Goal: Contribute content: Contribute content

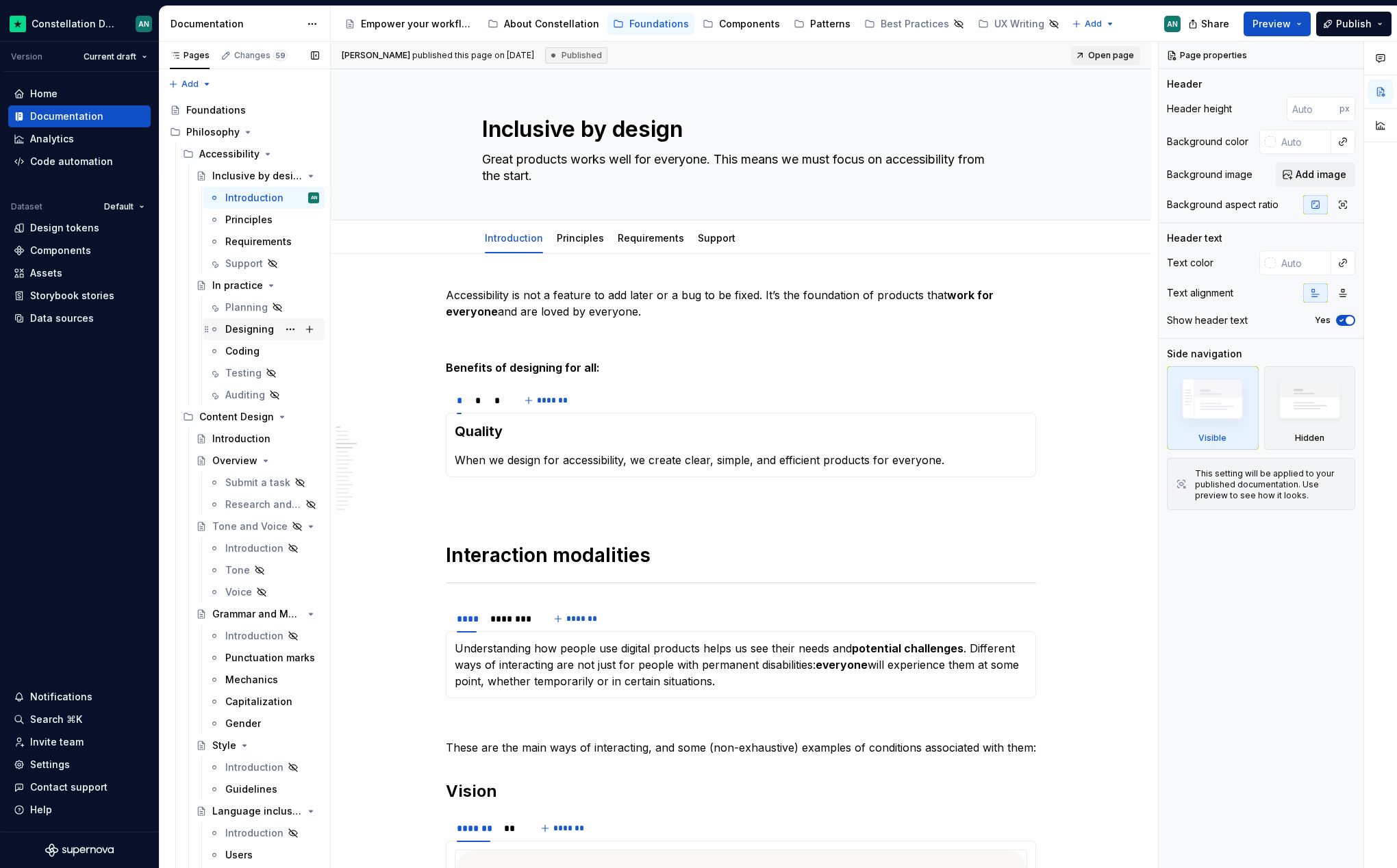
click at [243, 325] on div "Designing" at bounding box center [250, 329] width 48 height 13
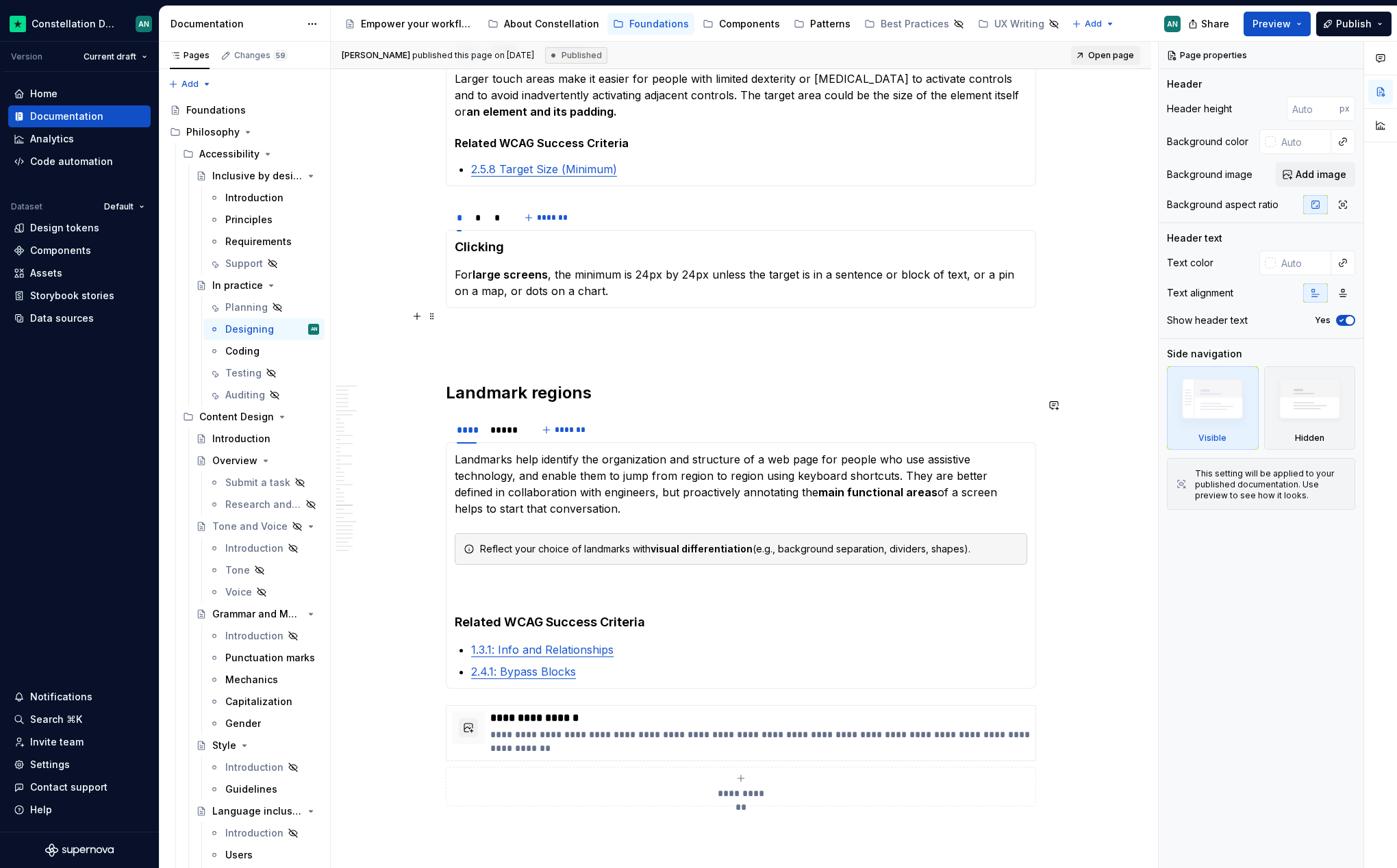
scroll to position [4211, 0]
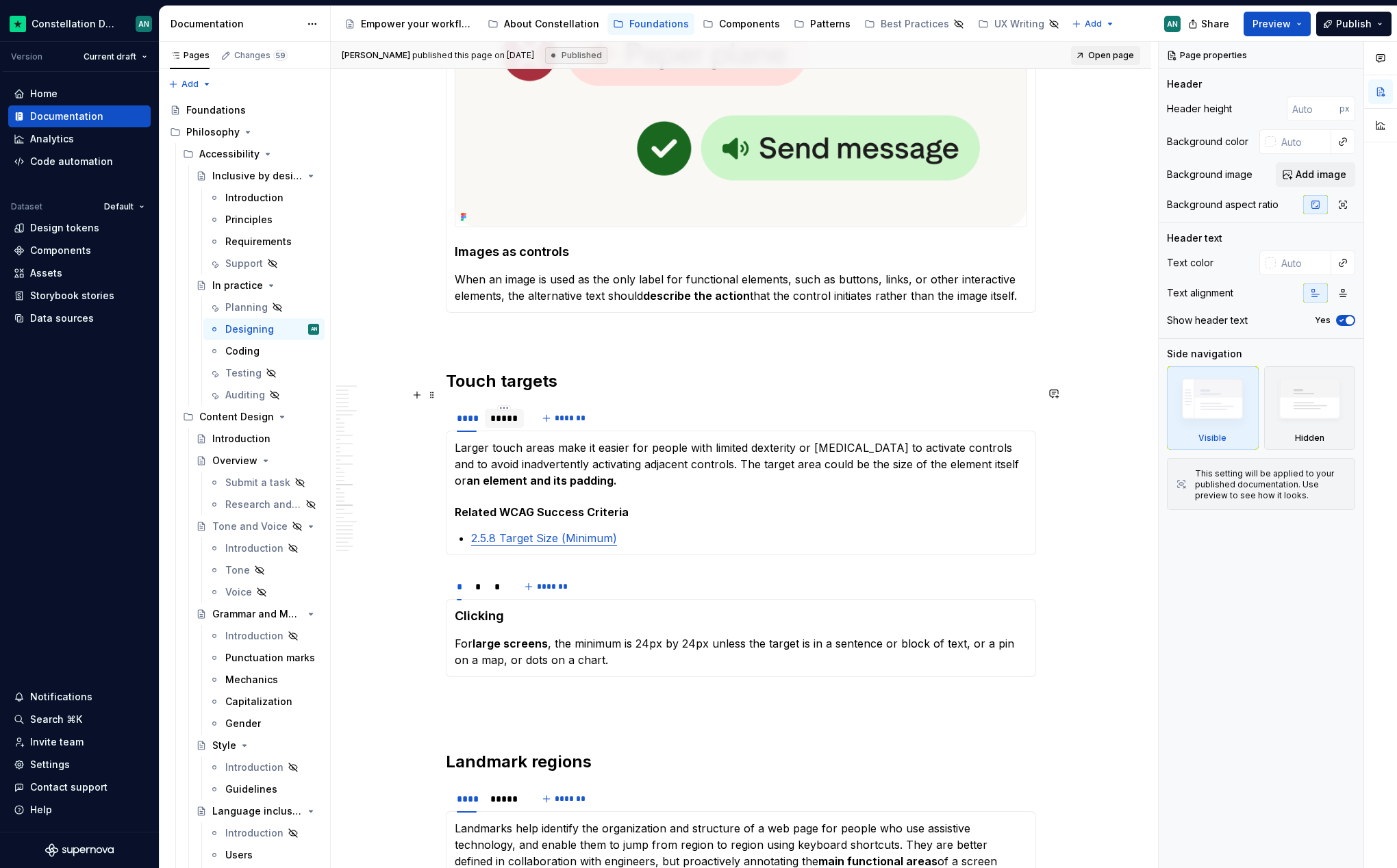
click at [507, 411] on div "*****" at bounding box center [505, 418] width 28 height 13
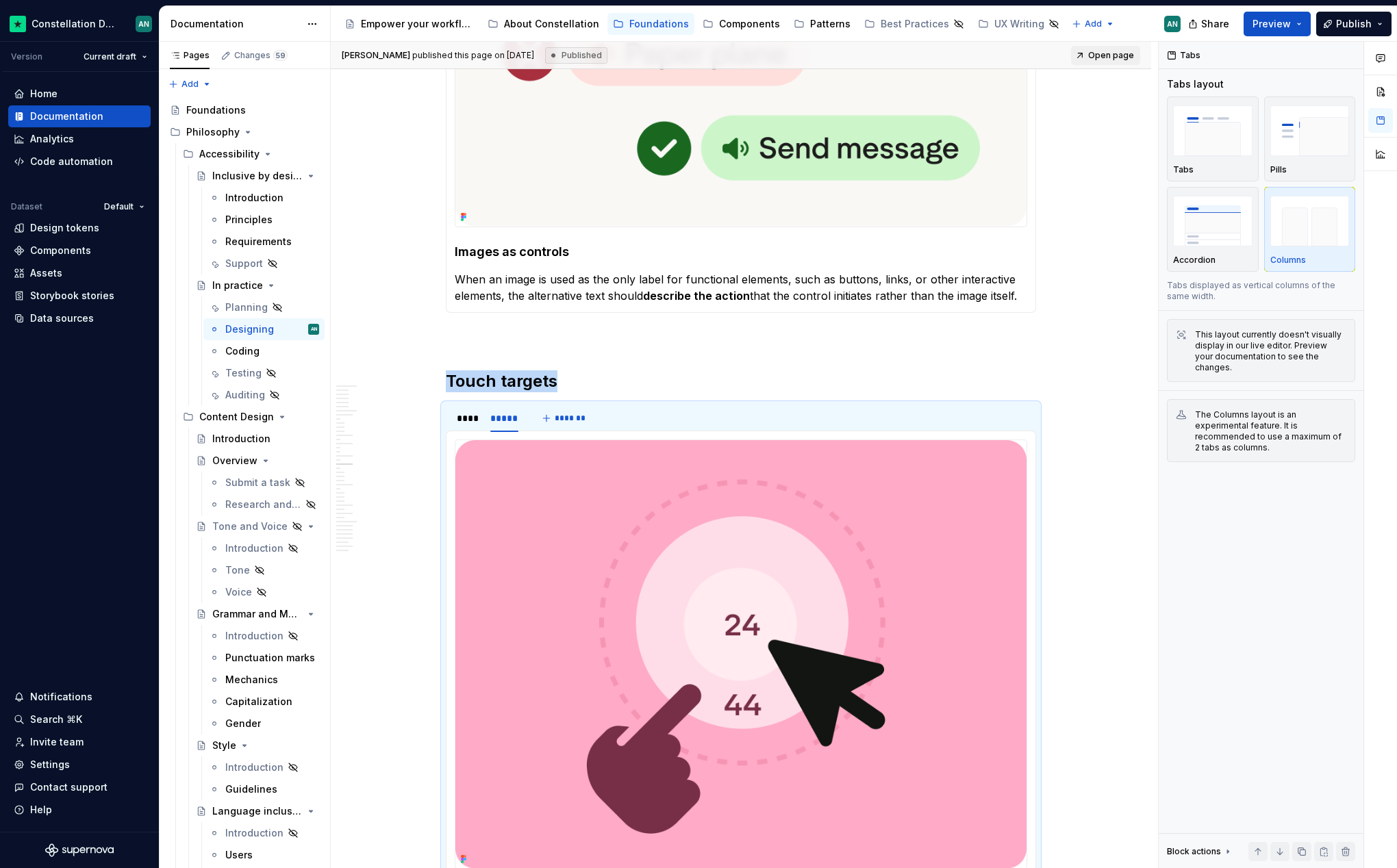
scroll to position [3621, 0]
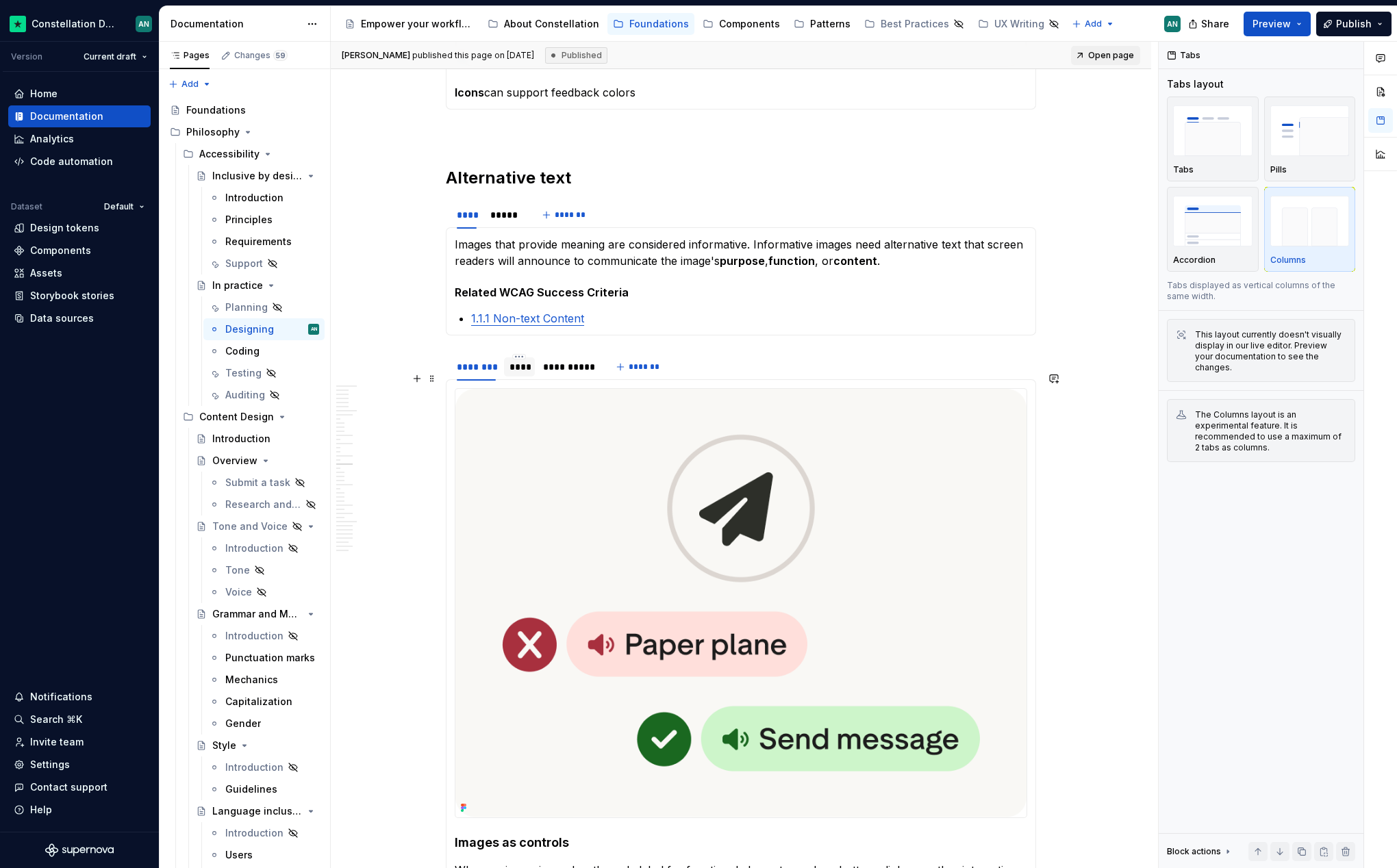
click at [520, 360] on div "****" at bounding box center [520, 367] width 20 height 13
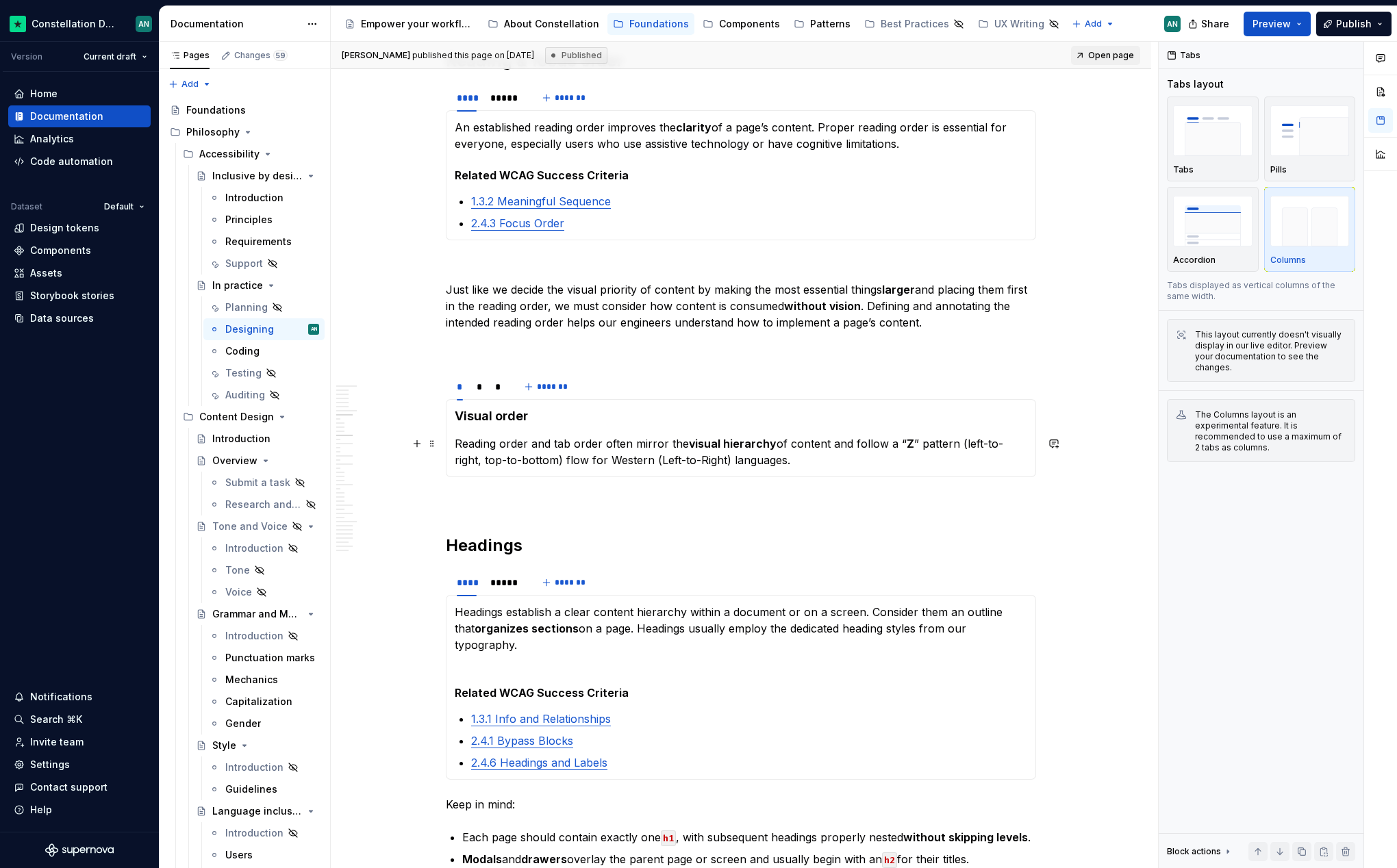
scroll to position [0, 0]
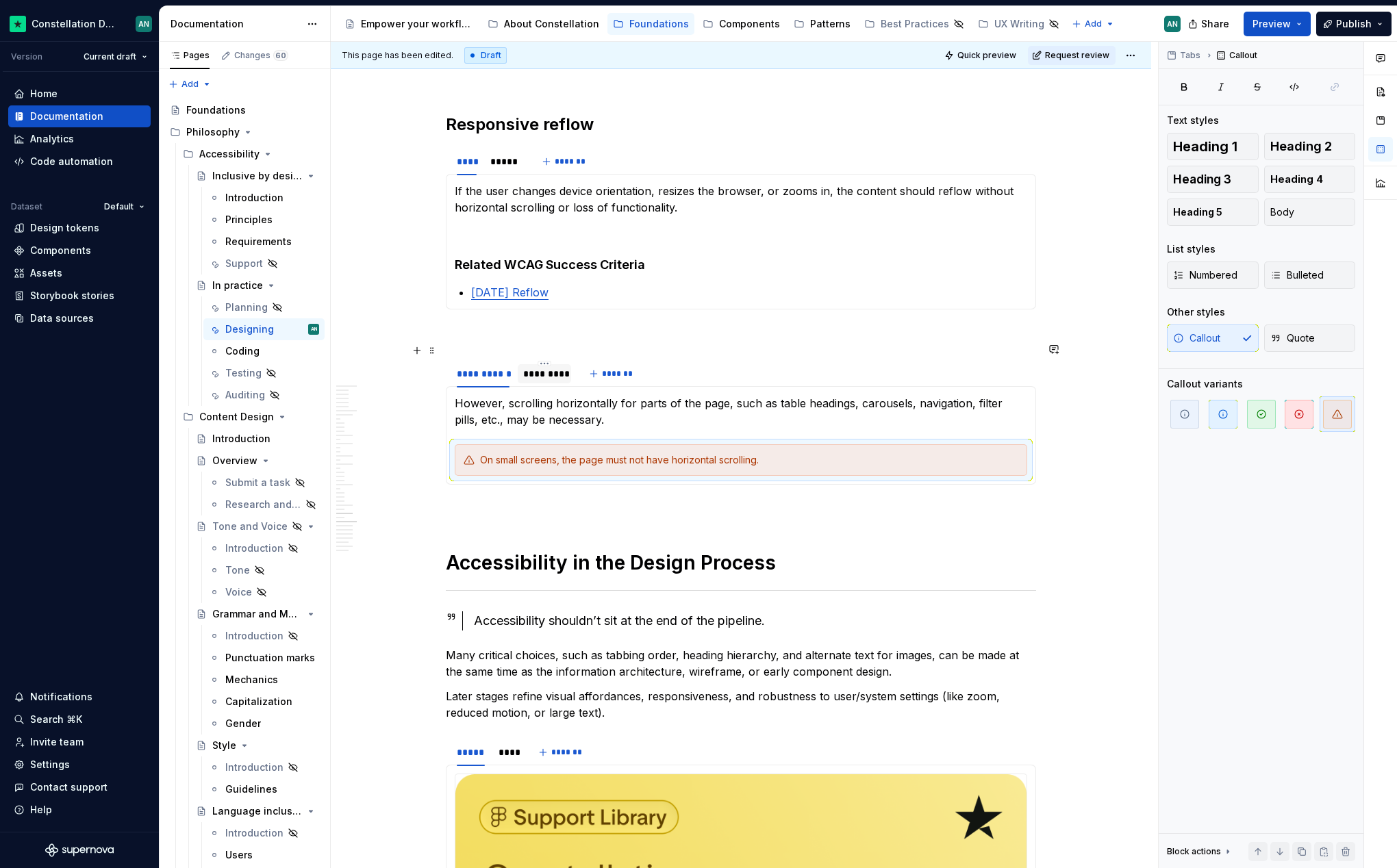
click at [541, 367] on div "*********" at bounding box center [544, 374] width 42 height 13
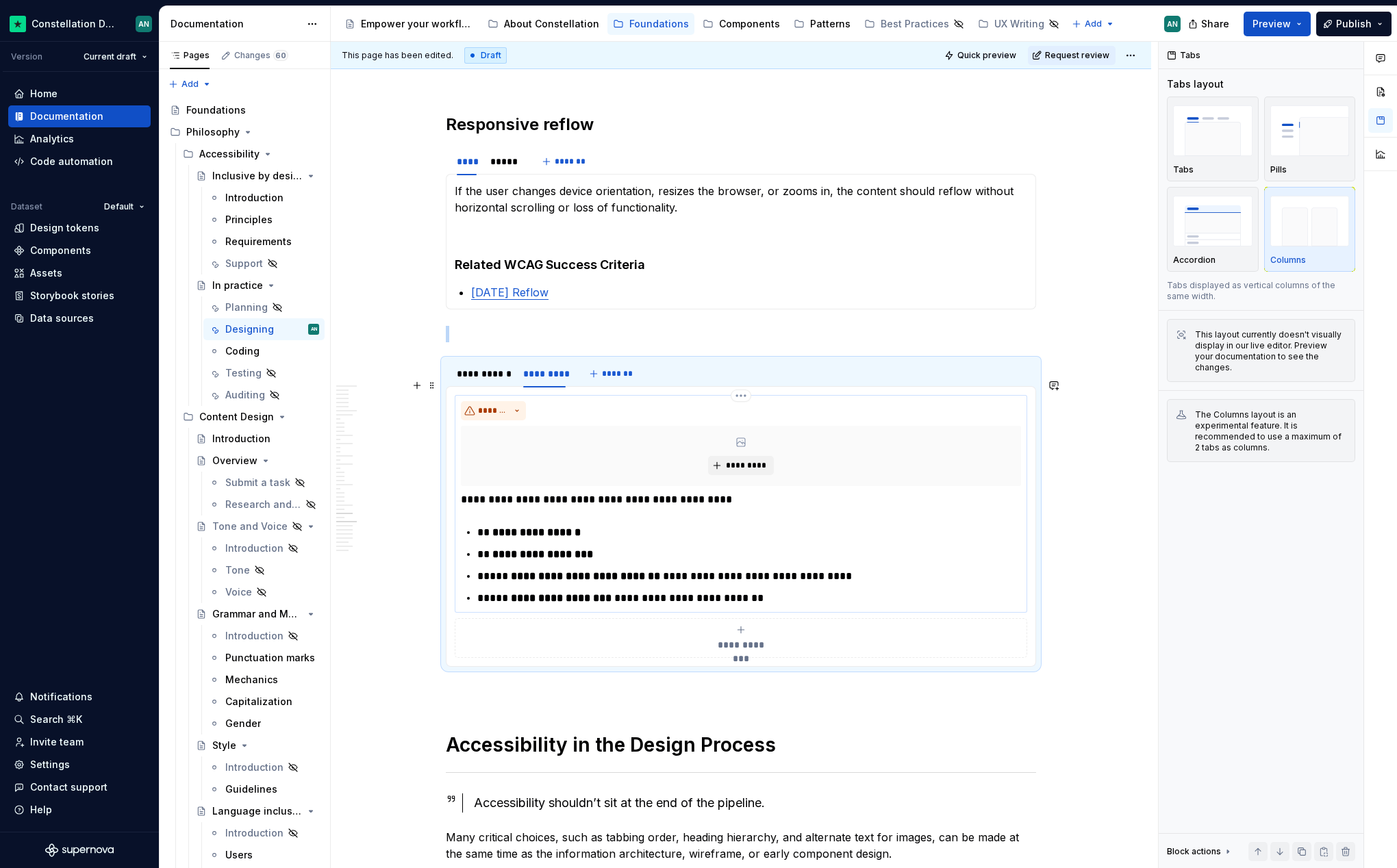
click at [769, 500] on div "**********" at bounding box center [741, 549] width 560 height 115
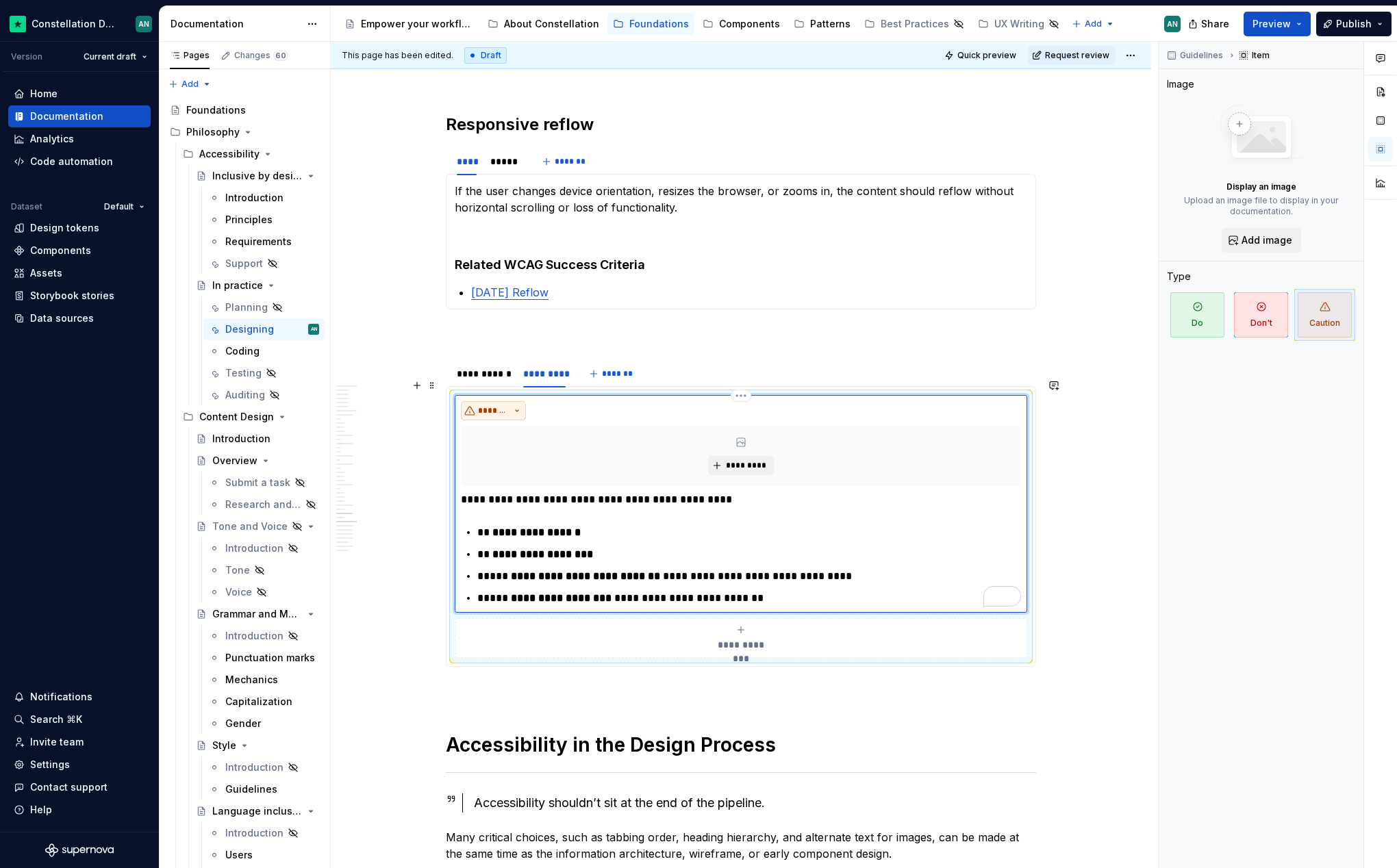
click at [518, 401] on button "*******" at bounding box center [494, 410] width 65 height 19
click at [520, 437] on div "Don't" at bounding box center [515, 443] width 25 height 13
click at [771, 295] on section "**** ***** ******* If the user changes device orientation, resizes the browser,…" at bounding box center [740, 228] width 590 height 163
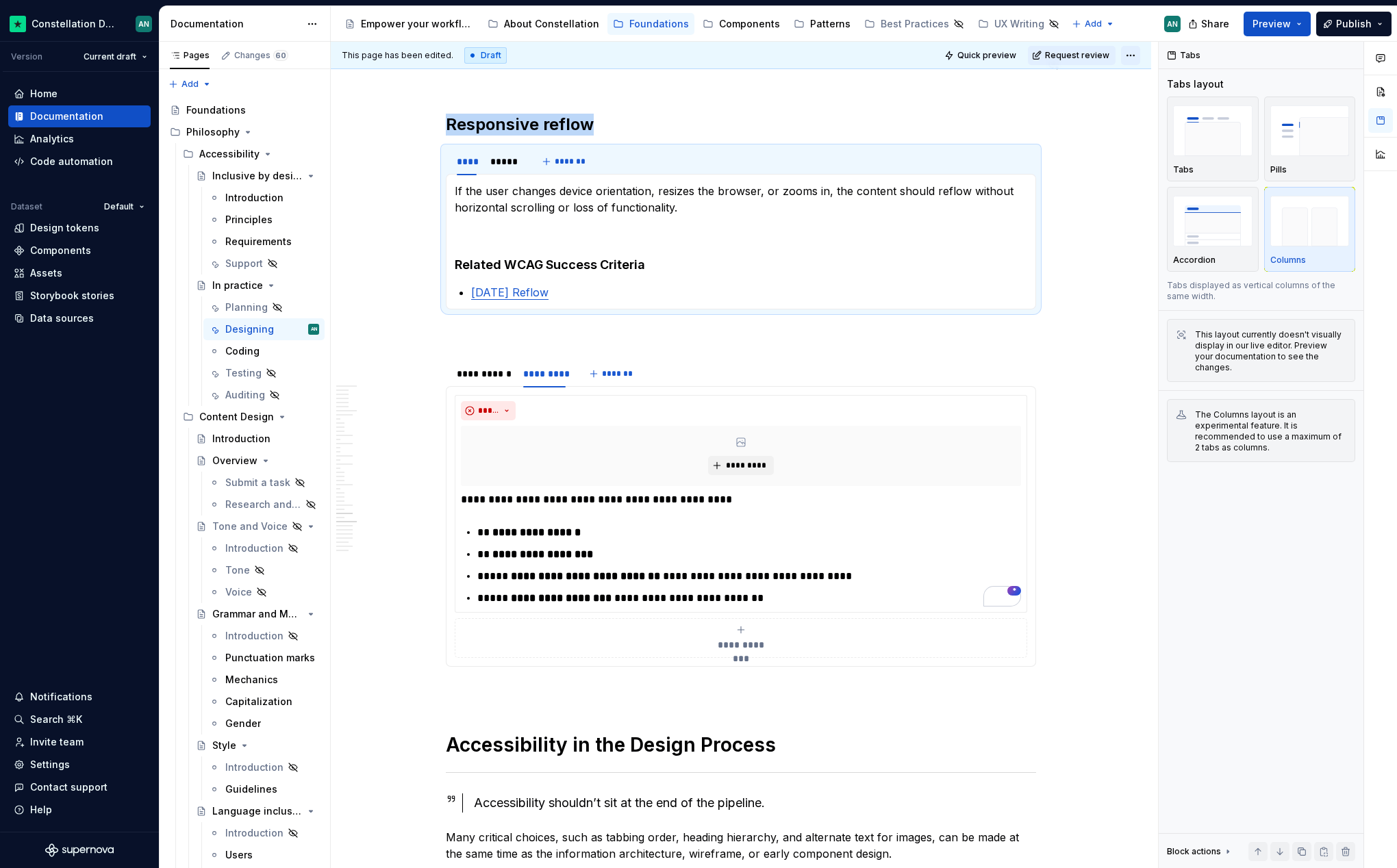
click at [1124, 55] on html "Constellation Design System AN Version Current draft Home Documentation Analyti…" at bounding box center [698, 434] width 1397 height 868
click at [1313, 145] on div "Ready for publish" at bounding box center [1330, 151] width 95 height 13
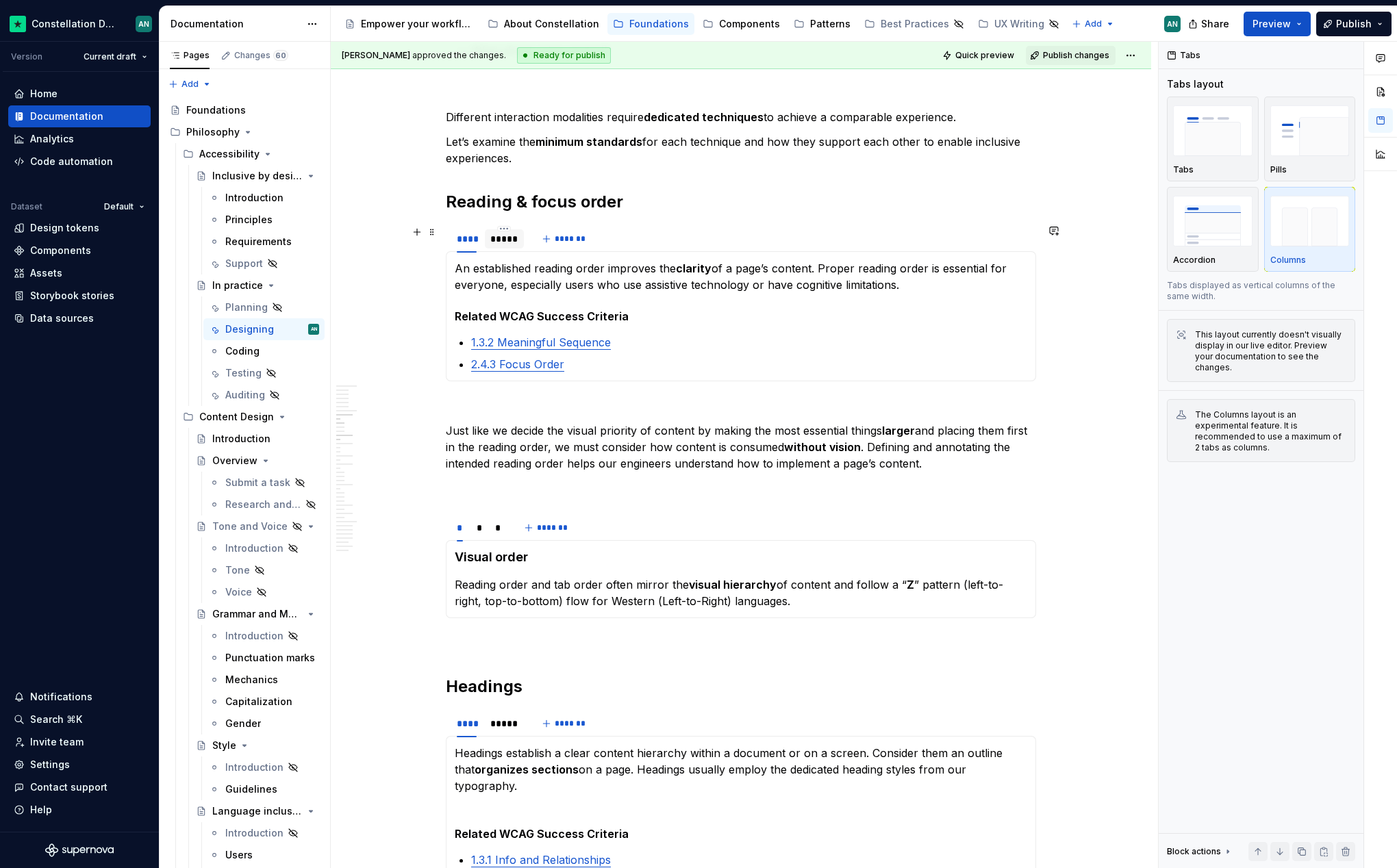
click at [511, 239] on div "*****" at bounding box center [505, 239] width 28 height 13
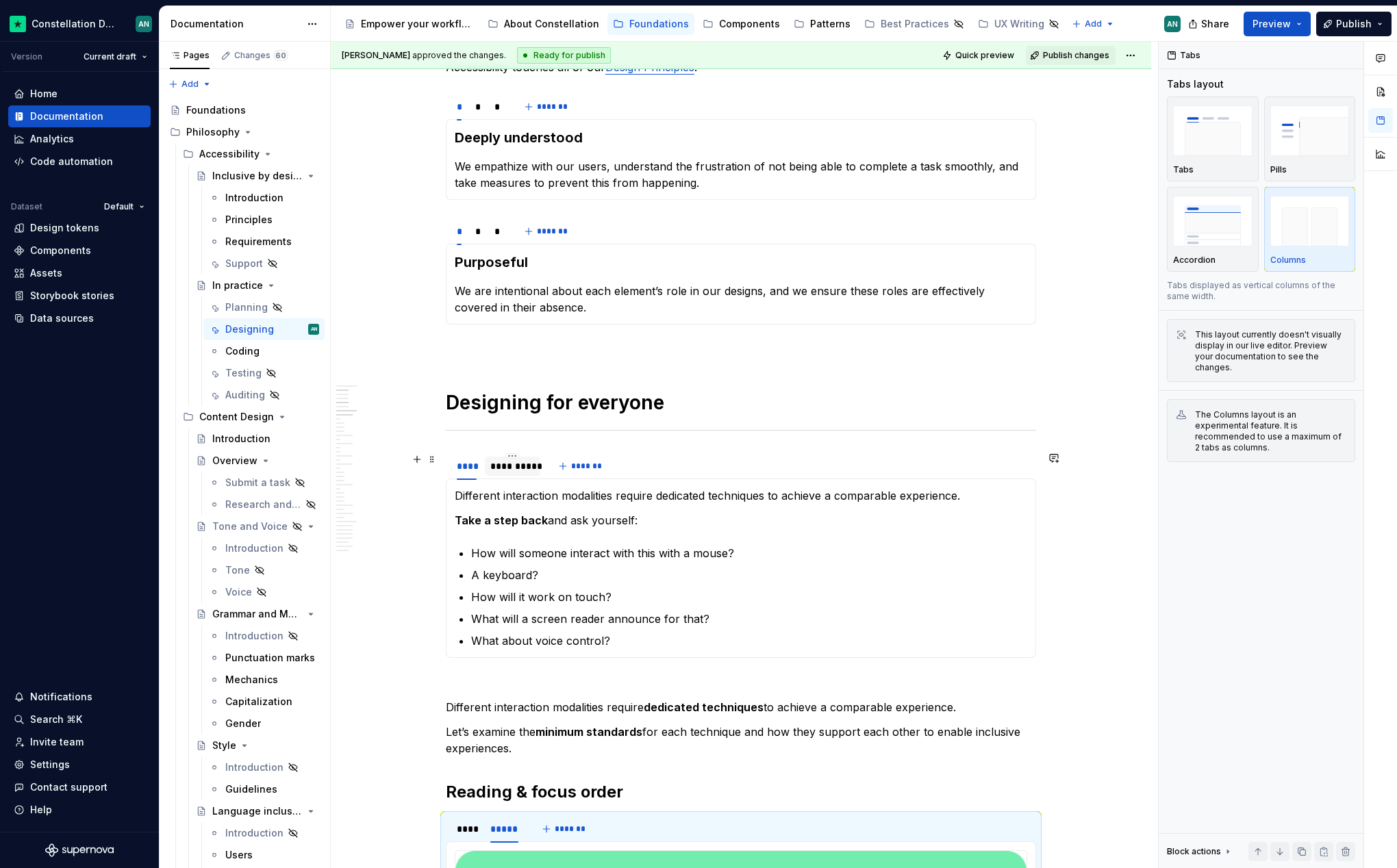
click at [519, 464] on div "**********" at bounding box center [512, 466] width 44 height 13
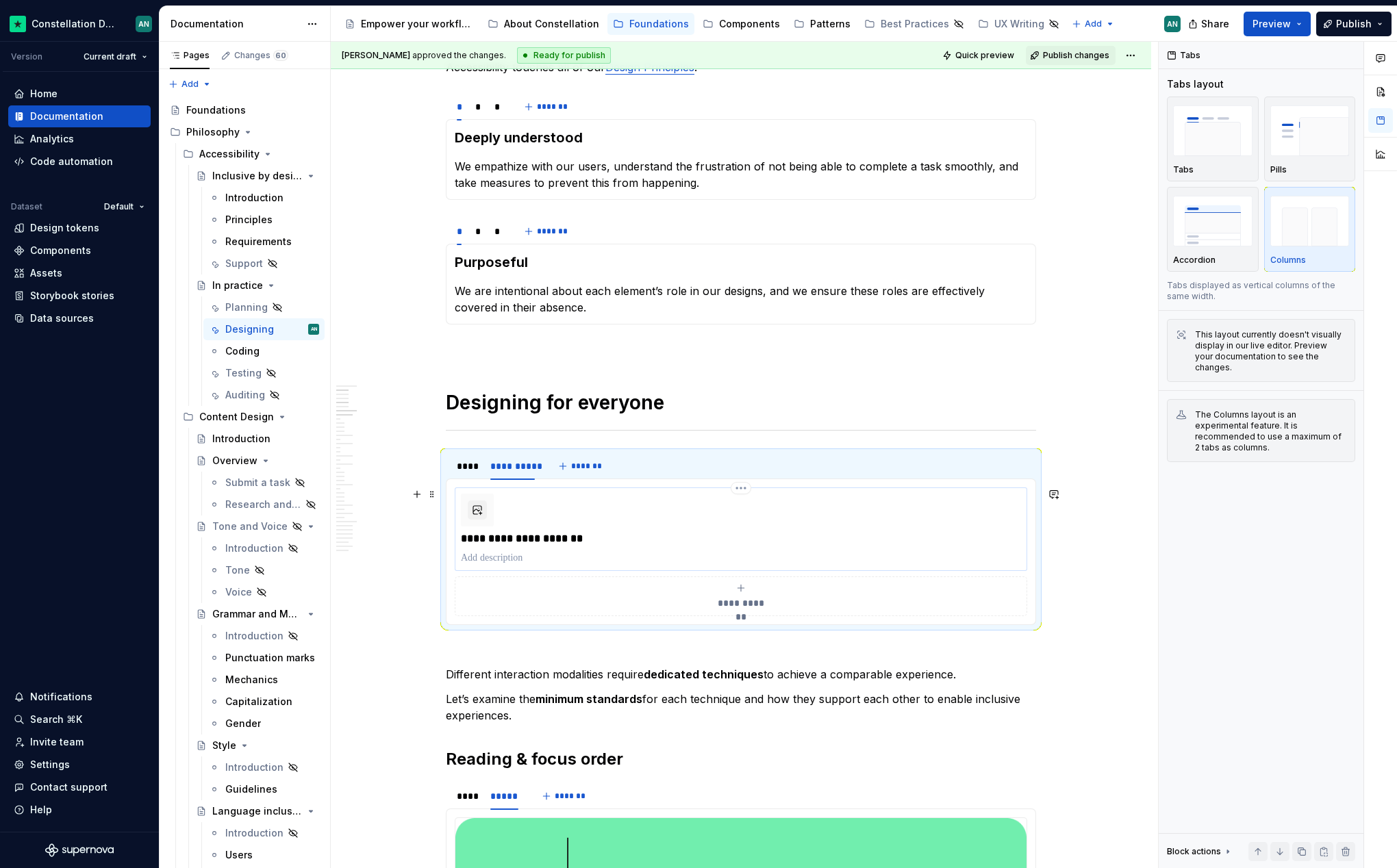
click at [584, 524] on div "**********" at bounding box center [741, 529] width 560 height 72
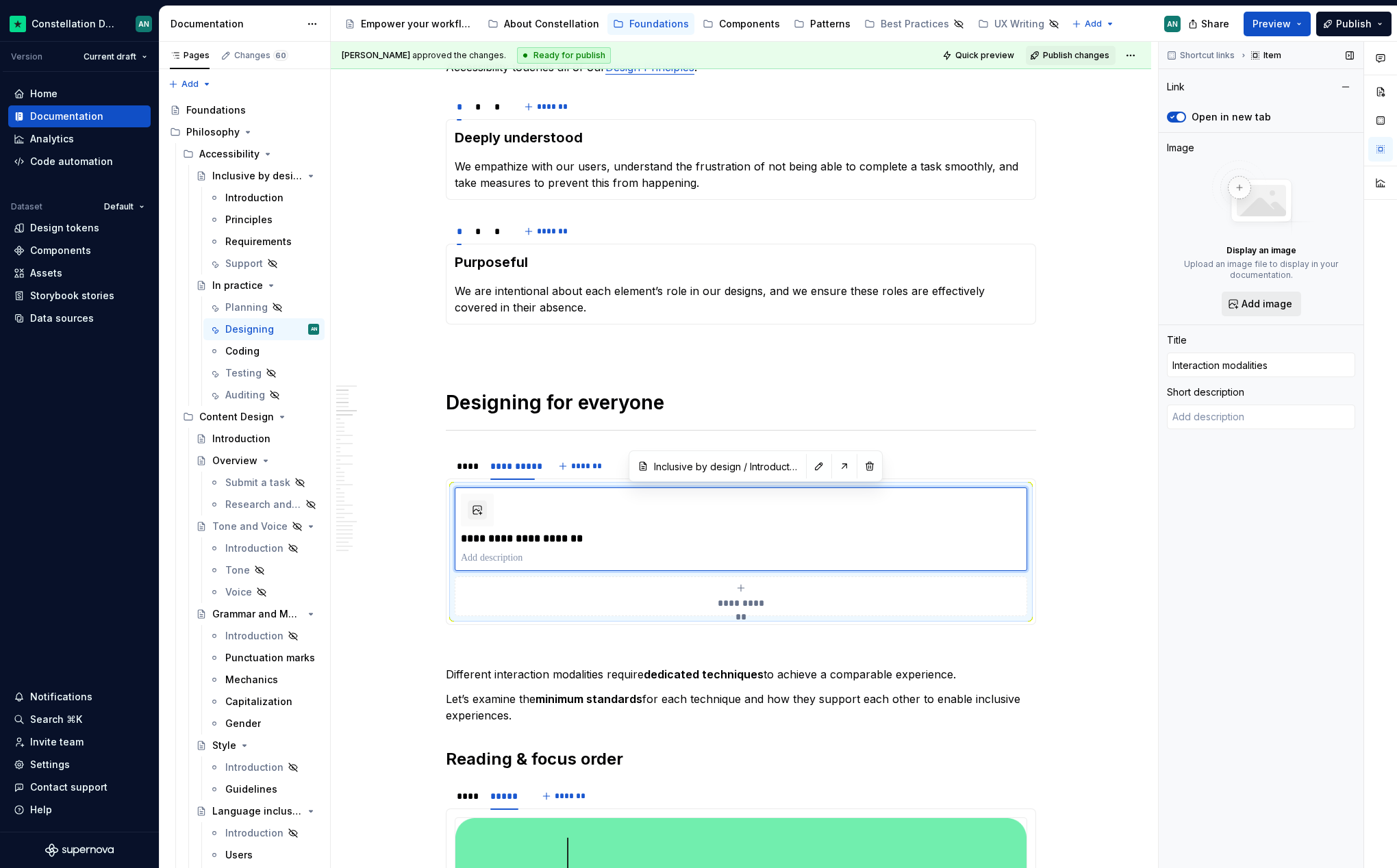
click at [1240, 307] on button "Add image" at bounding box center [1260, 304] width 79 height 25
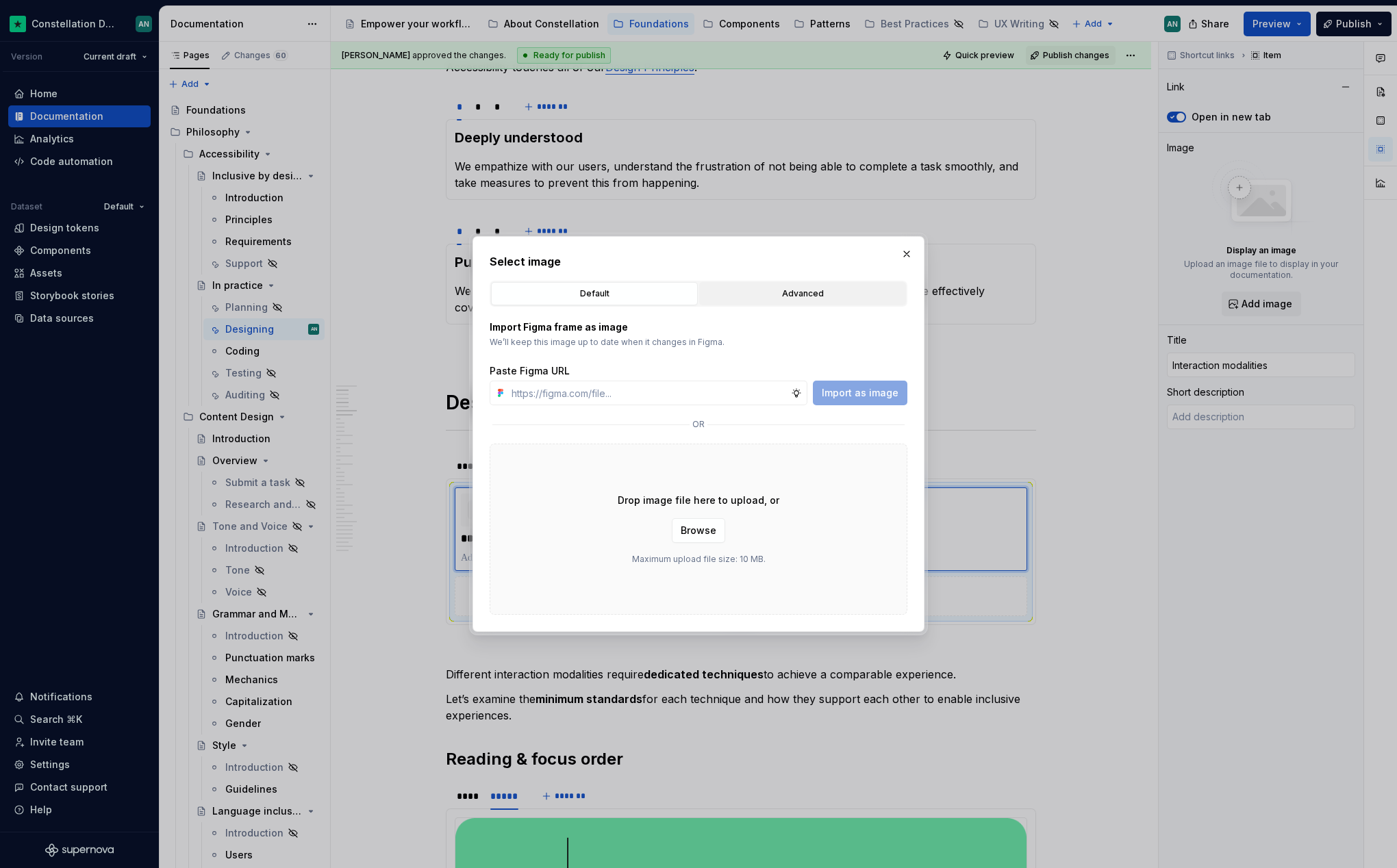
click at [758, 291] on div "Advanced" at bounding box center [802, 294] width 197 height 13
type textarea "*"
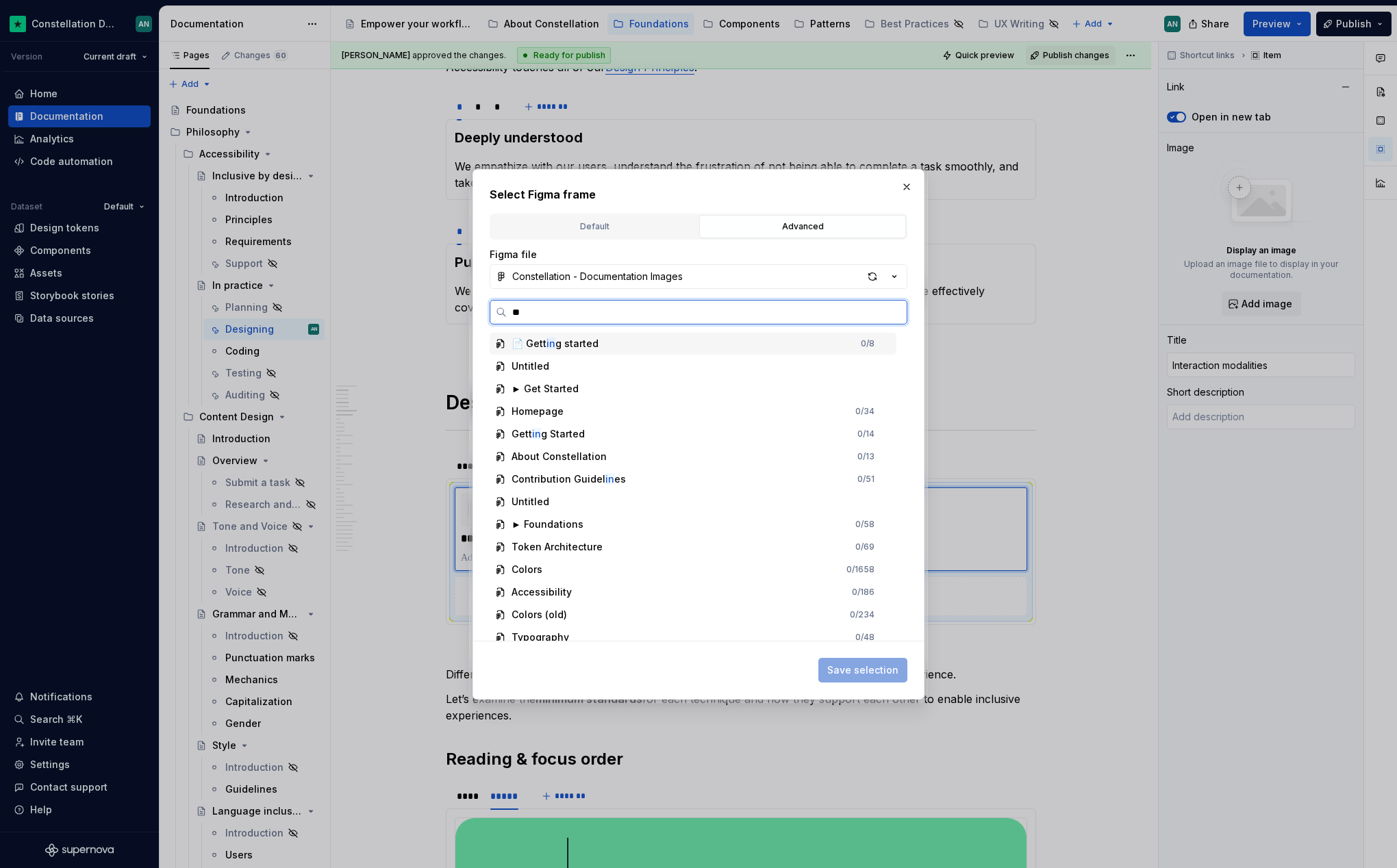
type input "*"
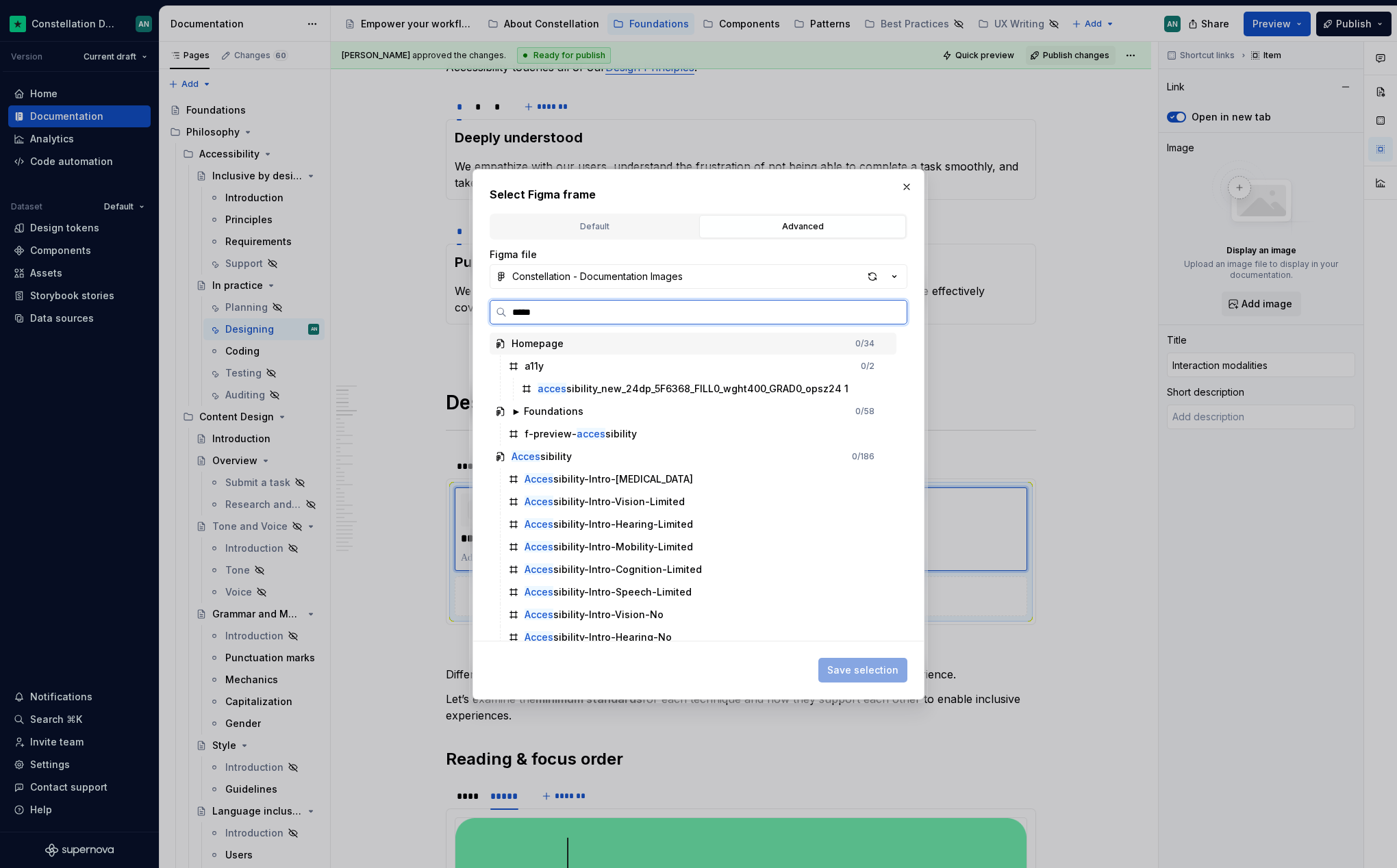
type input "******"
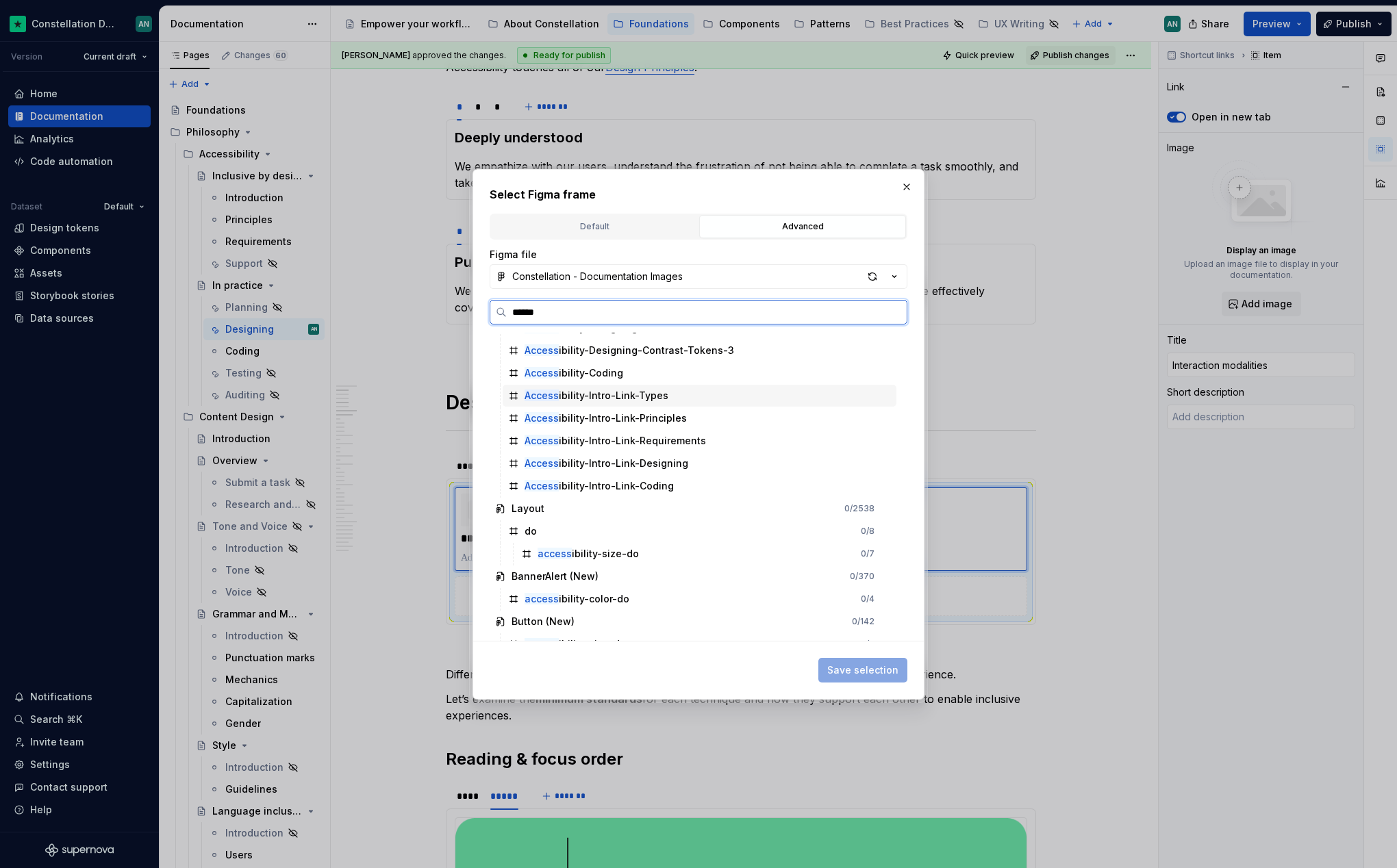
click at [689, 391] on div "Access ibility-Intro-Link-Types" at bounding box center [699, 395] width 394 height 22
click at [896, 668] on span "Save selection" at bounding box center [863, 670] width 72 height 13
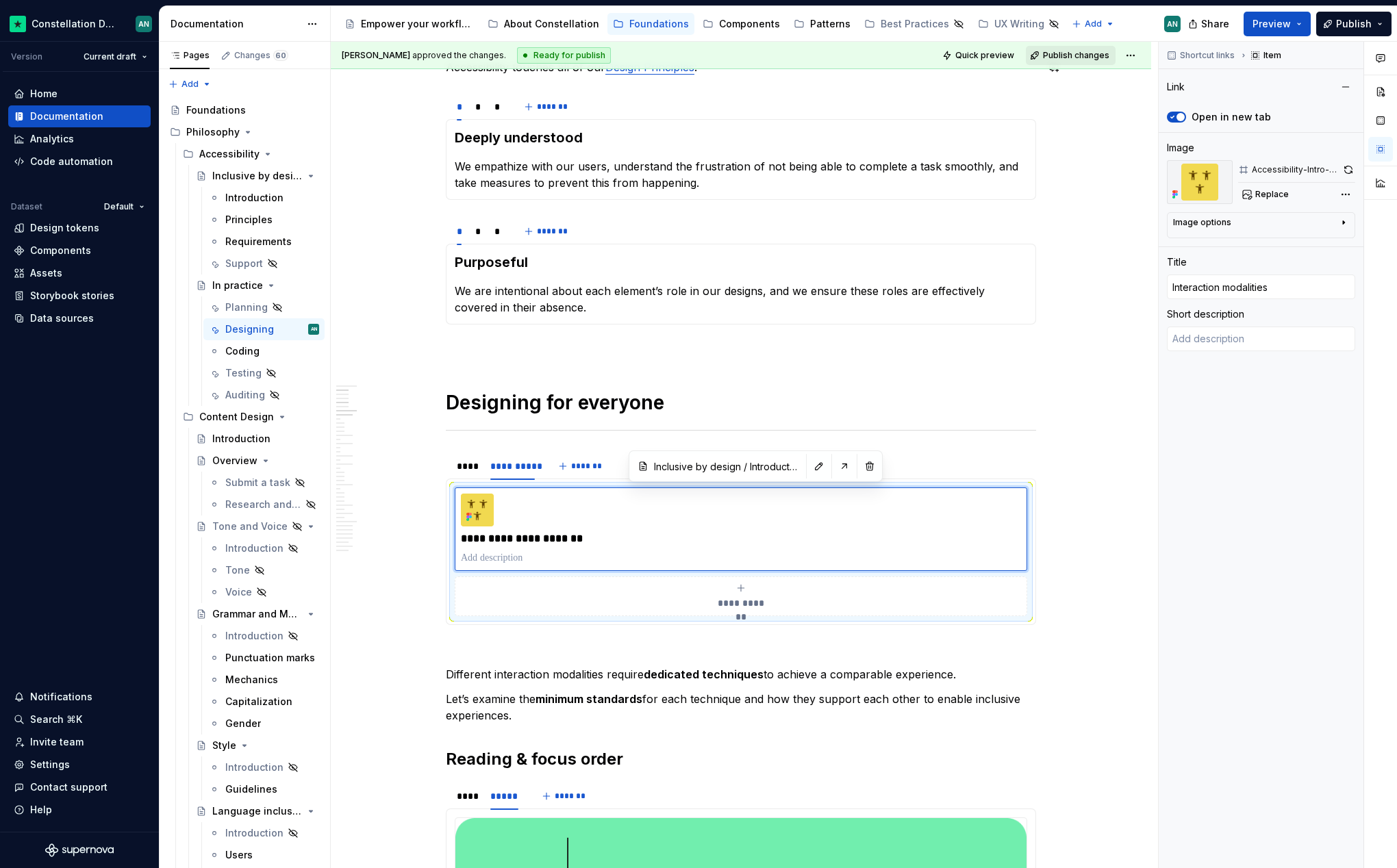
click at [1081, 50] on span "Publish changes" at bounding box center [1076, 55] width 67 height 11
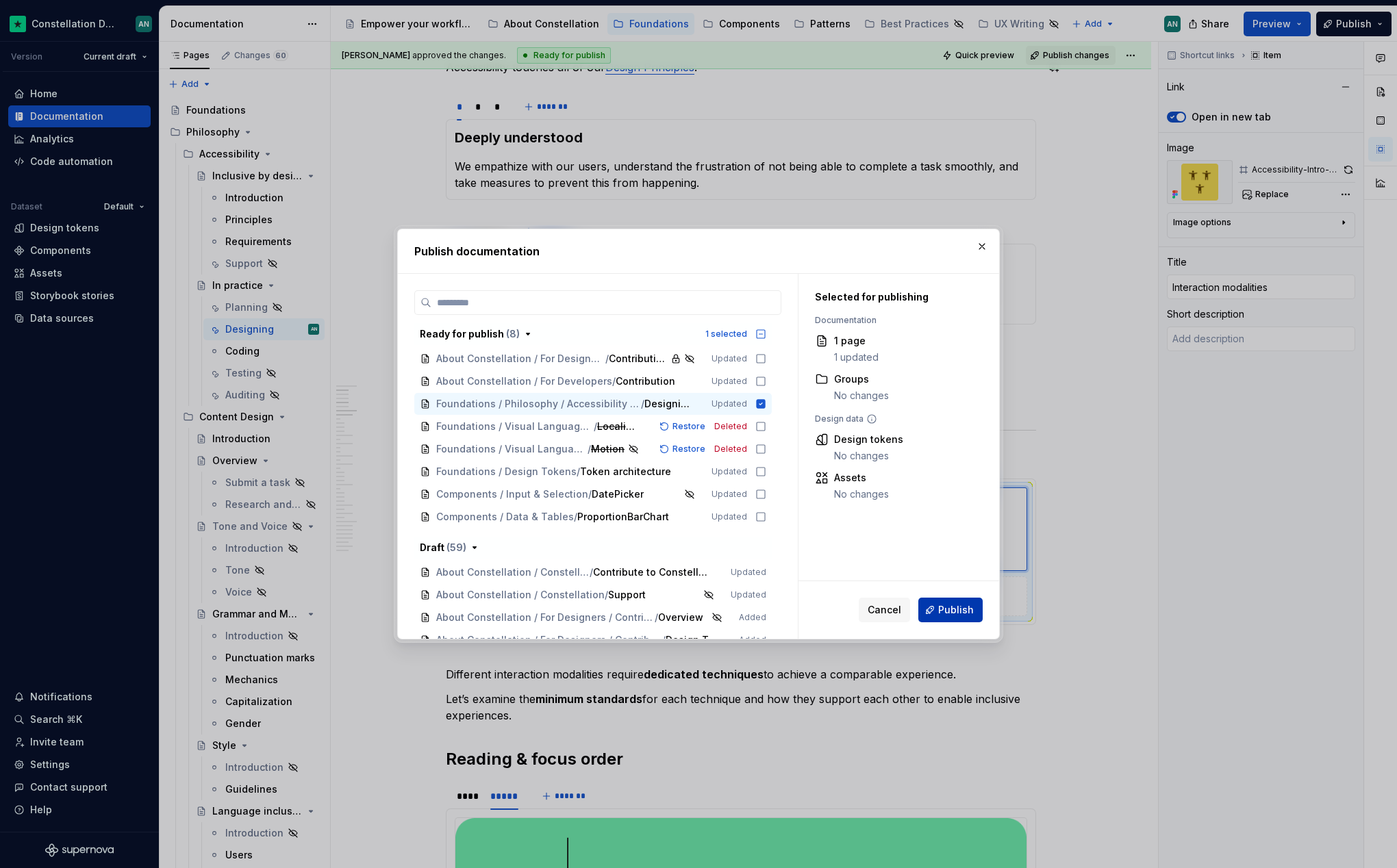
click at [944, 615] on span "Publish" at bounding box center [956, 610] width 36 height 13
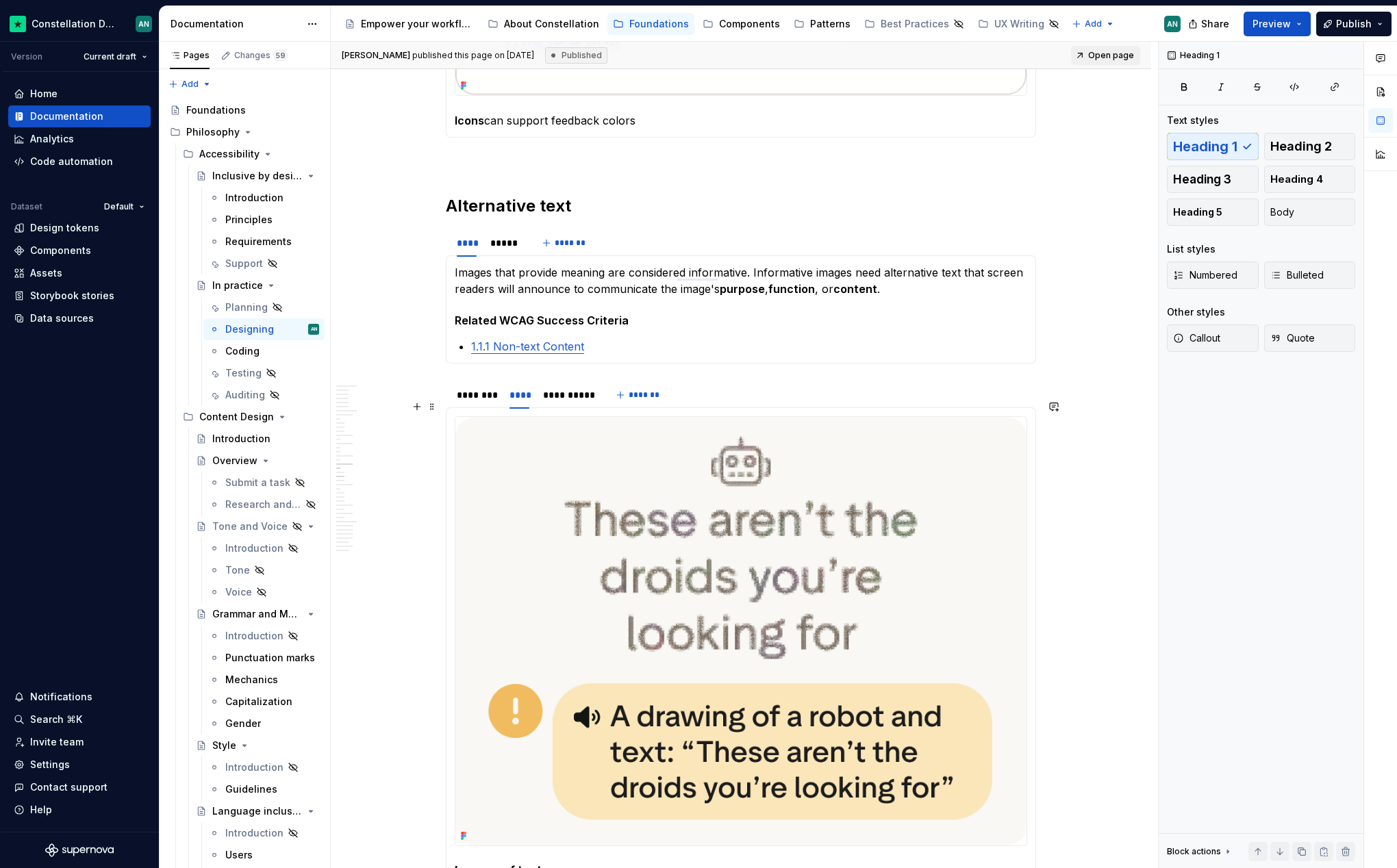
scroll to position [4513, 0]
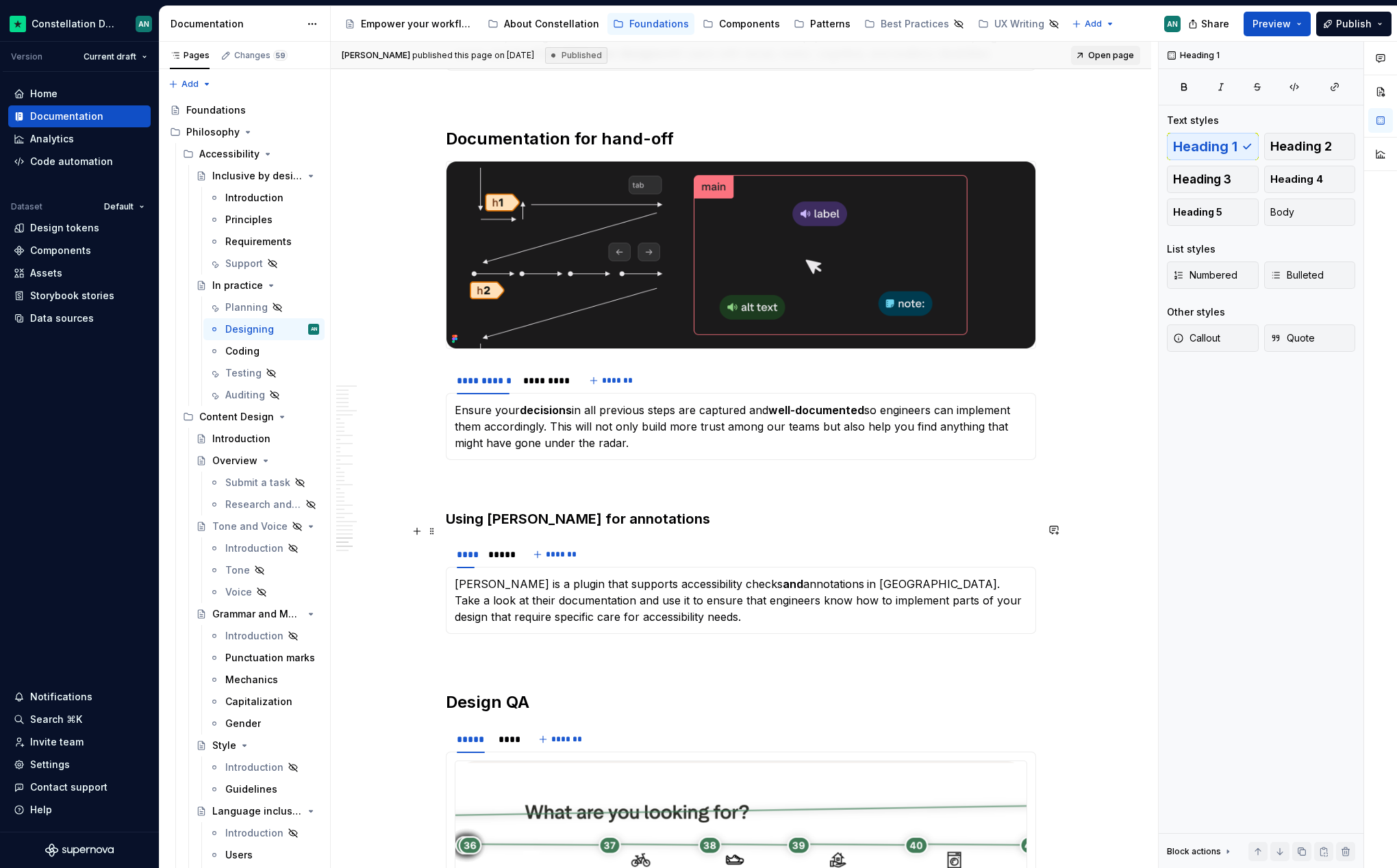
click at [632, 541] on div "**** ***** *******" at bounding box center [740, 554] width 590 height 27
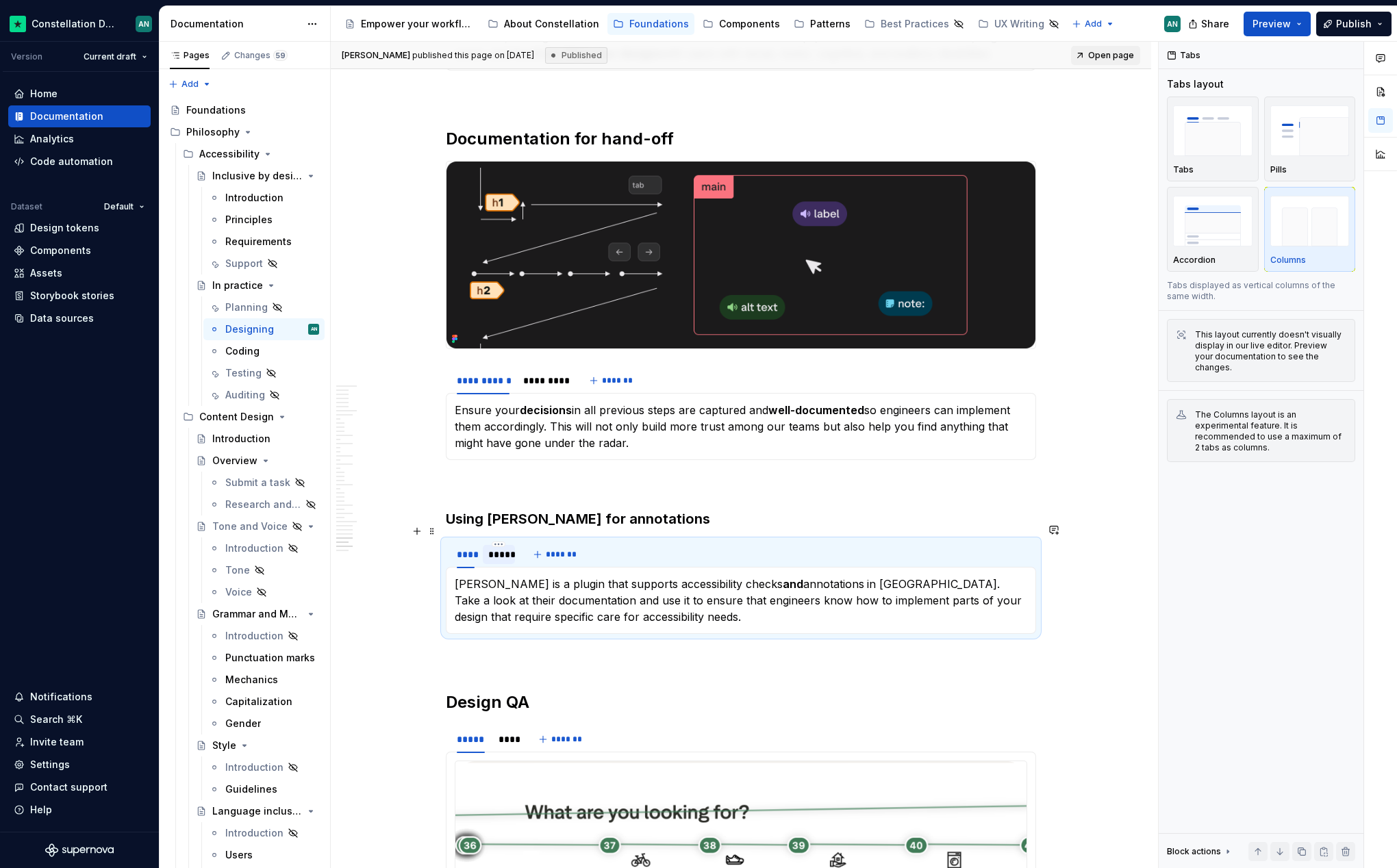
click at [501, 548] on div "*****" at bounding box center [498, 554] width 21 height 13
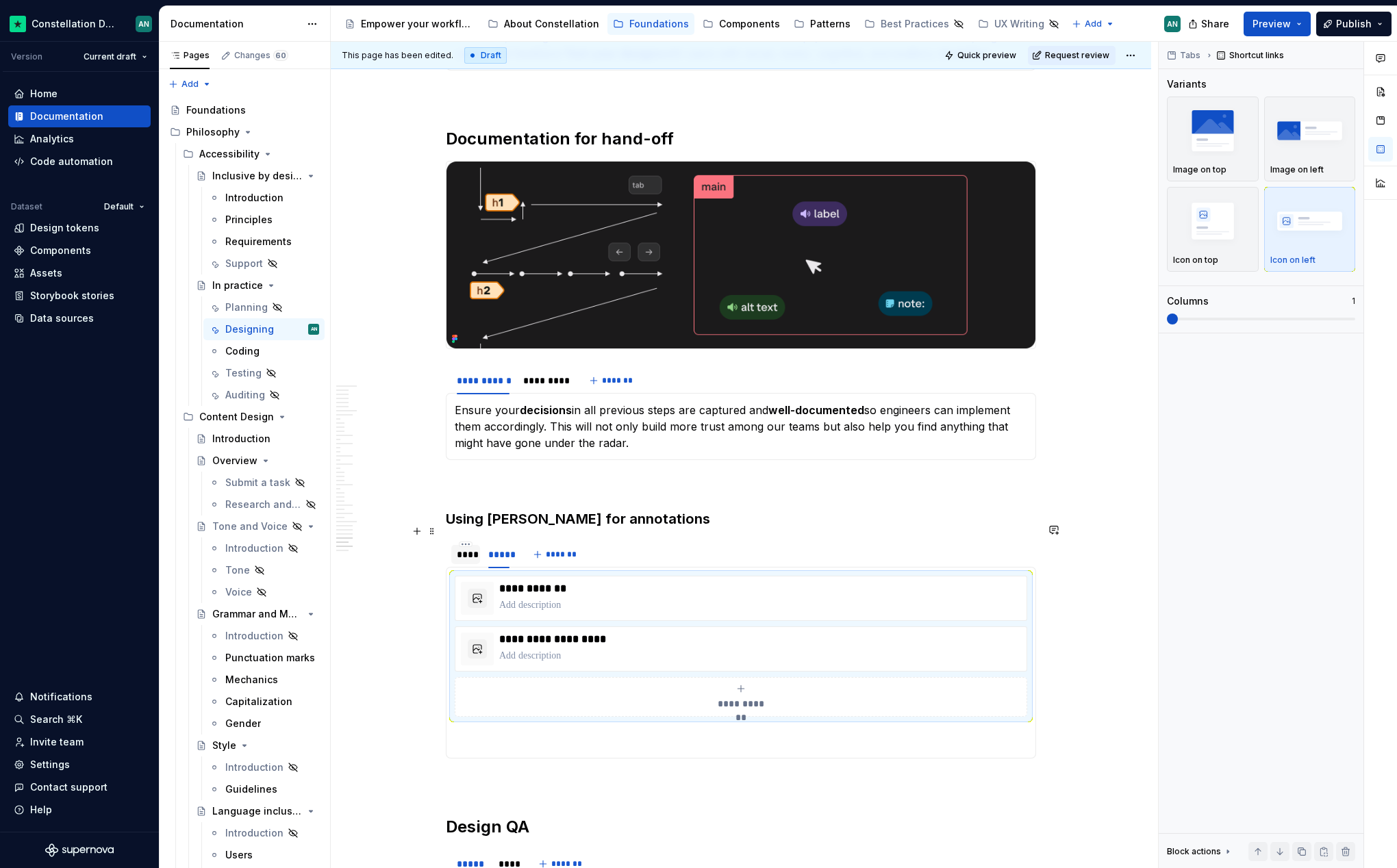
click at [470, 548] on div "****" at bounding box center [465, 554] width 17 height 13
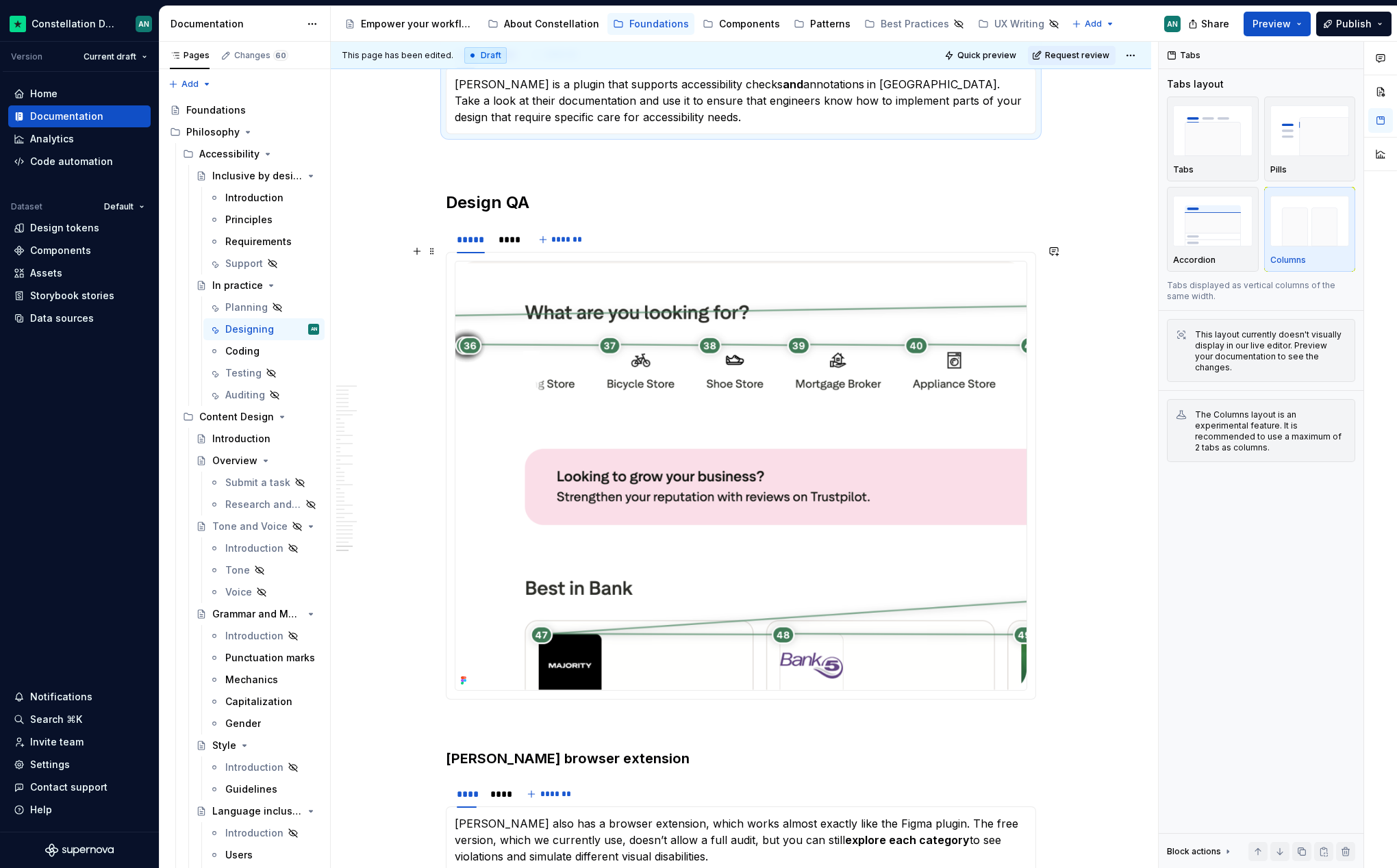
scroll to position [9384, 0]
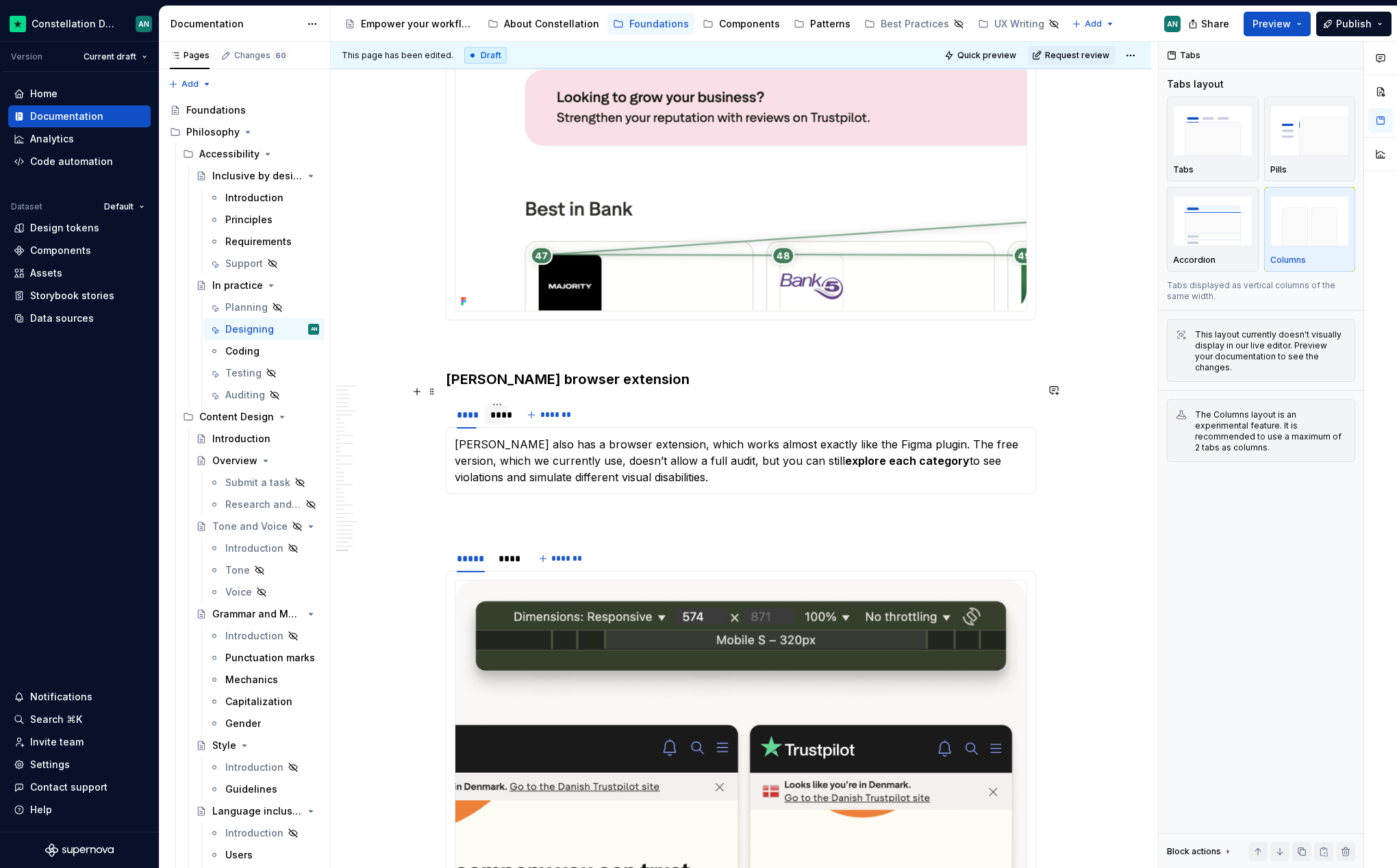
click at [500, 408] on div "****" at bounding box center [497, 414] width 13 height 13
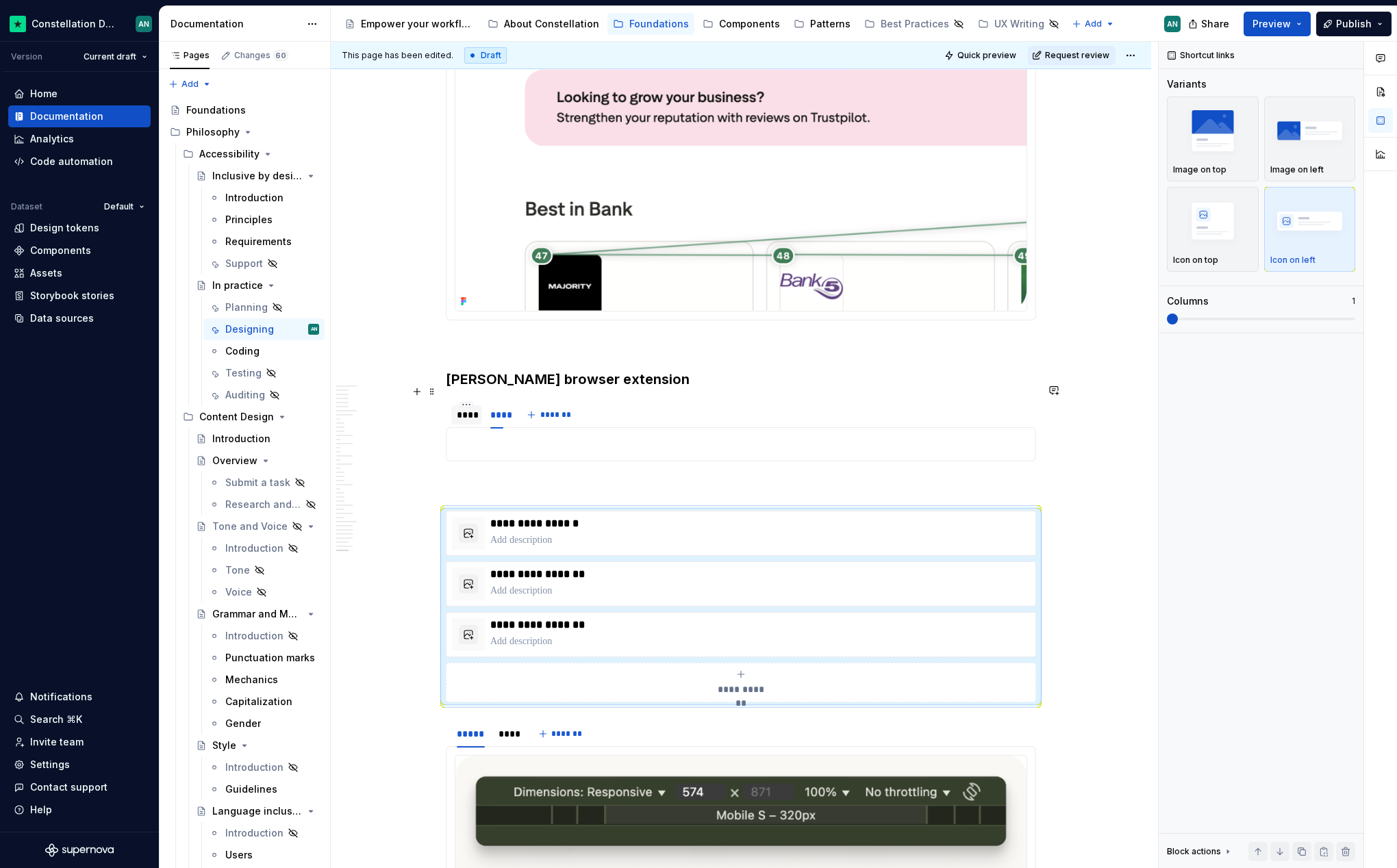
click at [466, 408] on div "****" at bounding box center [467, 414] width 20 height 13
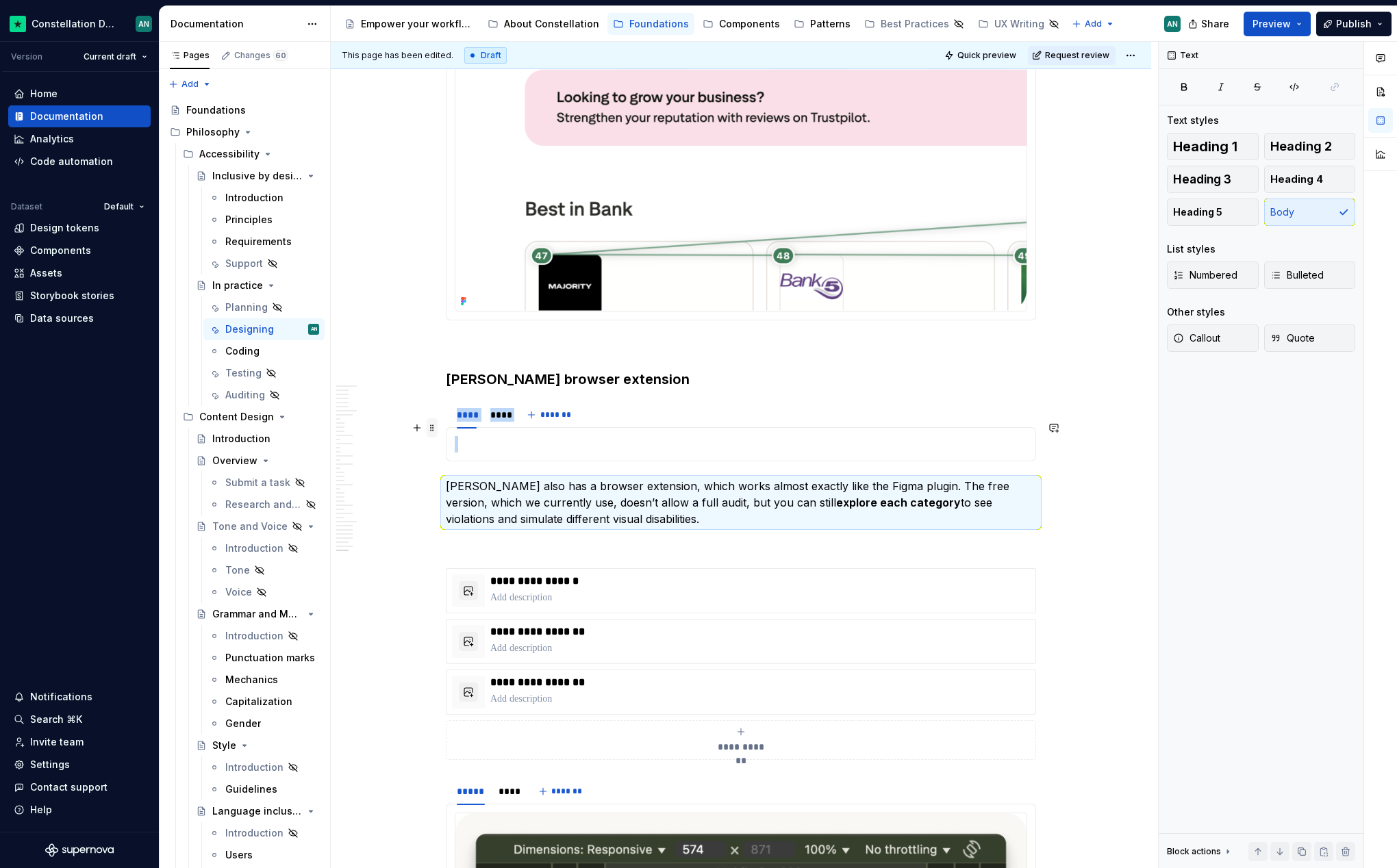
click at [431, 425] on span at bounding box center [431, 428] width 11 height 19
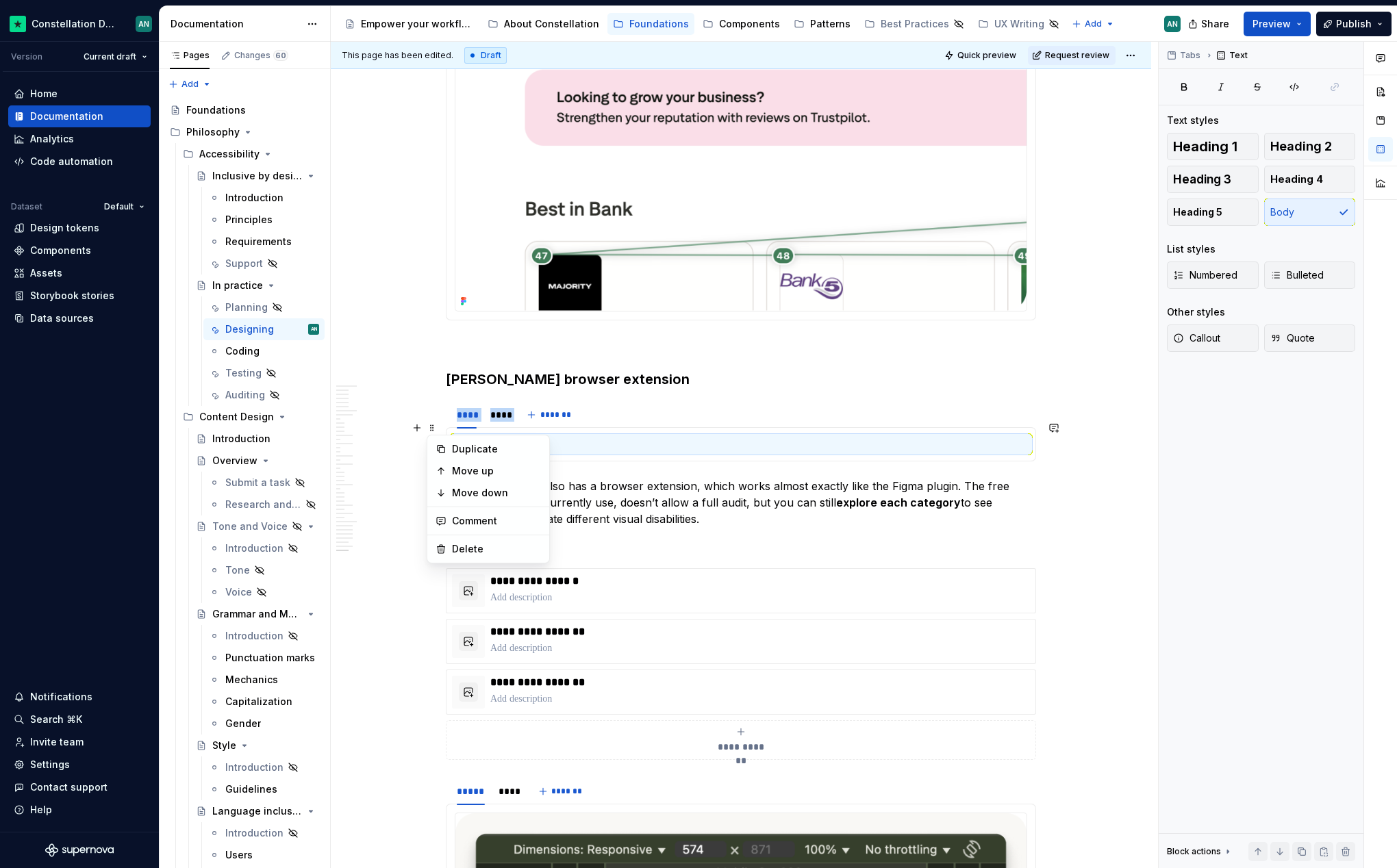
click at [583, 401] on div "**** **** *******" at bounding box center [740, 414] width 590 height 27
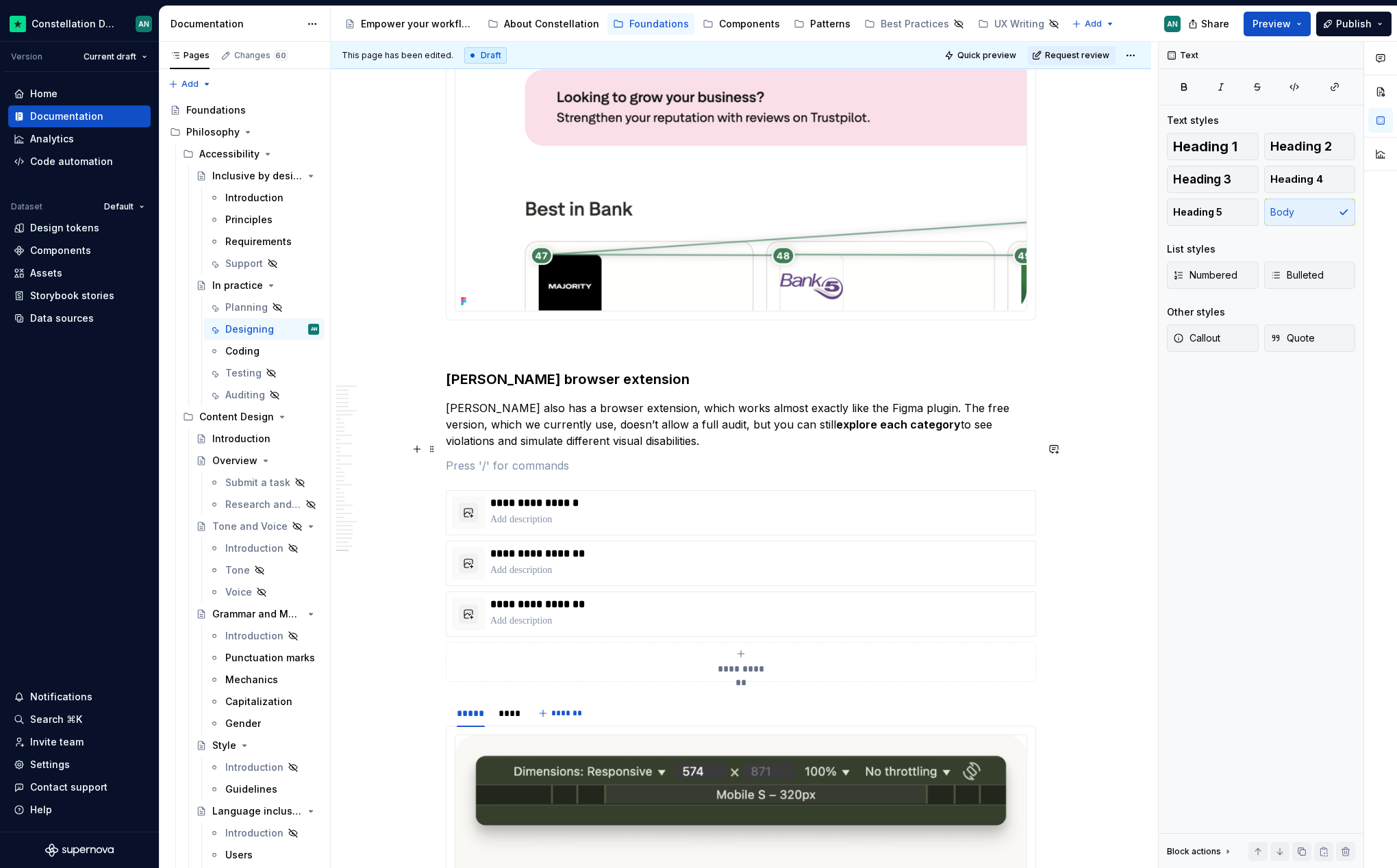
click at [528, 457] on p "To enrich screen reader interactions, please activate Accessibility in Grammarl…" at bounding box center [740, 465] width 590 height 17
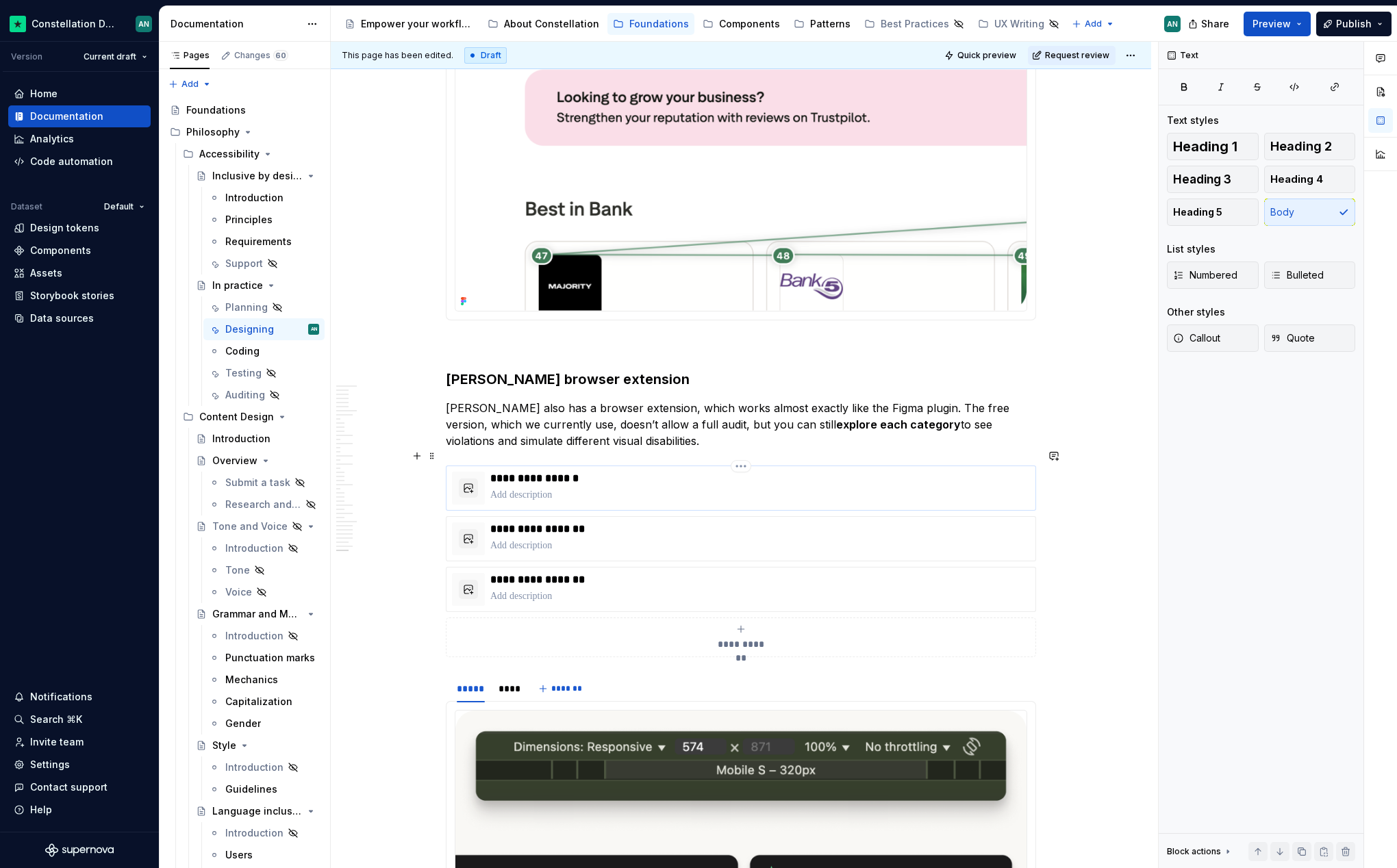
click at [839, 488] on p "To enrich screen reader interactions, please activate Accessibility in Grammarl…" at bounding box center [760, 494] width 539 height 13
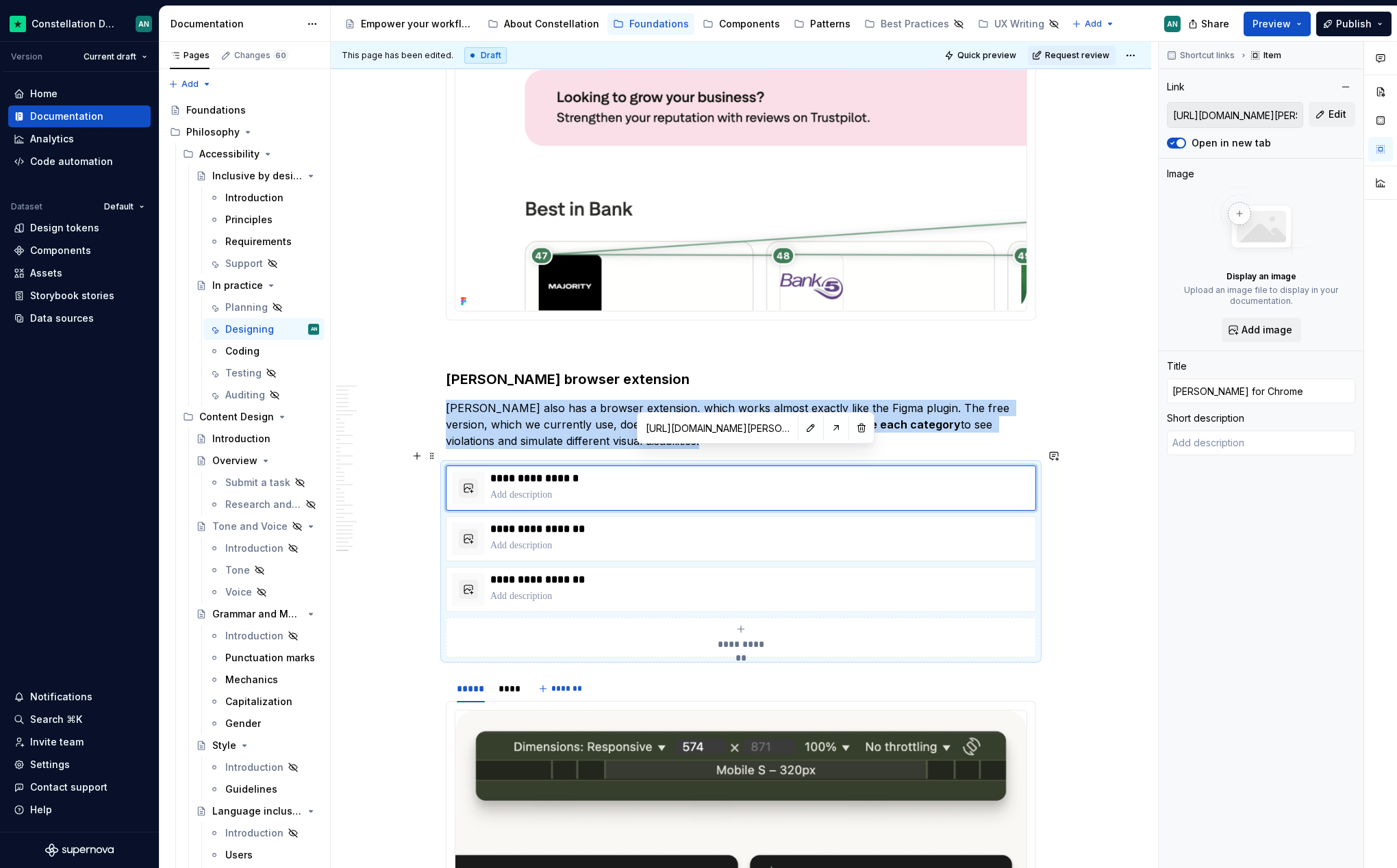
click at [674, 597] on div "**********" at bounding box center [740, 561] width 590 height 191
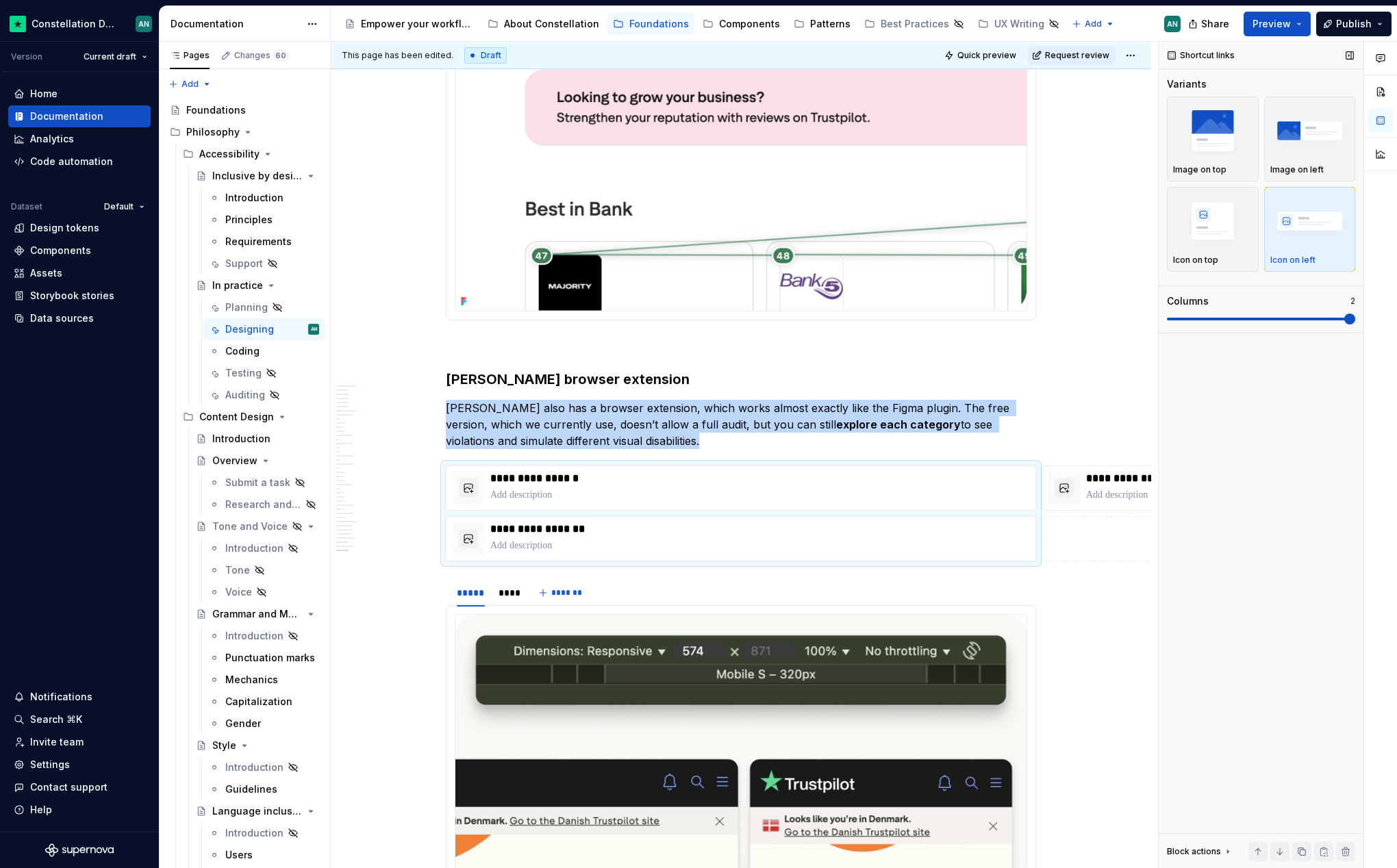
click at [1344, 318] on span at bounding box center [1349, 319] width 11 height 11
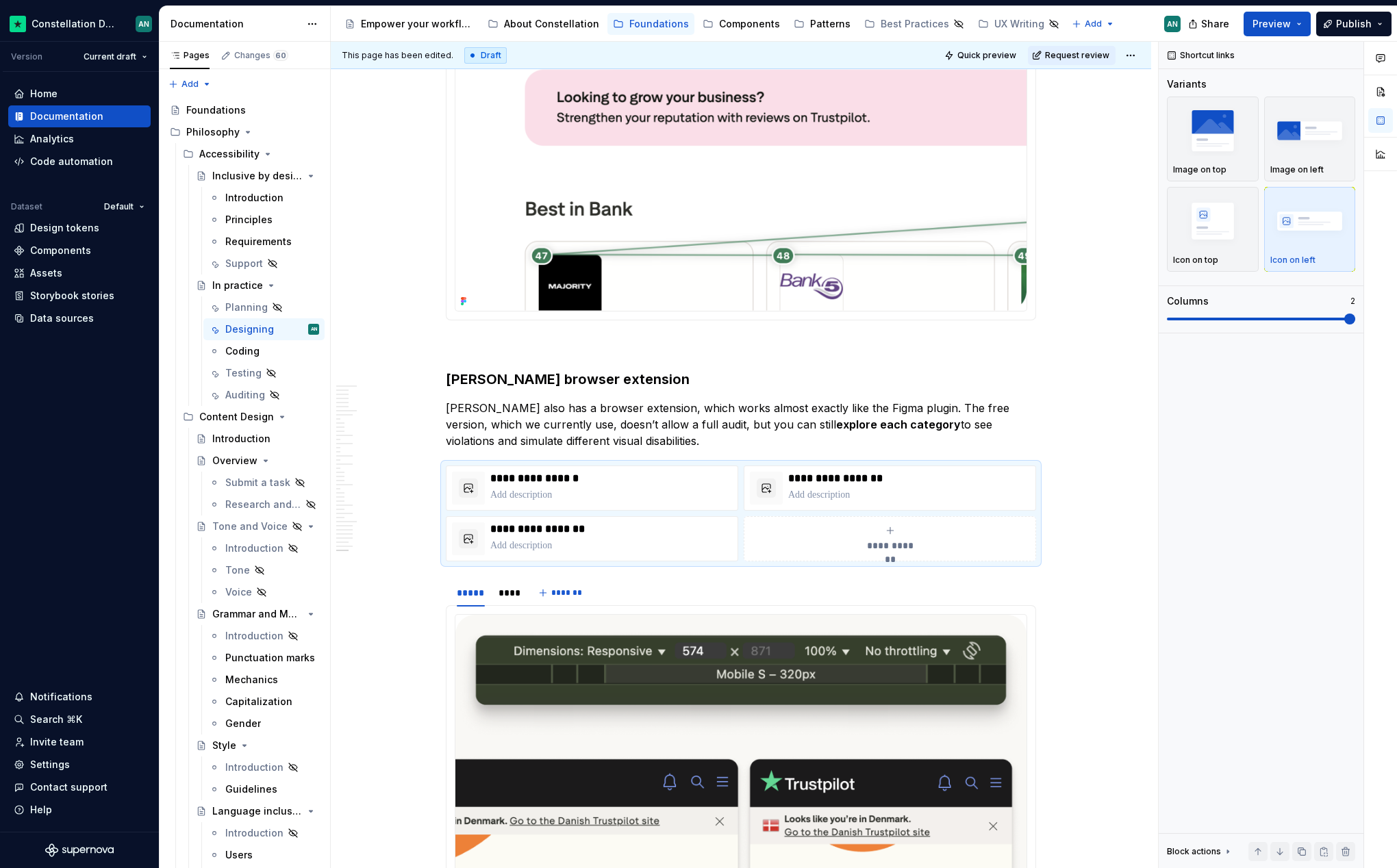
drag, startPoint x: 1334, startPoint y: 310, endPoint x: 1365, endPoint y: 310, distance: 31.0
click at [1365, 310] on div "Comments Open comments No comments yet Select ‘Comment’ from the block context …" at bounding box center [1278, 455] width 238 height 827
click at [1211, 221] on img "button" at bounding box center [1212, 221] width 79 height 50
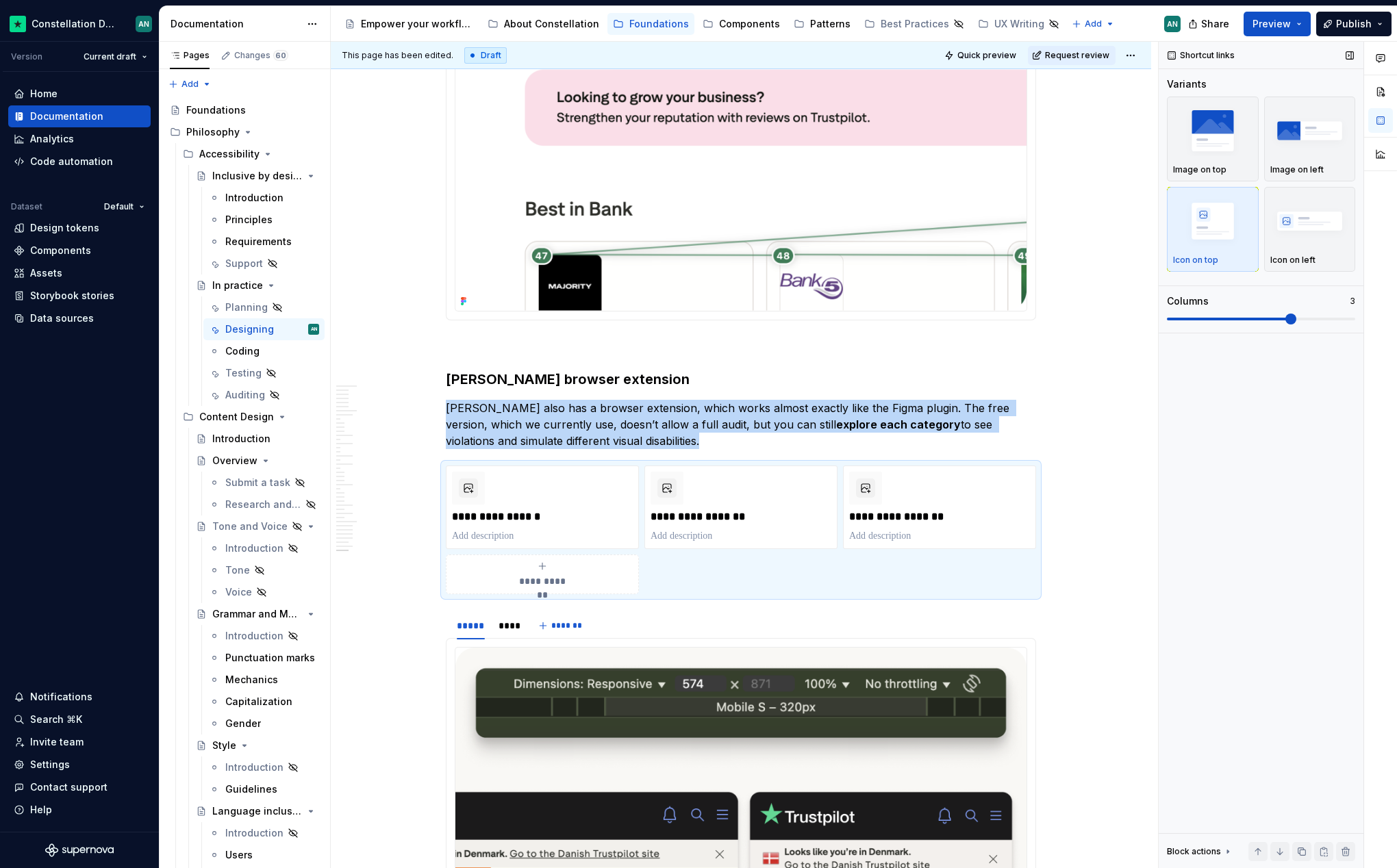
click at [1285, 321] on span at bounding box center [1290, 319] width 11 height 11
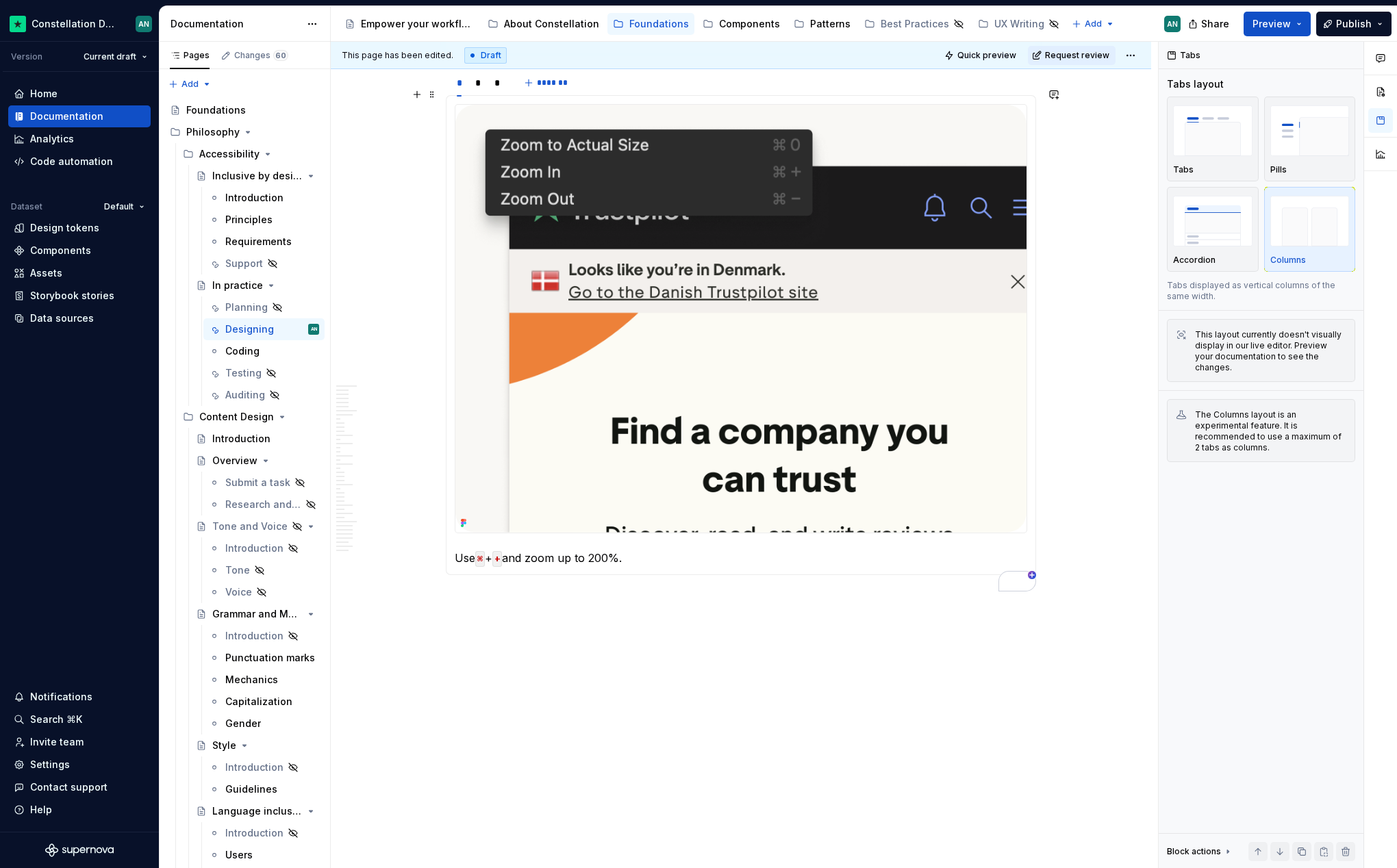
scroll to position [10074, 0]
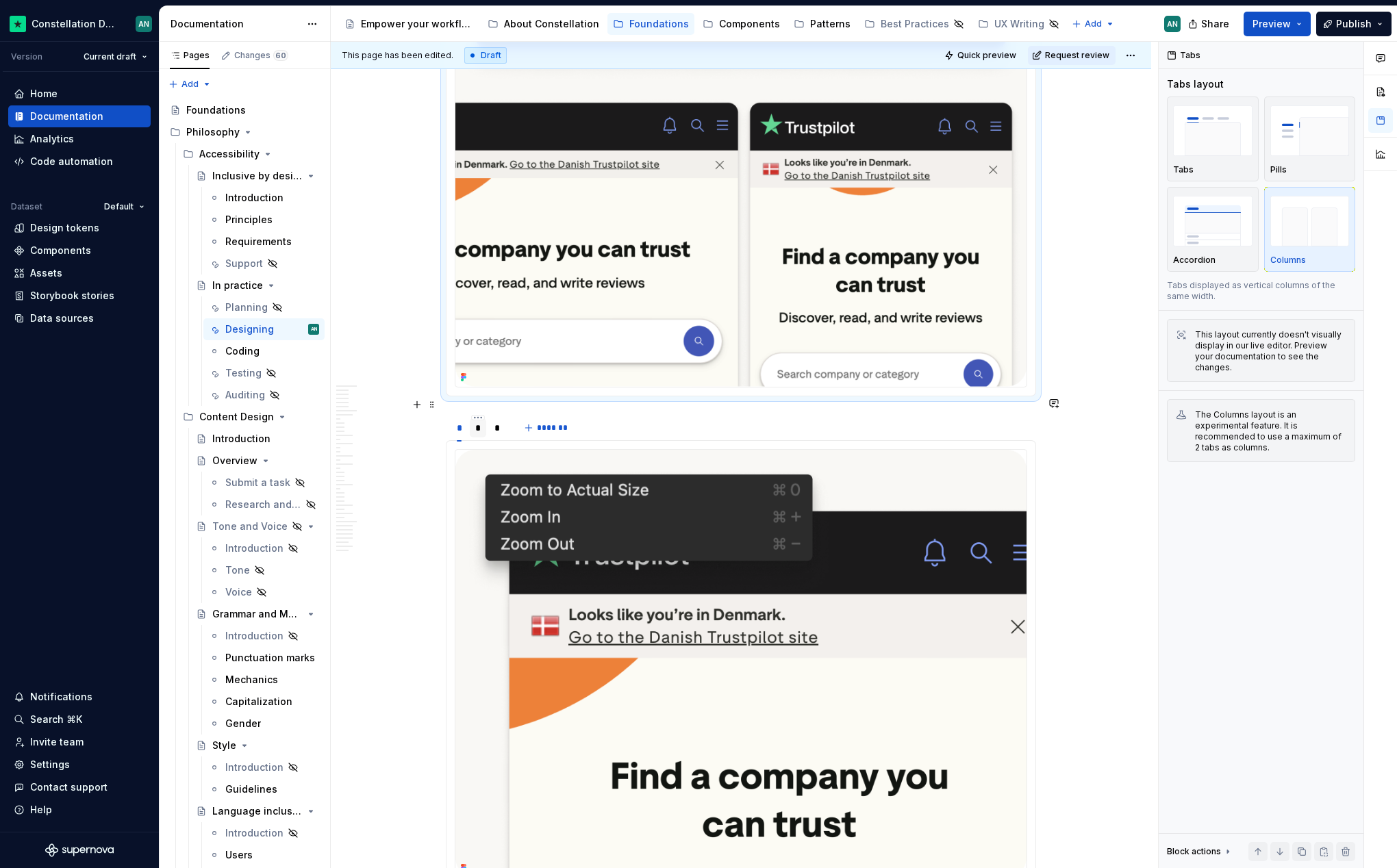
click at [476, 421] on div "*" at bounding box center [478, 428] width 6 height 13
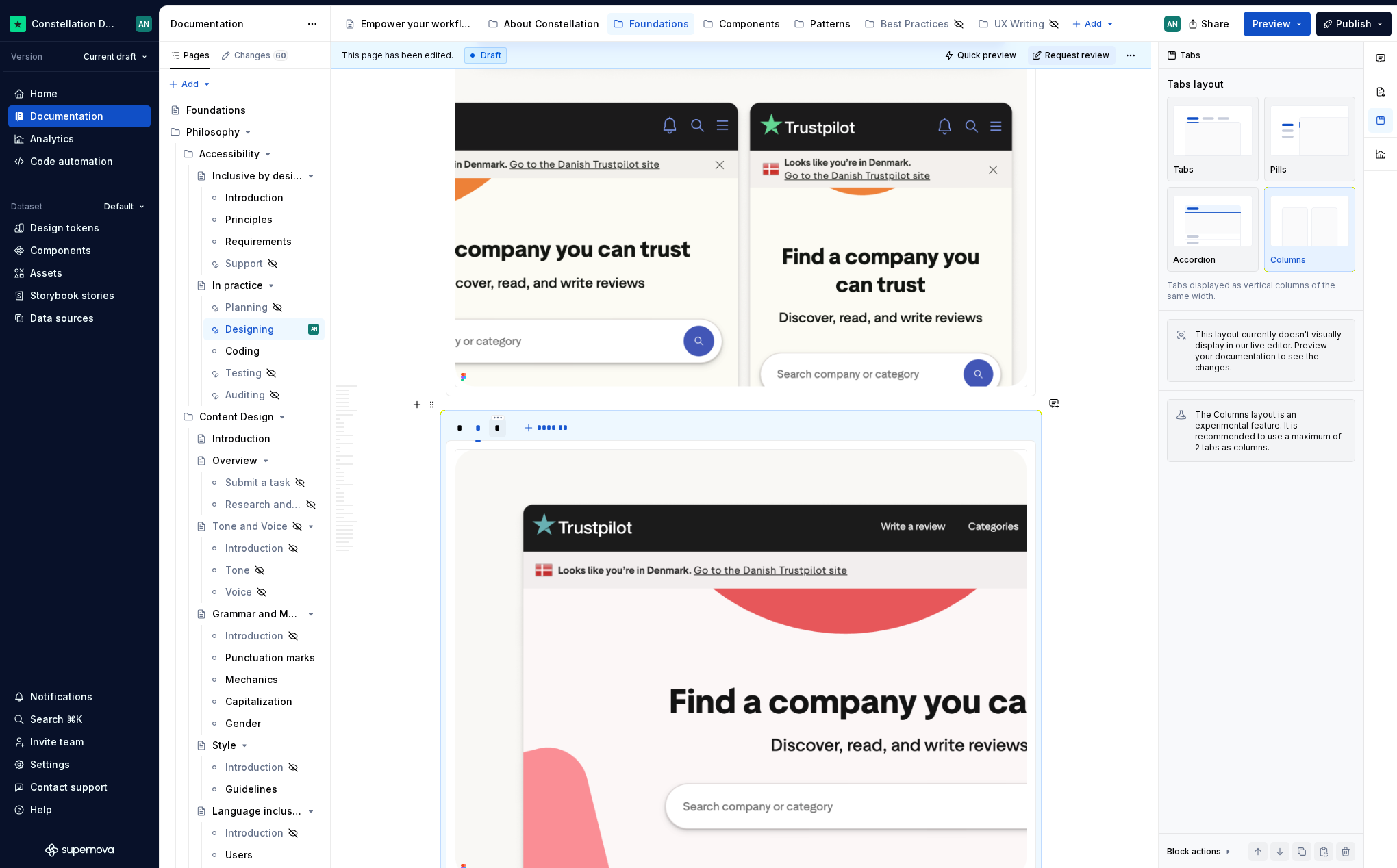
click at [493, 419] on div "*" at bounding box center [497, 428] width 17 height 19
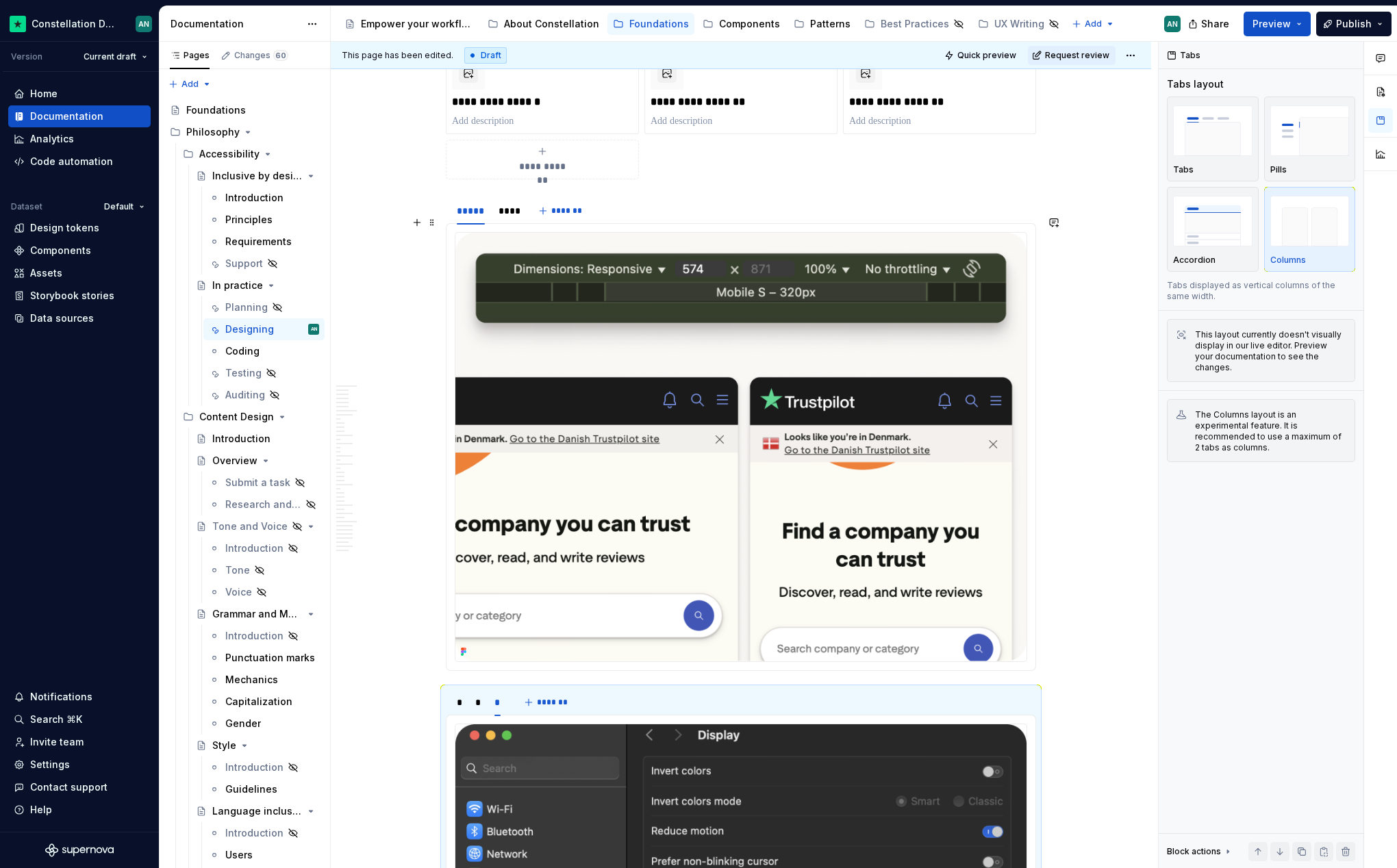
scroll to position [9234, 0]
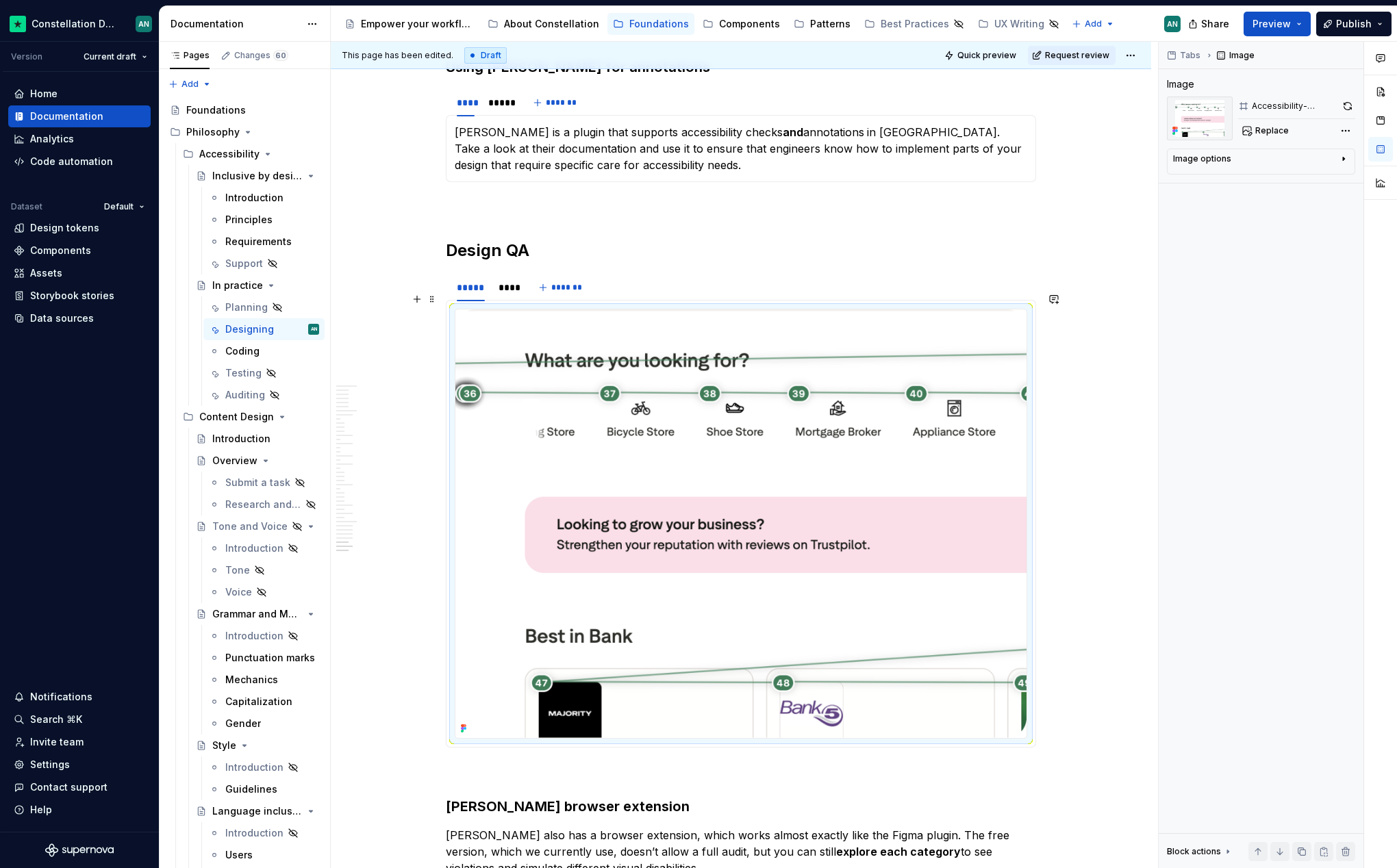
click at [564, 350] on img "To enrich screen reader interactions, please activate Accessibility in Grammarl…" at bounding box center [741, 523] width 571 height 429
click at [1349, 103] on button "button" at bounding box center [1347, 106] width 14 height 19
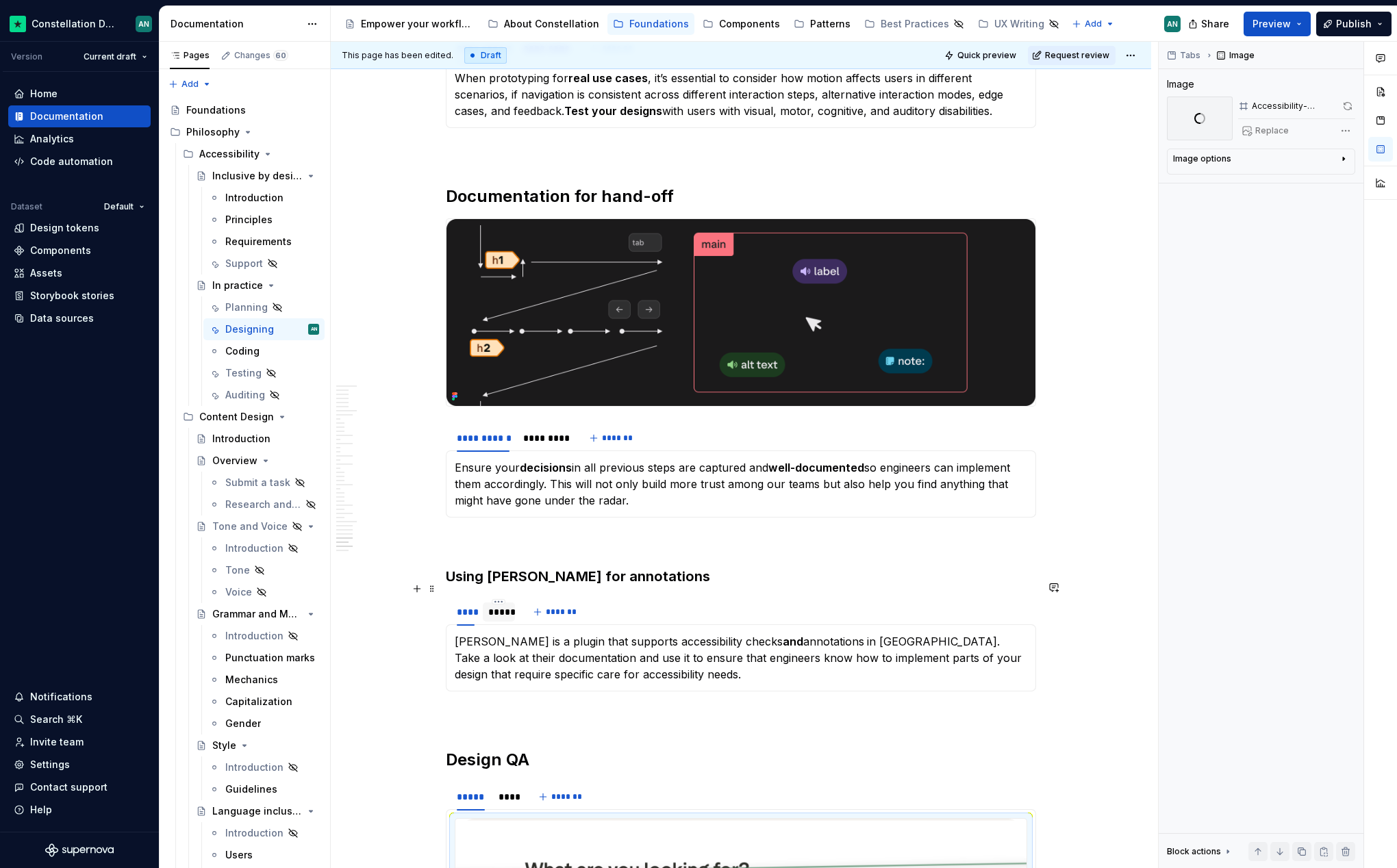
click at [492, 605] on div "*****" at bounding box center [498, 612] width 21 height 13
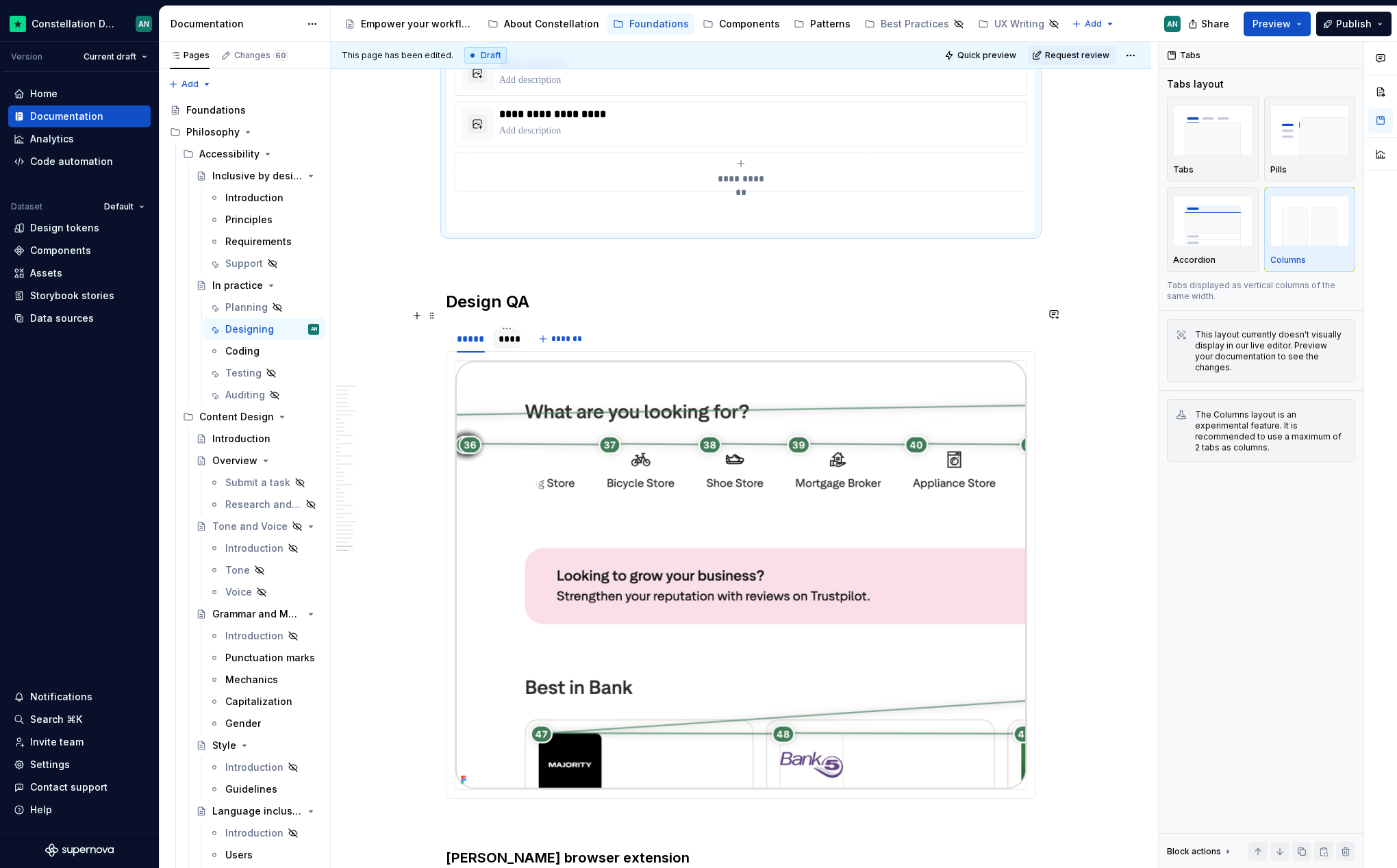
click at [502, 332] on div "****" at bounding box center [507, 339] width 17 height 13
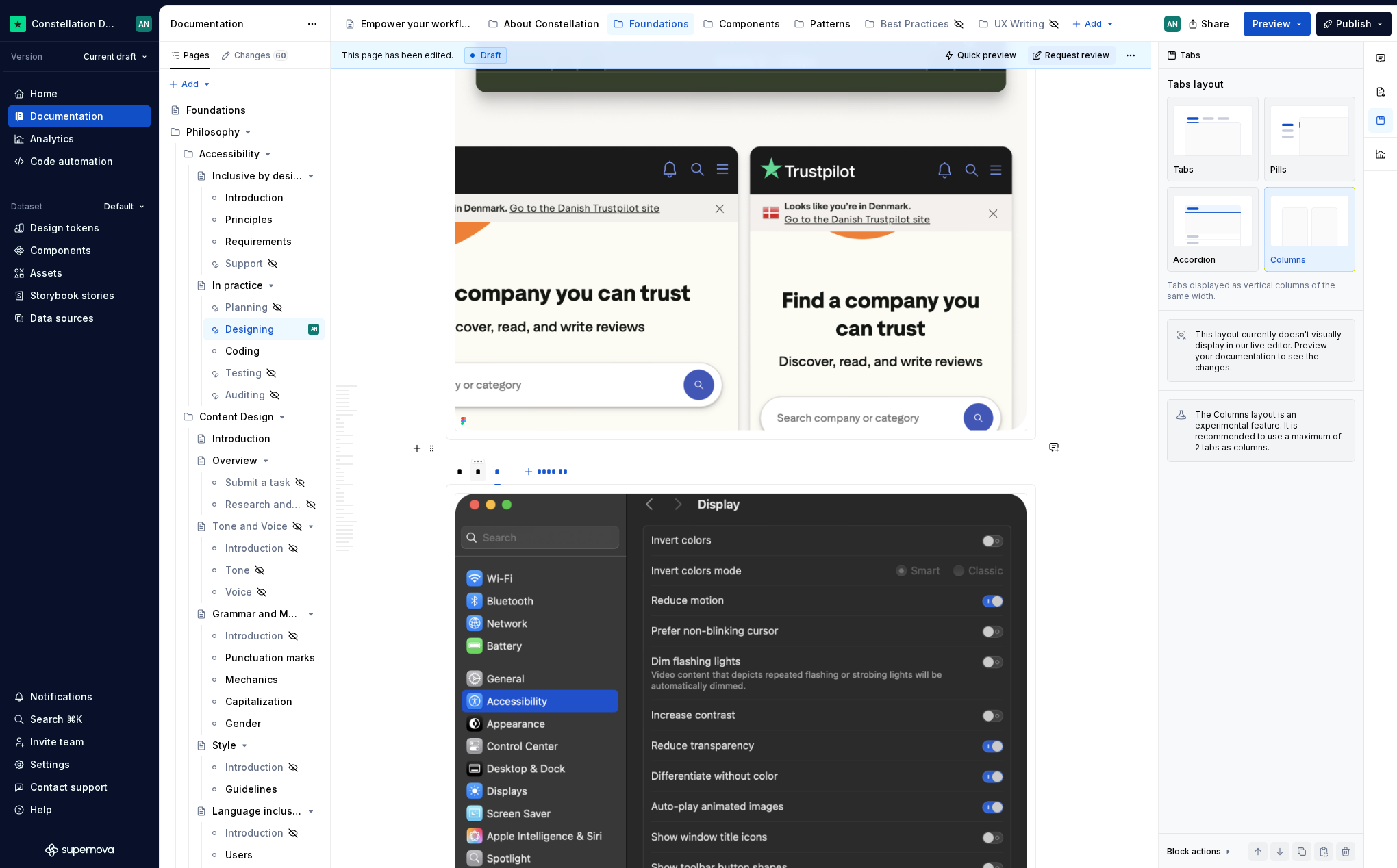
click at [475, 464] on div "*" at bounding box center [478, 471] width 6 height 13
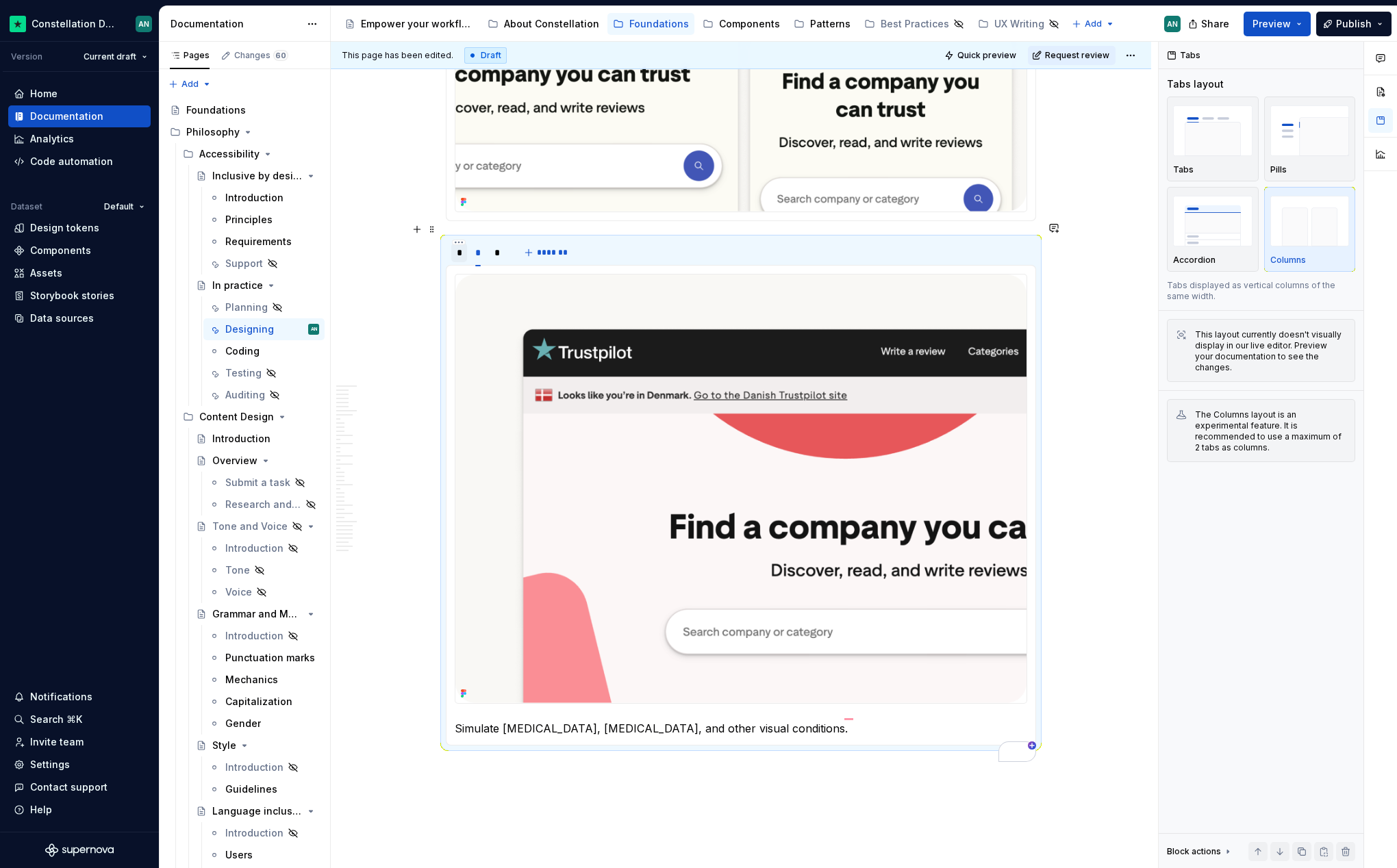
click at [459, 246] on div "*" at bounding box center [460, 252] width 5 height 13
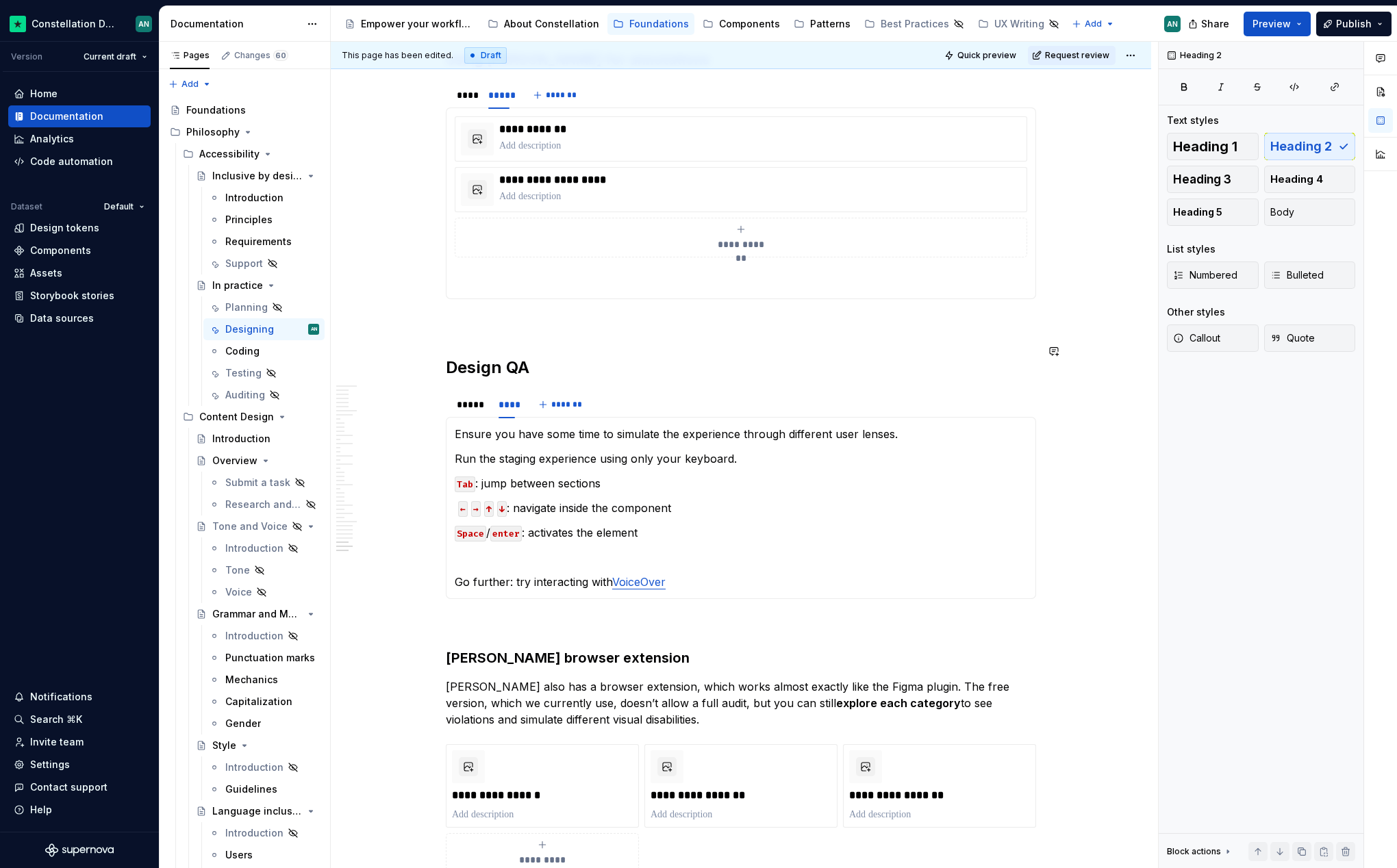
click at [470, 615] on p "To enrich screen reader interactions, please activate Accessibility in Grammarl…" at bounding box center [740, 623] width 590 height 17
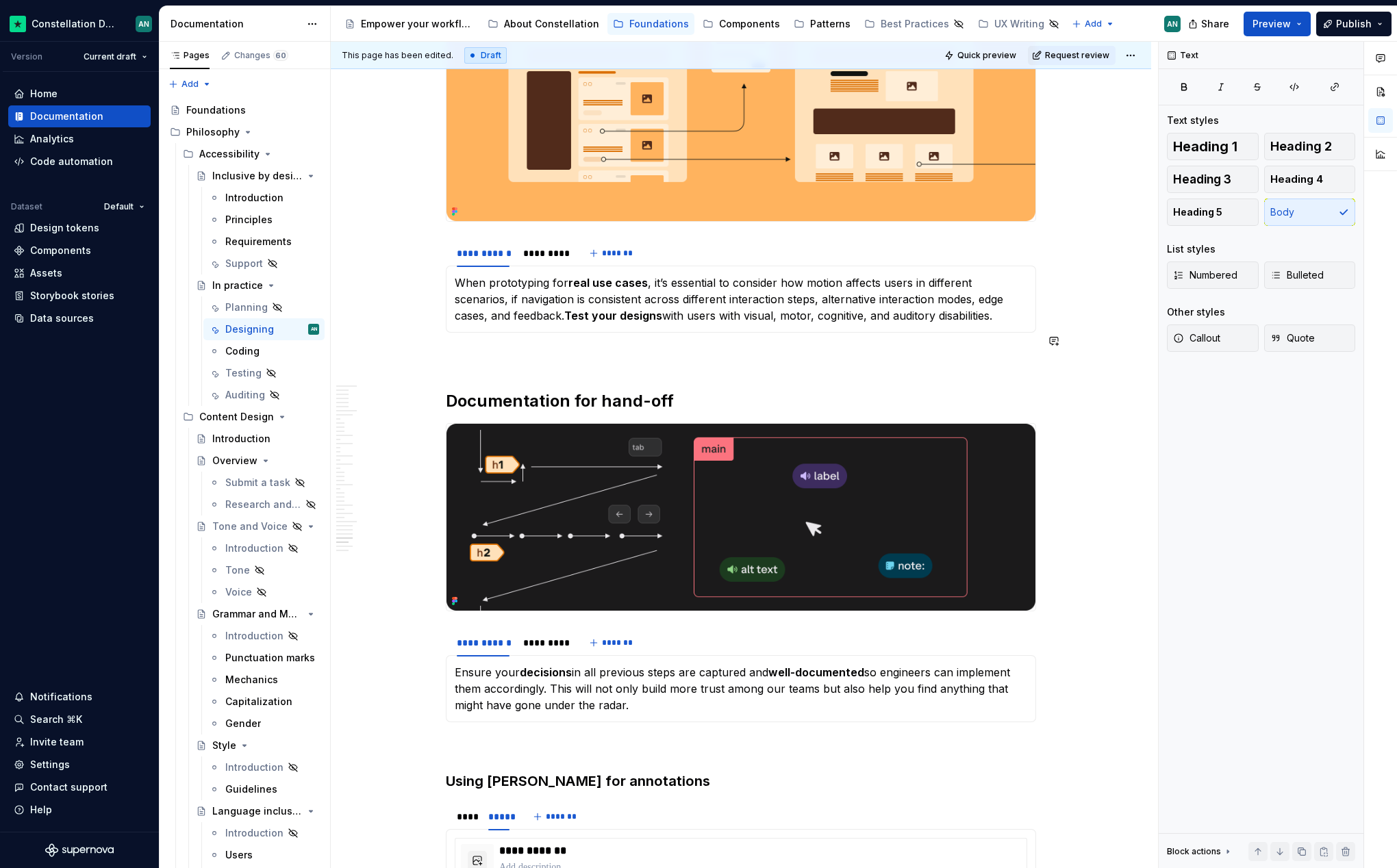
click at [462, 349] on p "To enrich screen reader interactions, please activate Accessibility in Grammarl…" at bounding box center [740, 357] width 590 height 17
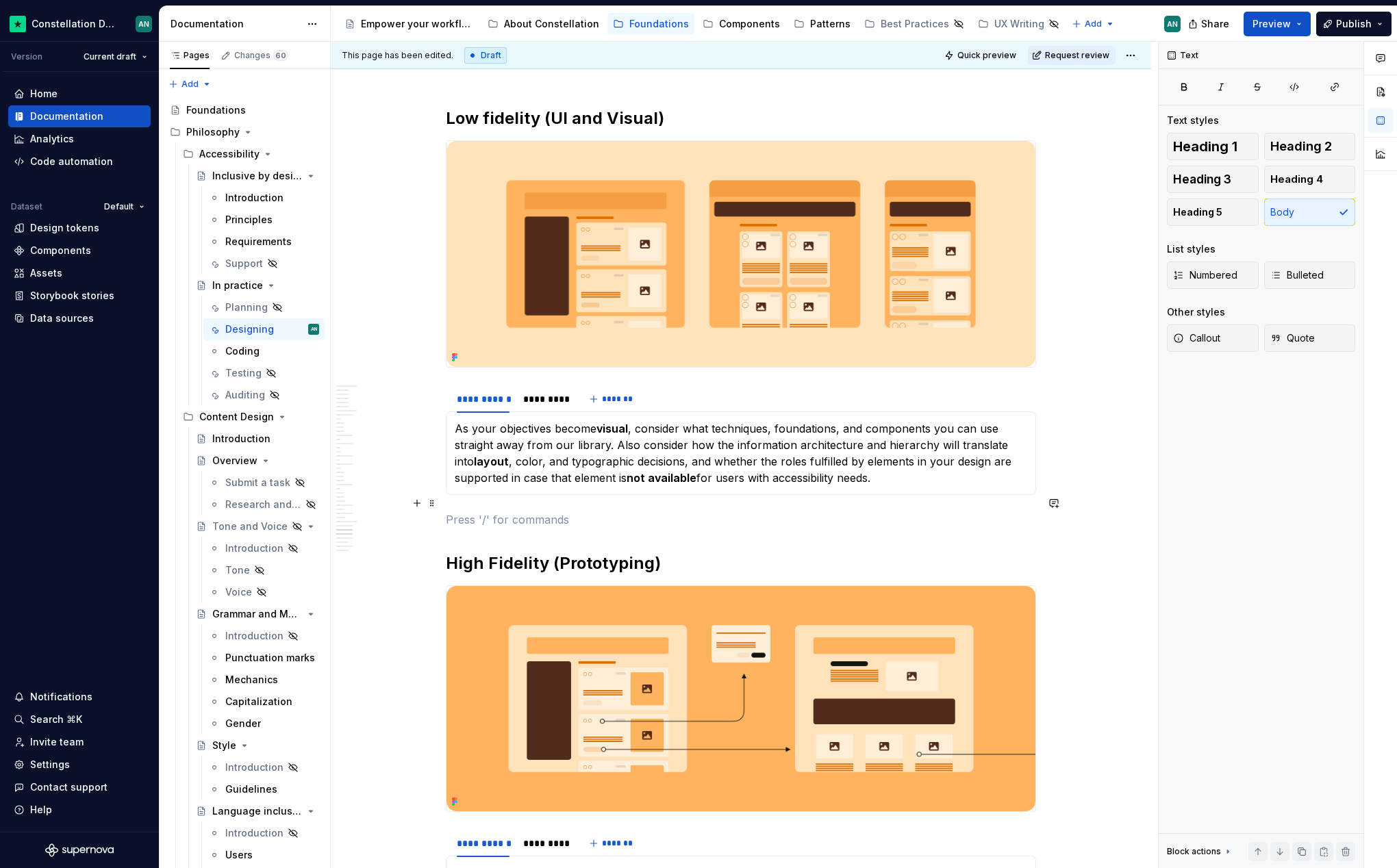
click at [484, 511] on p "To enrich screen reader interactions, please activate Accessibility in Grammarl…" at bounding box center [740, 519] width 590 height 17
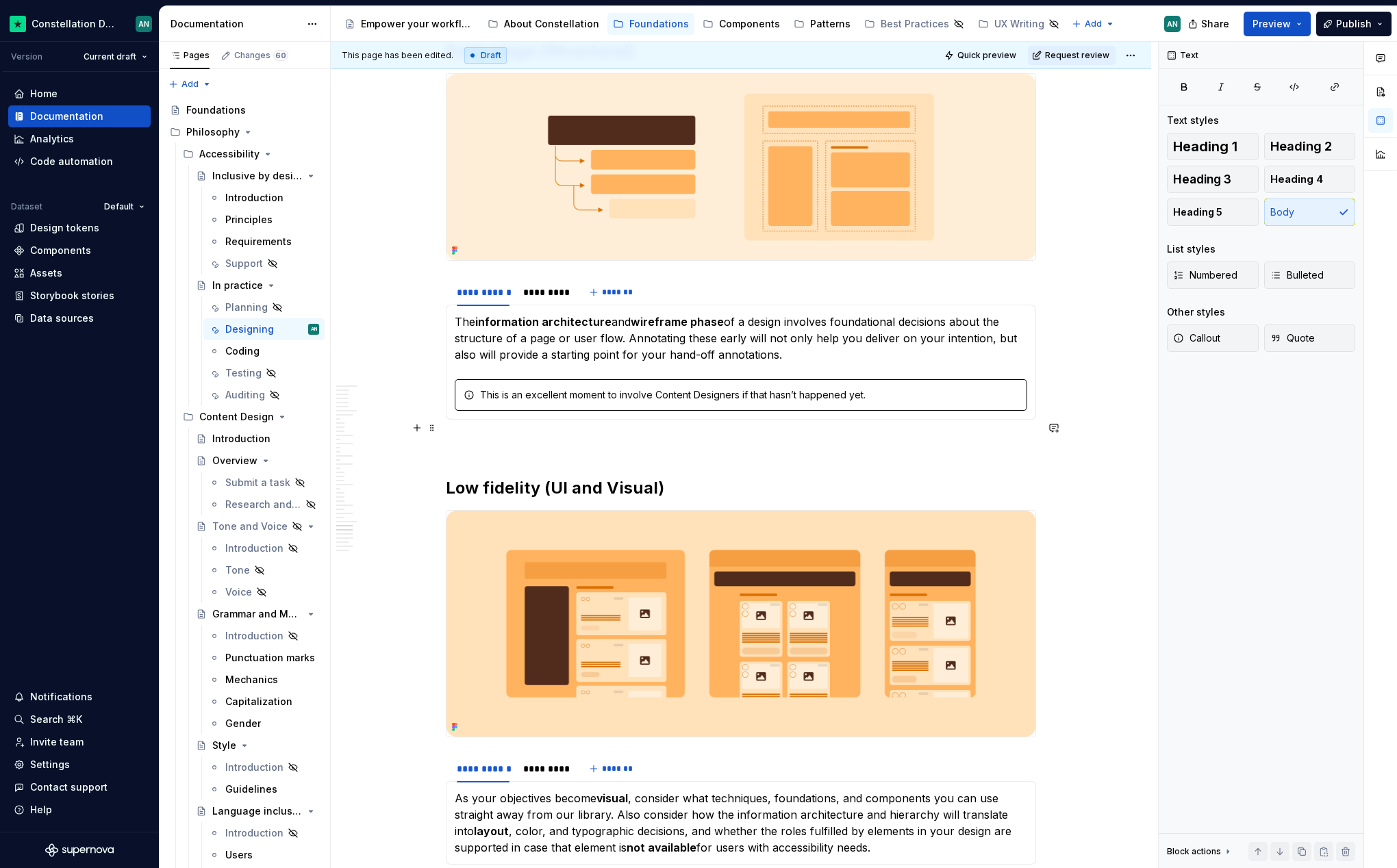
click at [485, 436] on p "To enrich screen reader interactions, please activate Accessibility in Grammarl…" at bounding box center [740, 444] width 590 height 17
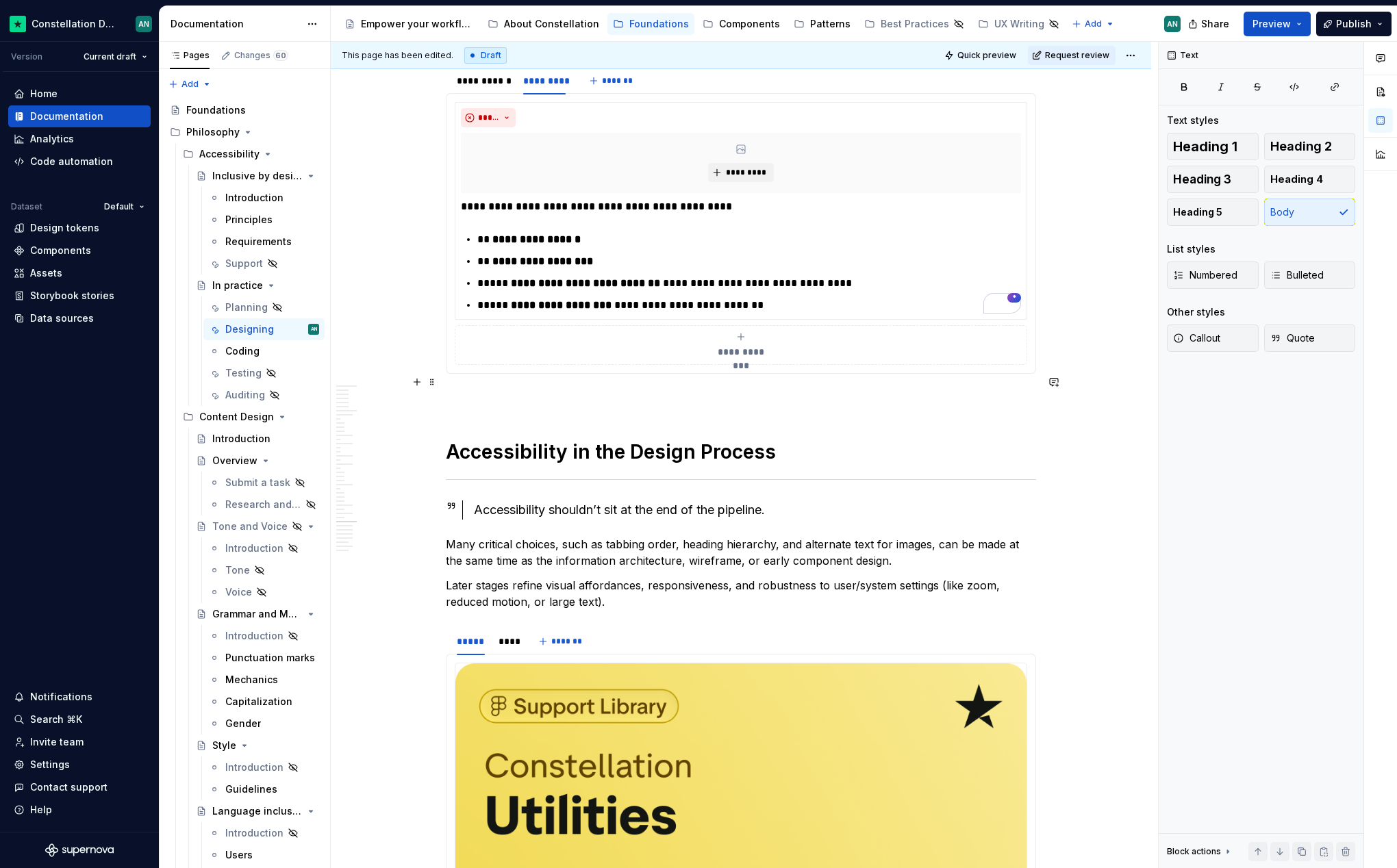
click at [484, 390] on p "To enrich screen reader interactions, please activate Accessibility in Grammarl…" at bounding box center [740, 399] width 590 height 17
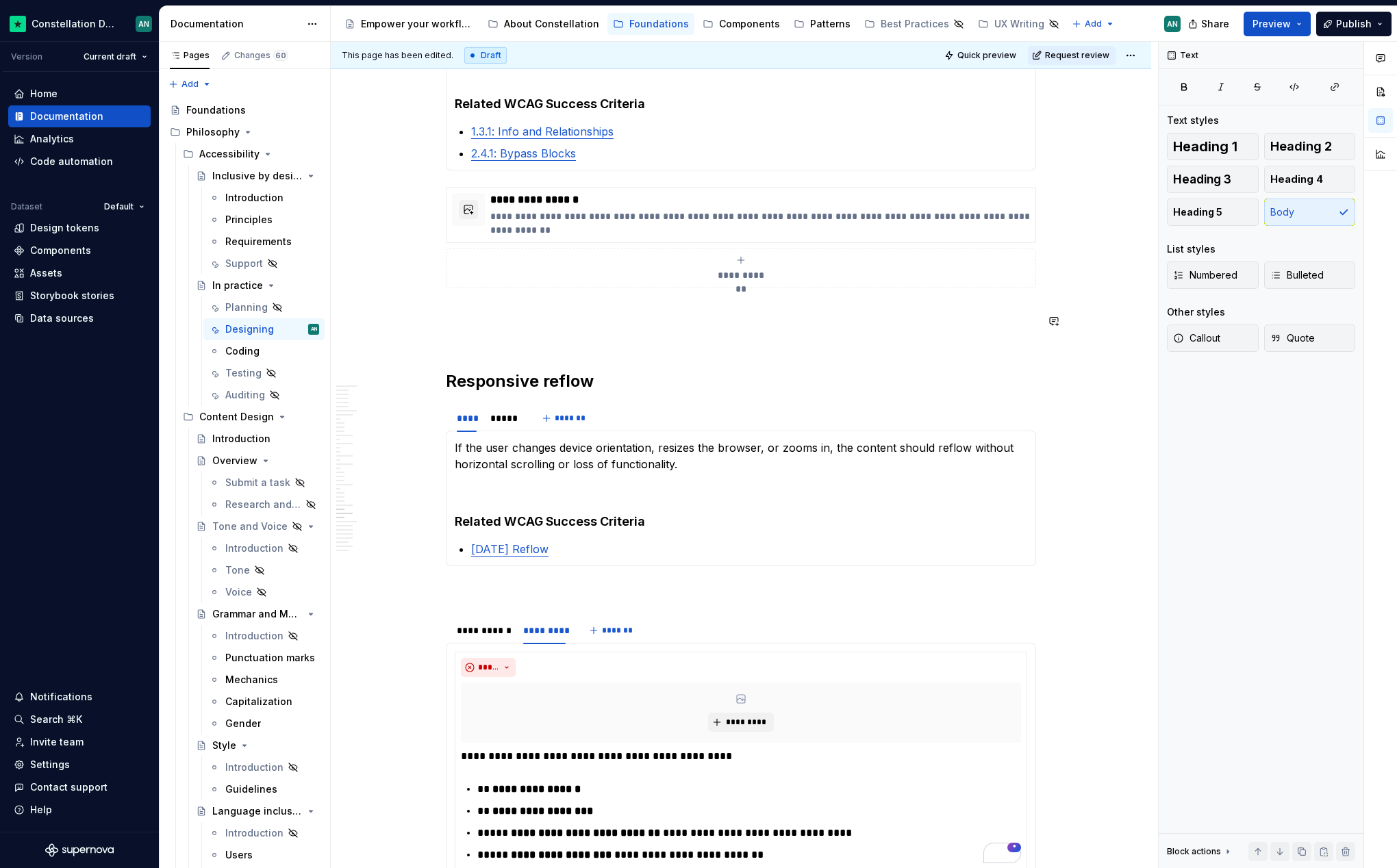
click at [472, 305] on p "To enrich screen reader interactions, please activate Accessibility in Grammarl…" at bounding box center [740, 313] width 590 height 17
click at [454, 305] on p "To enrich screen reader interactions, please activate Accessibility in Grammarl…" at bounding box center [740, 313] width 590 height 17
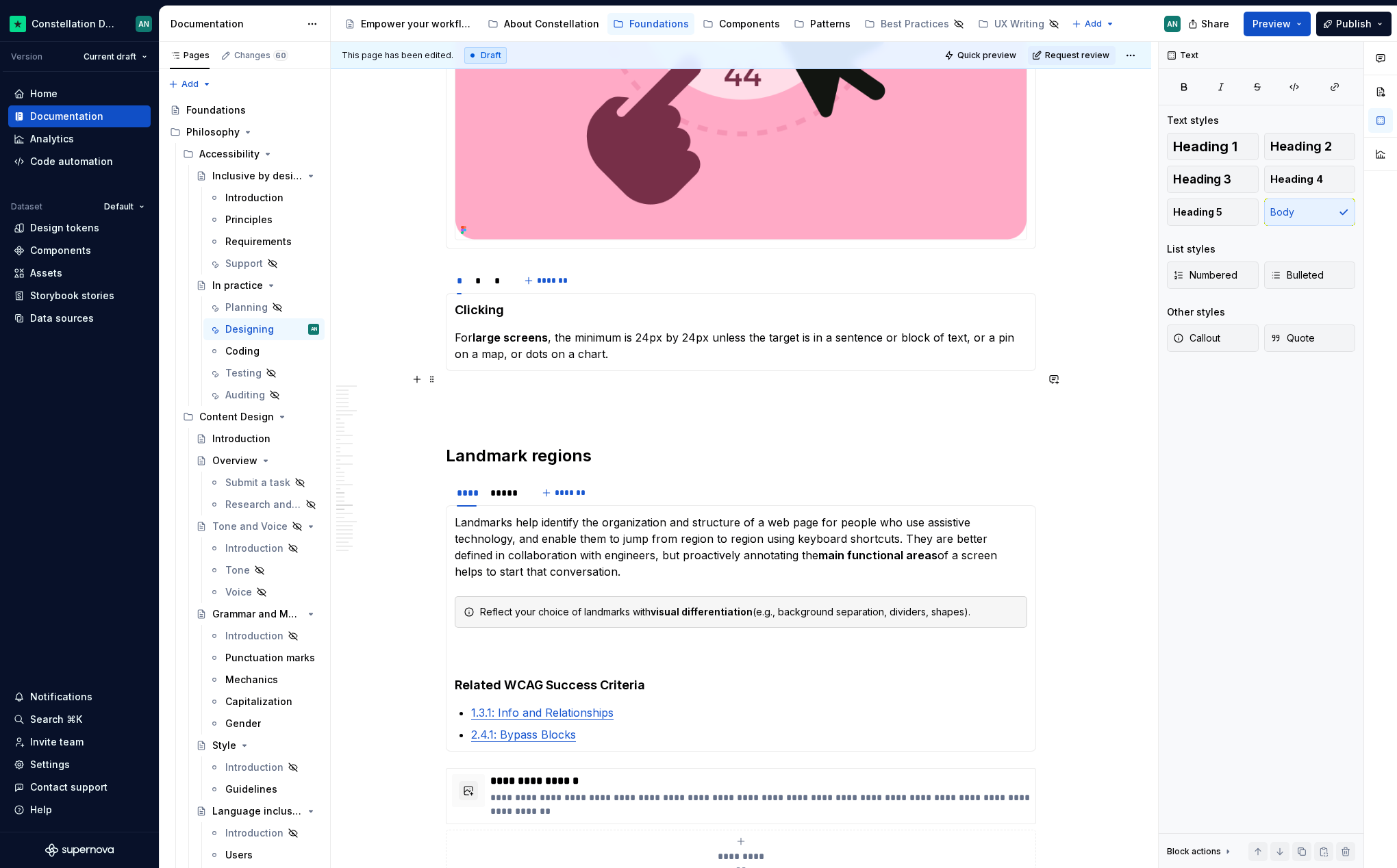
click at [482, 391] on p "To enrich screen reader interactions, please activate Accessibility in Grammarl…" at bounding box center [740, 404] width 590 height 32
click at [459, 445] on strong "Landmark regions" at bounding box center [518, 455] width 146 height 20
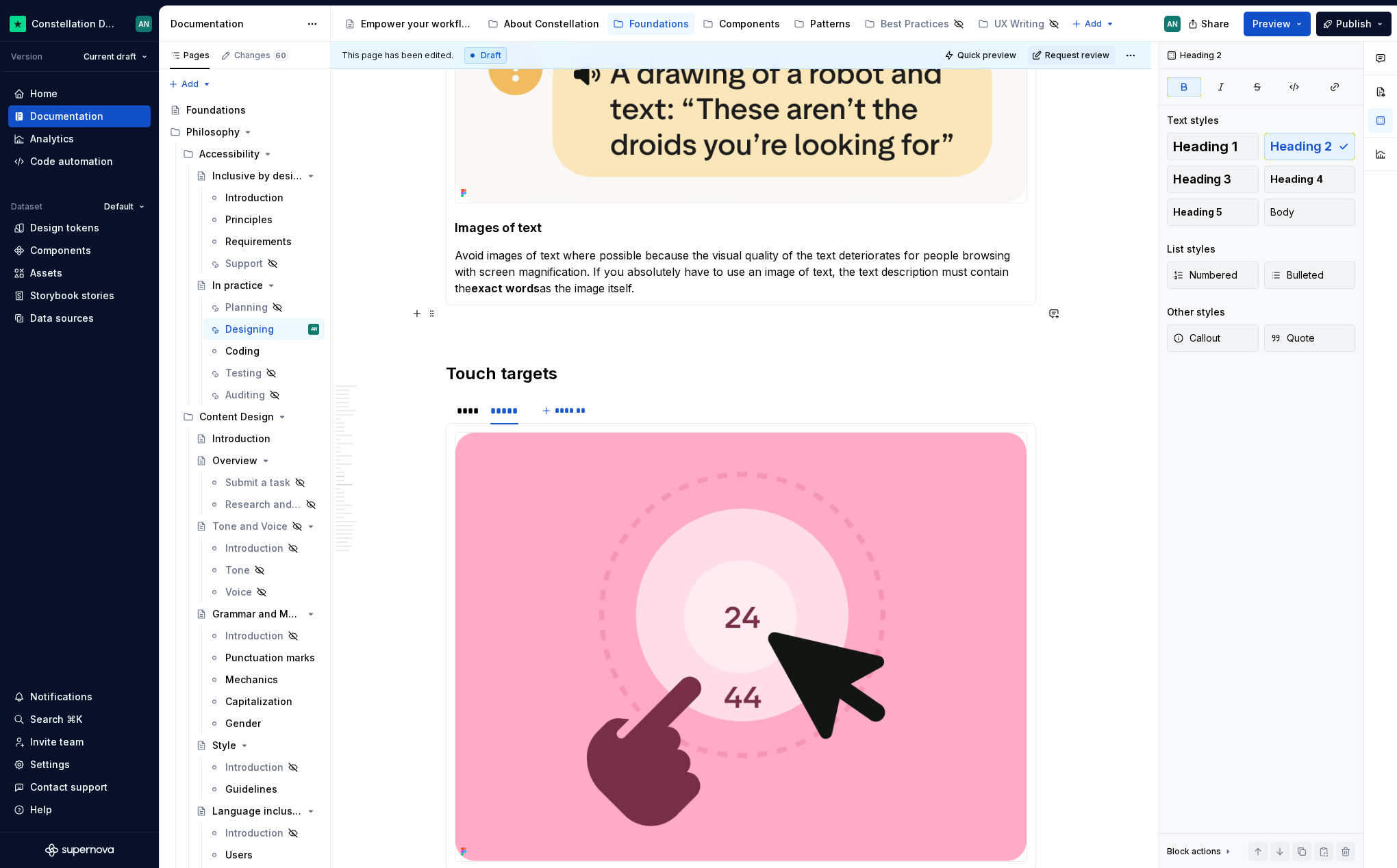
click at [489, 322] on p "To enrich screen reader interactions, please activate Accessibility in Grammarl…" at bounding box center [740, 330] width 590 height 17
click at [469, 364] on strong "Touch targets" at bounding box center [501, 374] width 112 height 20
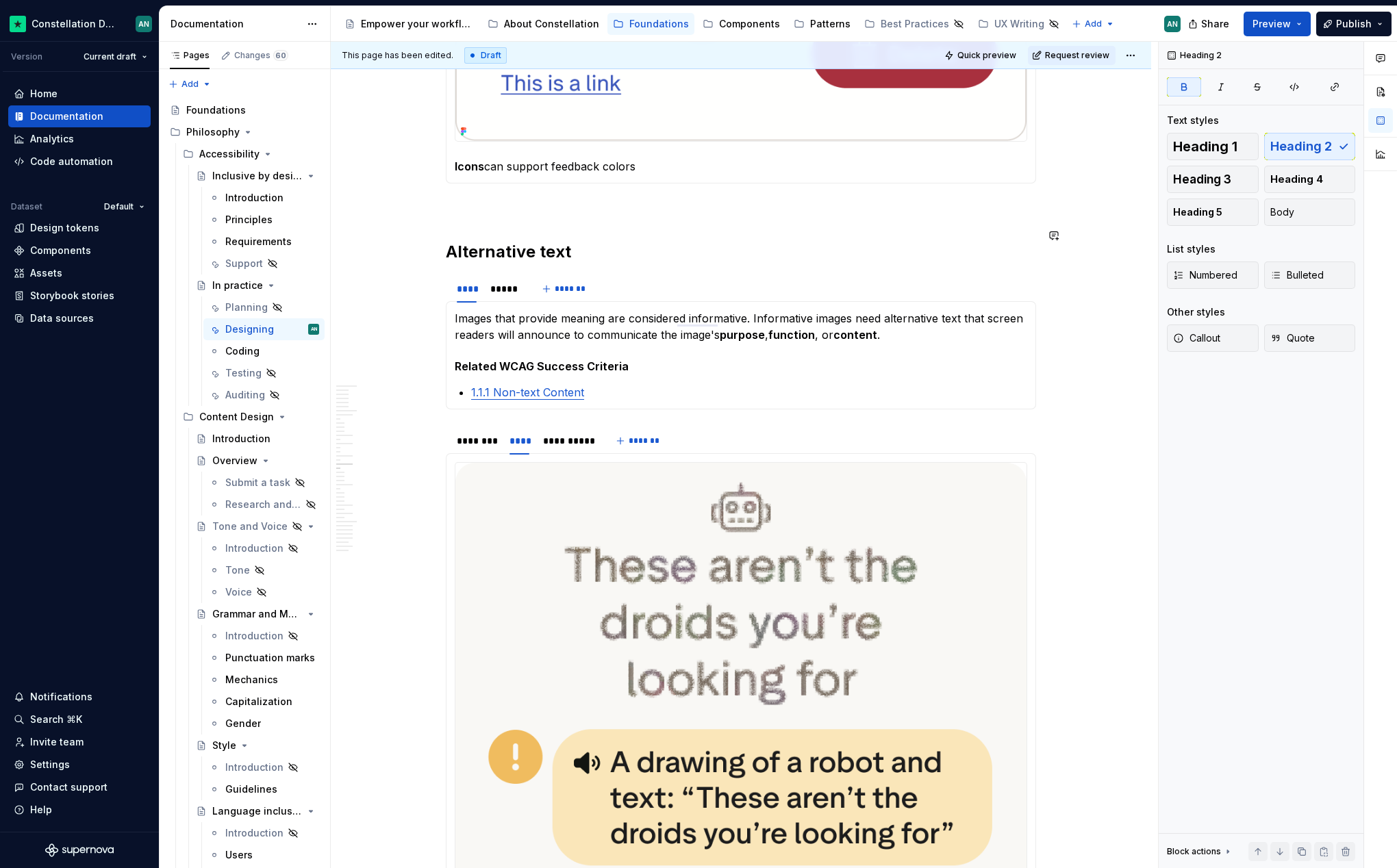
click at [507, 200] on p "To enrich screen reader interactions, please activate Accessibility in Grammarl…" at bounding box center [740, 208] width 590 height 17
click at [503, 274] on section "**** ***** ******* Images that provide meaning are considered informative. Info…" at bounding box center [740, 341] width 590 height 136
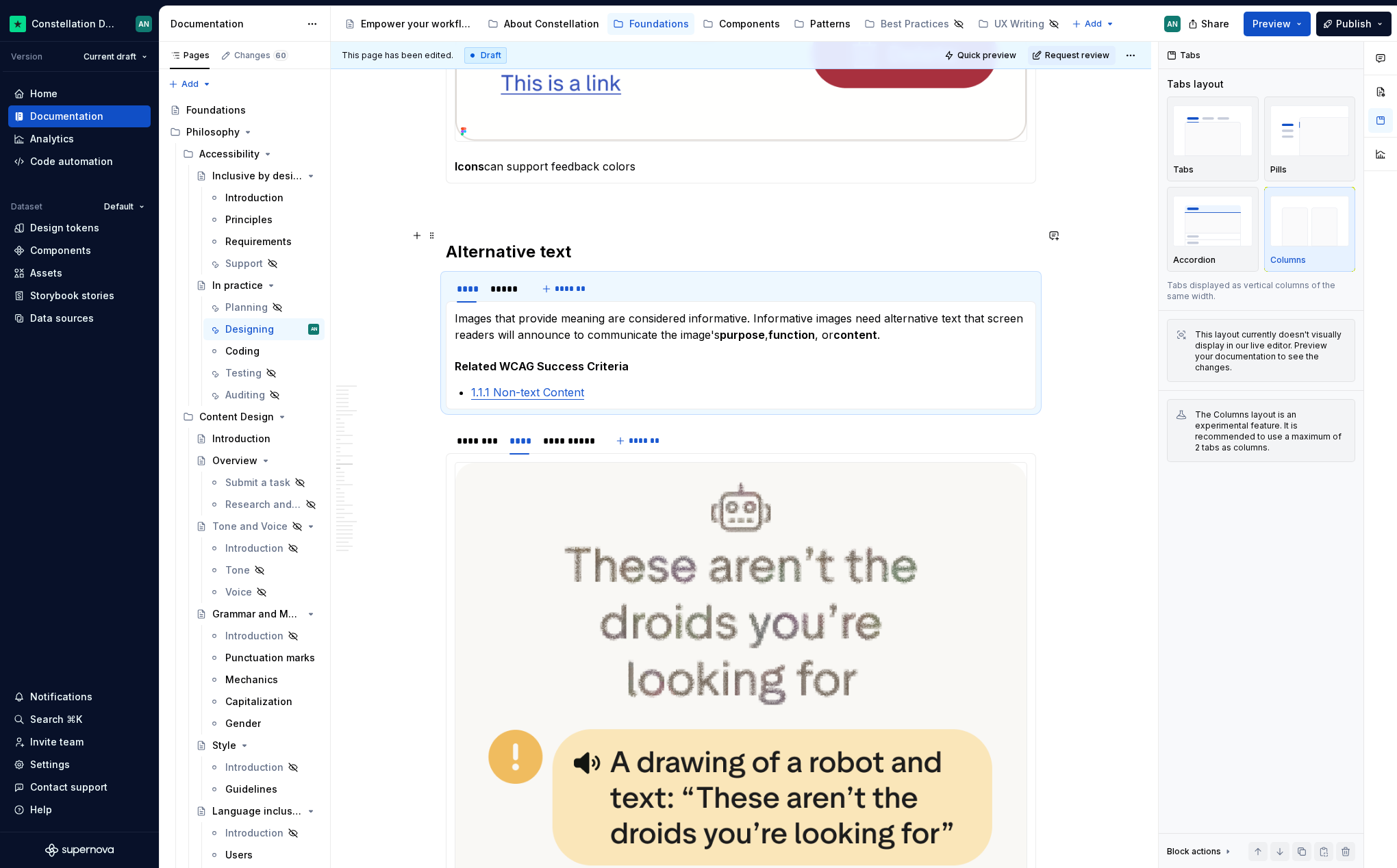
click at [500, 241] on strong "Alternative text" at bounding box center [508, 251] width 126 height 20
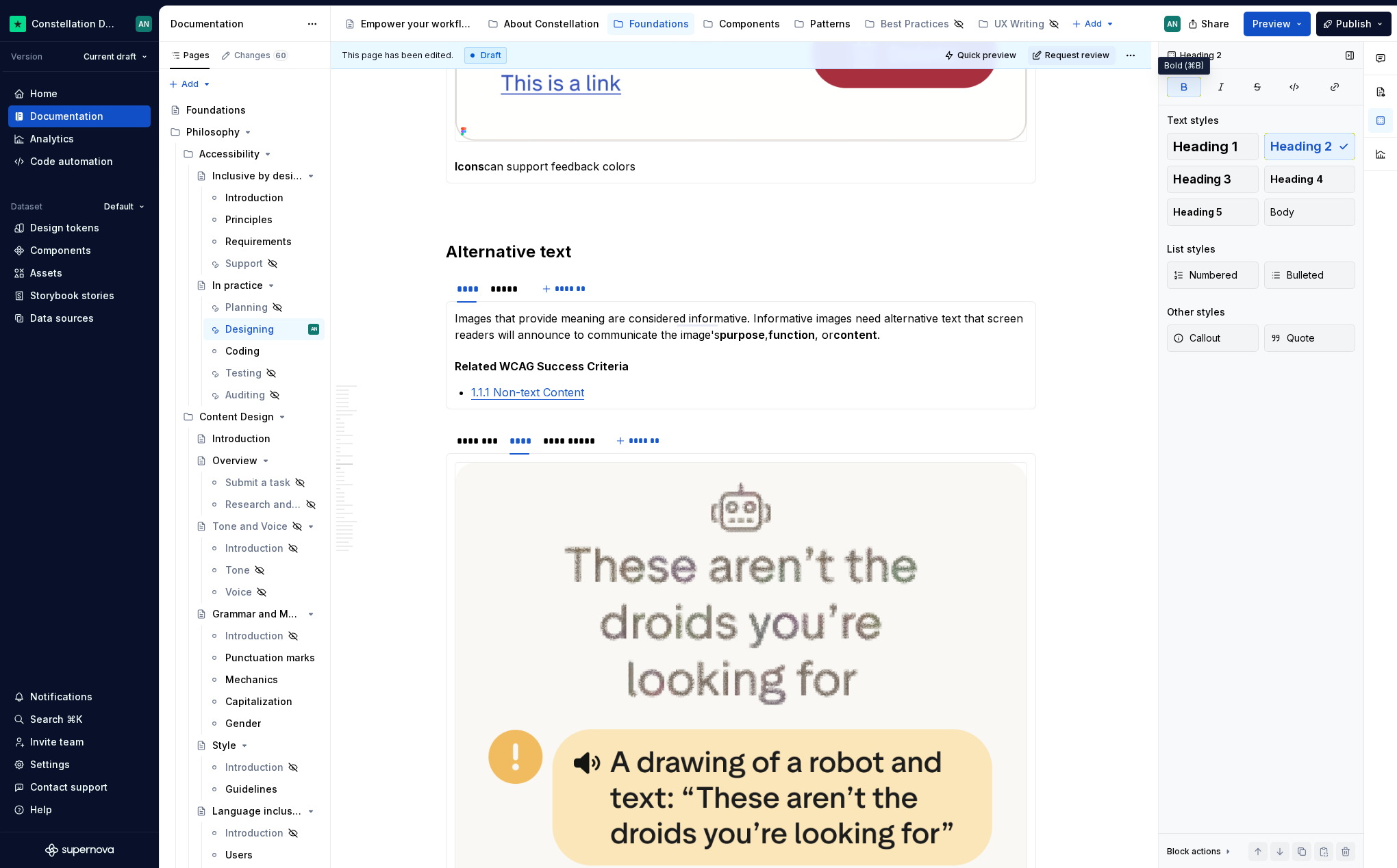
click at [1182, 90] on icon "button" at bounding box center [1185, 86] width 5 height 6
click at [1182, 87] on icon "button" at bounding box center [1185, 86] width 5 height 6
click at [1179, 93] on button "button" at bounding box center [1183, 87] width 34 height 19
drag, startPoint x: 1318, startPoint y: 185, endPoint x: 1313, endPoint y: 173, distance: 13.0
click at [1318, 185] on span "Heading 4" at bounding box center [1296, 179] width 52 height 13
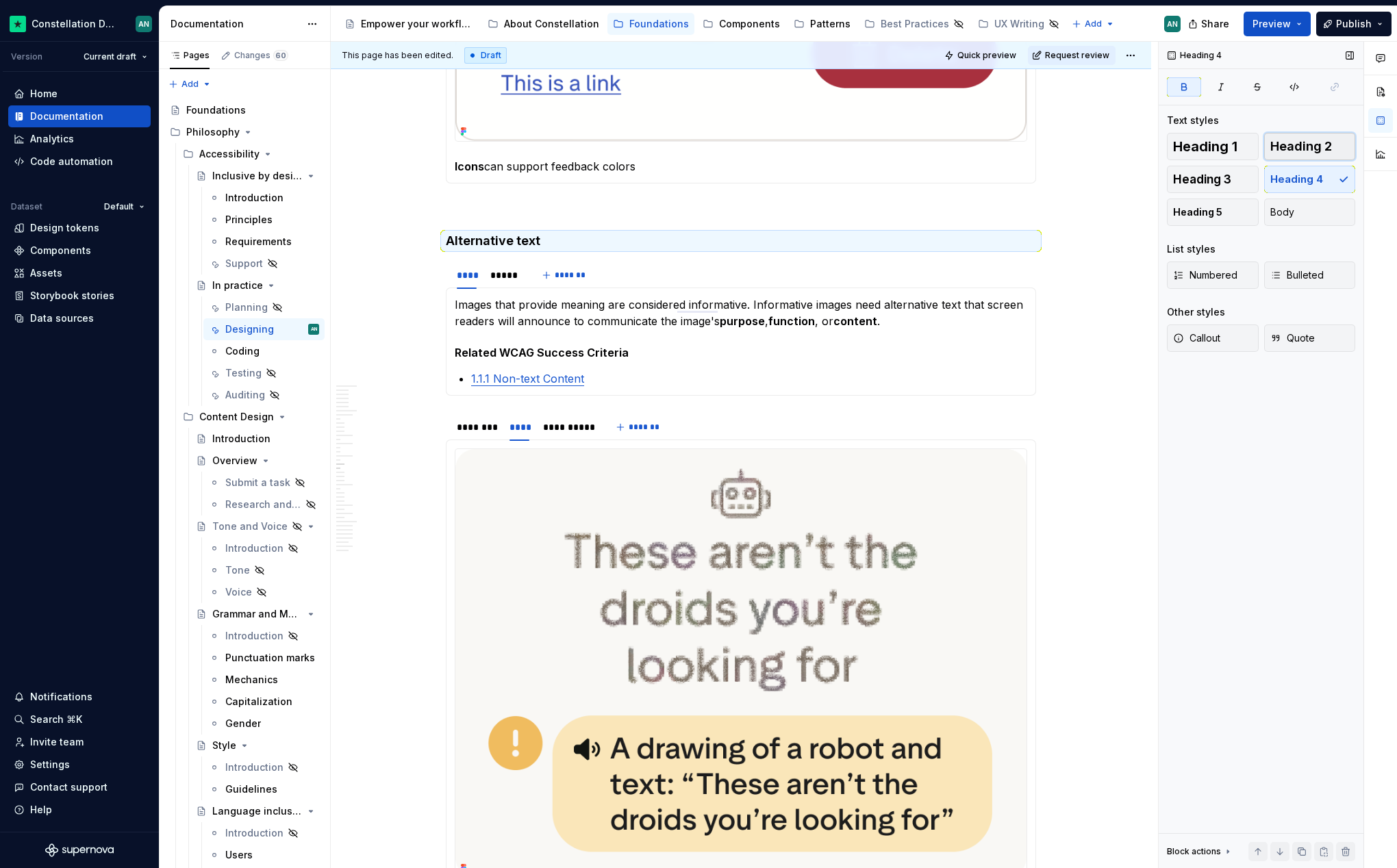
click at [1294, 145] on span "Heading 2" at bounding box center [1301, 146] width 62 height 13
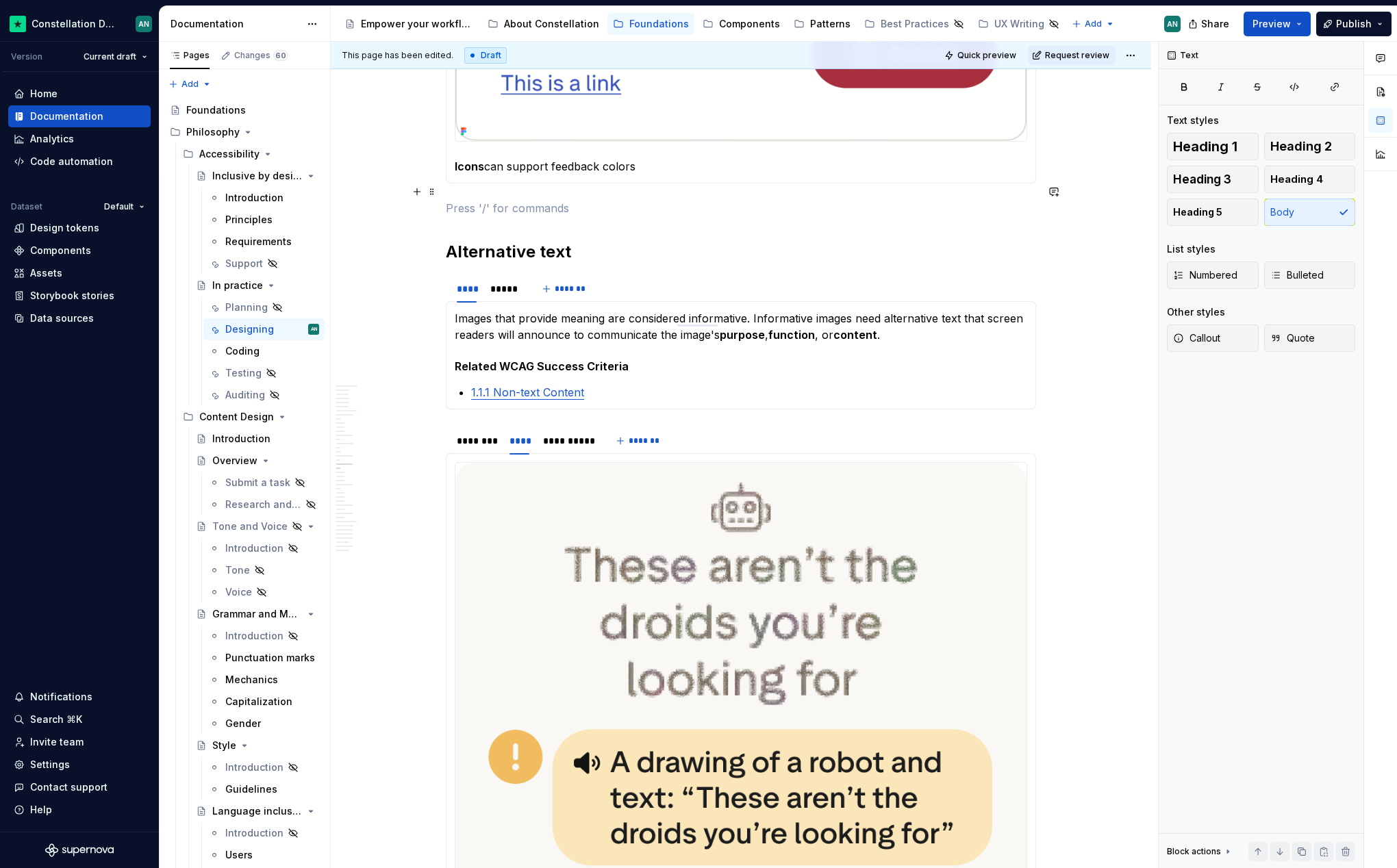
click at [461, 200] on p "To enrich screen reader interactions, please activate Accessibility in Grammarl…" at bounding box center [740, 208] width 590 height 17
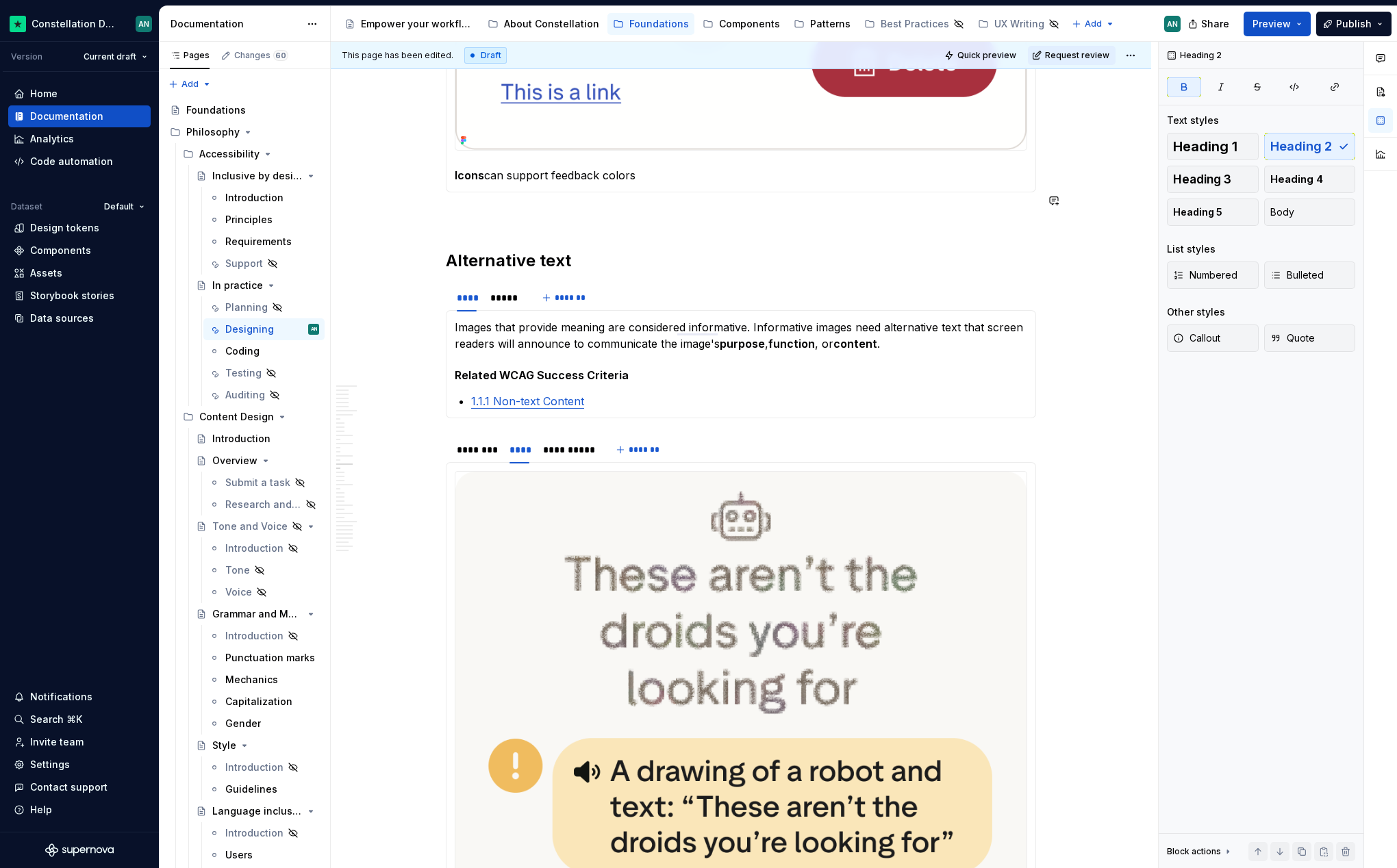
click at [470, 209] on p "To enrich screen reader interactions, please activate Accessibility in Grammarl…" at bounding box center [740, 217] width 590 height 17
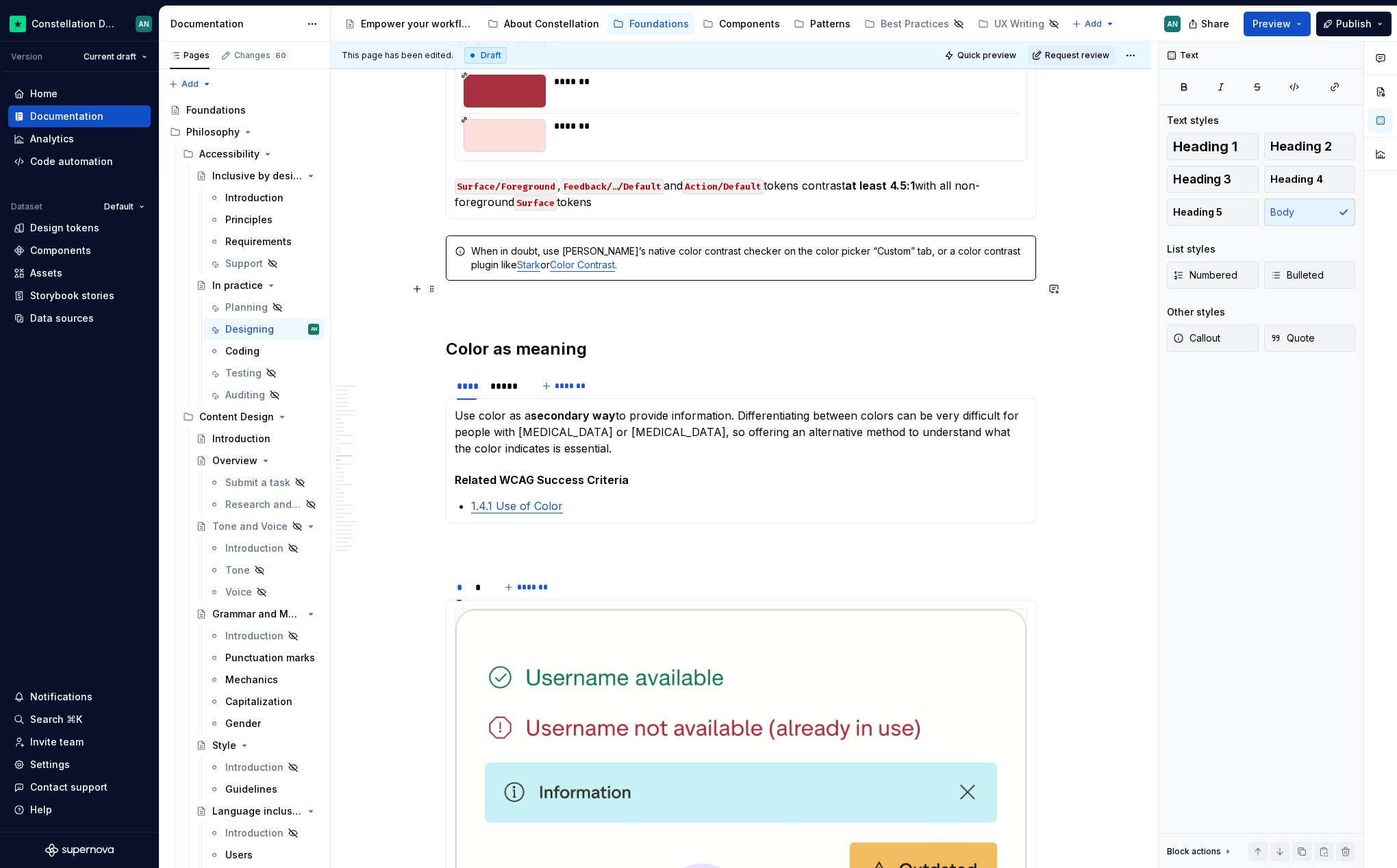
click at [474, 297] on p "To enrich screen reader interactions, please activate Accessibility in Grammarl…" at bounding box center [740, 305] width 590 height 17
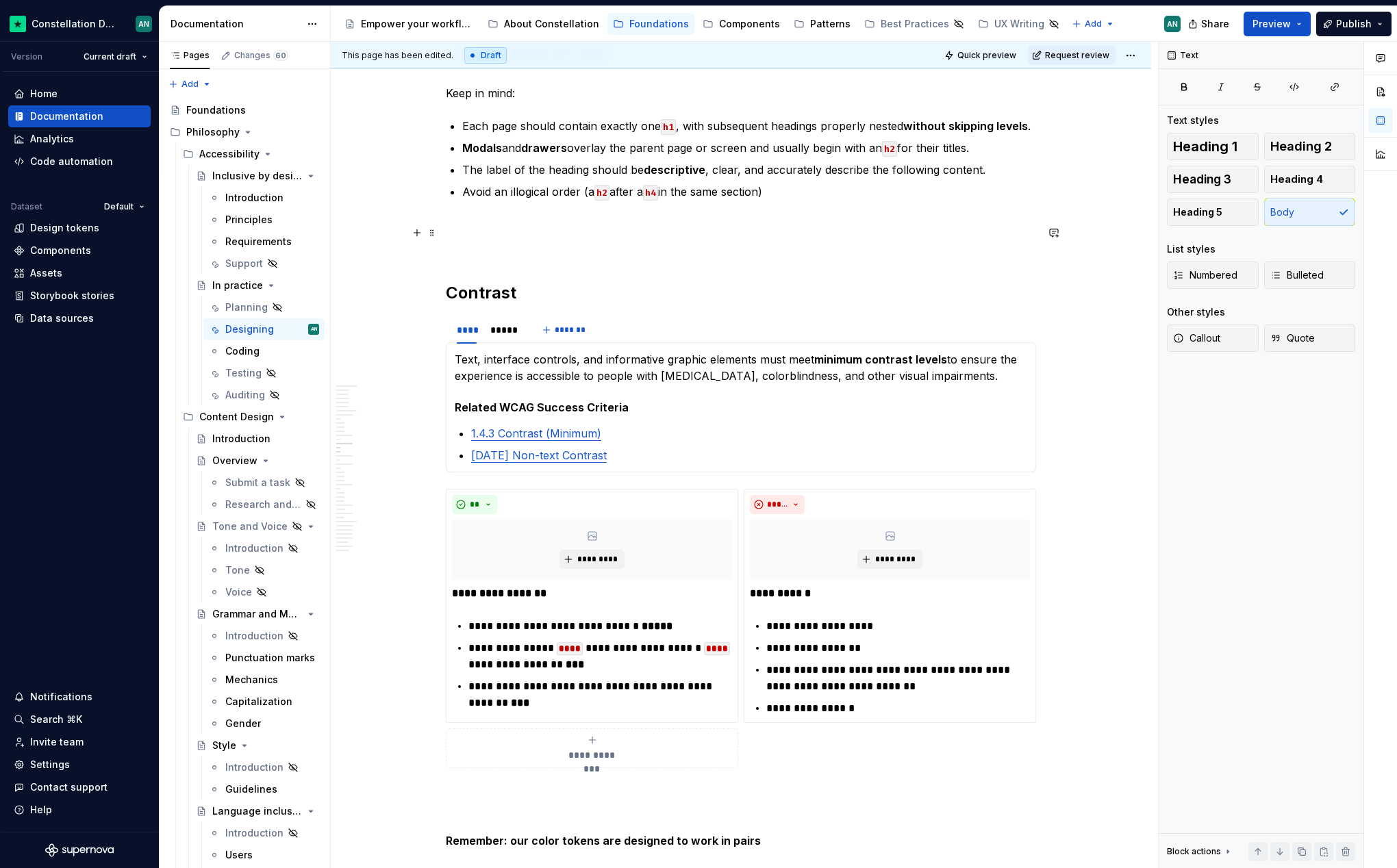
click at [513, 241] on p "To enrich screen reader interactions, please activate Accessibility in Grammarl…" at bounding box center [740, 249] width 590 height 17
click at [482, 216] on p "To enrich screen reader interactions, please activate Accessibility in Grammarl…" at bounding box center [740, 225] width 590 height 17
click at [490, 241] on p "To enrich screen reader interactions, please activate Accessibility in Grammarl…" at bounding box center [740, 249] width 590 height 17
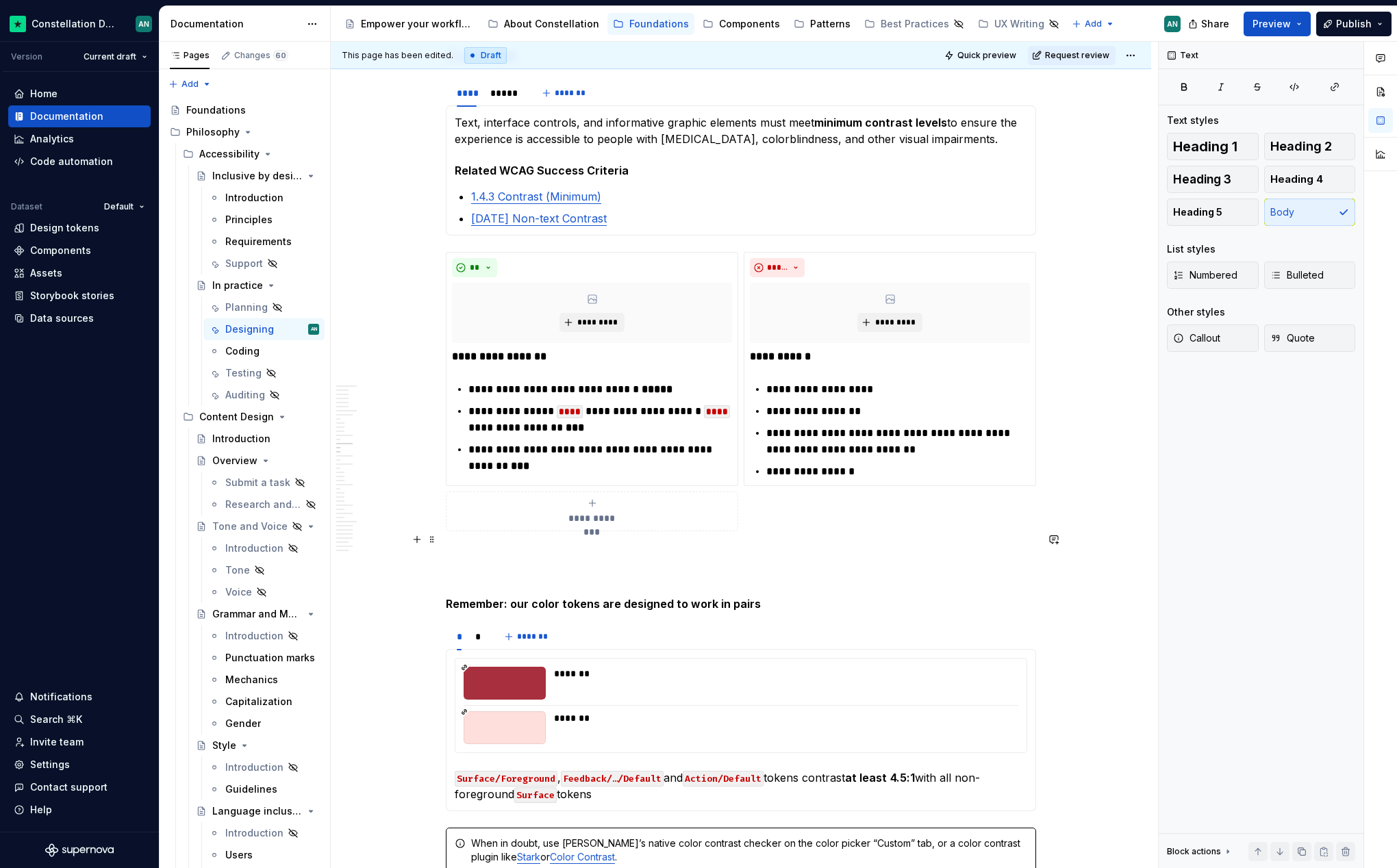
click at [574, 560] on p "To enrich screen reader interactions, please activate Accessibility in Grammarl…" at bounding box center [740, 563] width 590 height 32
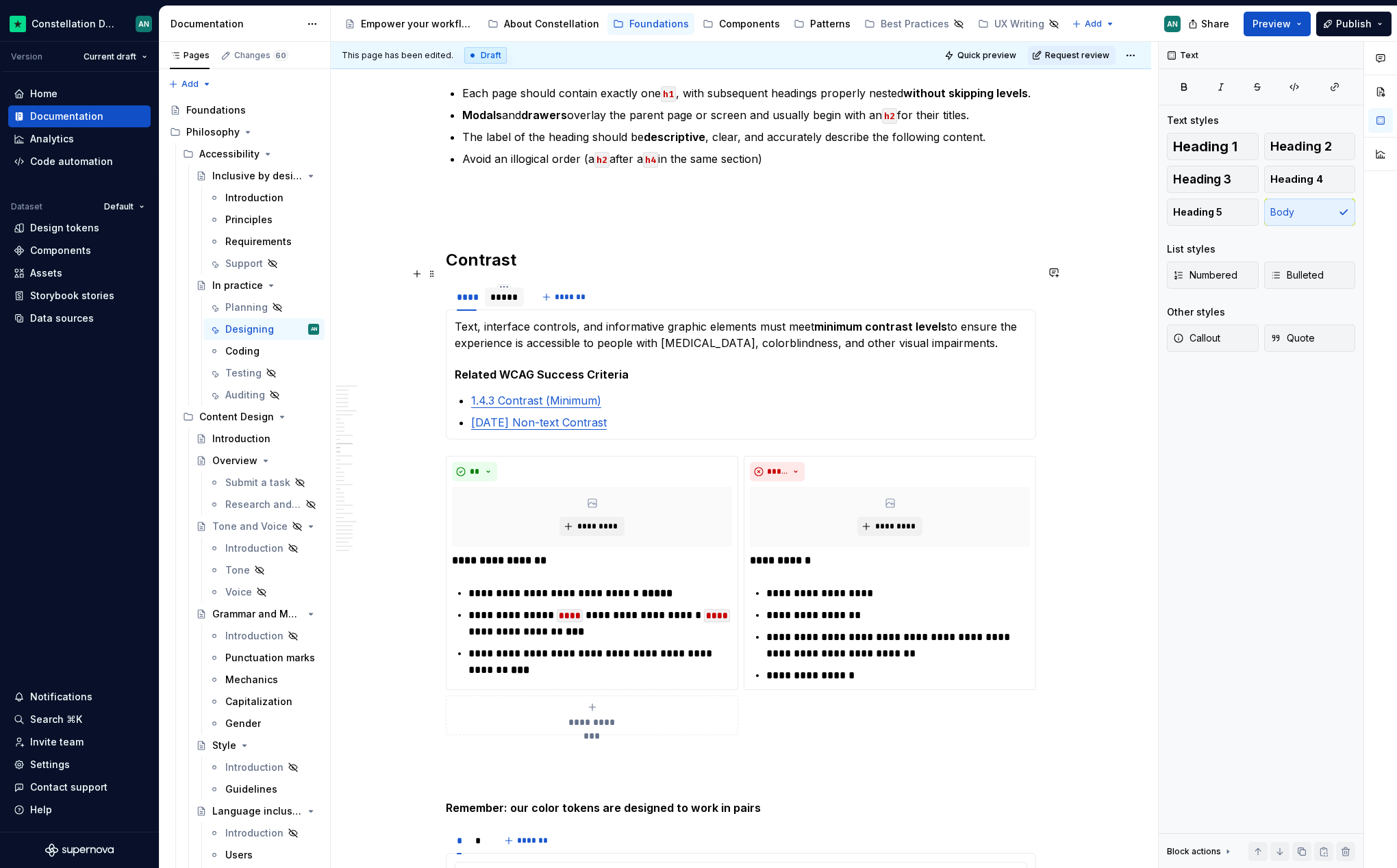
click at [503, 290] on div "*****" at bounding box center [505, 297] width 28 height 13
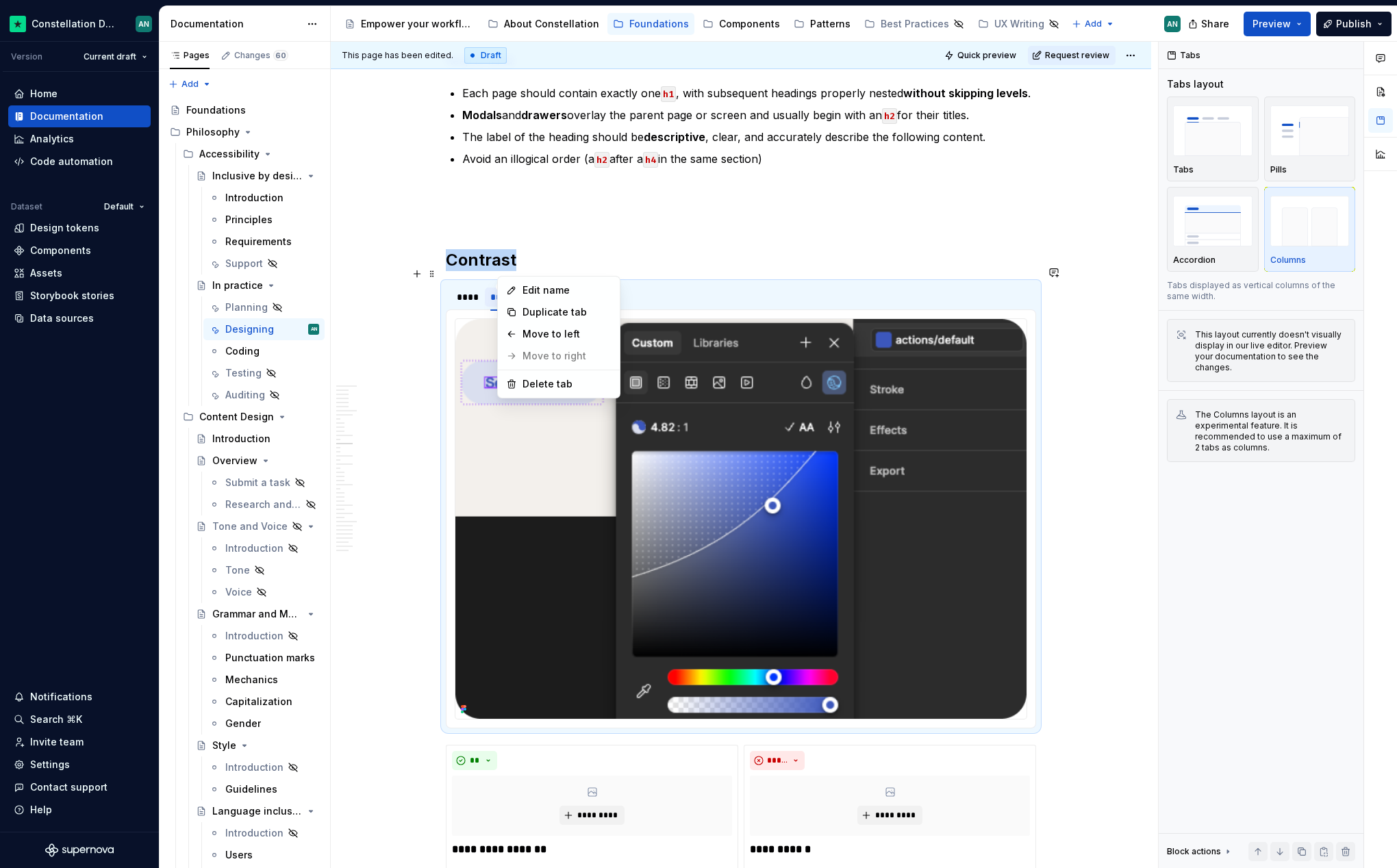
click at [565, 270] on html "Constellation Design System AN Version Current draft Home Documentation Analyti…" at bounding box center [698, 434] width 1397 height 868
click at [627, 270] on html "Constellation Design System AN Version Current draft Home Documentation Analyti…" at bounding box center [698, 434] width 1397 height 868
drag, startPoint x: 510, startPoint y: 285, endPoint x: 470, endPoint y: 288, distance: 40.1
click at [470, 288] on div "*****" at bounding box center [465, 296] width 39 height 19
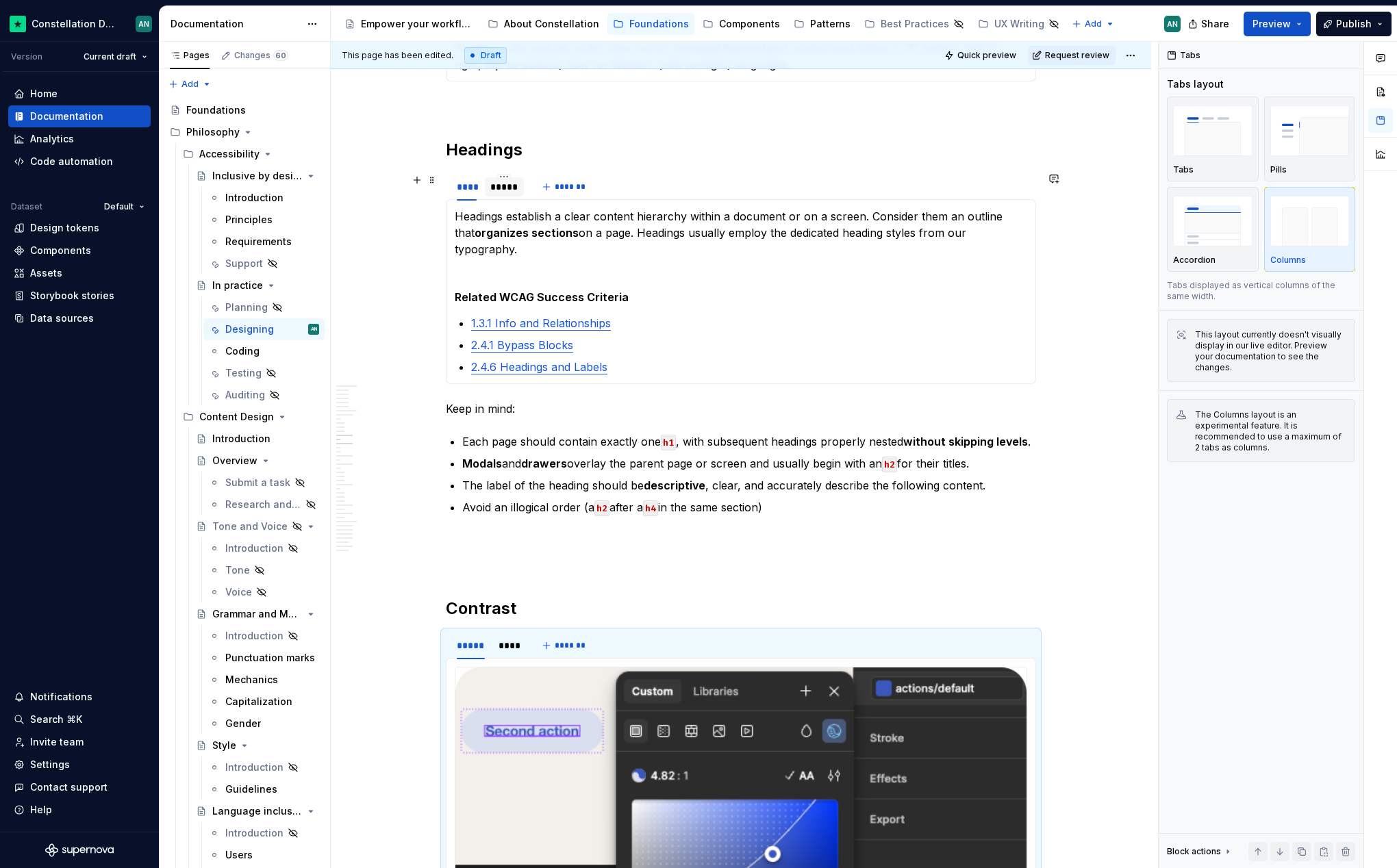
click at [500, 187] on div "*****" at bounding box center [505, 186] width 28 height 13
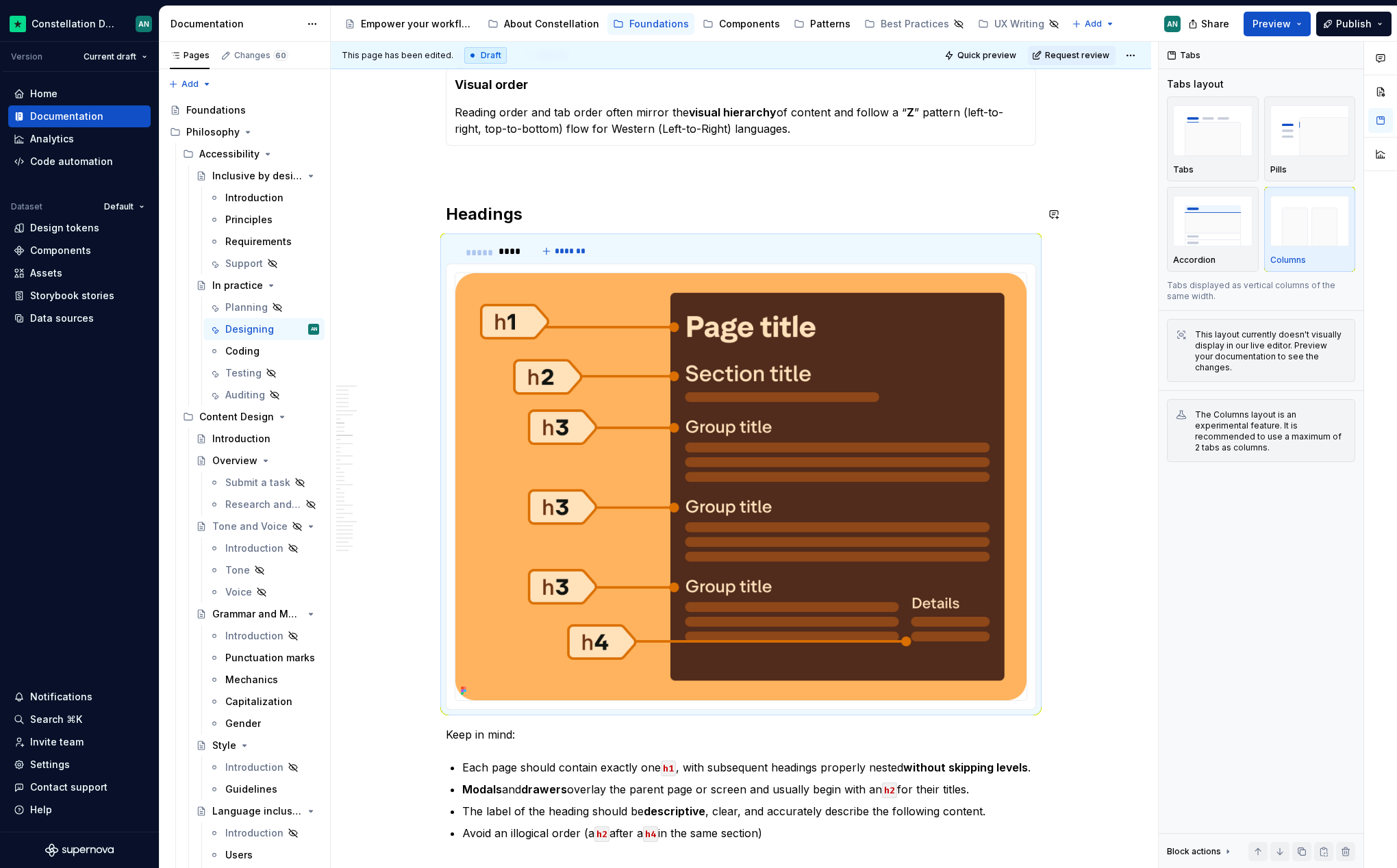
drag, startPoint x: 501, startPoint y: 186, endPoint x: 473, endPoint y: 226, distance: 48.8
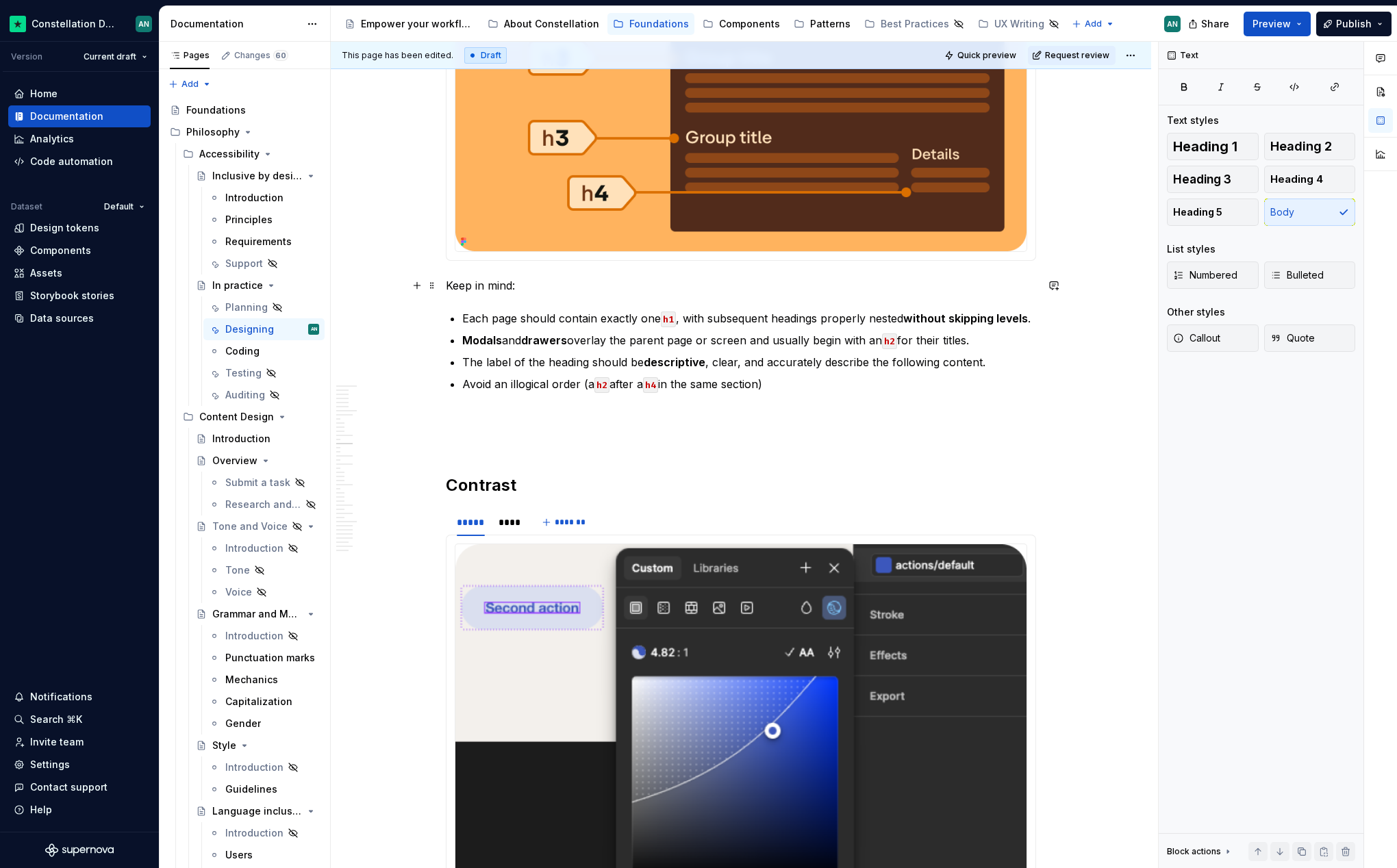
click at [450, 286] on p "Keep in mind:" at bounding box center [740, 285] width 590 height 17
click at [574, 287] on p "Keep in mind:" at bounding box center [740, 285] width 590 height 17
click at [506, 416] on p "To enrich screen reader interactions, please activate Accessibility in Grammarl…" at bounding box center [740, 417] width 590 height 17
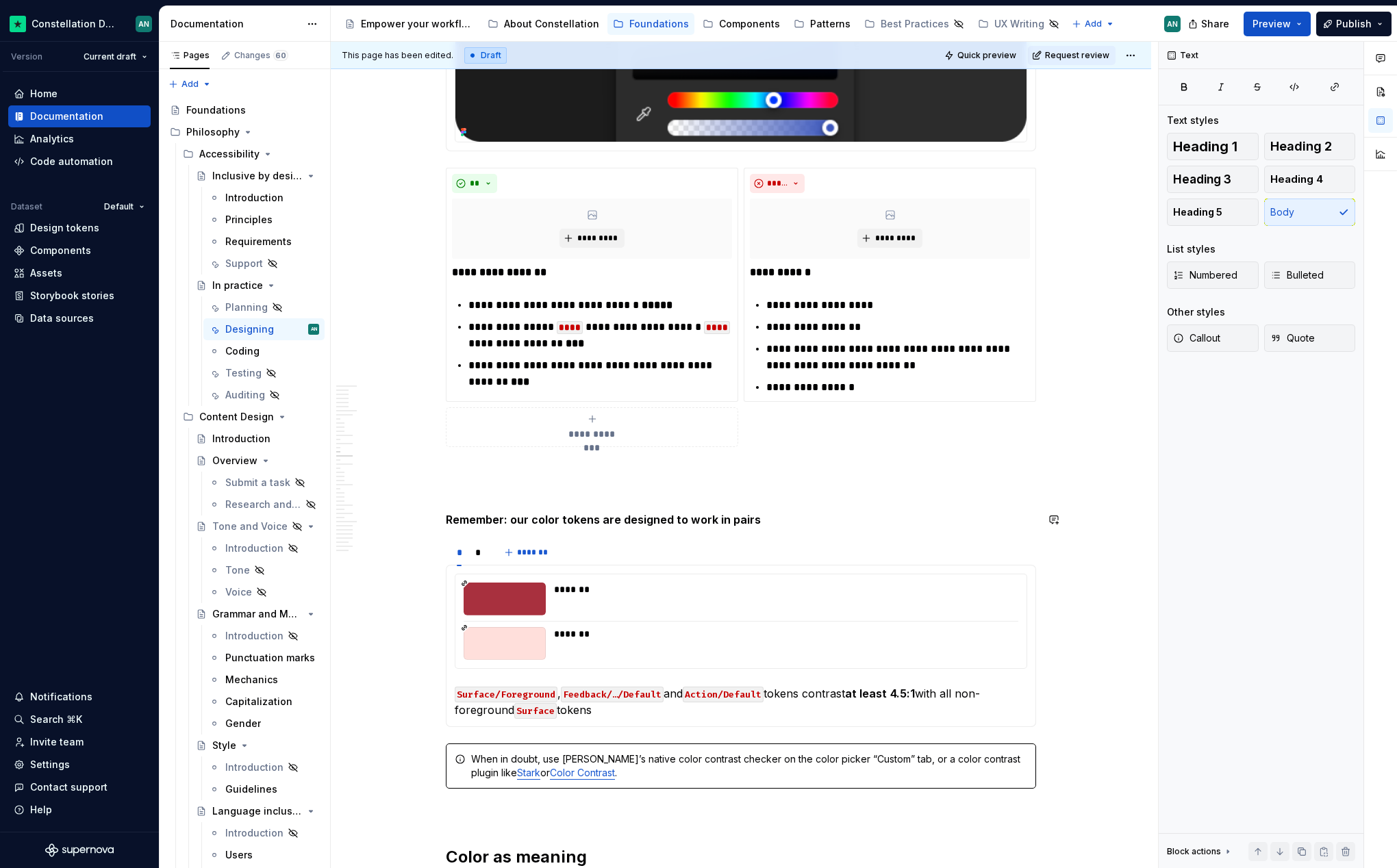
click at [472, 491] on p "To enrich screen reader interactions, please activate Accessibility in Grammarl…" at bounding box center [740, 479] width 590 height 32
click at [469, 468] on p "To enrich screen reader interactions, please activate Accessibility in Grammarl…" at bounding box center [740, 479] width 590 height 32
click at [465, 491] on p "To enrich screen reader interactions, please activate Accessibility in Grammarl…" at bounding box center [740, 479] width 590 height 32
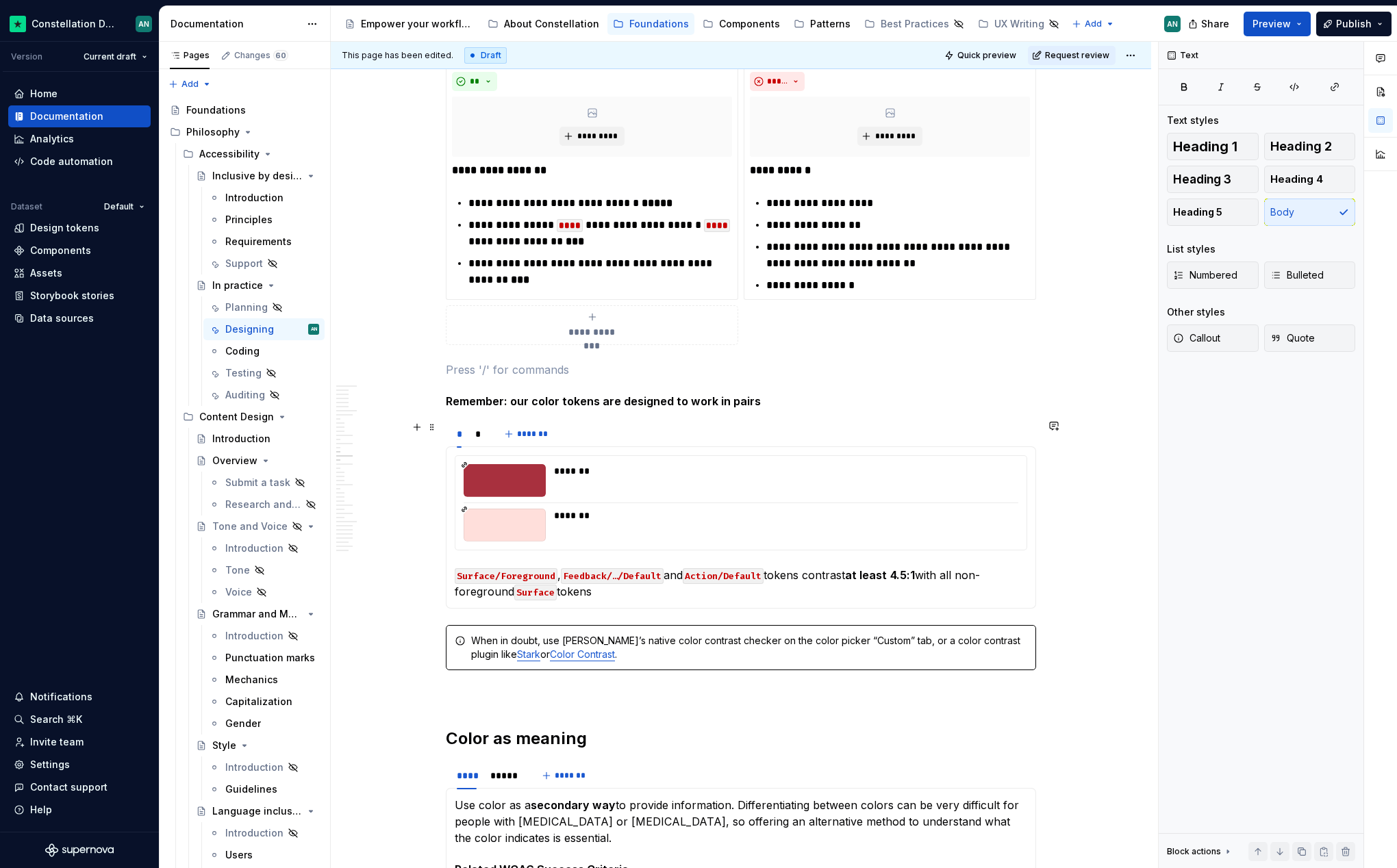
click at [588, 434] on div "* * *******" at bounding box center [740, 434] width 590 height 27
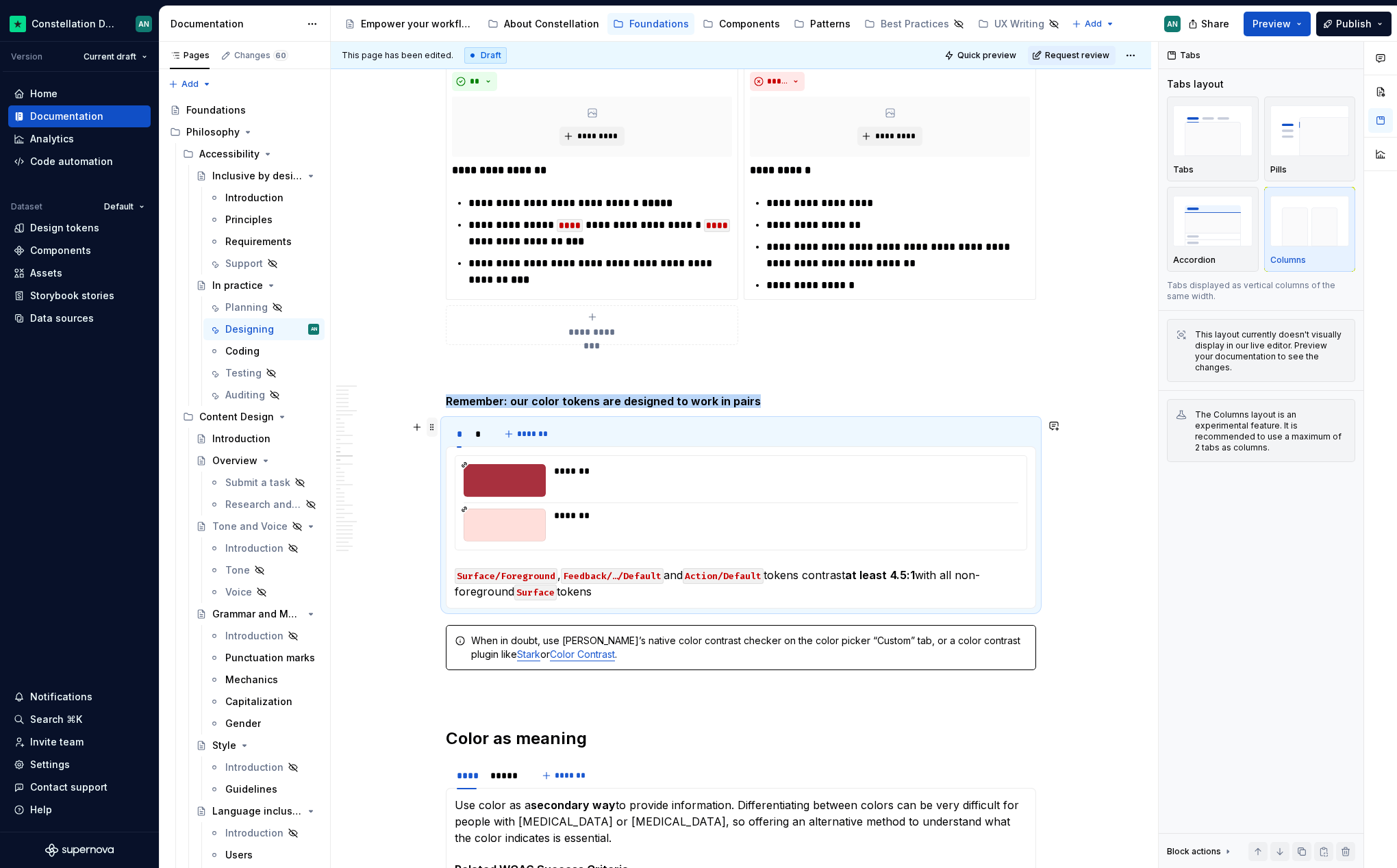
click at [429, 425] on span at bounding box center [431, 427] width 11 height 19
click at [471, 449] on div "Duplicate" at bounding box center [496, 448] width 89 height 13
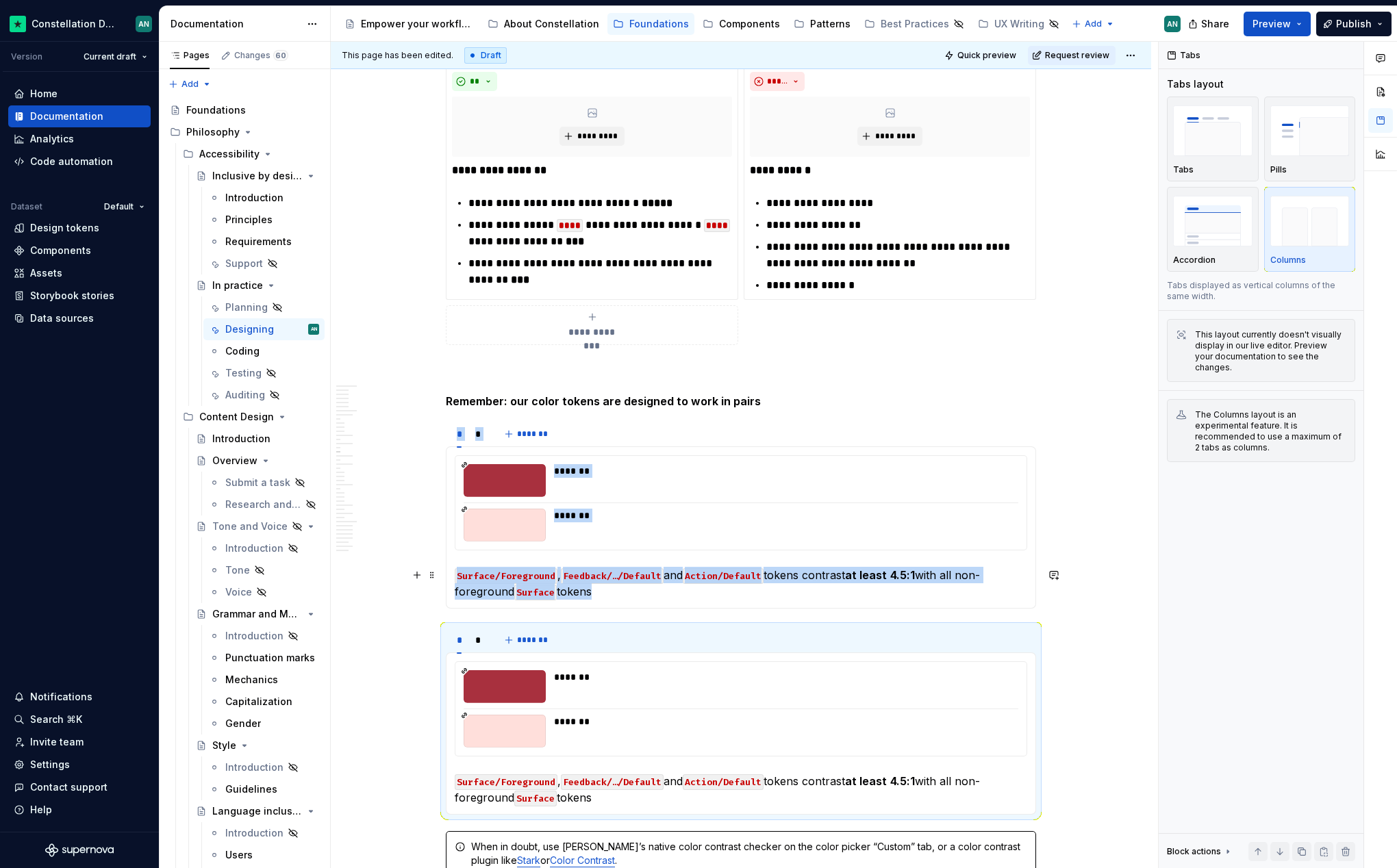
type textarea "*"
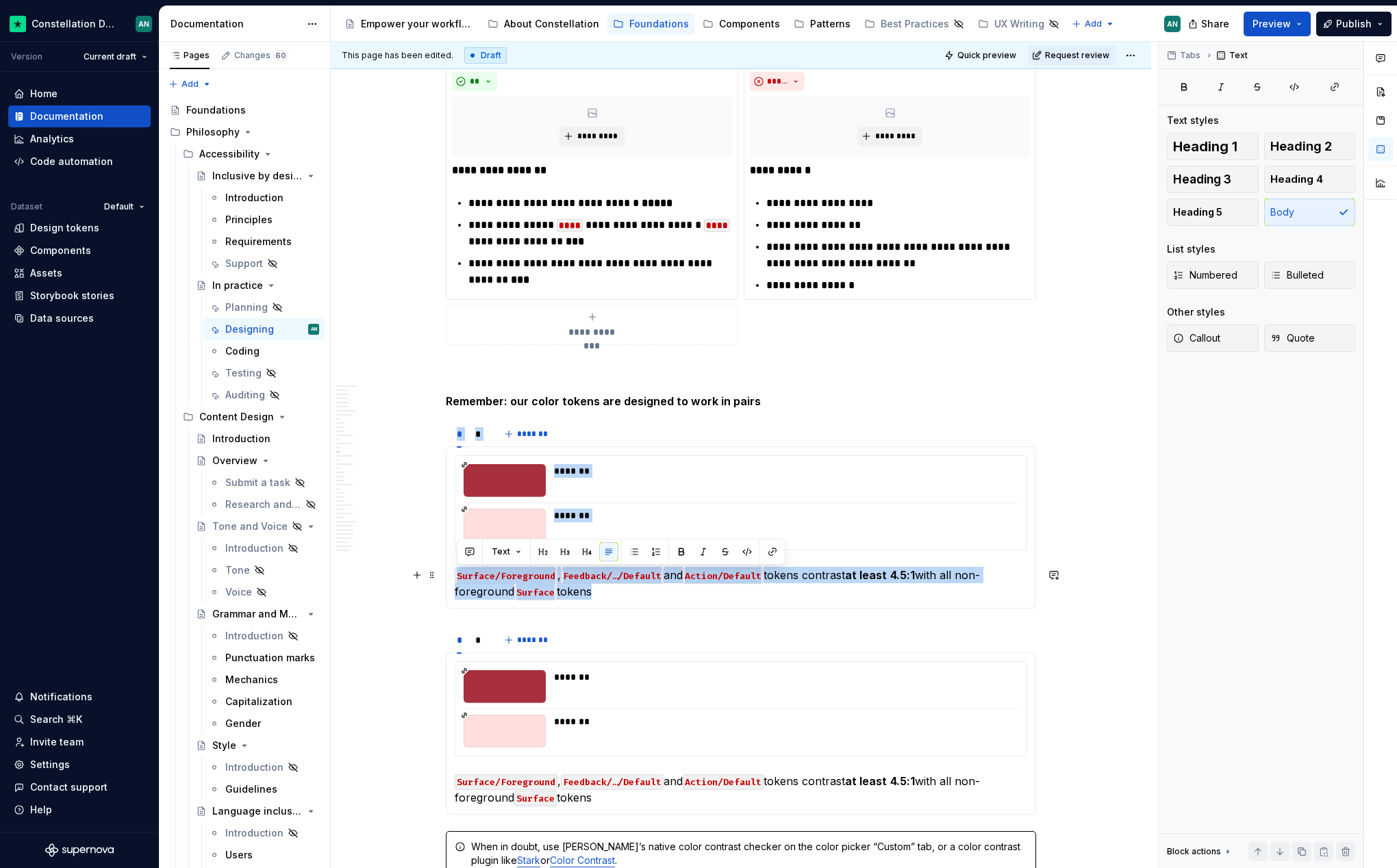
drag, startPoint x: 569, startPoint y: 593, endPoint x: 451, endPoint y: 564, distance: 121.5
click at [451, 564] on div "******* ******* Surface/Foreground , Feedback/…/Default and Action/Default toke…" at bounding box center [740, 527] width 590 height 162
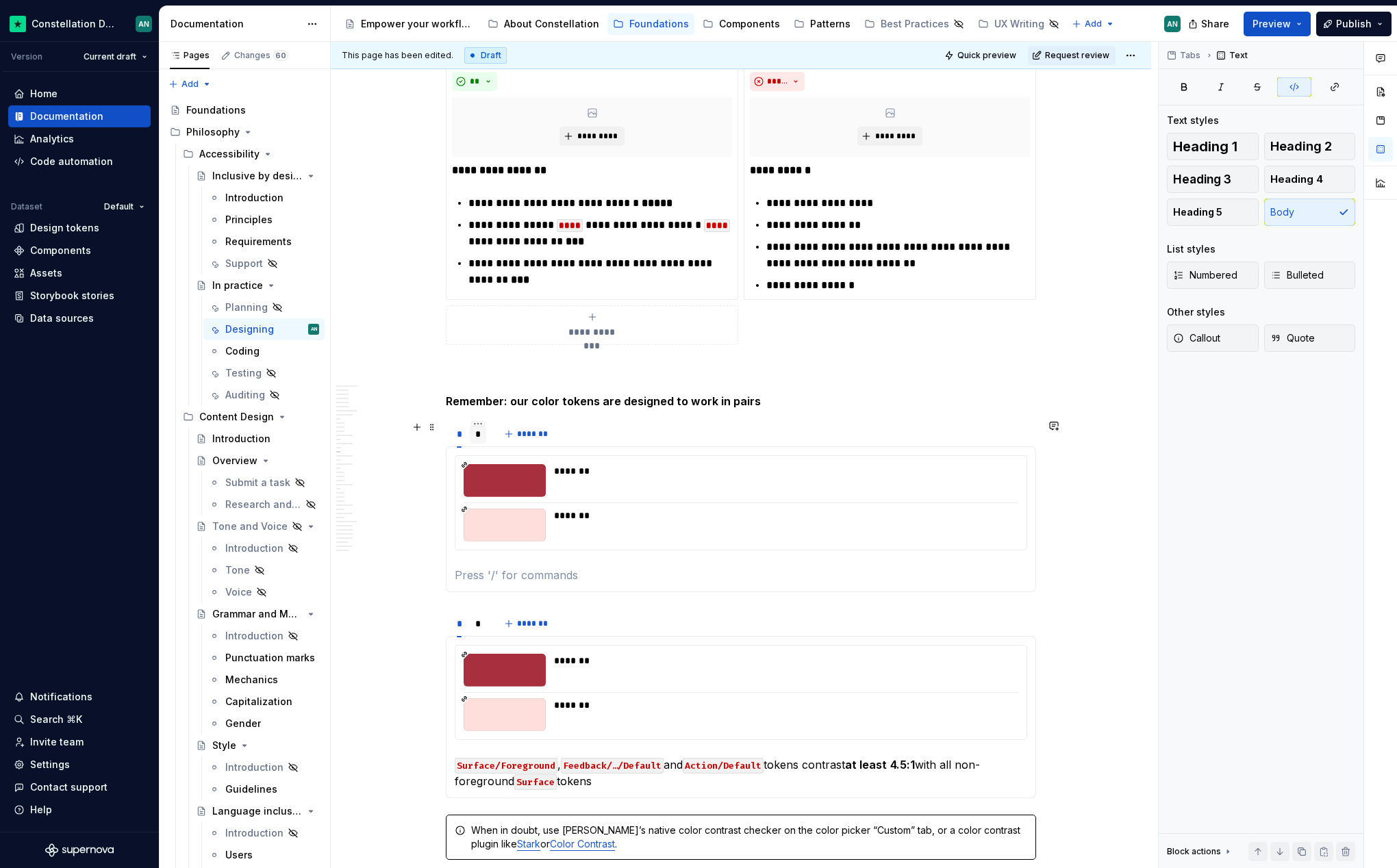
click at [477, 434] on div "*" at bounding box center [478, 434] width 6 height 13
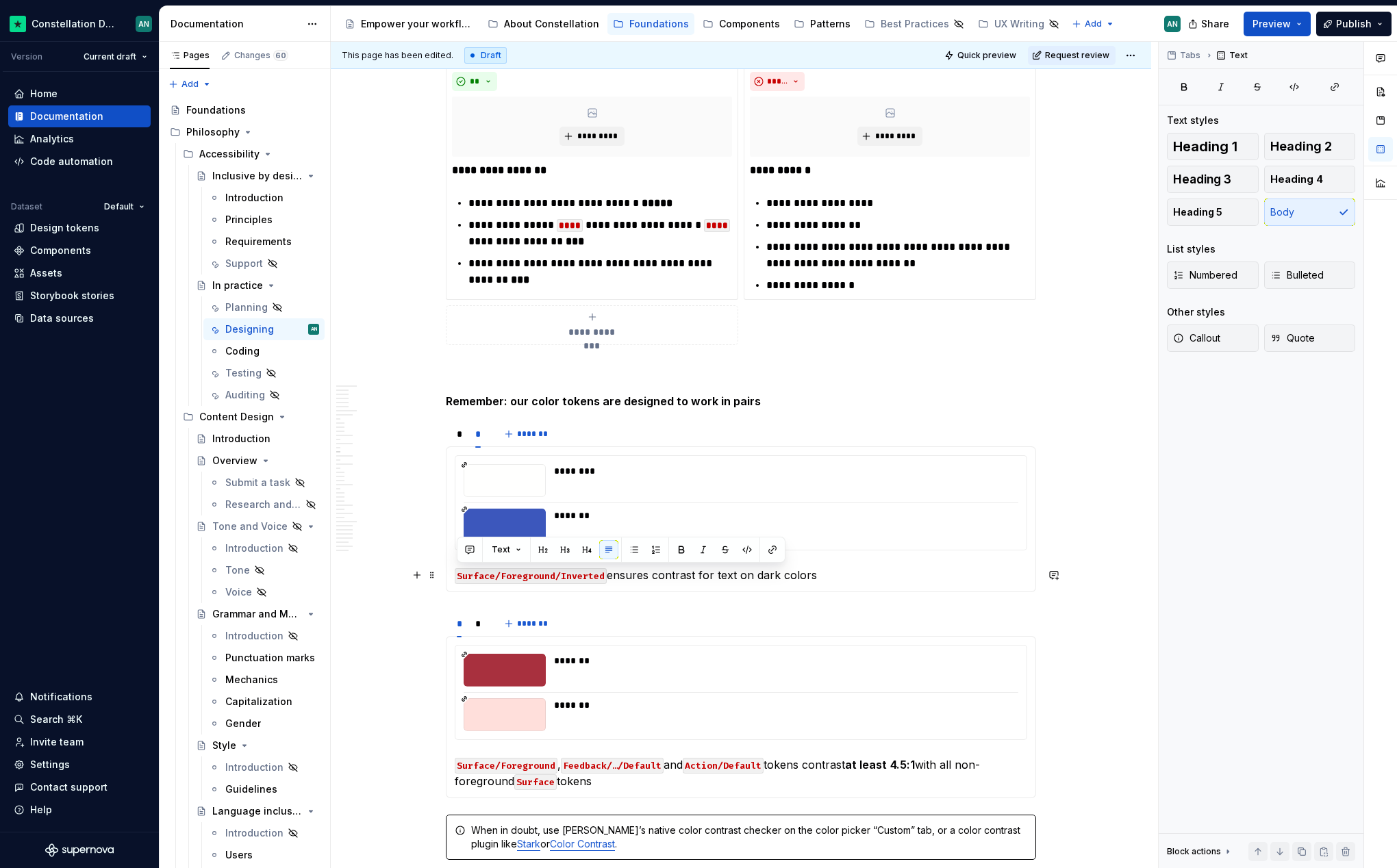
drag, startPoint x: 835, startPoint y: 578, endPoint x: 565, endPoint y: 562, distance: 270.5
click at [565, 562] on section-item-column "******** ******* Surface/Foreground/Inverted ensures contrast for text on dark …" at bounding box center [741, 519] width 573 height 128
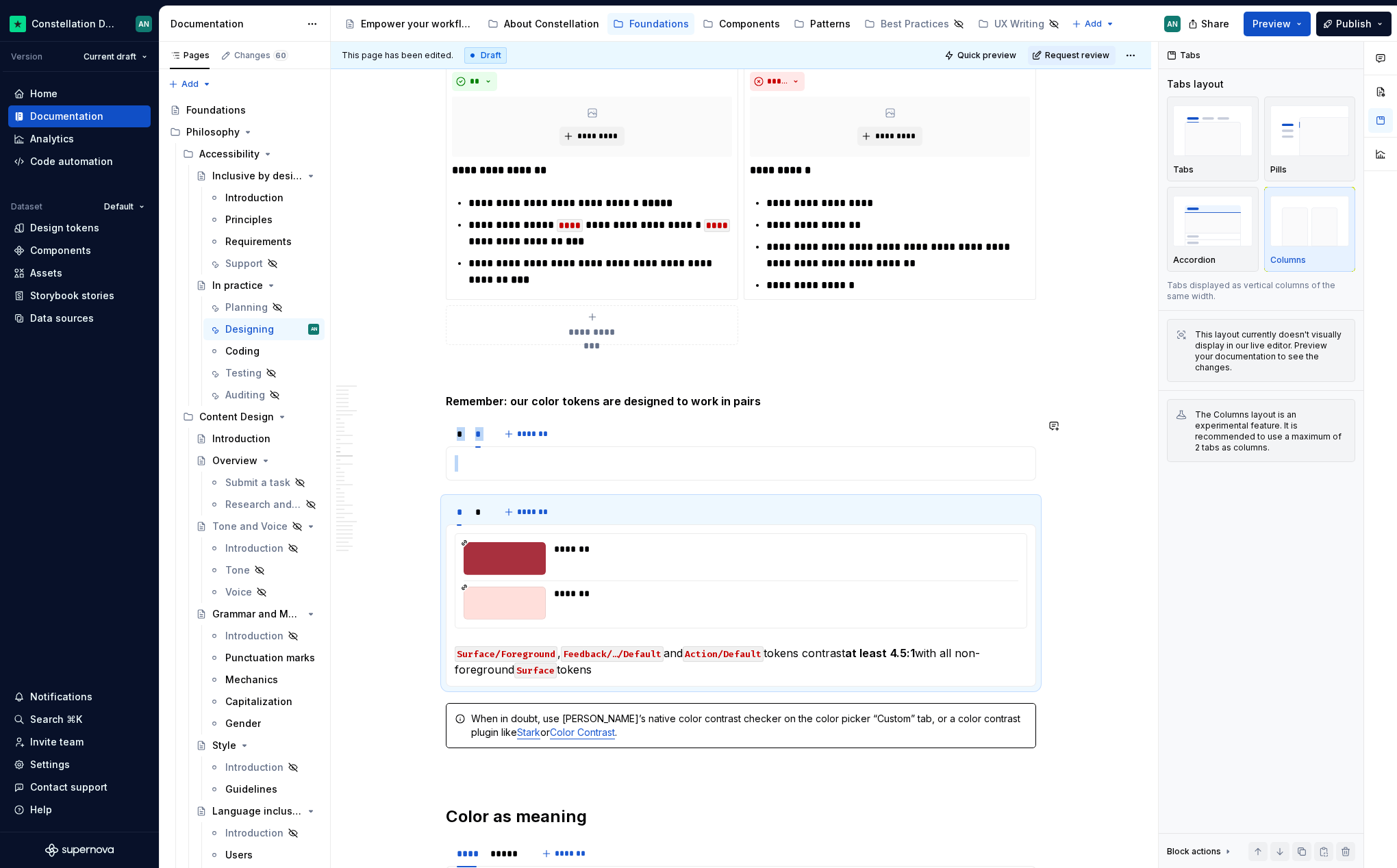
click at [523, 474] on div "******* *******" at bounding box center [740, 463] width 590 height 34
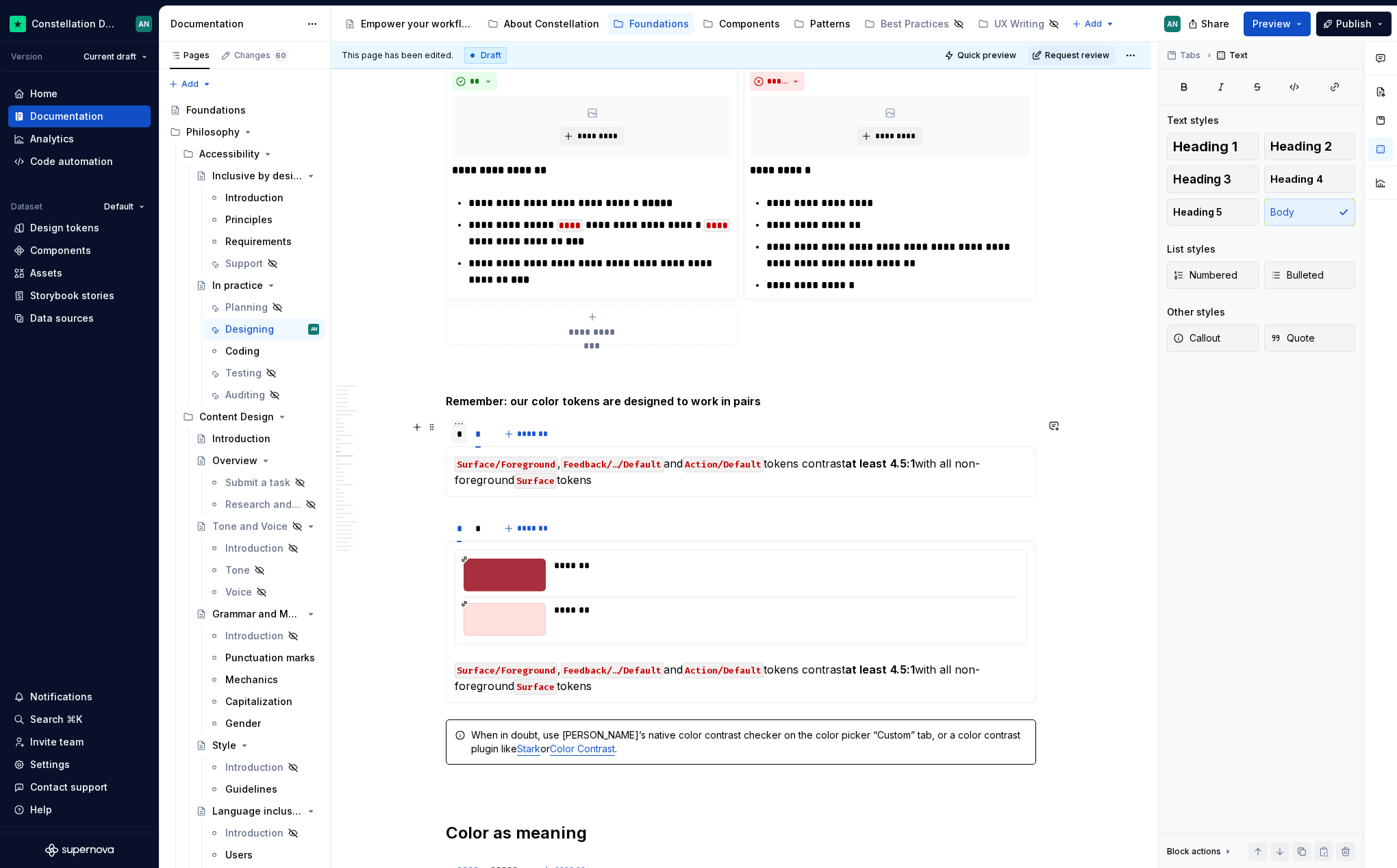
click at [461, 432] on div "*" at bounding box center [459, 434] width 16 height 19
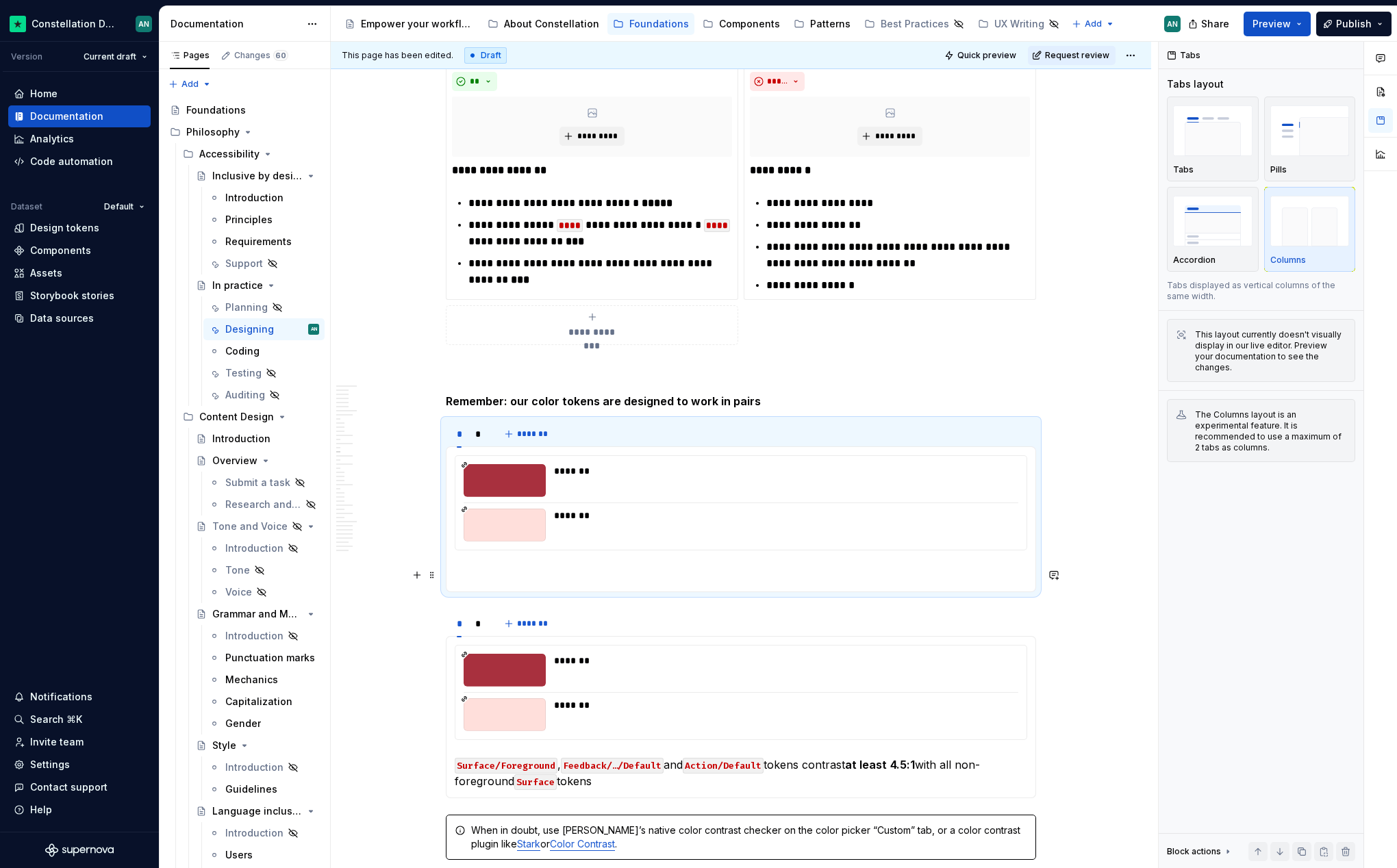
click at [493, 563] on section-item-column "******* *******" at bounding box center [741, 519] width 573 height 128
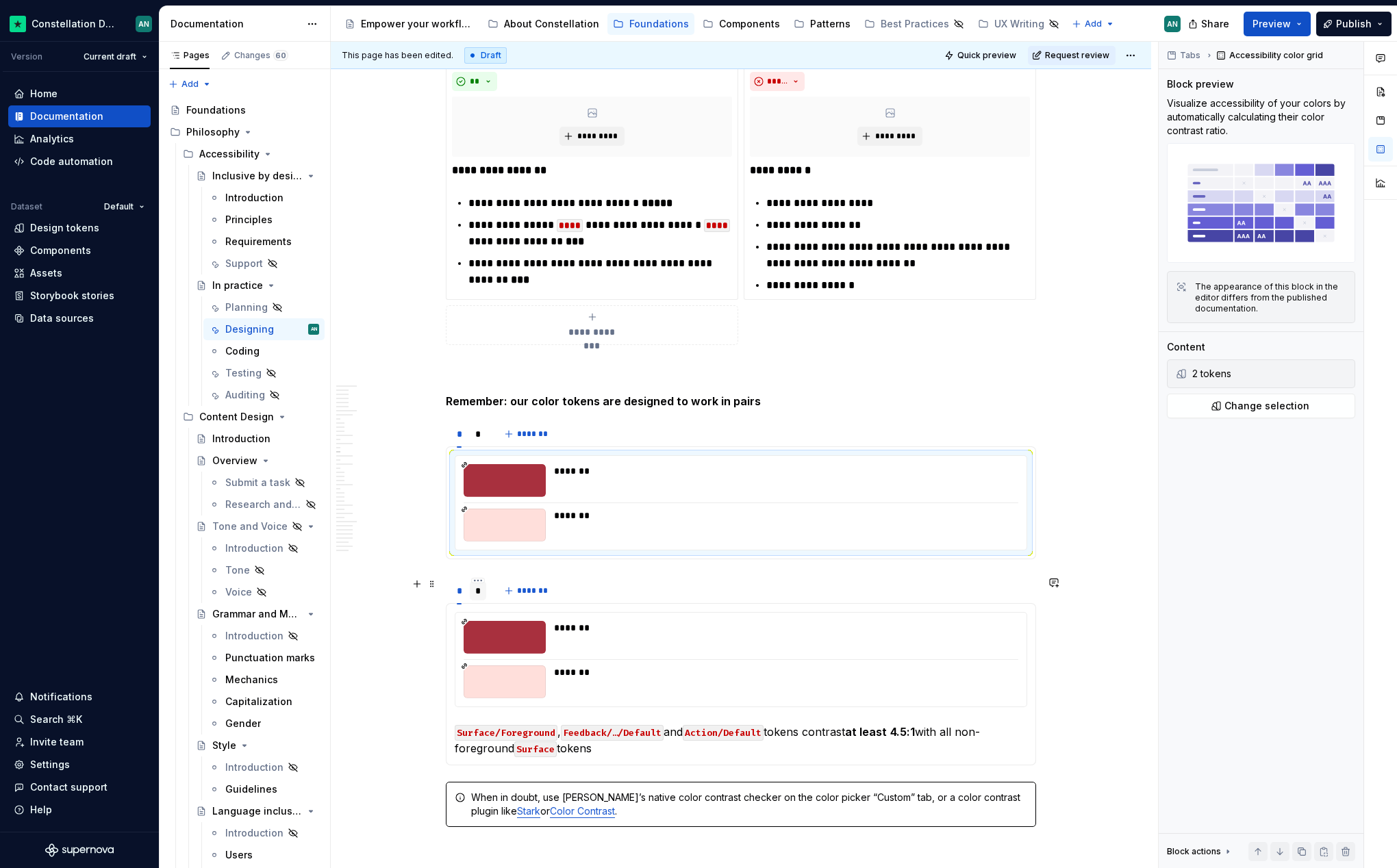
click at [476, 590] on div "*" at bounding box center [478, 591] width 6 height 13
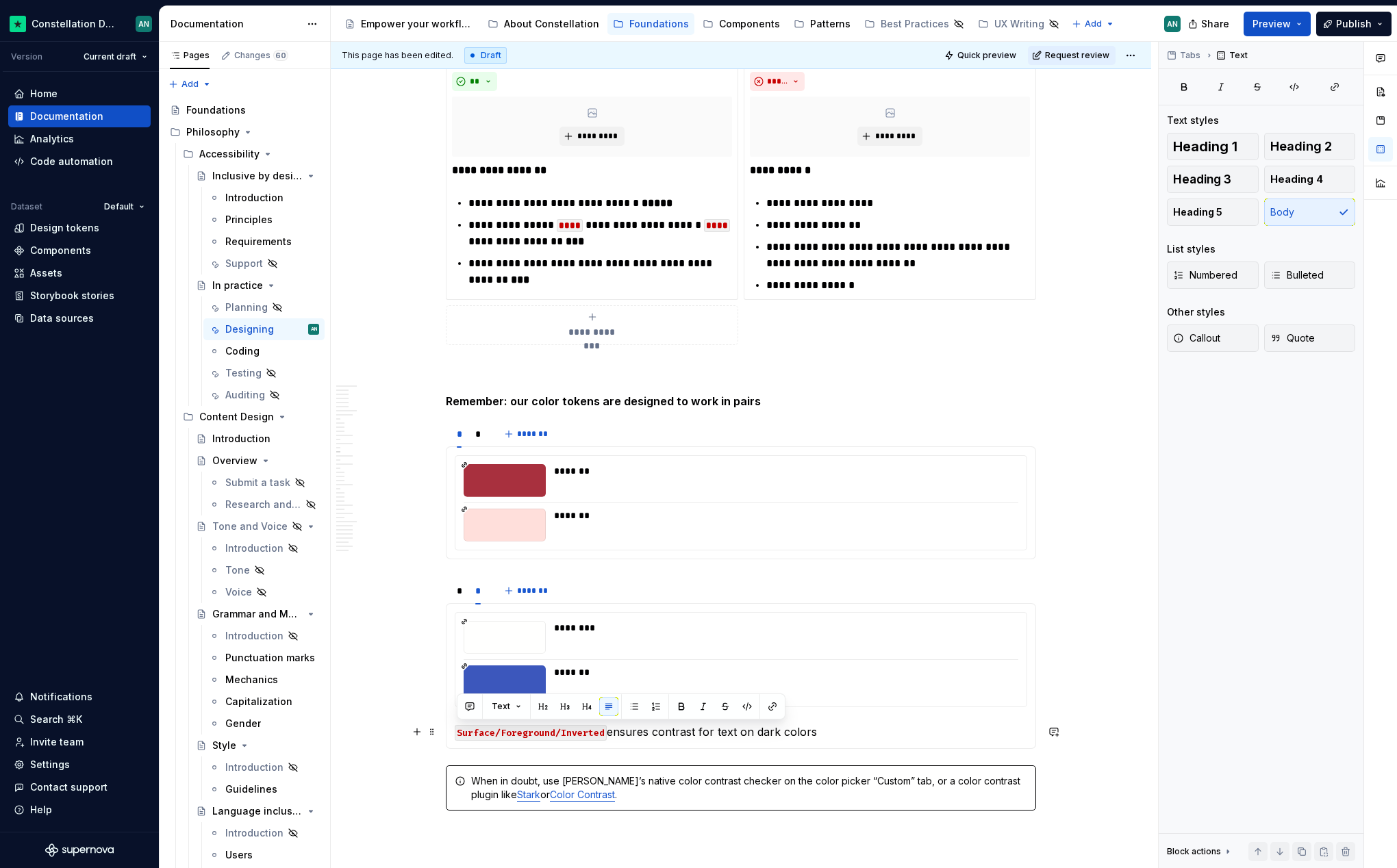
drag, startPoint x: 858, startPoint y: 729, endPoint x: 491, endPoint y: 713, distance: 367.3
click at [491, 713] on section-item-column "******** ******* Surface/Foreground/Inverted ensures contrast for text on dark …" at bounding box center [741, 676] width 573 height 128
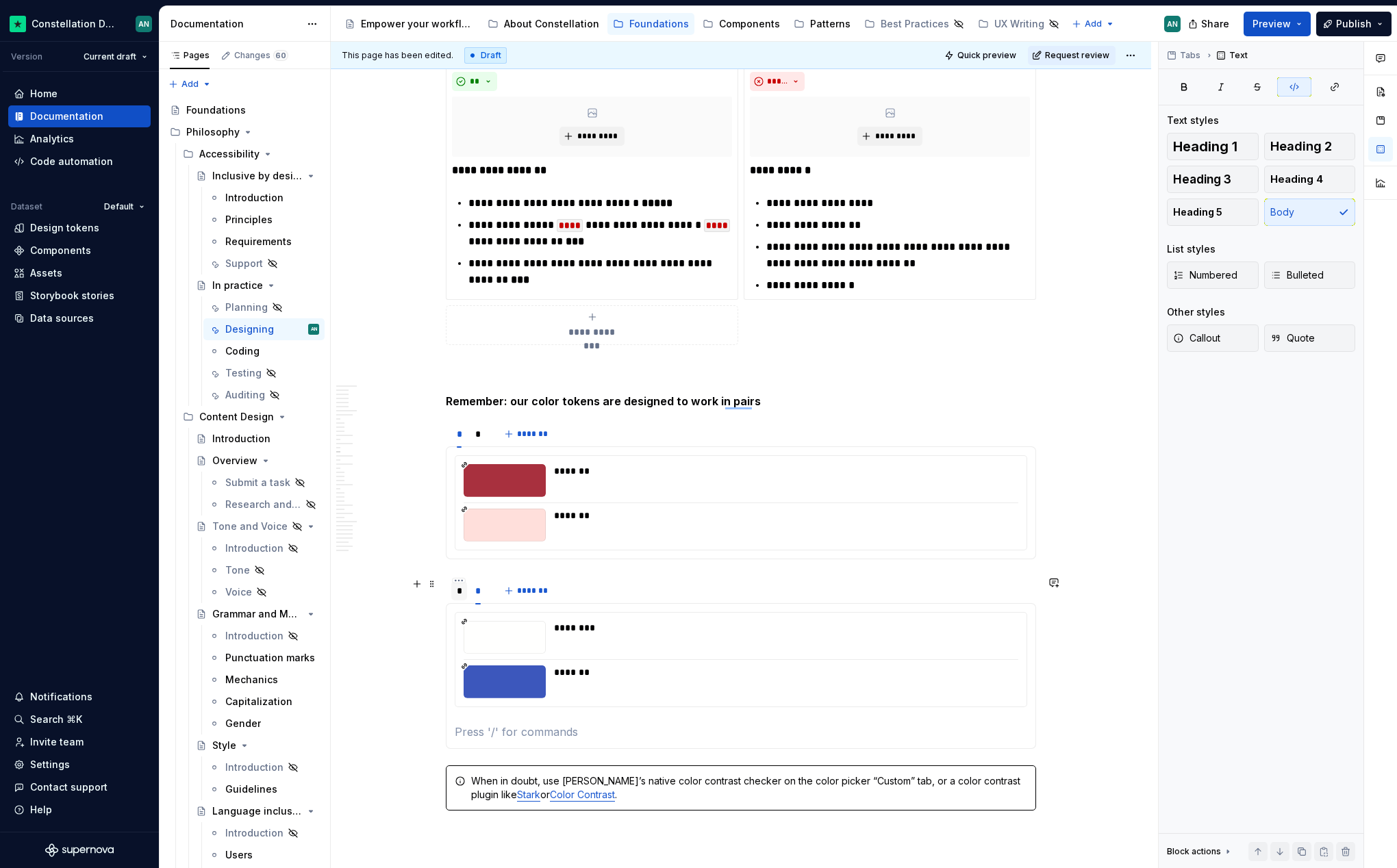
click at [460, 592] on div "*" at bounding box center [460, 591] width 5 height 13
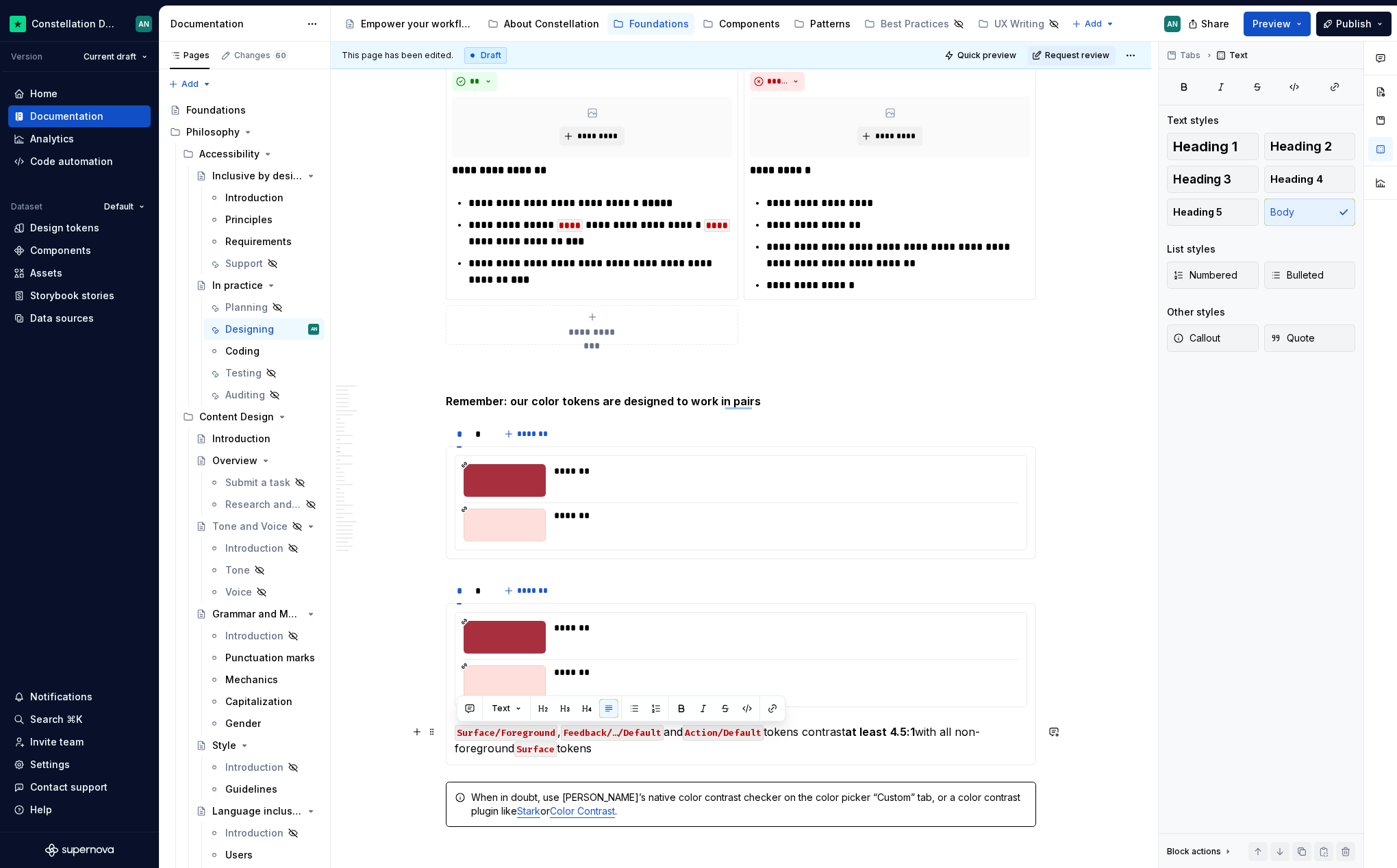
drag, startPoint x: 665, startPoint y: 748, endPoint x: 438, endPoint y: 722, distance: 228.5
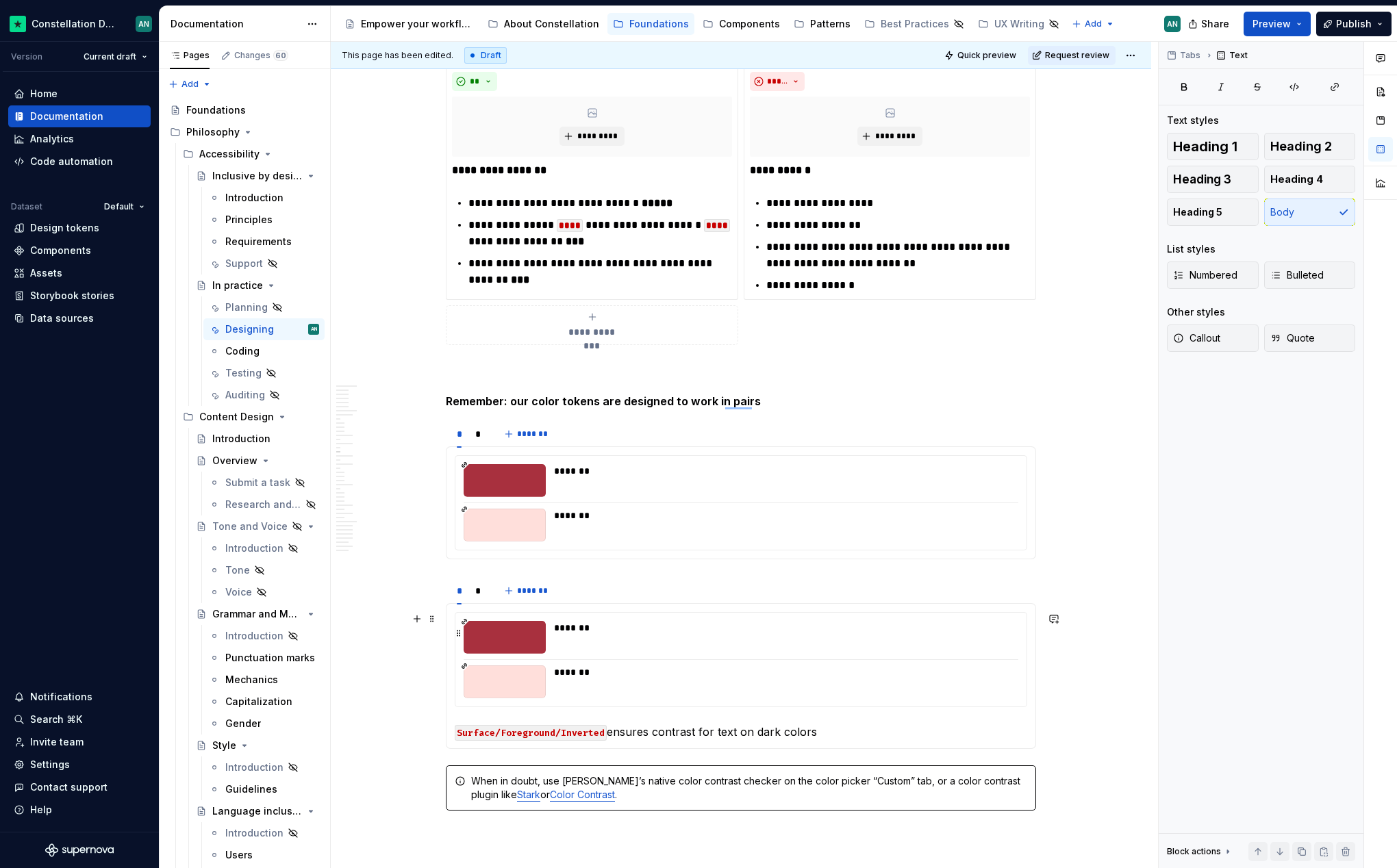
click at [472, 644] on div "To enrich screen reader interactions, please activate Accessibility in Grammarl…" at bounding box center [505, 637] width 82 height 32
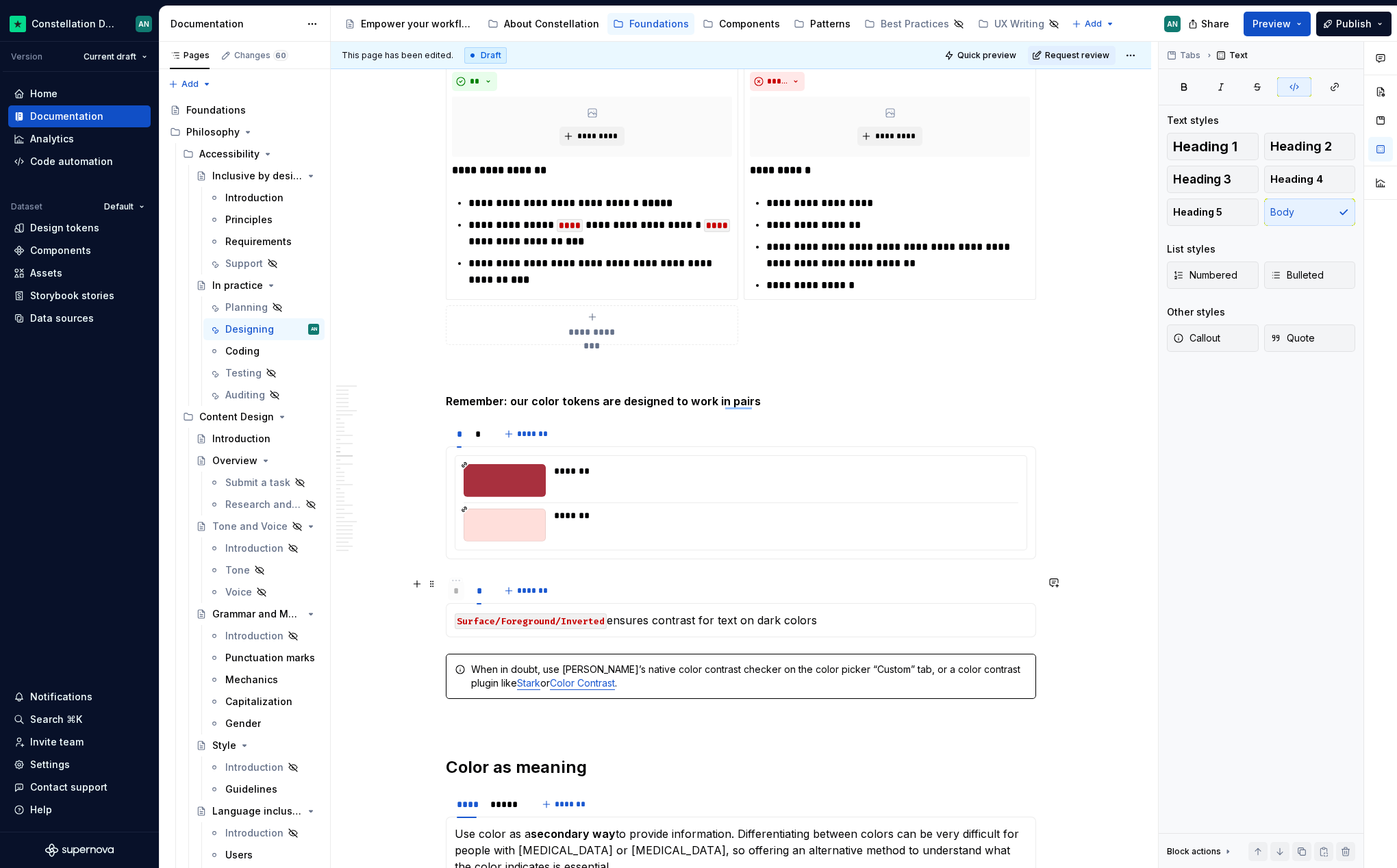
drag, startPoint x: 475, startPoint y: 589, endPoint x: 453, endPoint y: 585, distance: 22.4
click at [453, 585] on div "*" at bounding box center [455, 591] width 6 height 13
click at [649, 559] on section "* * ******* ******* ******* Surface/Foreground , Feedback/…/Default and Action/…" at bounding box center [740, 489] width 590 height 141
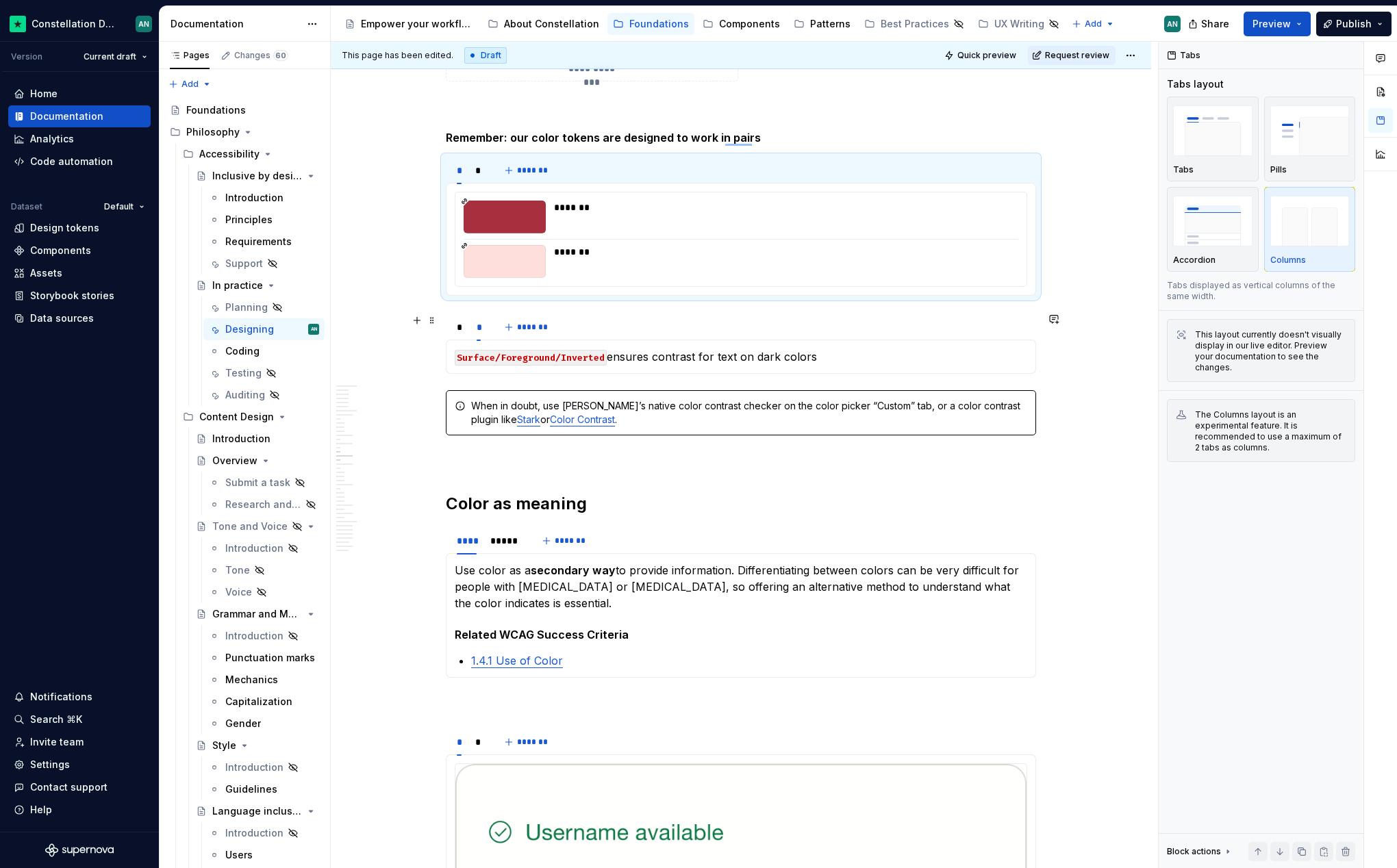
click at [599, 326] on div "* * *******" at bounding box center [740, 327] width 590 height 27
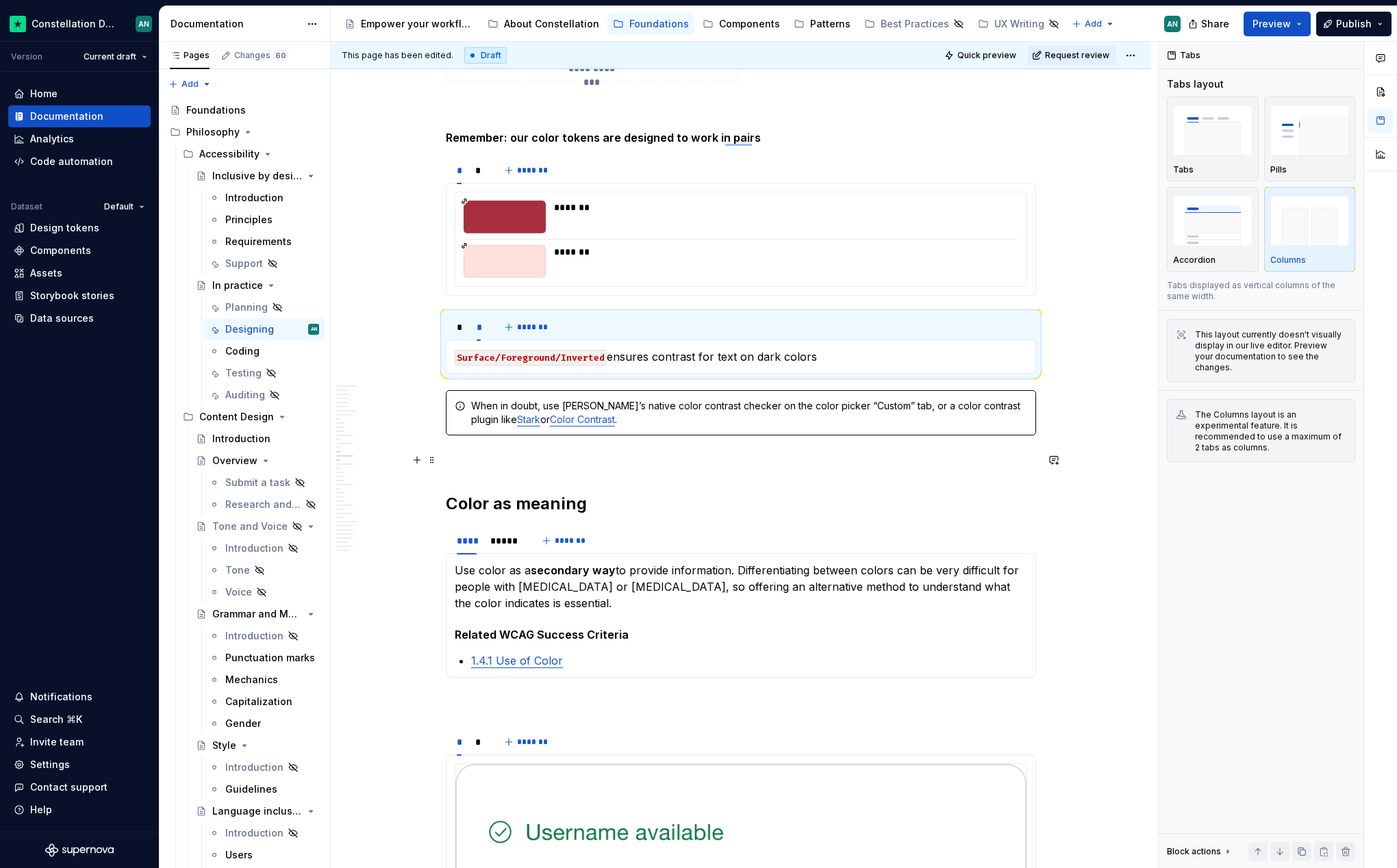
click at [479, 461] on p "To enrich screen reader interactions, please activate Accessibility in Grammarl…" at bounding box center [740, 460] width 590 height 17
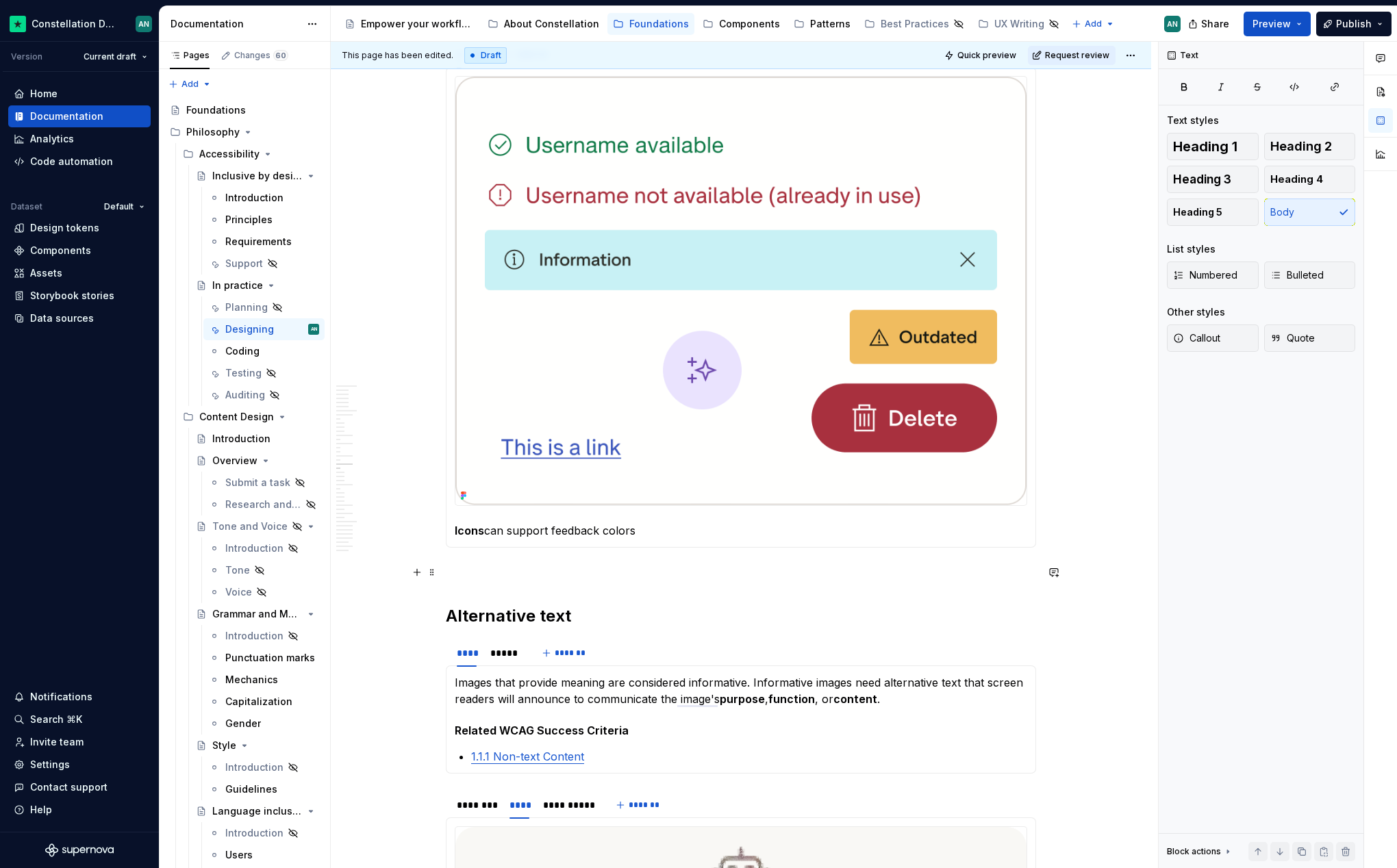
click at [493, 564] on p "To enrich screen reader interactions, please activate Accessibility in Grammarl…" at bounding box center [740, 573] width 590 height 17
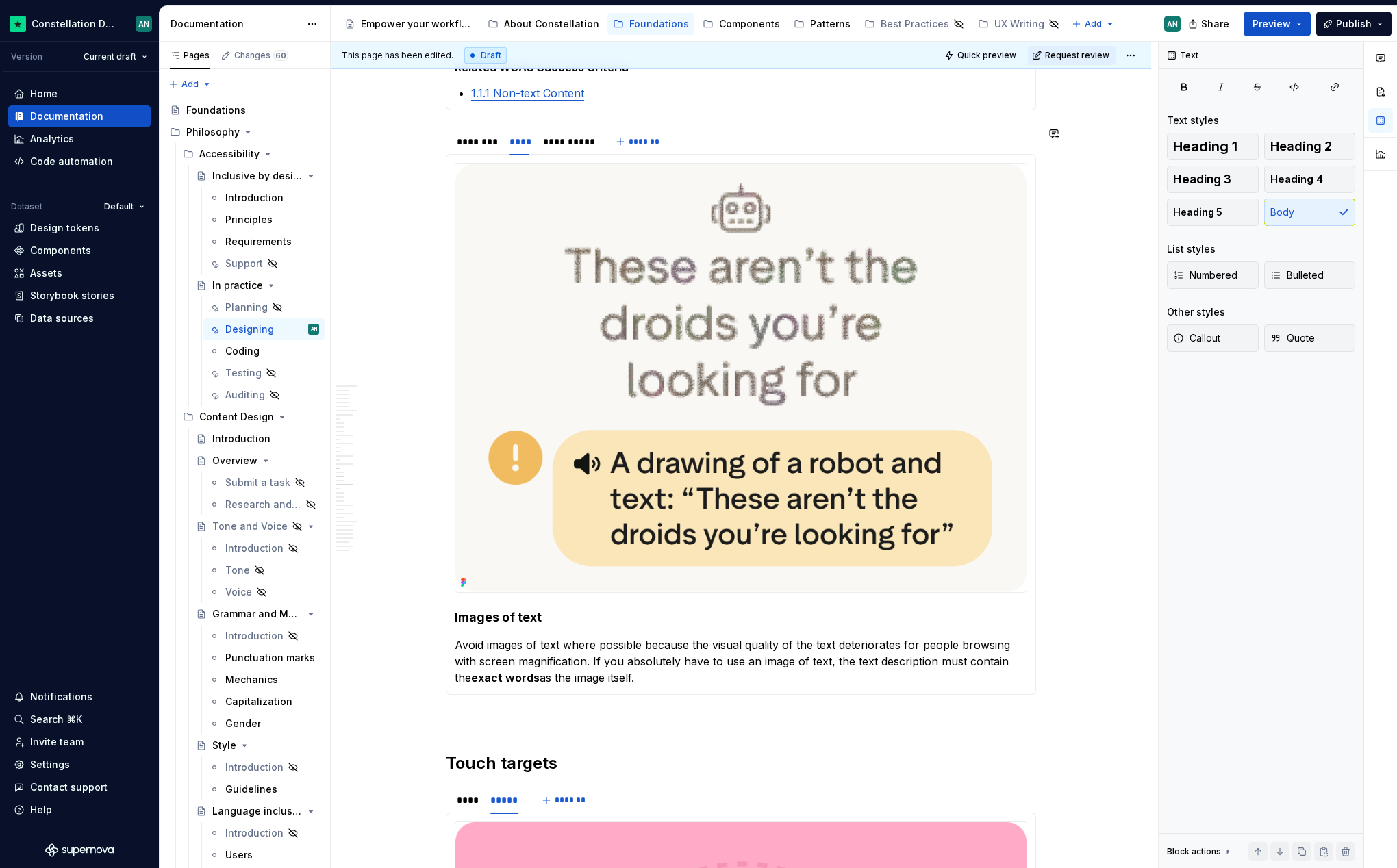
click at [482, 715] on p "To enrich screen reader interactions, please activate Accessibility in Grammarl…" at bounding box center [740, 720] width 590 height 17
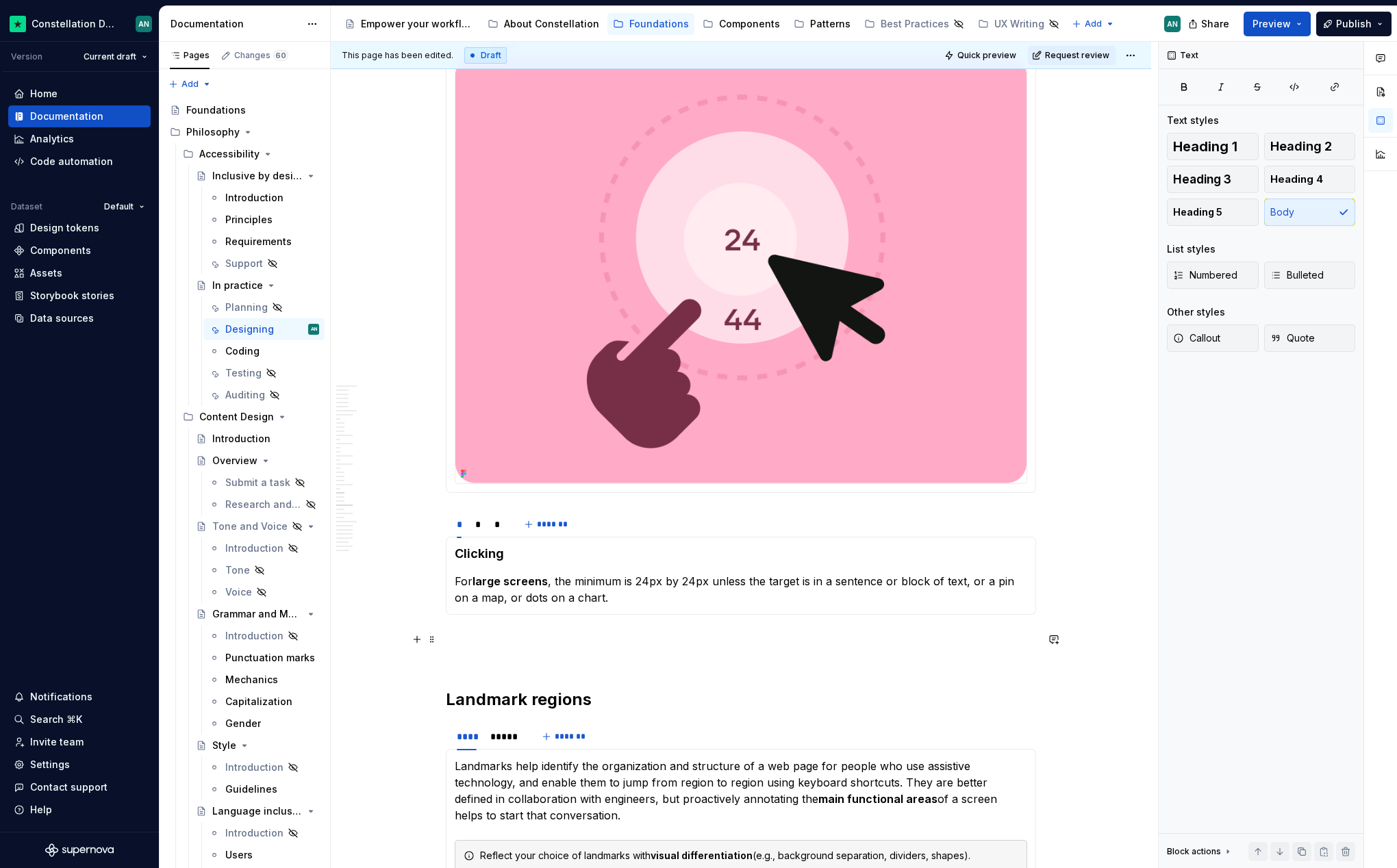
click at [475, 647] on p "To enrich screen reader interactions, please activate Accessibility in Grammarl…" at bounding box center [740, 647] width 590 height 32
click at [474, 629] on div "**********" at bounding box center [740, 350] width 590 height 11277
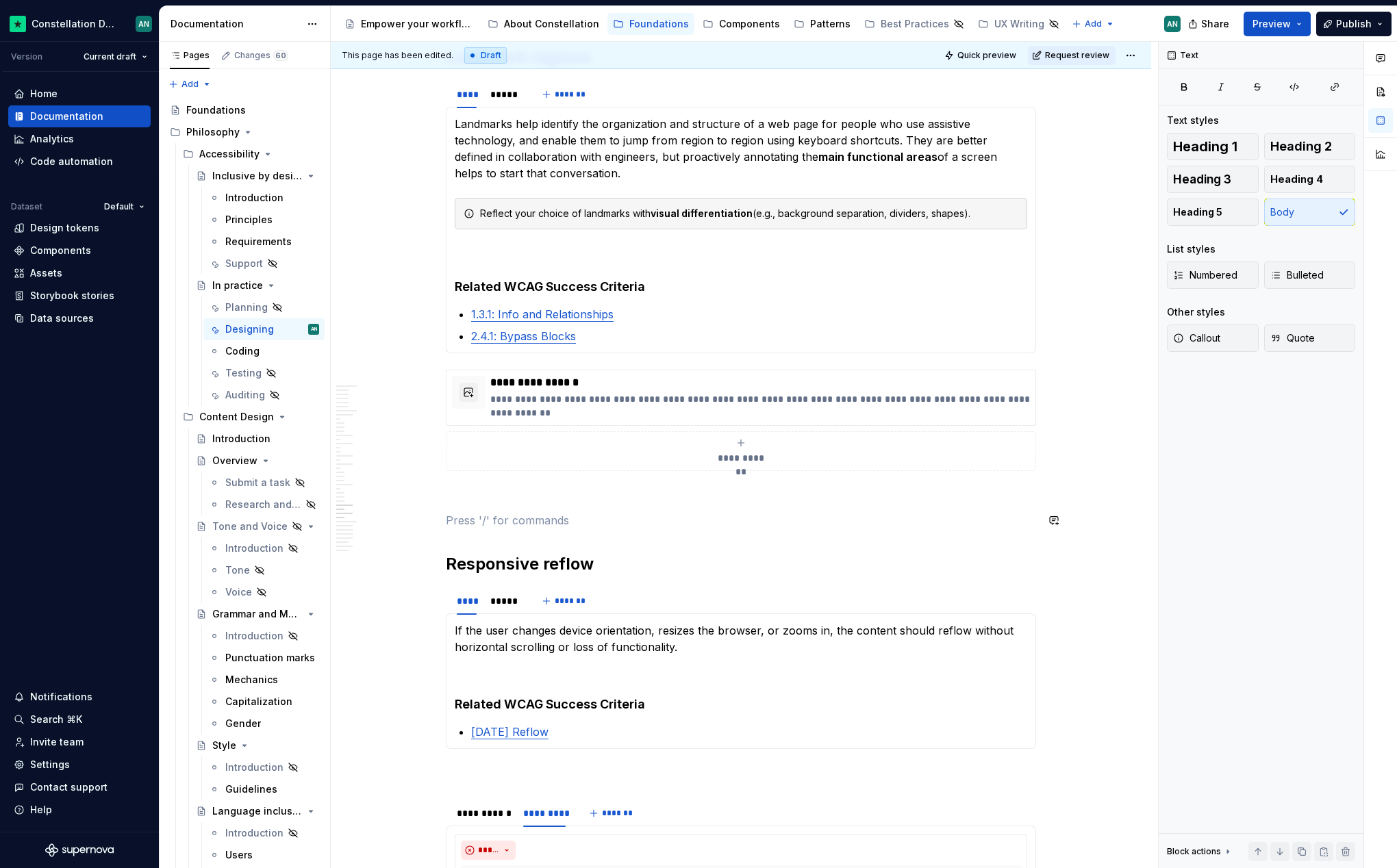
click at [463, 499] on p "To enrich screen reader interactions, please activate Accessibility in Grammarl…" at bounding box center [740, 496] width 590 height 17
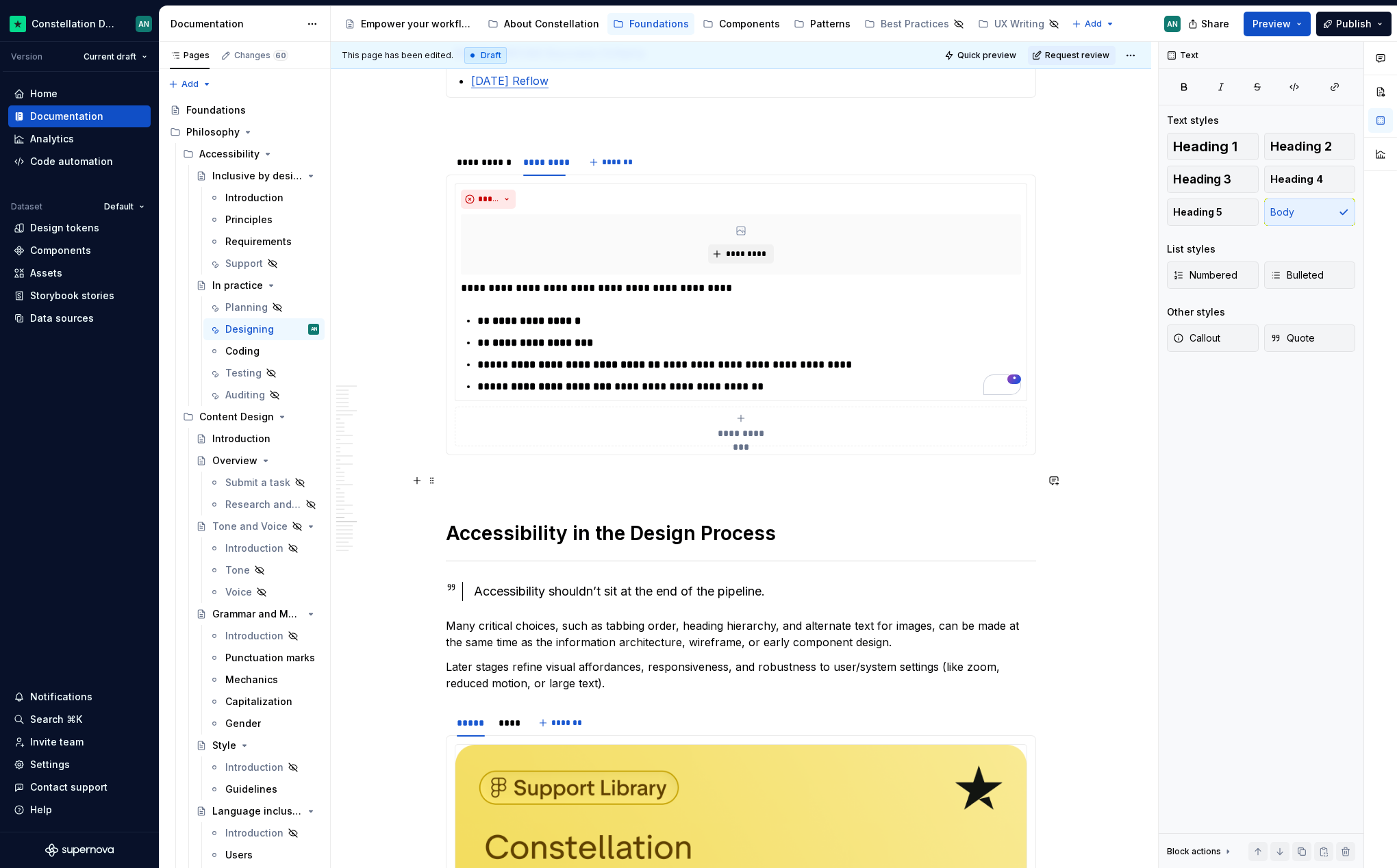
click at [475, 481] on p "To enrich screen reader interactions, please activate Accessibility in Grammarl…" at bounding box center [740, 480] width 590 height 17
click at [471, 477] on p "To enrich screen reader interactions, please activate Accessibility in Grammarl…" at bounding box center [740, 480] width 590 height 17
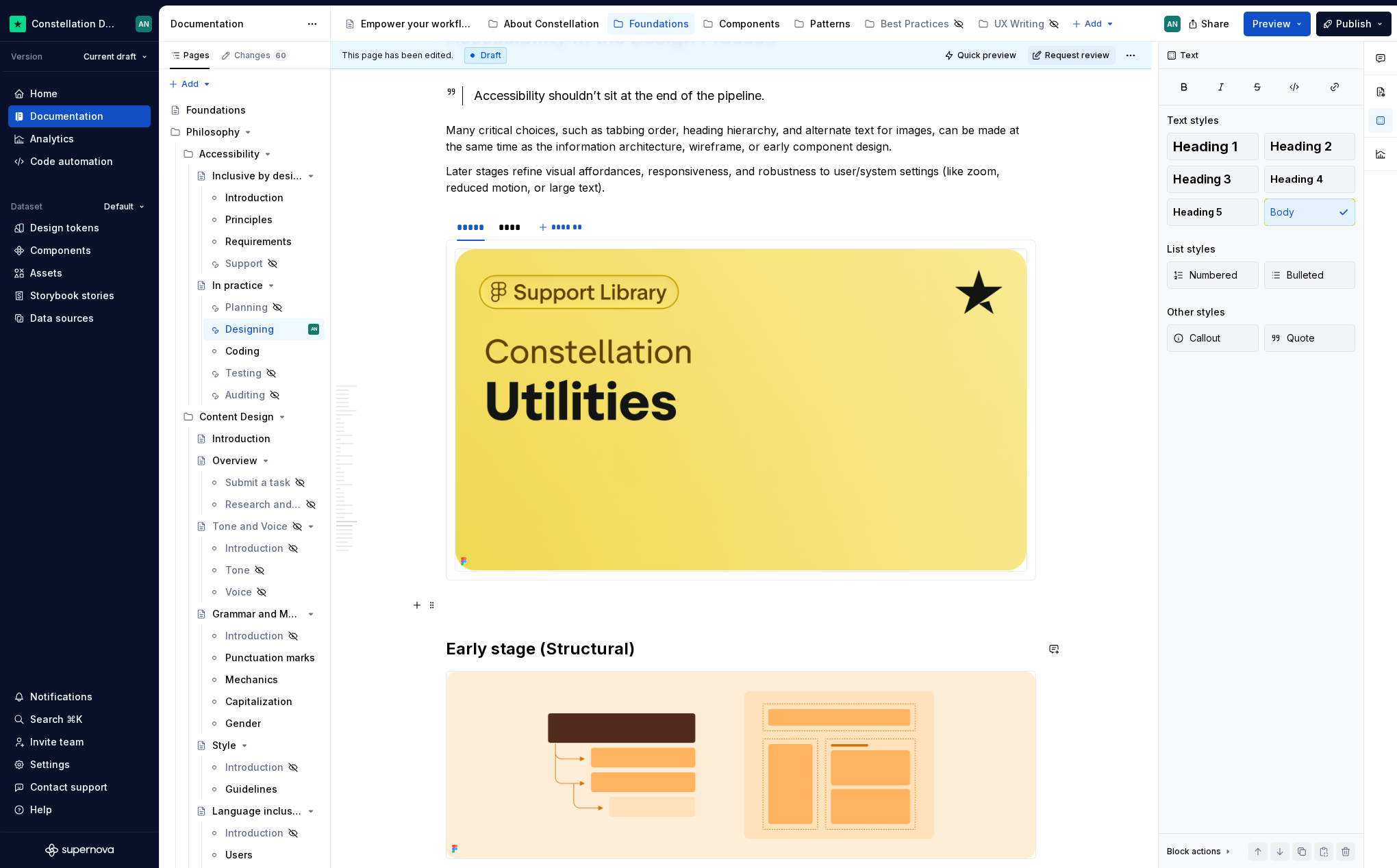
click at [501, 608] on p "To enrich screen reader interactions, please activate Accessibility in Grammarl…" at bounding box center [740, 605] width 590 height 17
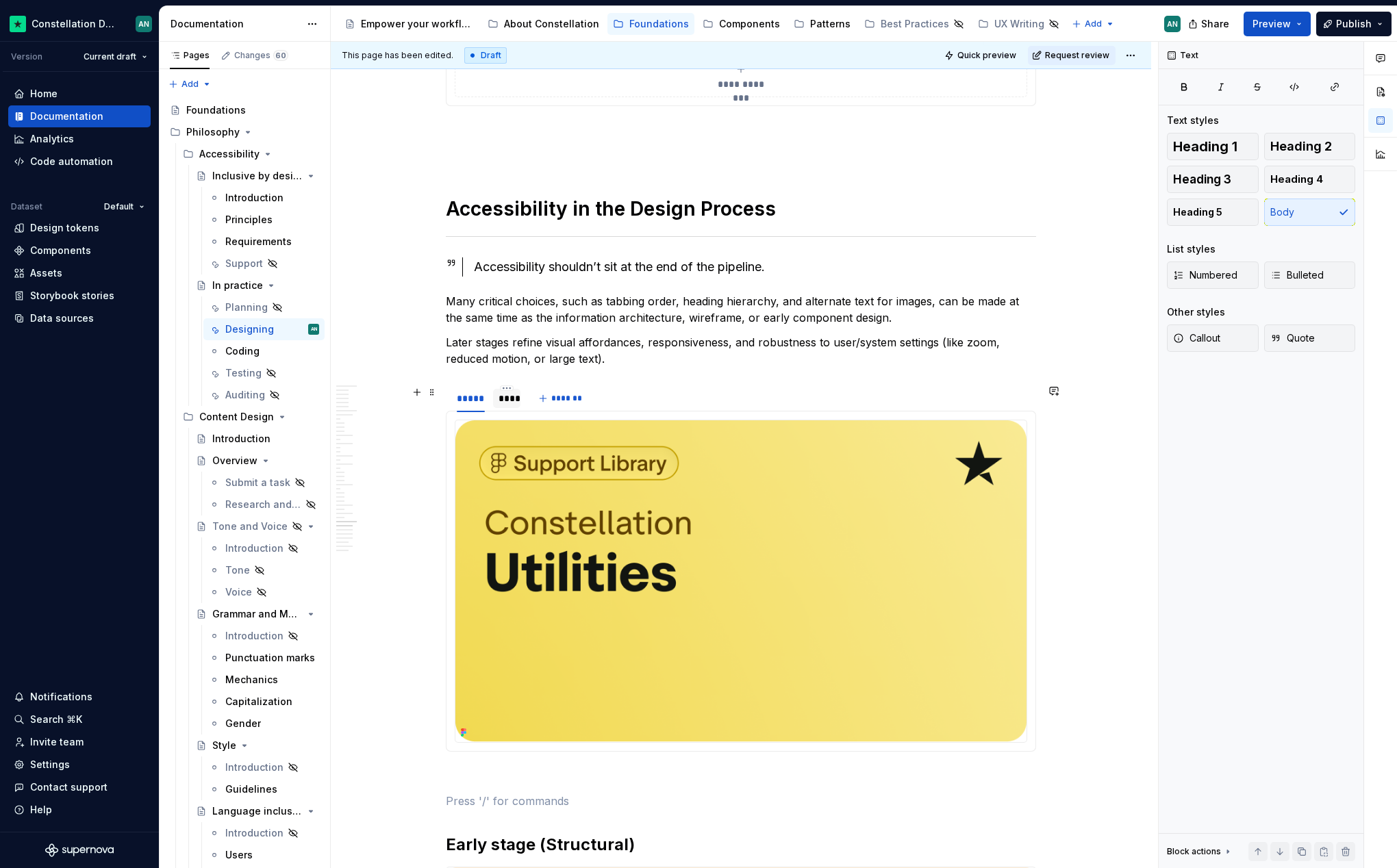
click at [515, 398] on div "****" at bounding box center [506, 398] width 27 height 19
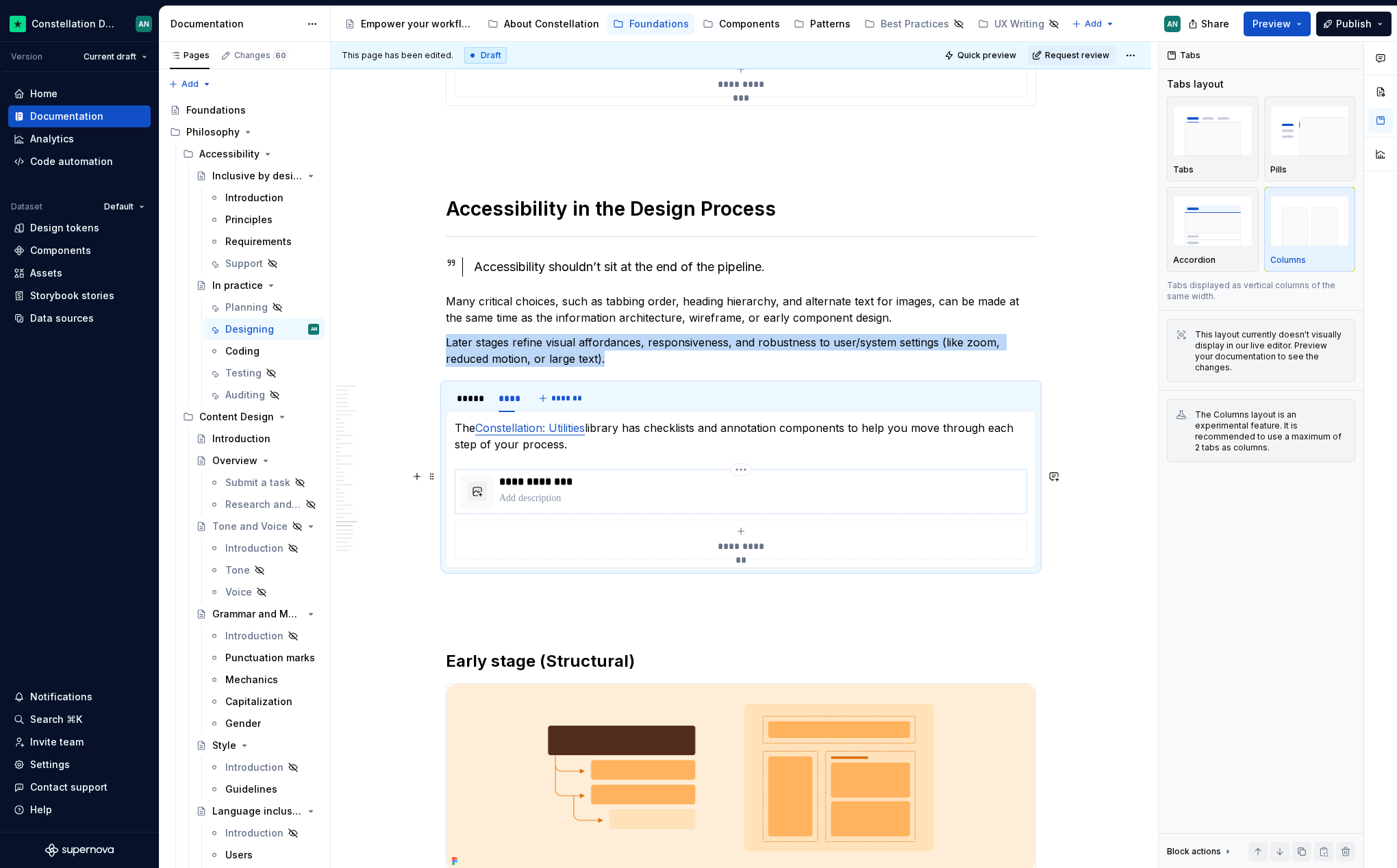
click at [787, 501] on p "To enrich screen reader interactions, please activate Accessibility in Grammarl…" at bounding box center [760, 498] width 522 height 13
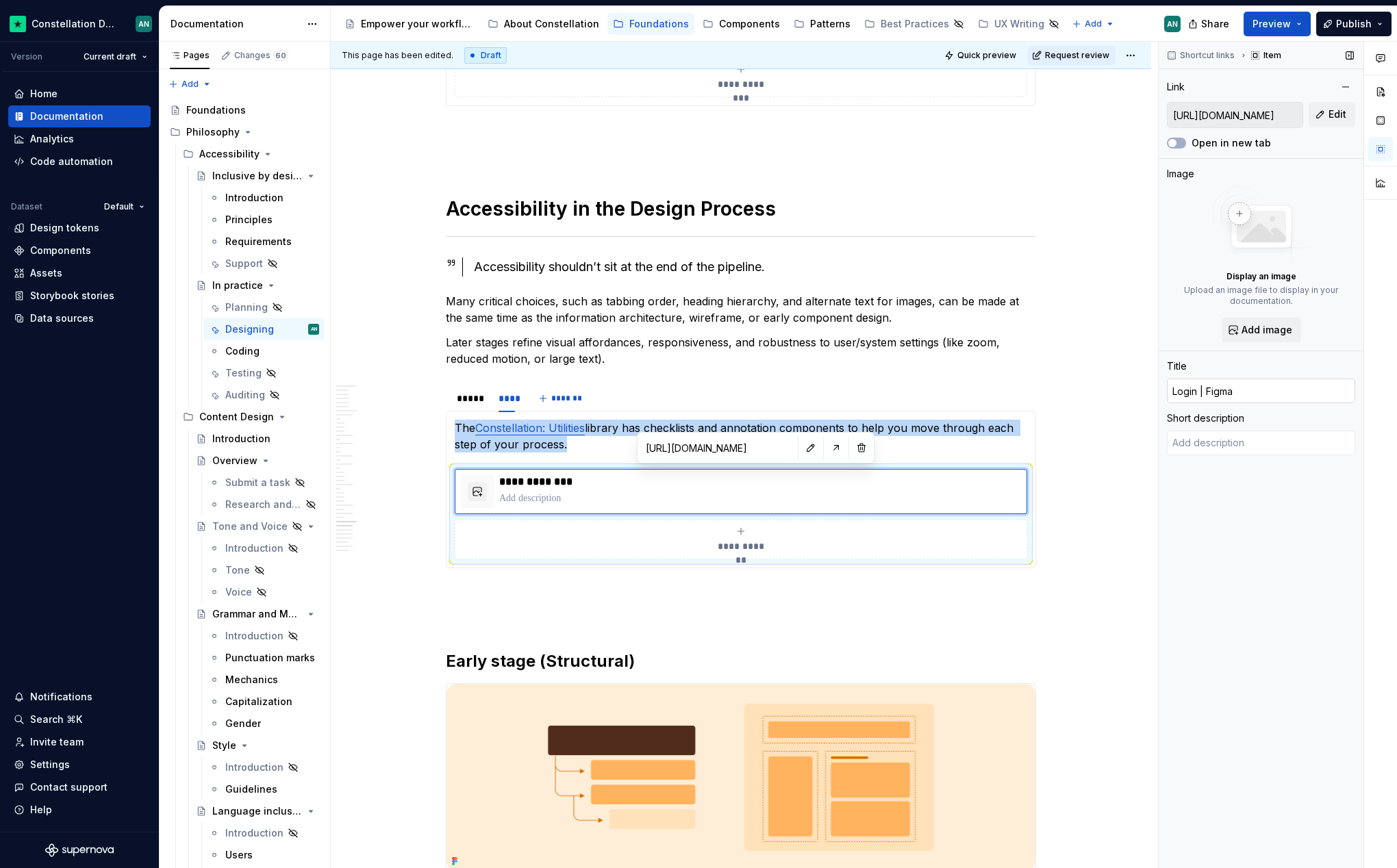
type textarea "*"
click at [1259, 391] on input "Login | Figma" at bounding box center [1260, 391] width 188 height 25
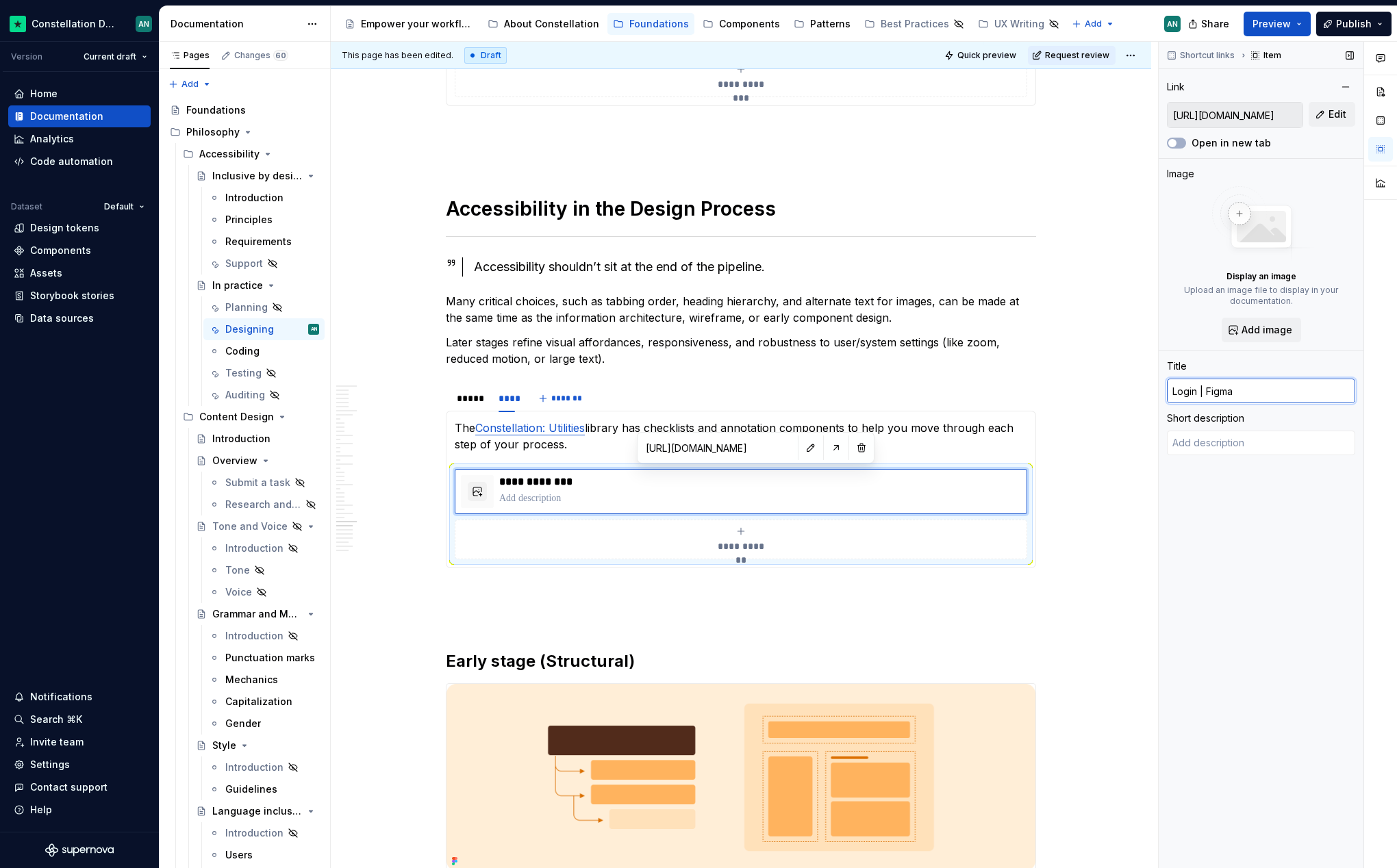
type input "C"
type textarea "*"
type input "Co"
type textarea "*"
type input "Cons"
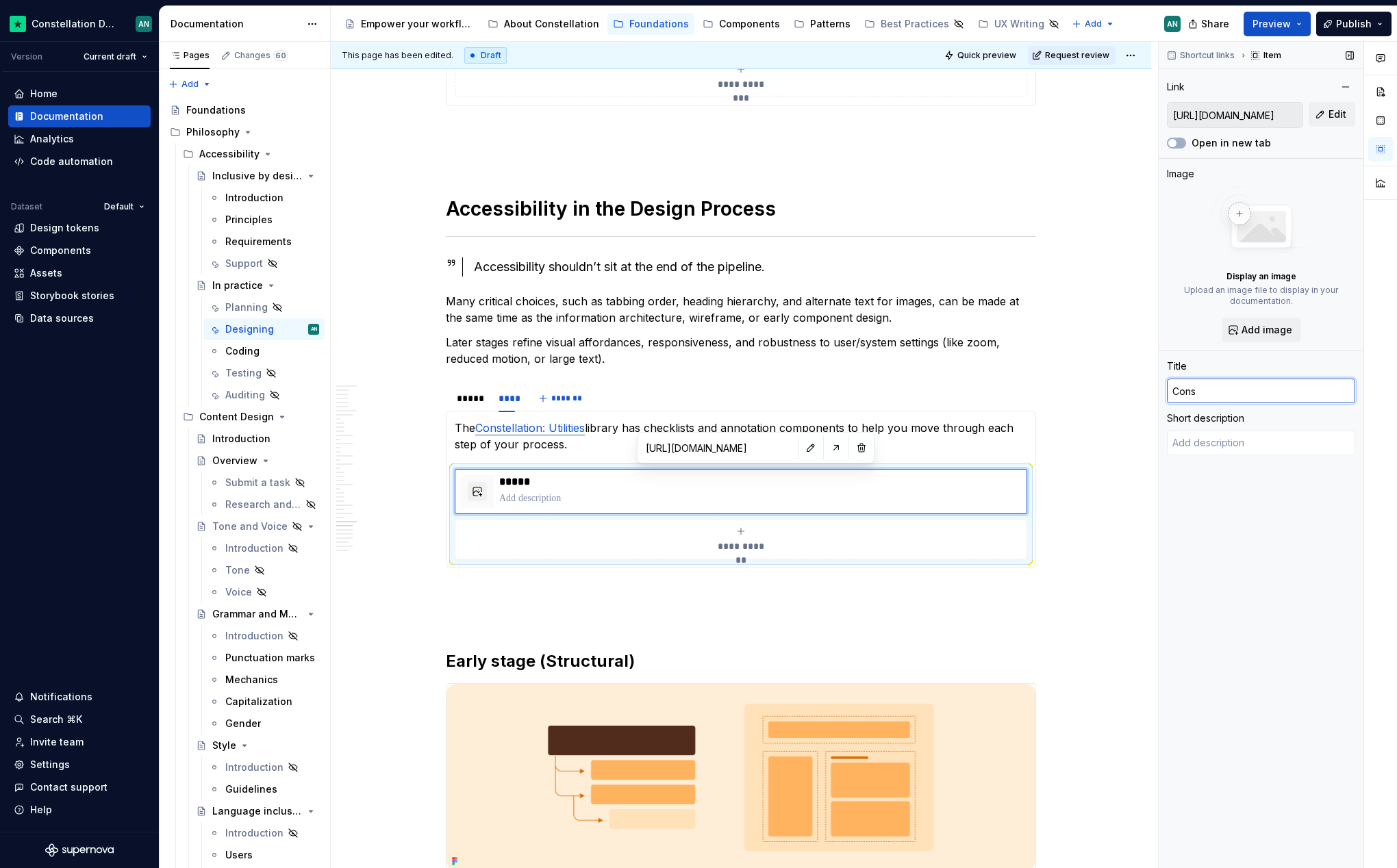
type textarea "*"
type input "Const"
type textarea "*"
type input "Constel"
type textarea "*"
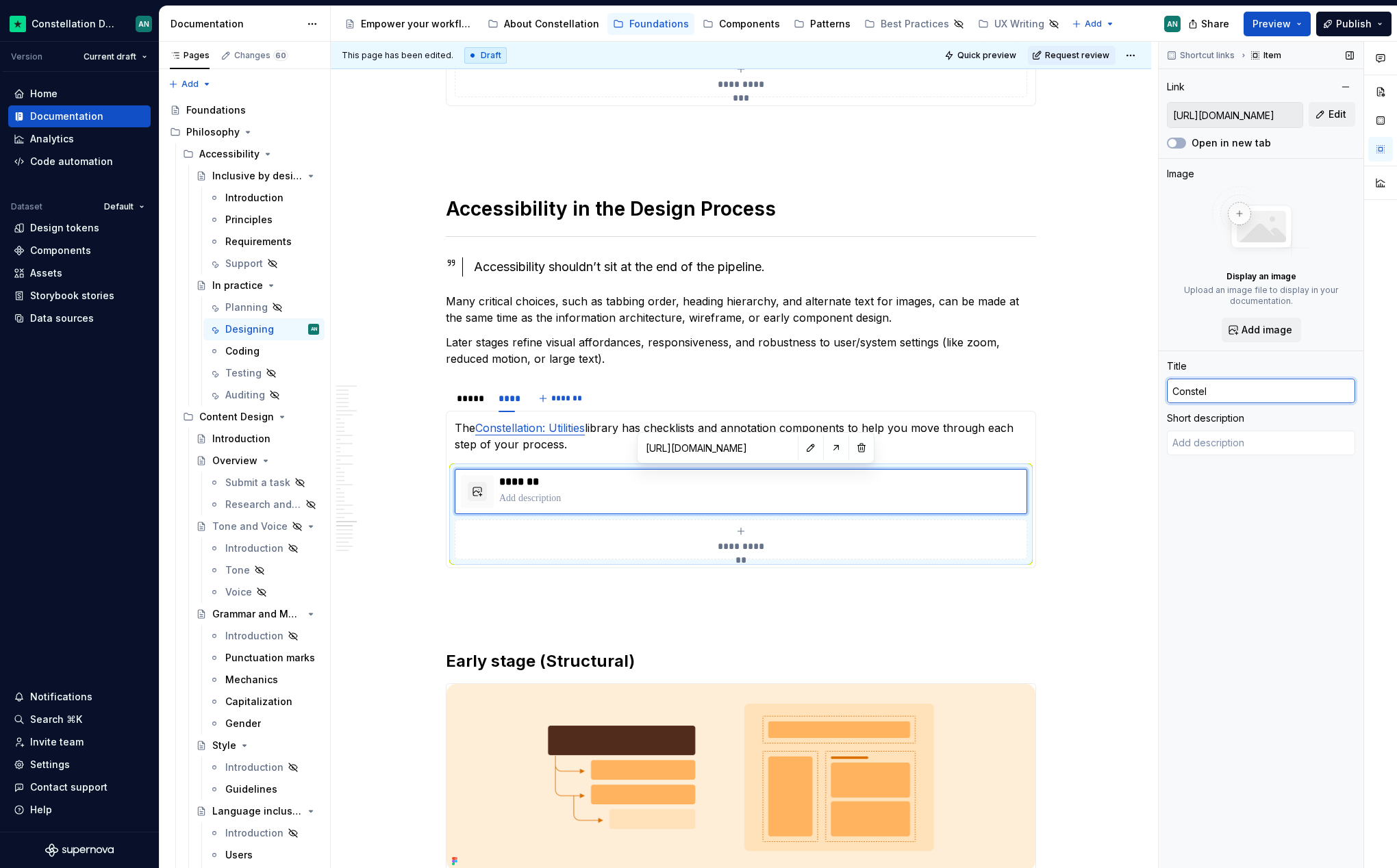
type input "Constell"
type textarea "*"
type input "Constella"
type textarea "*"
type input "Constellat"
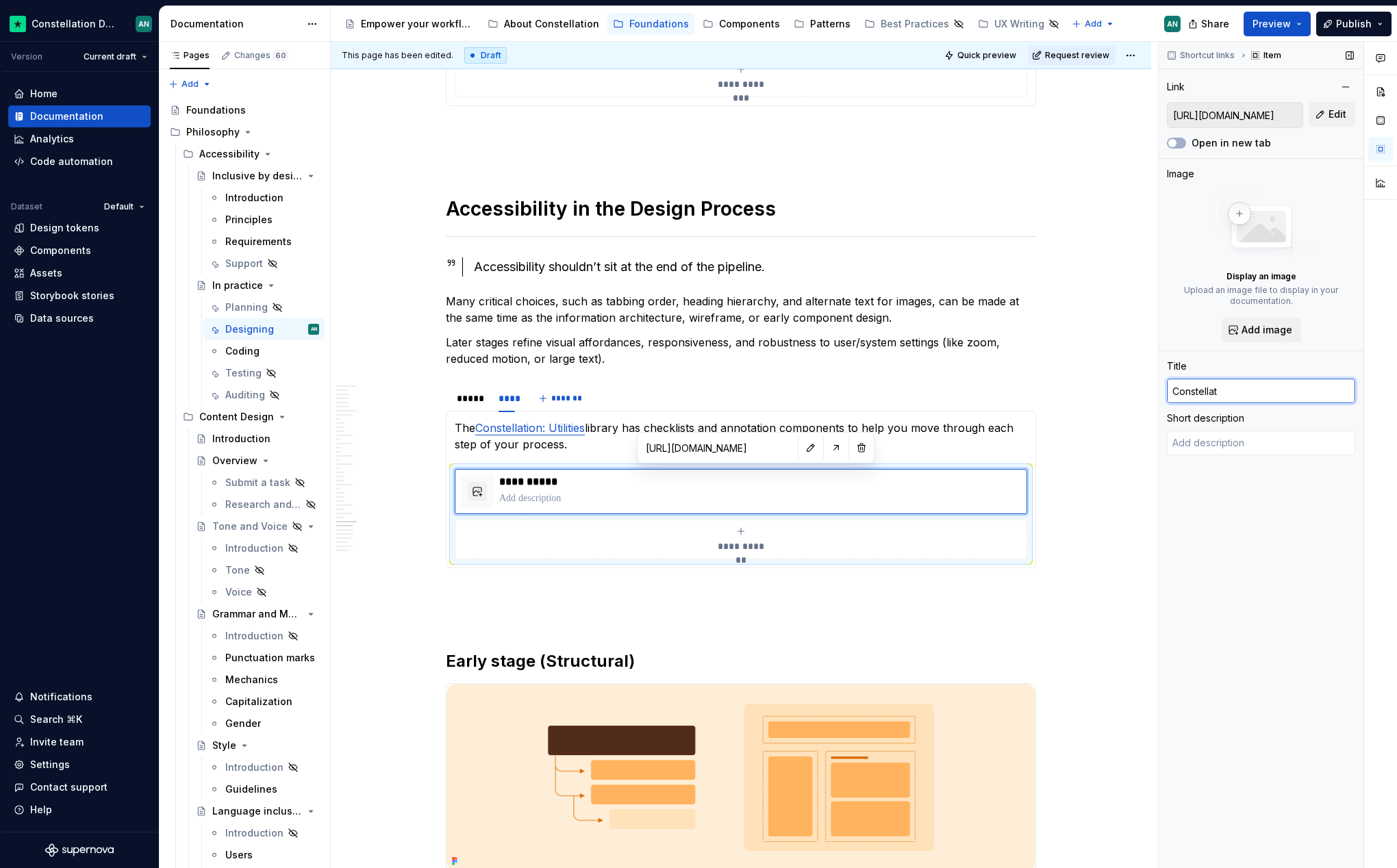
type textarea "*"
type input "Constellati"
type textarea "*"
type input "Constellation"
type textarea "*"
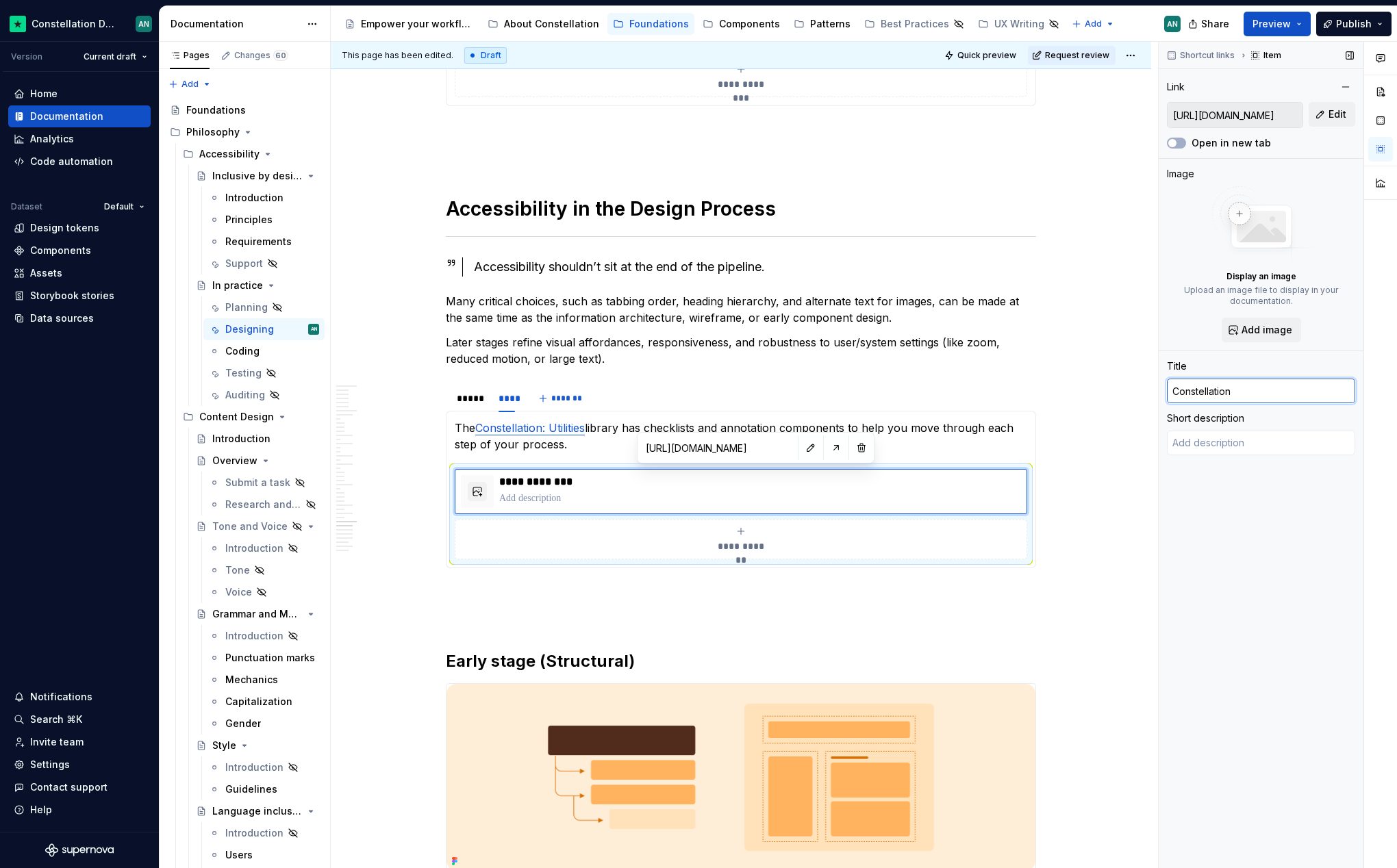
type input "Constellation"
type textarea "*"
type input "Constellation"
type textarea "*"
type input "Constellation:"
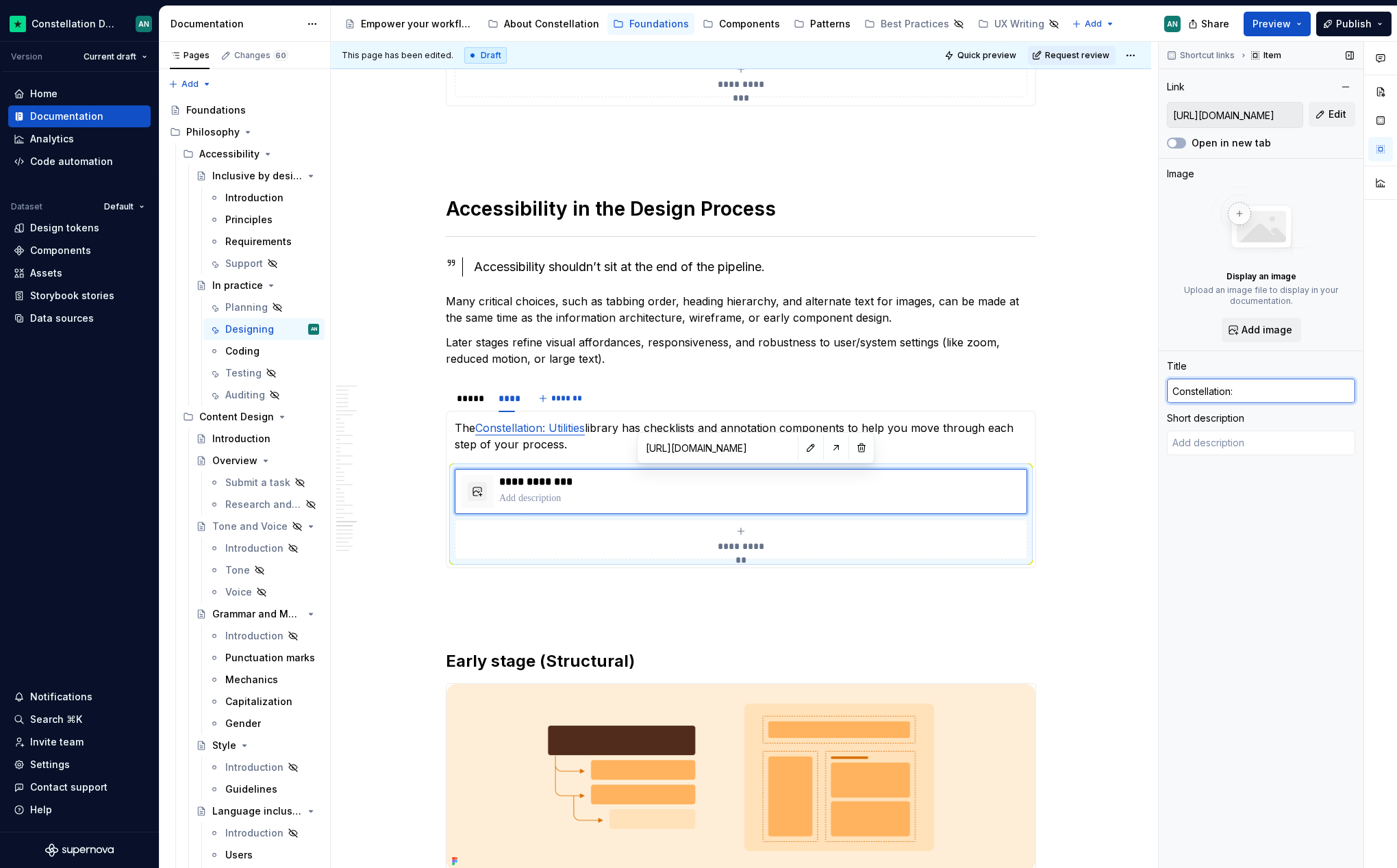
type textarea "*"
type input "Constellation:"
type textarea "*"
type input "Constellation: U"
type textarea "*"
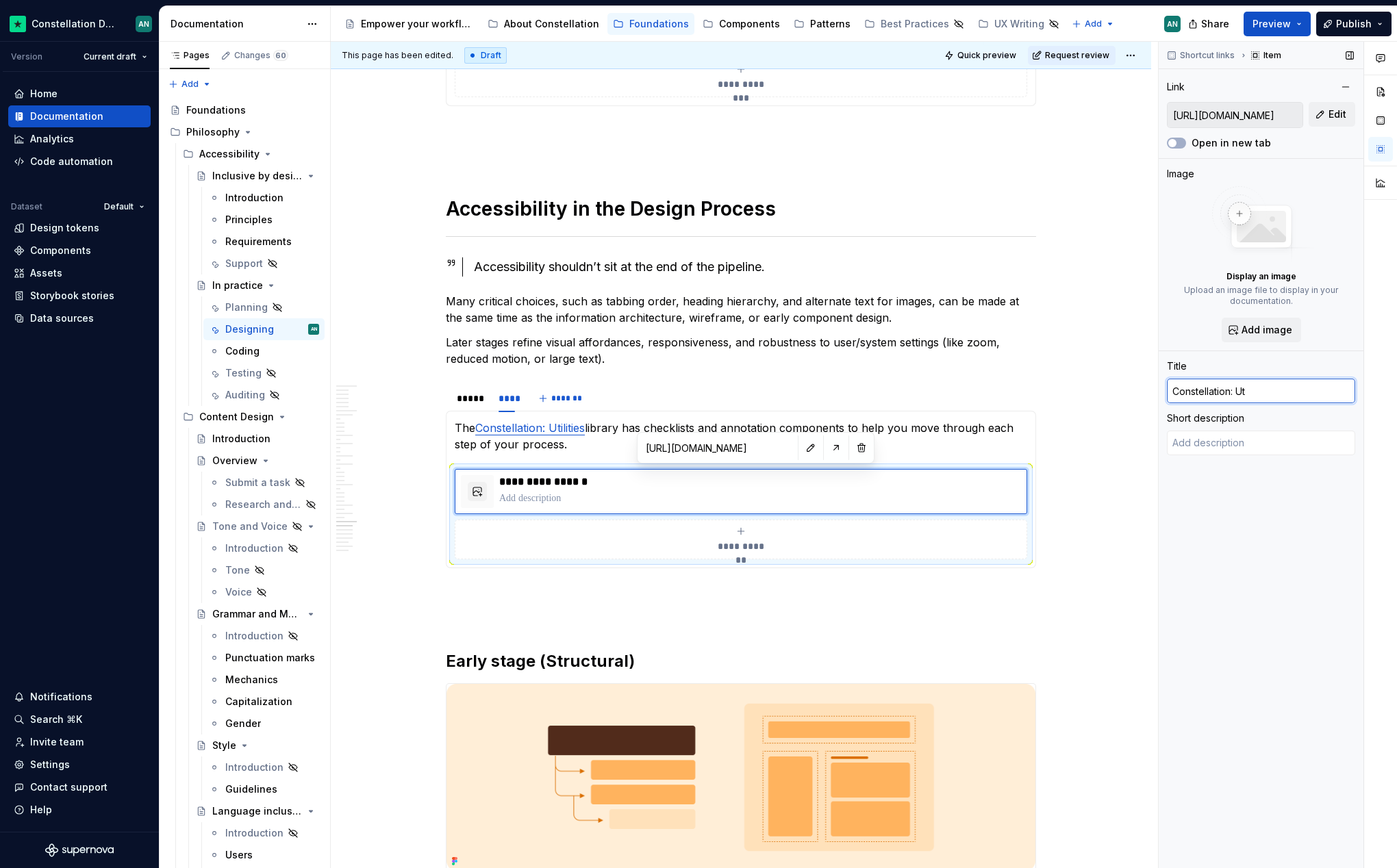
type input "Constellation: Uti"
type textarea "*"
type input "Constellation: Util"
type textarea "*"
type input "Constellation: Utili"
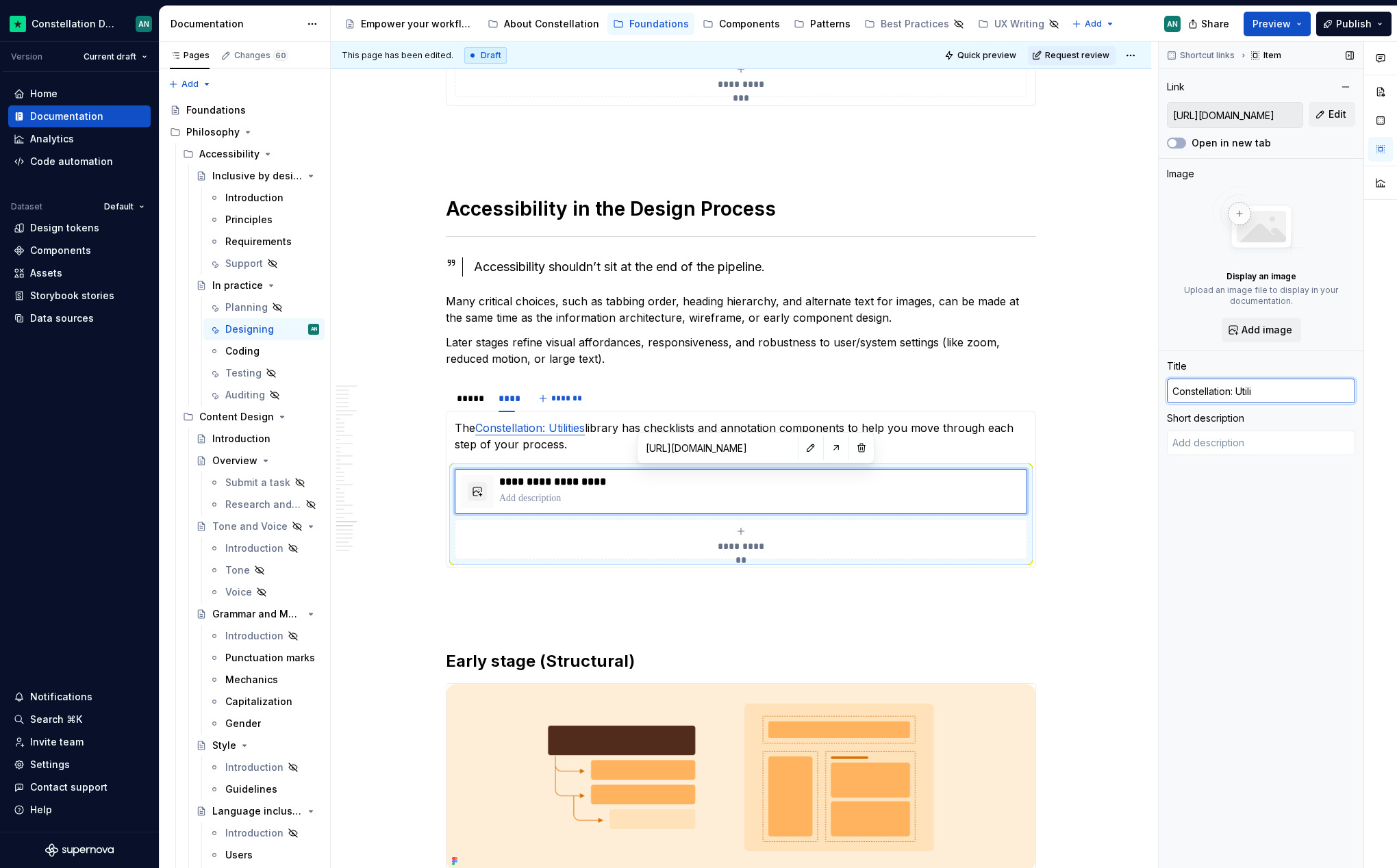
type textarea "*"
type input "Constellation: Utilit"
type textarea "*"
type input "Constellation: Utiliti"
type textarea "*"
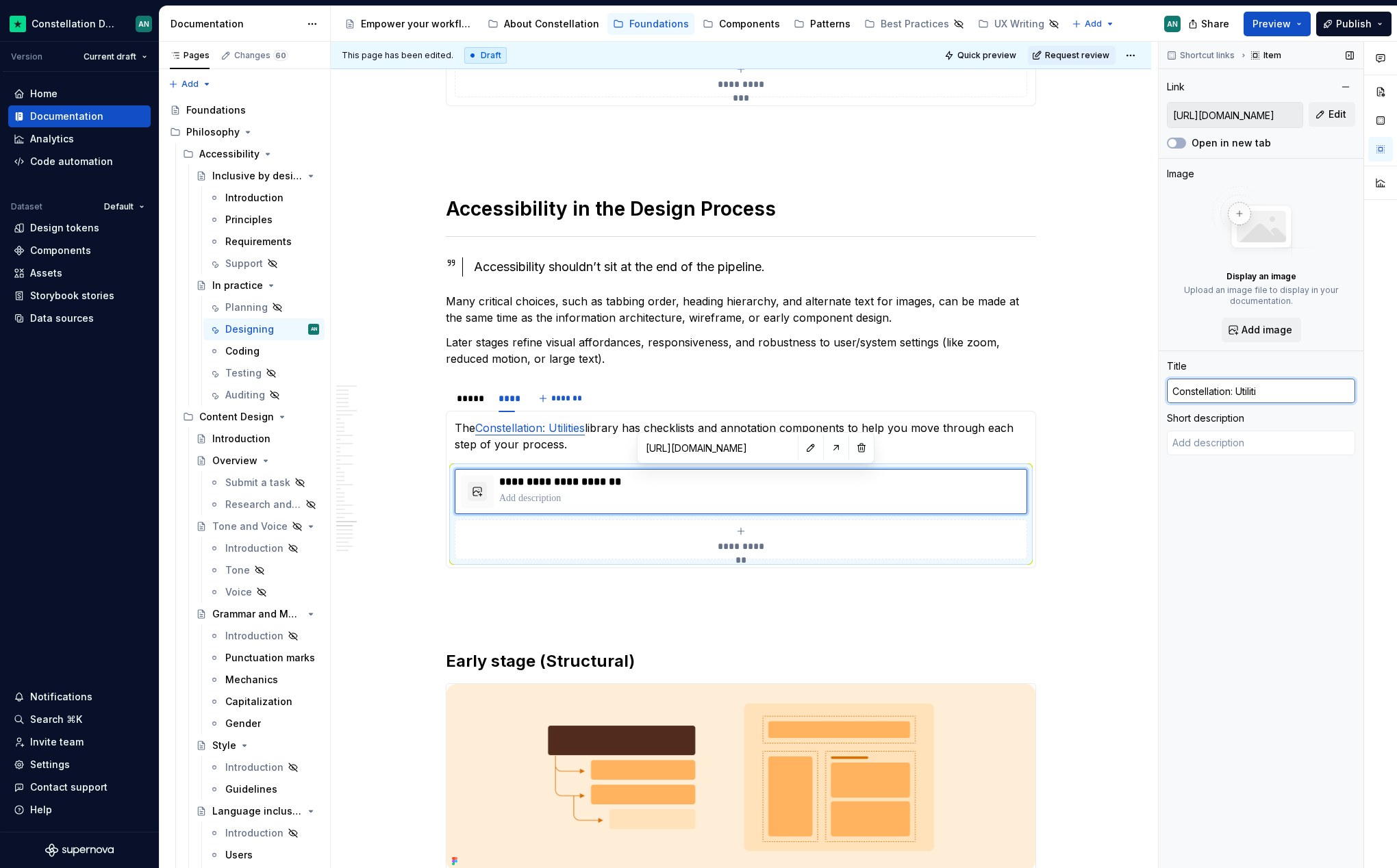
type input "Constellation: Utilitie"
type textarea "*"
type input "Constellation: Utilities"
type textarea "*"
type input "Constellation: Utilities"
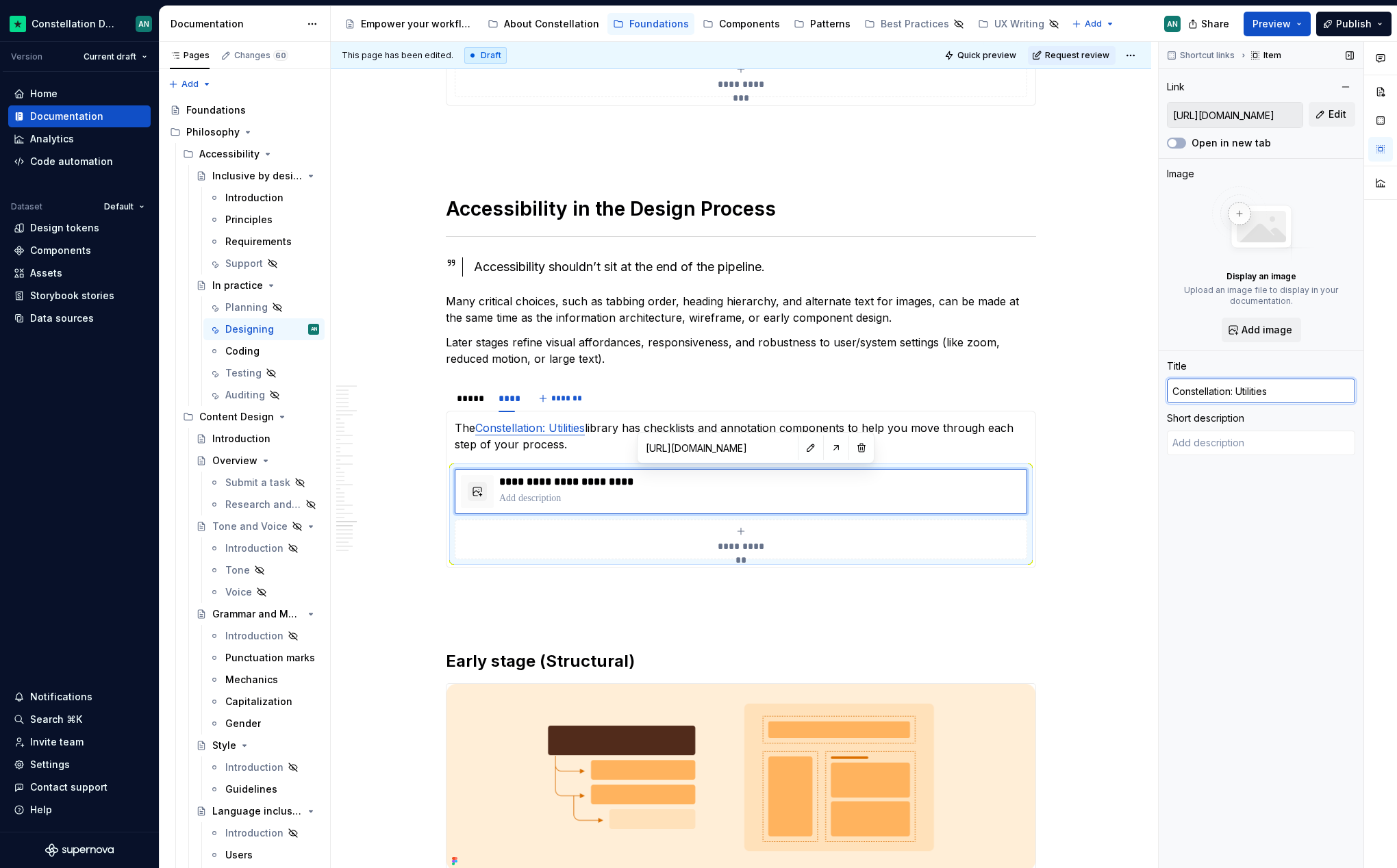
type textarea "*"
type input "Constellation: Utilities L"
type textarea "*"
type input "Constellation: Utilities Lib"
type textarea "*"
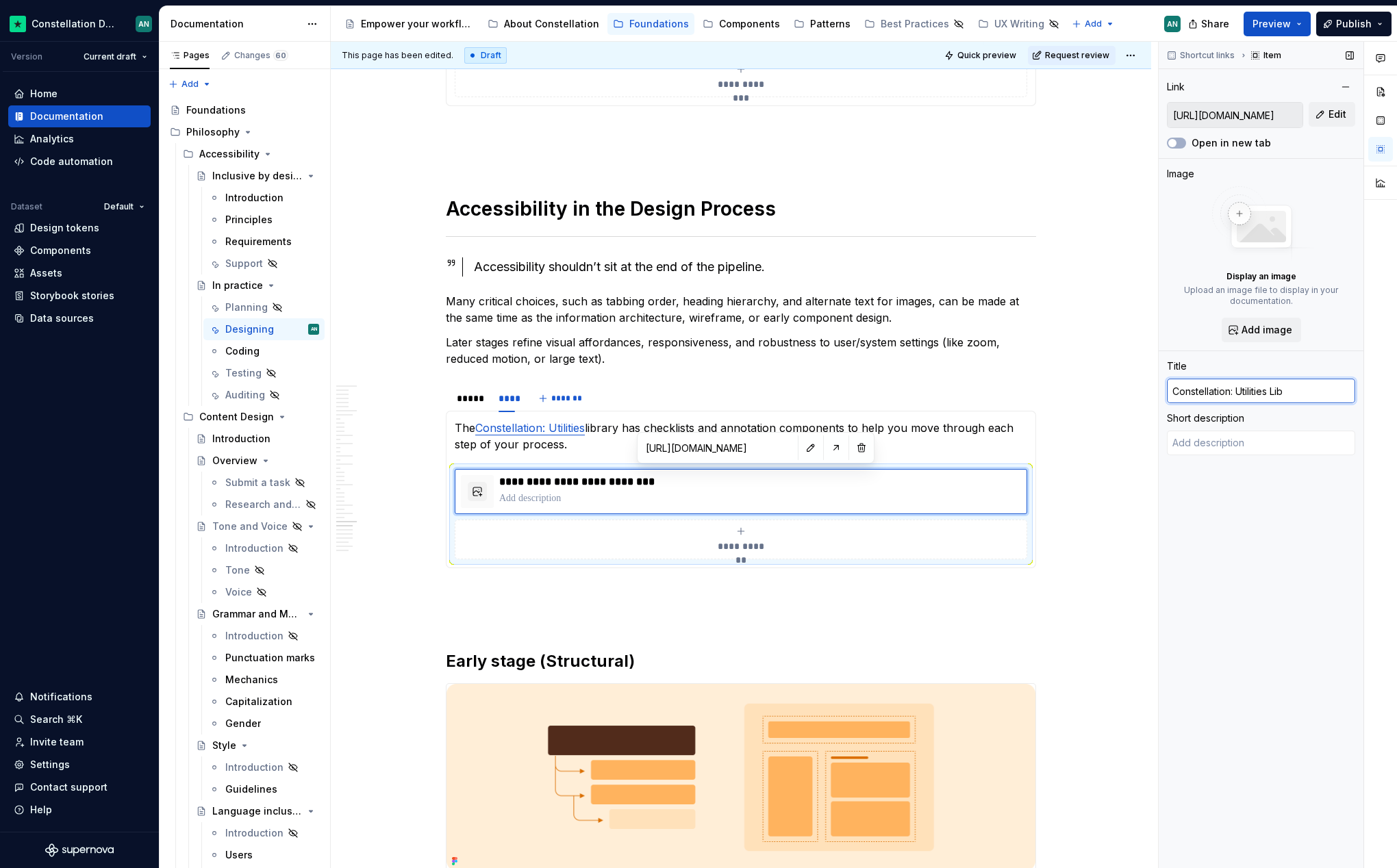
type input "Constellation: Utilities Libr"
type textarea "*"
type input "Constellation: Utilities Libra"
type textarea "*"
type input "Constellation: Utilities Librar"
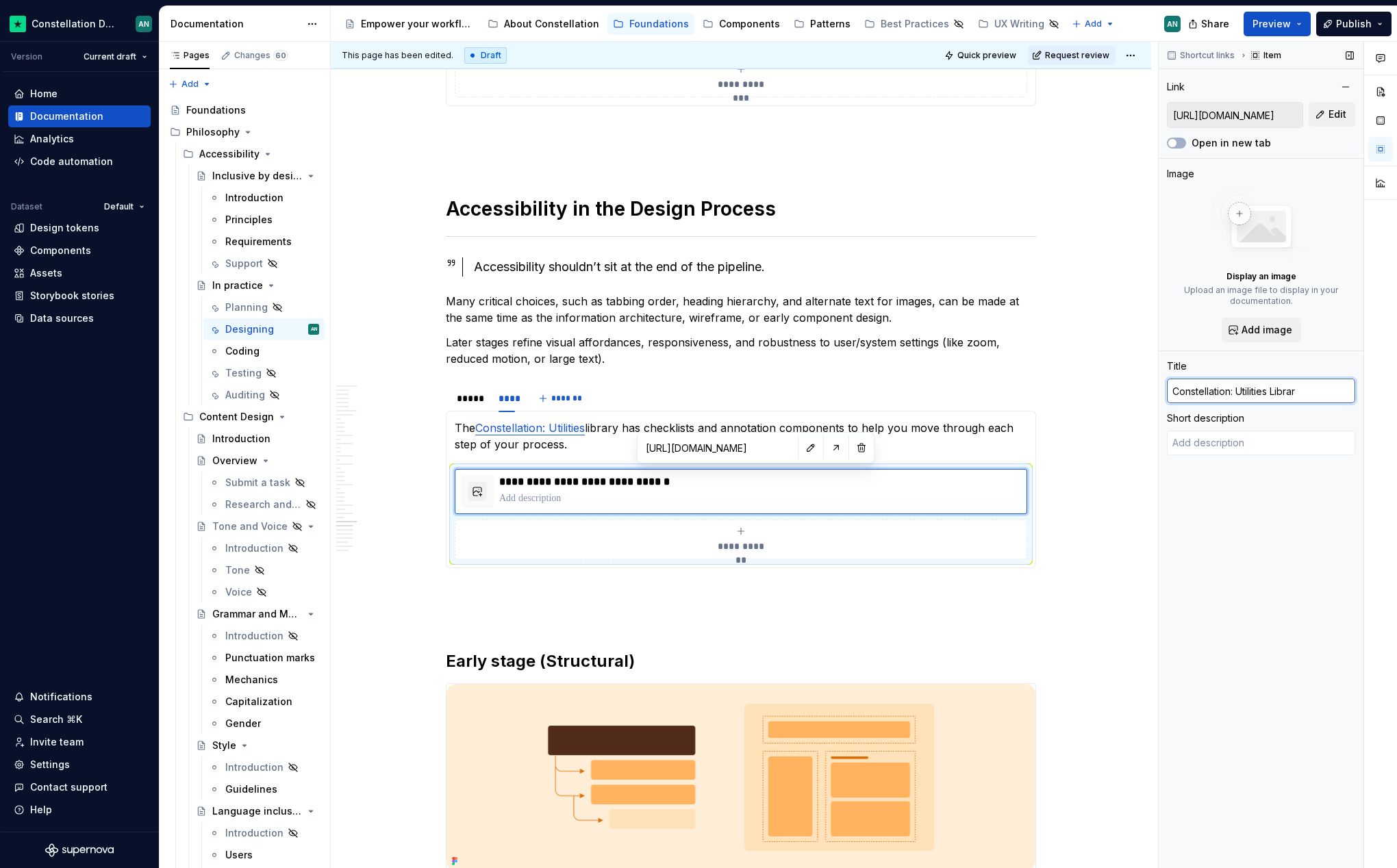
type textarea "*"
type input "Constellation: Utilities Librari"
type textarea "*"
type input "Constellation: Utilities Librar"
type textarea "*"
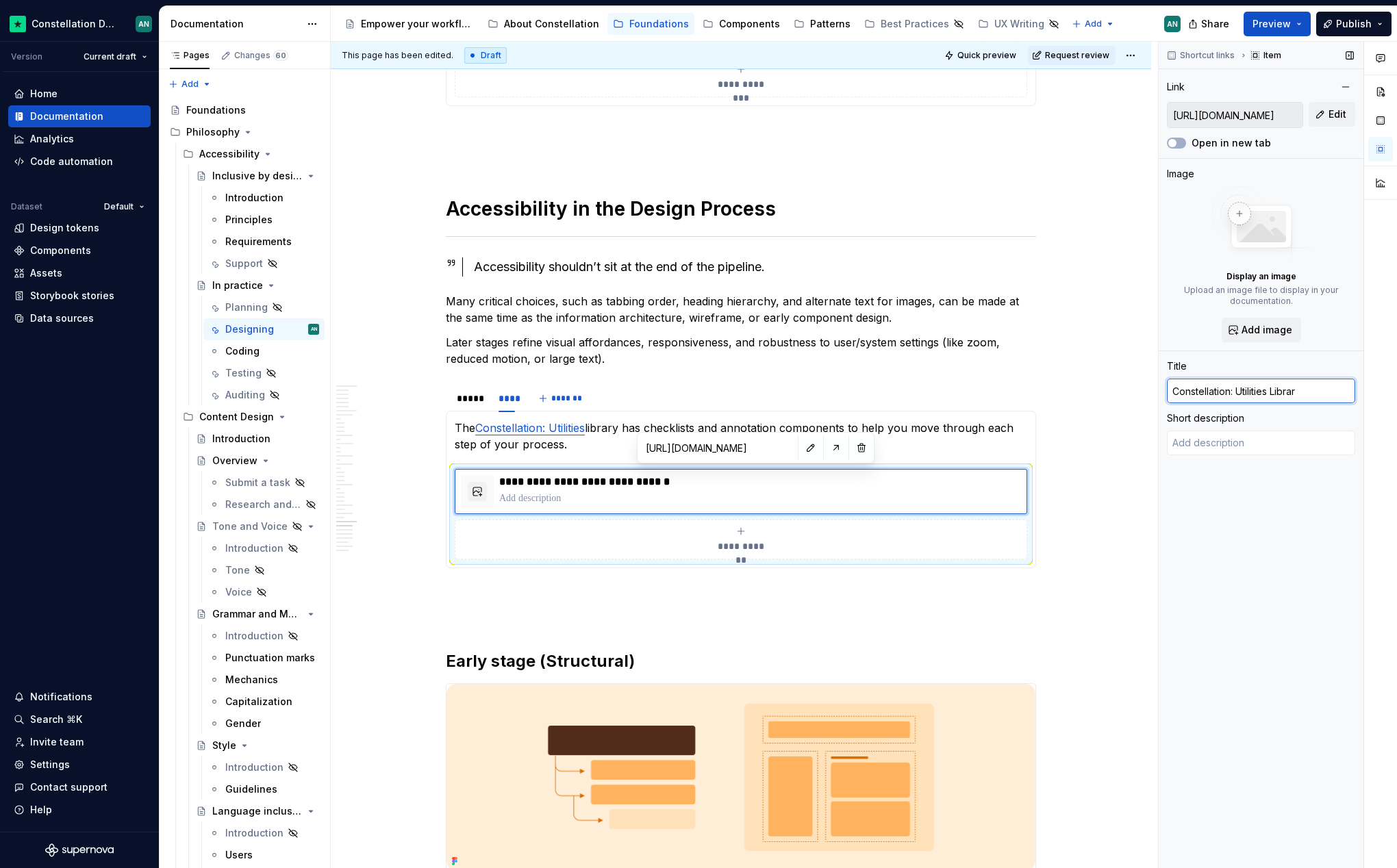
type input "Constellation: Utilities Library"
click at [778, 599] on p "To enrich screen reader interactions, please activate Accessibility in Grammarl…" at bounding box center [740, 593] width 590 height 17
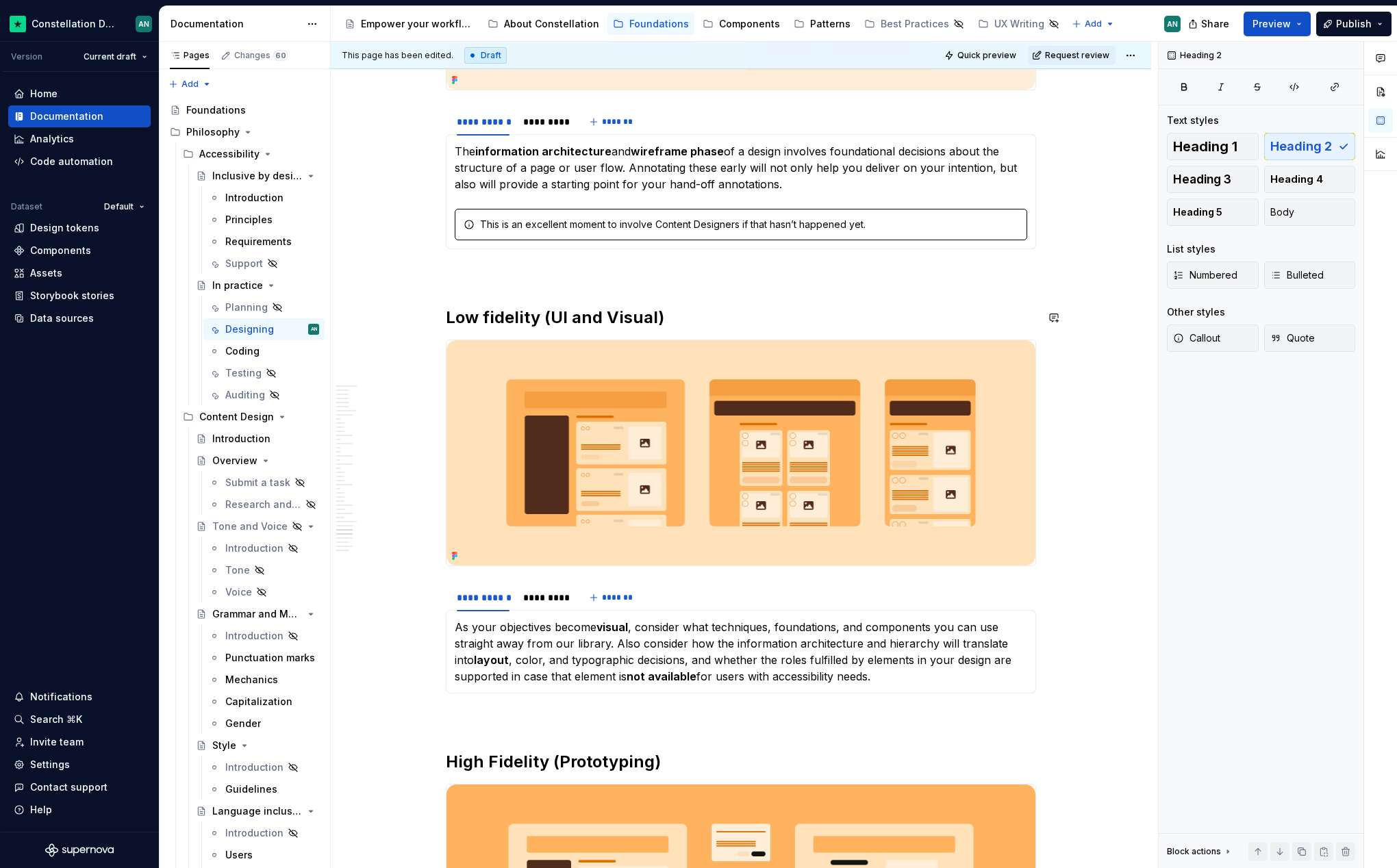
click at [484, 270] on p "To enrich screen reader interactions, please activate Accessibility in Grammarl…" at bounding box center [740, 274] width 590 height 17
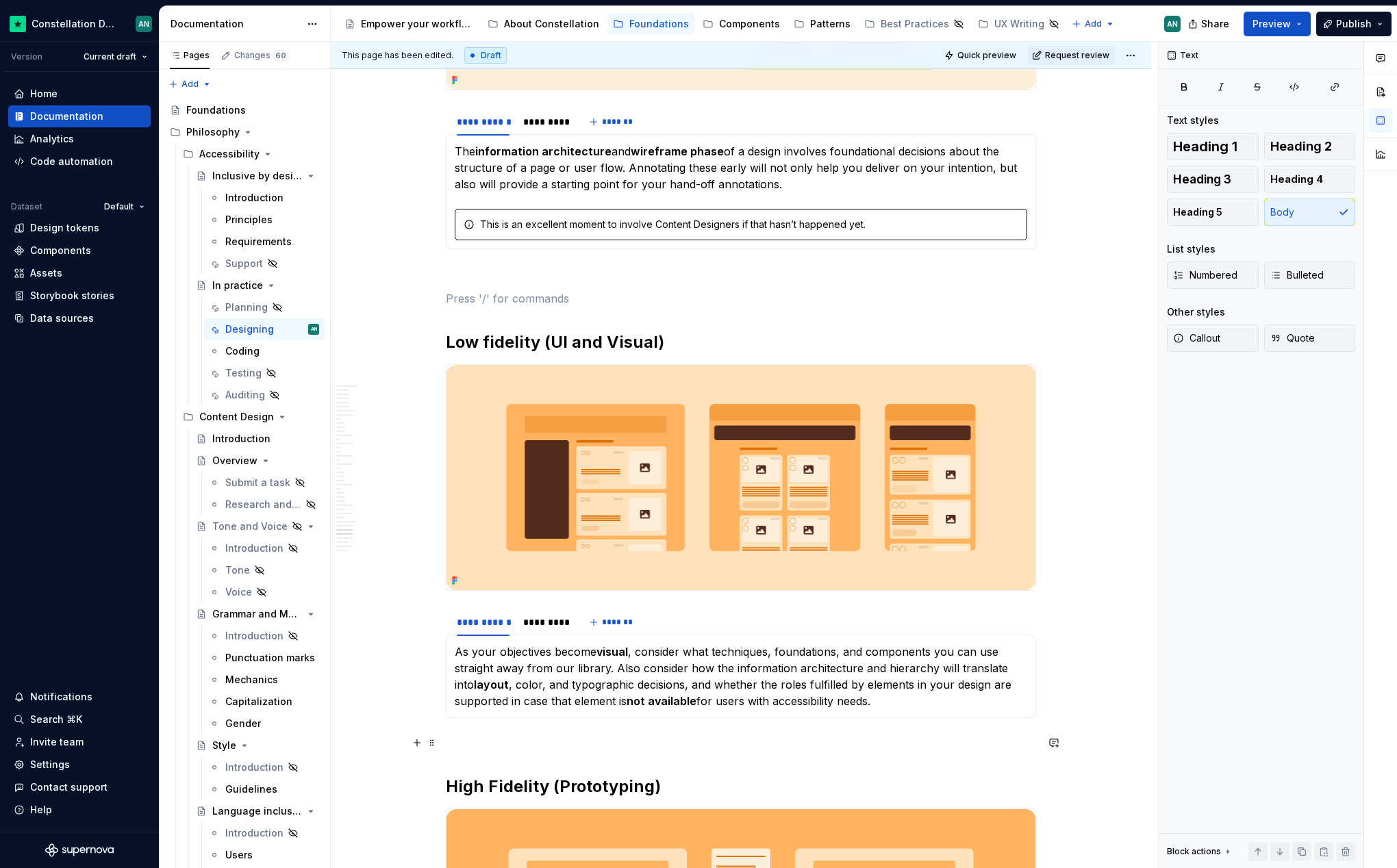
click at [529, 735] on p "To enrich screen reader interactions, please activate Accessibility in Grammarl…" at bounding box center [740, 742] width 590 height 17
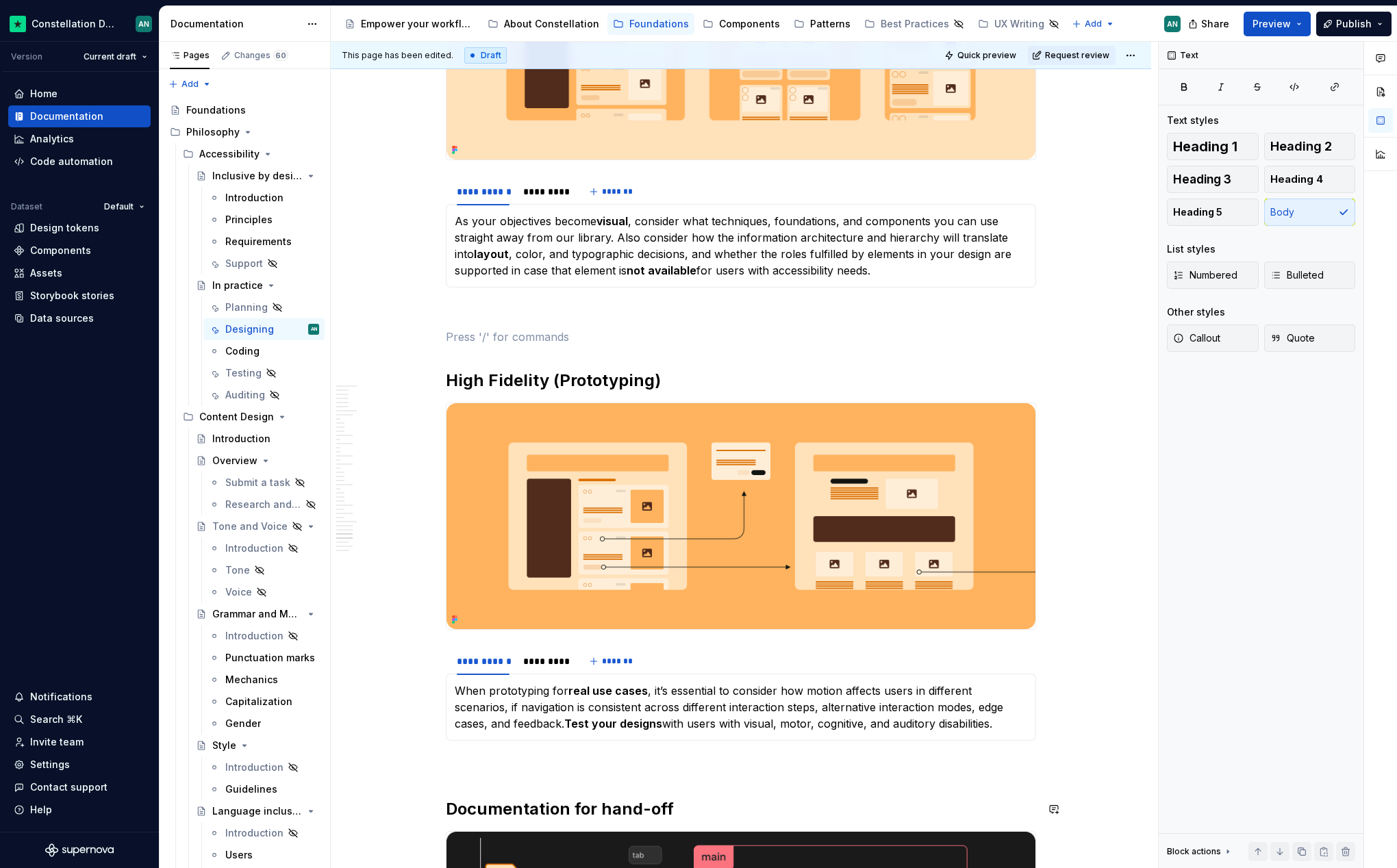
click at [511, 769] on p "To enrich screen reader interactions, please activate Accessibility in Grammarl…" at bounding box center [740, 766] width 590 height 17
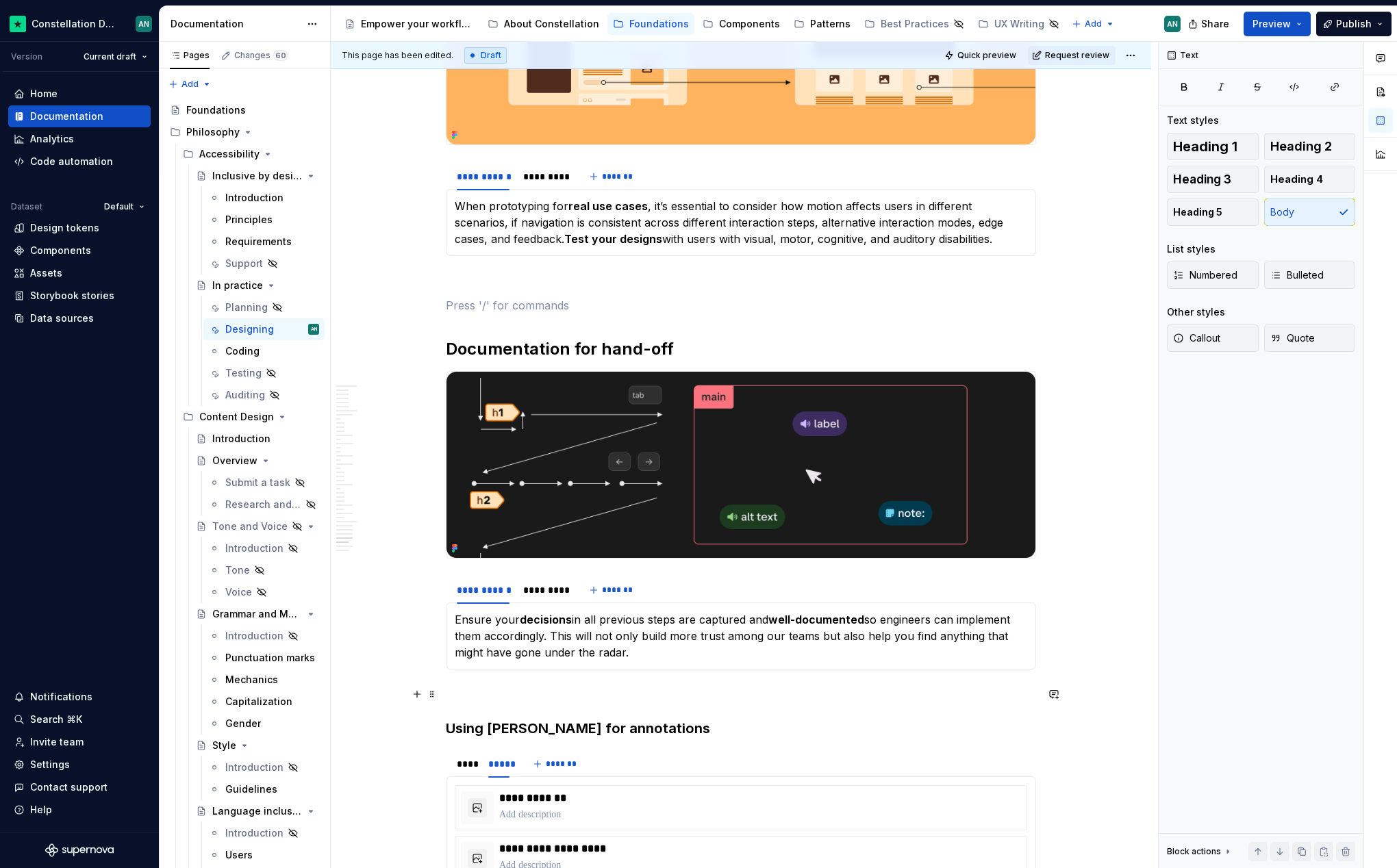
click at [526, 689] on p "To enrich screen reader interactions, please activate Accessibility in Grammarl…" at bounding box center [740, 694] width 590 height 17
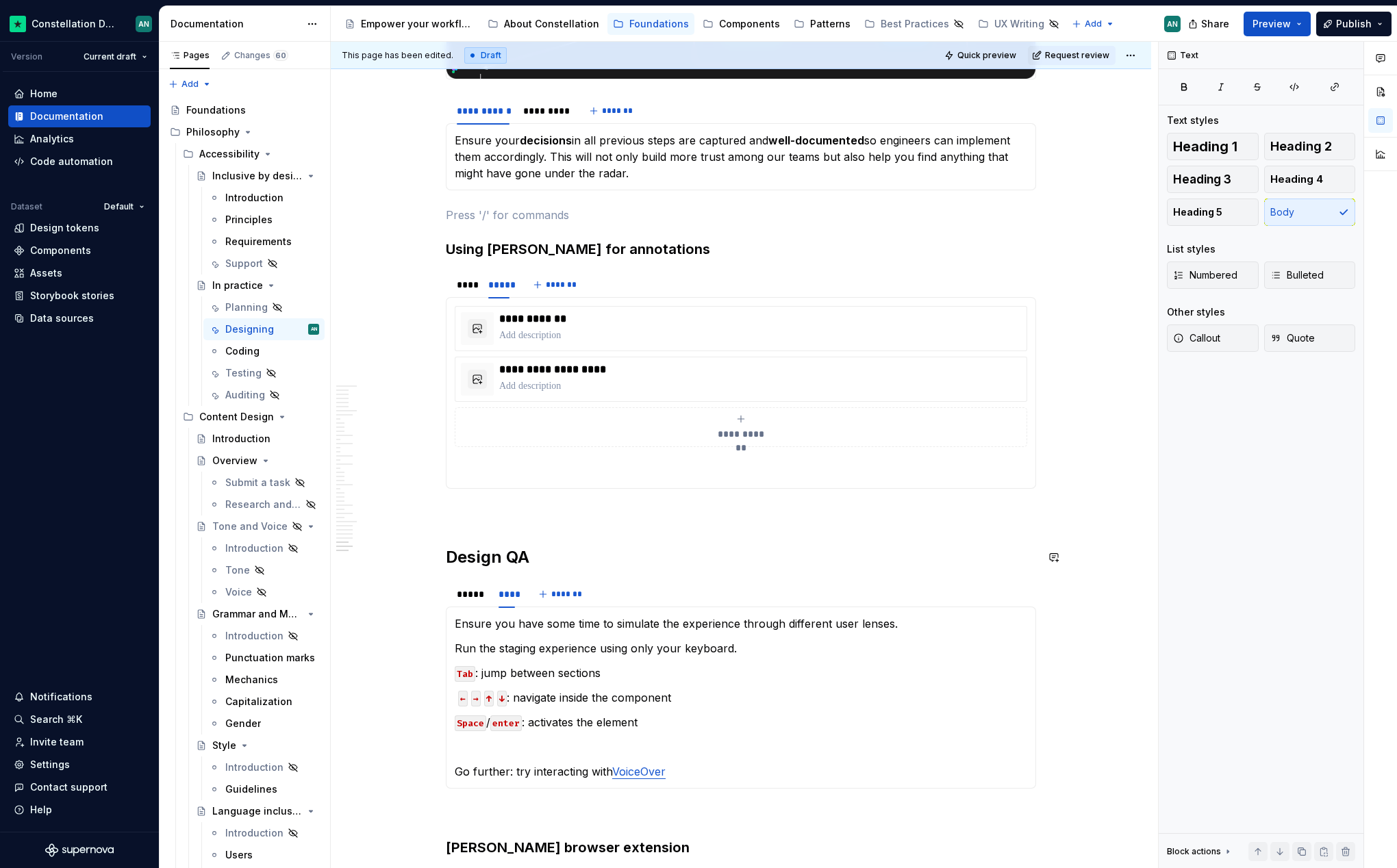
click at [499, 517] on p "To enrich screen reader interactions, please activate Accessibility in Grammarl…" at bounding box center [740, 513] width 590 height 17
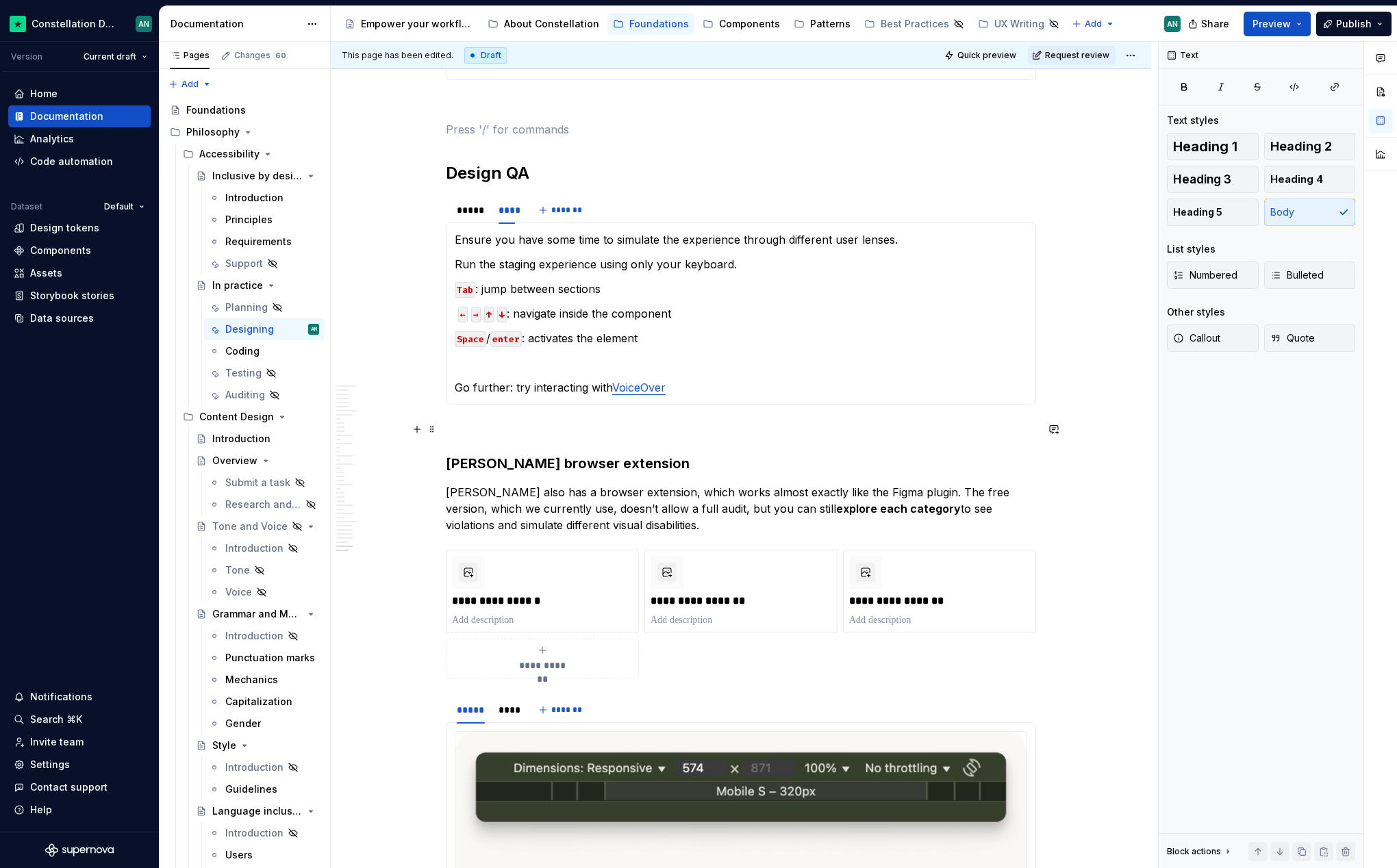
click at [475, 429] on p "To enrich screen reader interactions, please activate Accessibility in Grammarl…" at bounding box center [740, 429] width 590 height 17
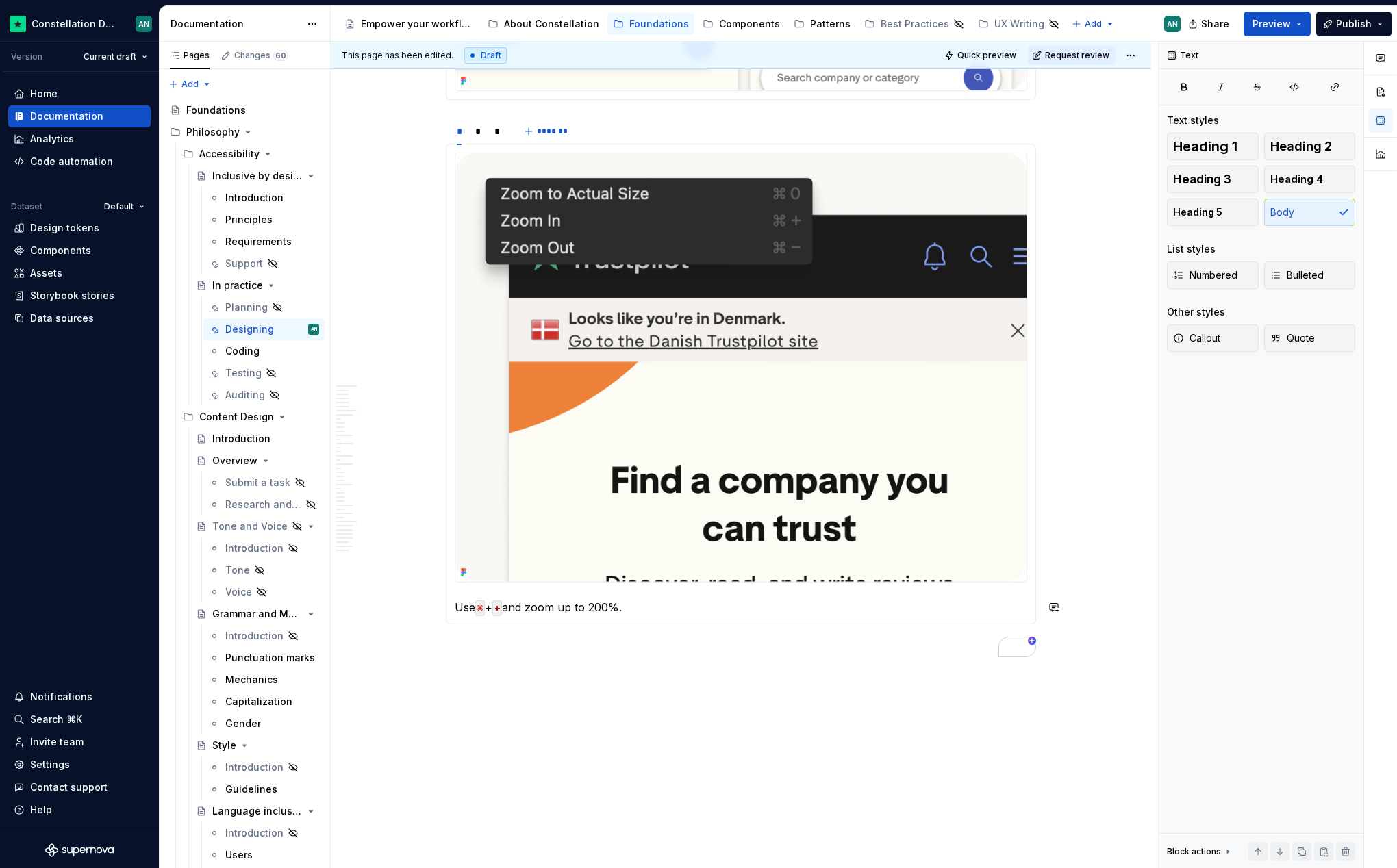
click at [1131, 56] on html "Constellation Design System AN Version Current draft Home Documentation Analyti…" at bounding box center [698, 434] width 1397 height 868
click at [1277, 146] on div "Ready for publish" at bounding box center [1313, 151] width 139 height 22
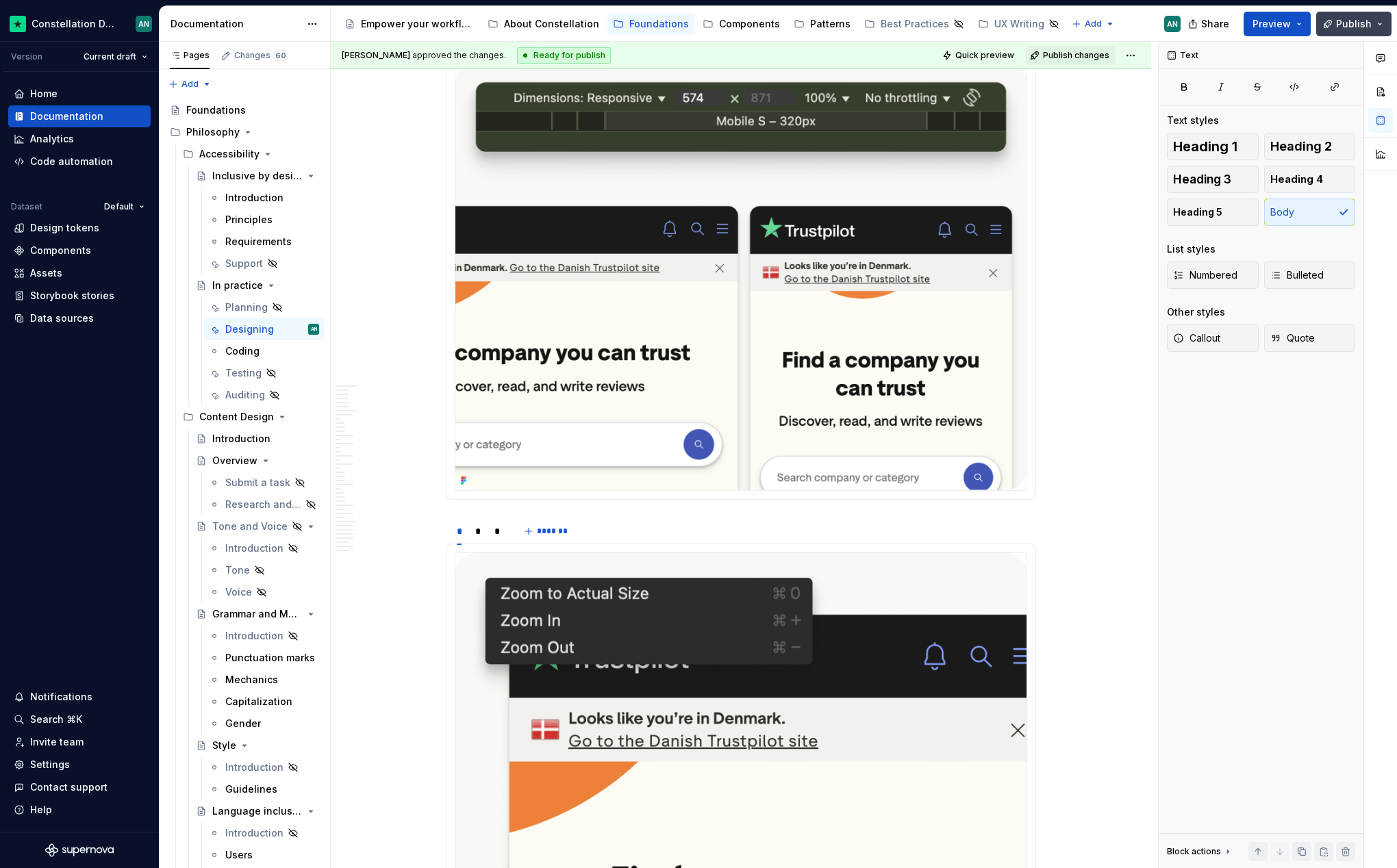
click at [1337, 22] on button "Publish" at bounding box center [1354, 24] width 75 height 25
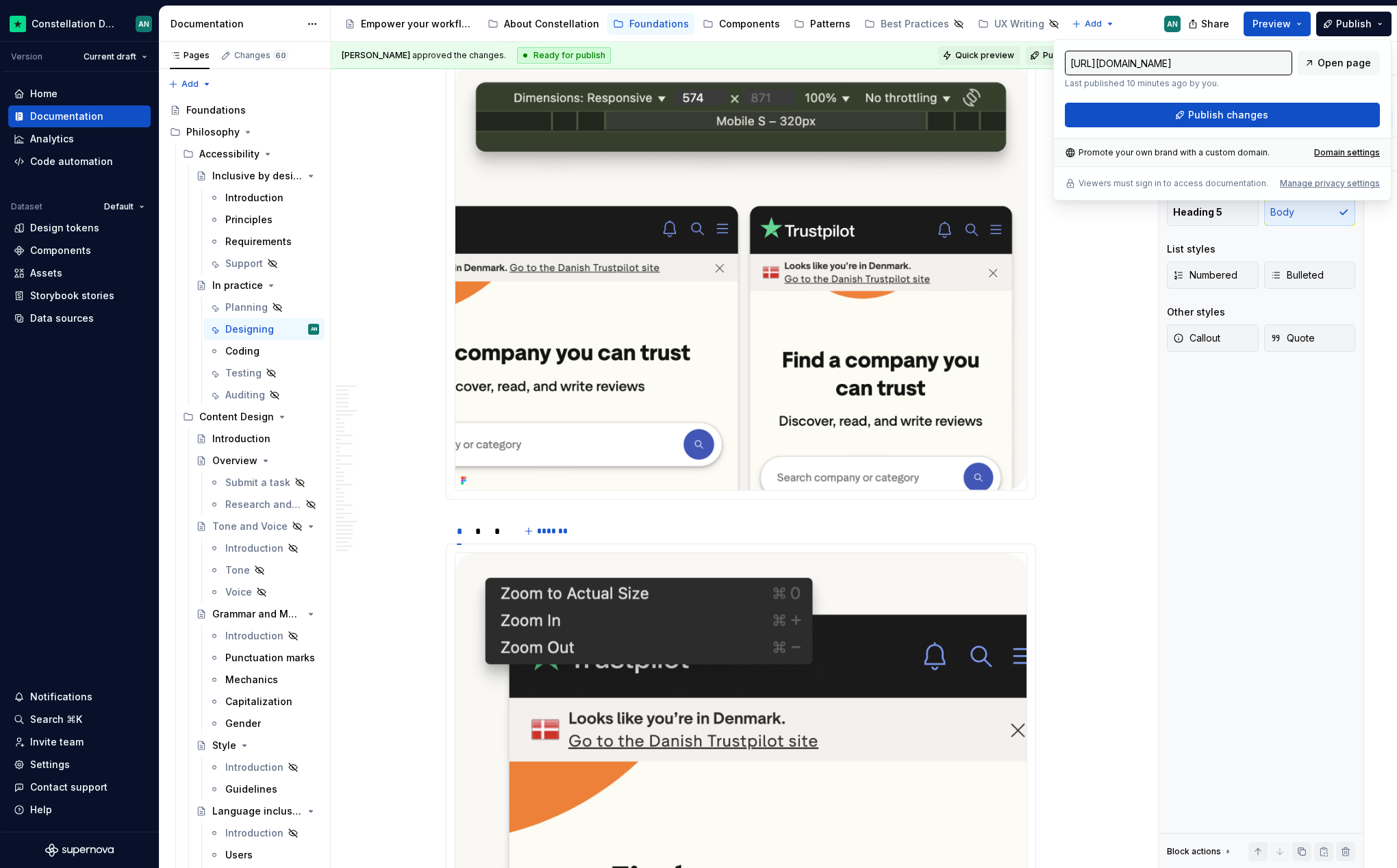
click at [1005, 63] on button "Quick preview" at bounding box center [979, 55] width 82 height 19
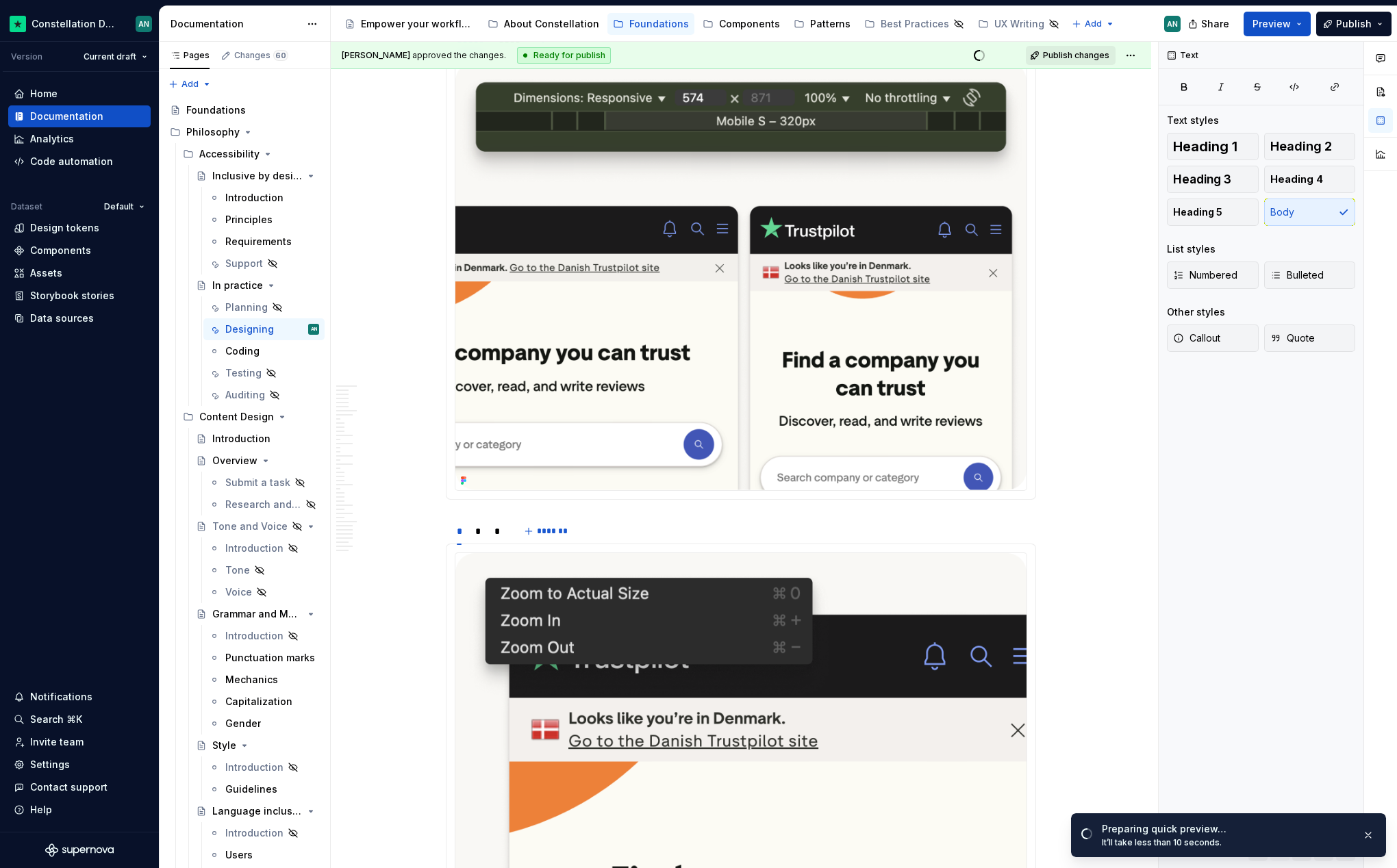
click at [1076, 56] on span "Publish changes" at bounding box center [1076, 55] width 67 height 11
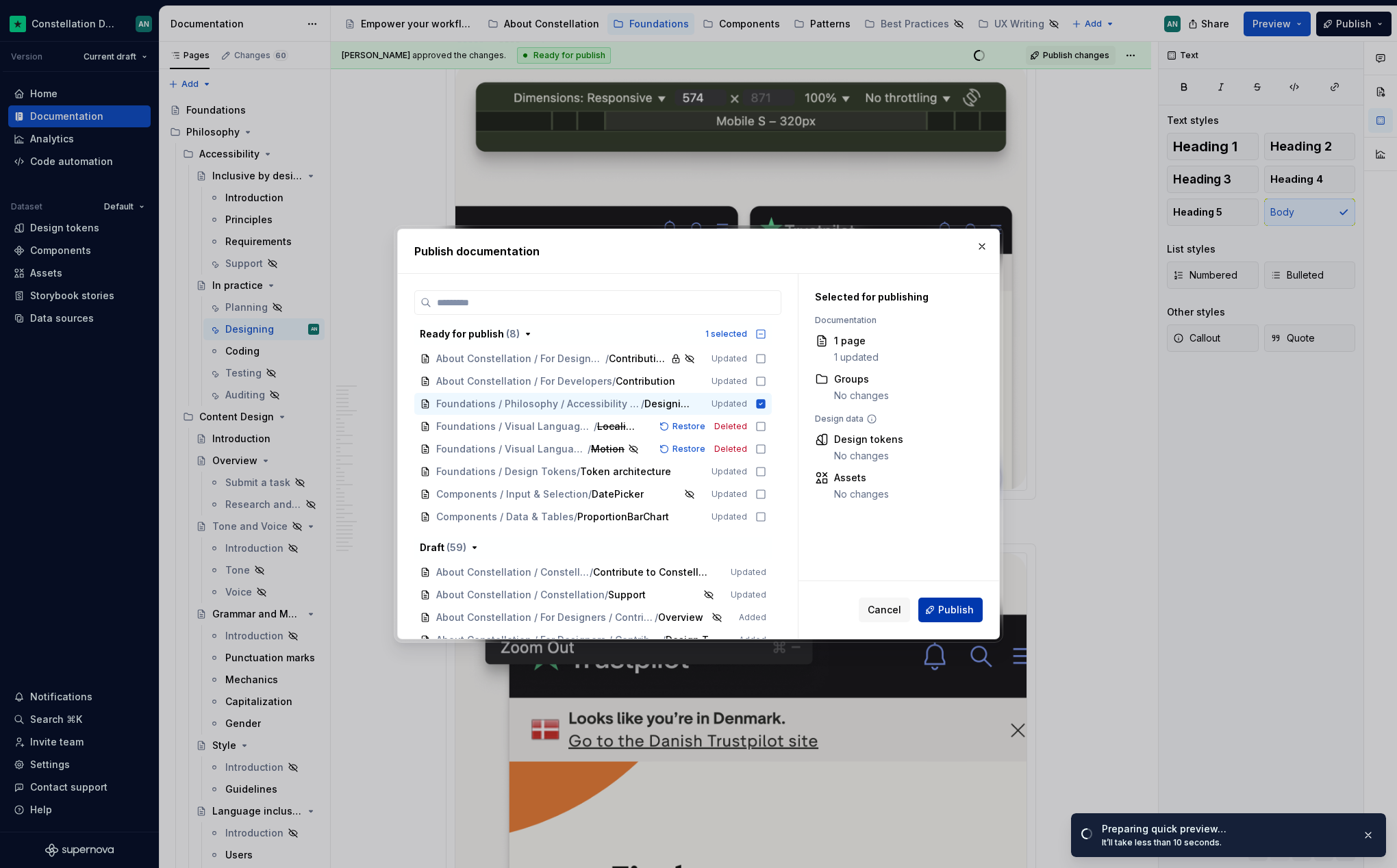
click at [942, 608] on span "Publish" at bounding box center [956, 610] width 36 height 13
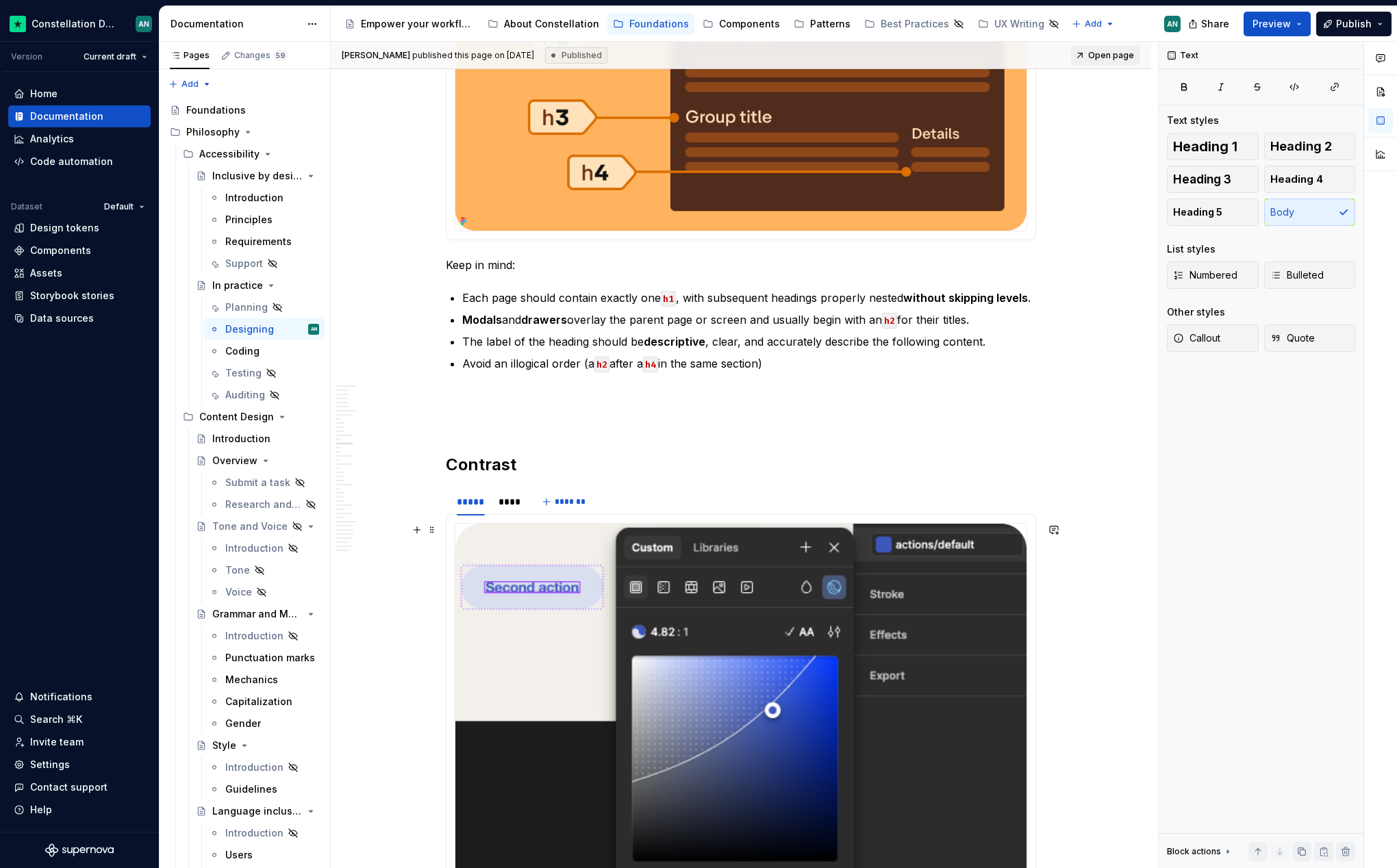
scroll to position [2195, 0]
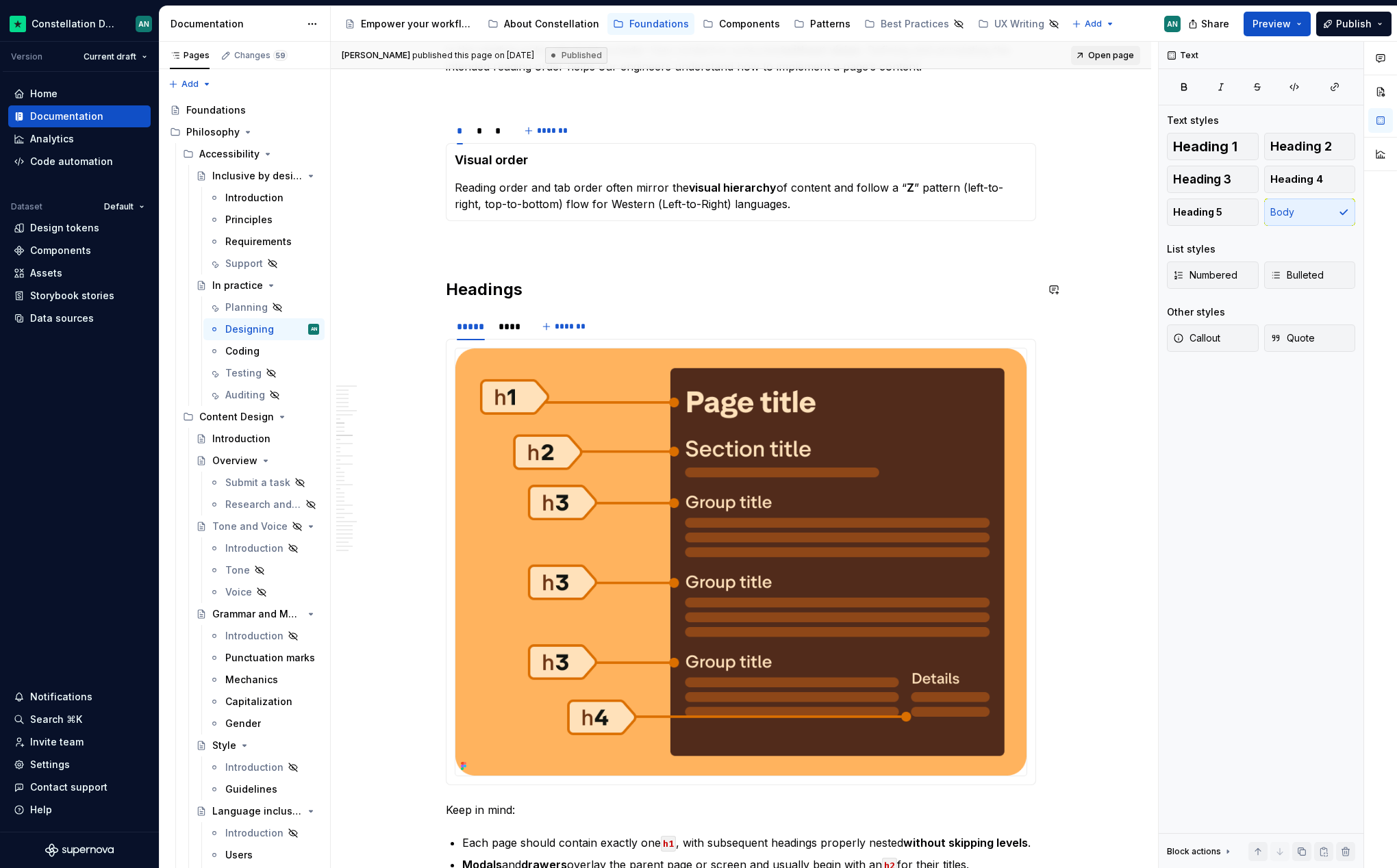
click at [501, 241] on p "To enrich screen reader interactions, please activate Accessibility in Grammarl…" at bounding box center [740, 246] width 590 height 17
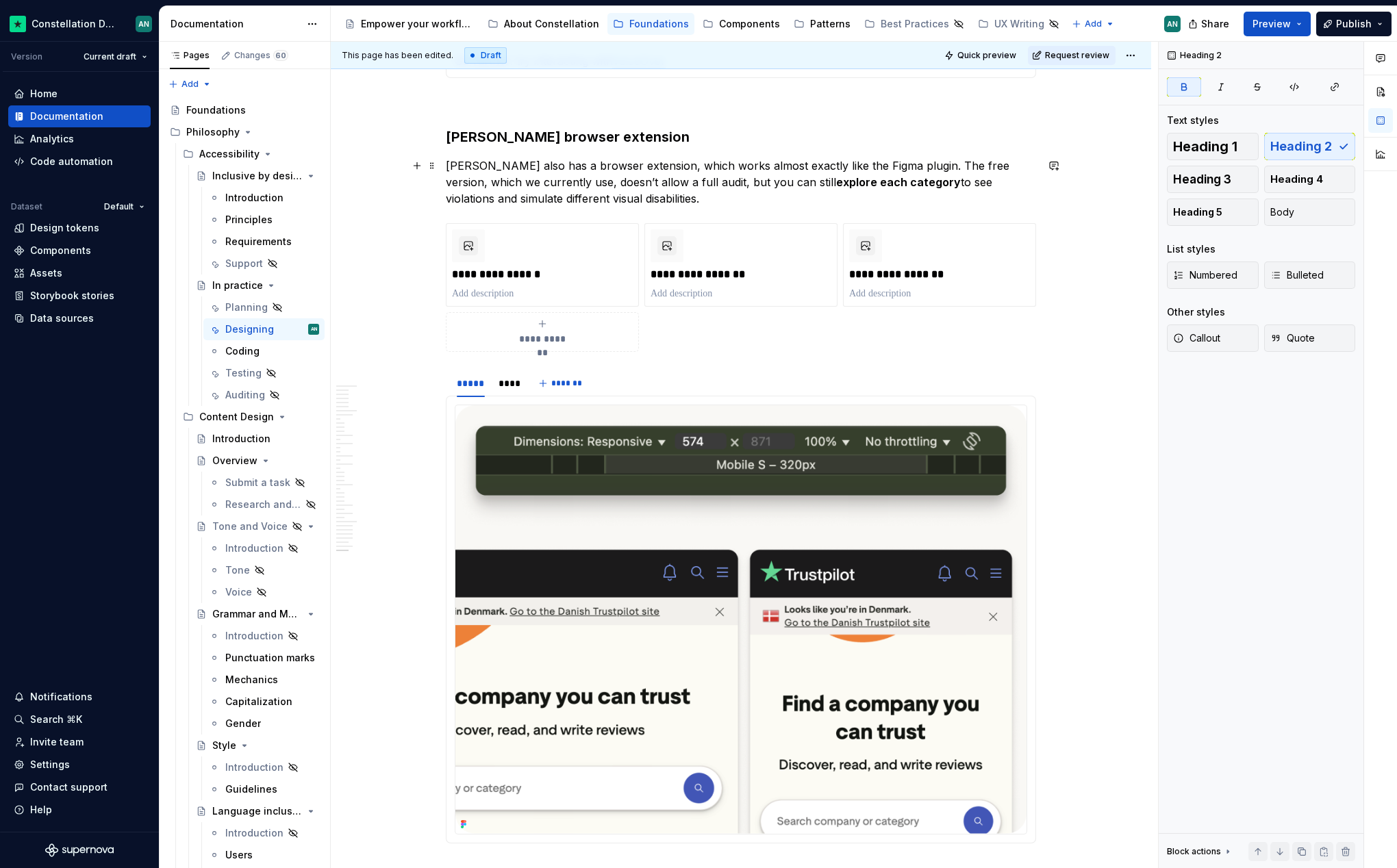
click at [913, 194] on p "[PERSON_NAME] also has a browser extension, which works almost exactly like the…" at bounding box center [740, 181] width 590 height 49
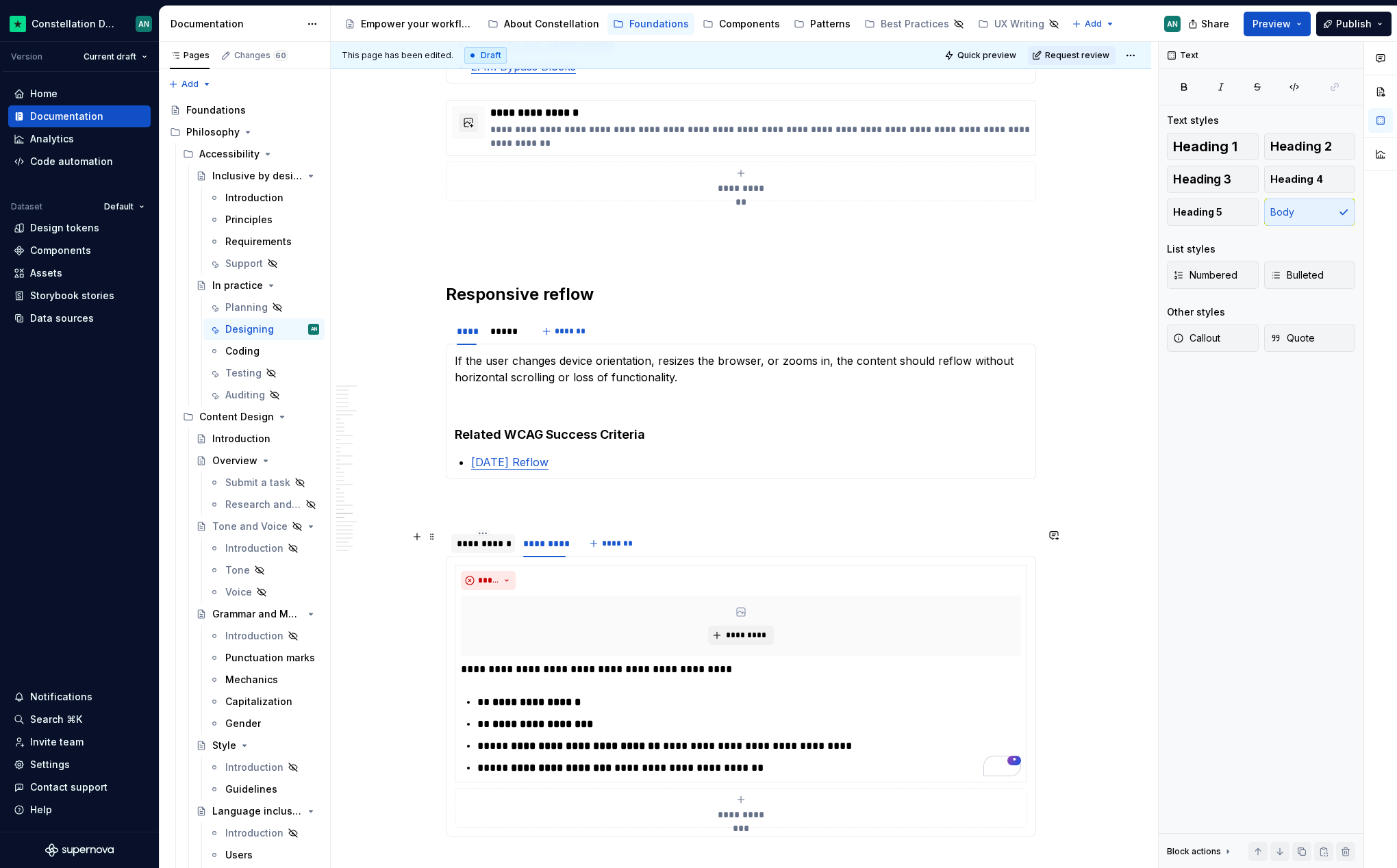
click at [471, 543] on div "**********" at bounding box center [483, 543] width 52 height 13
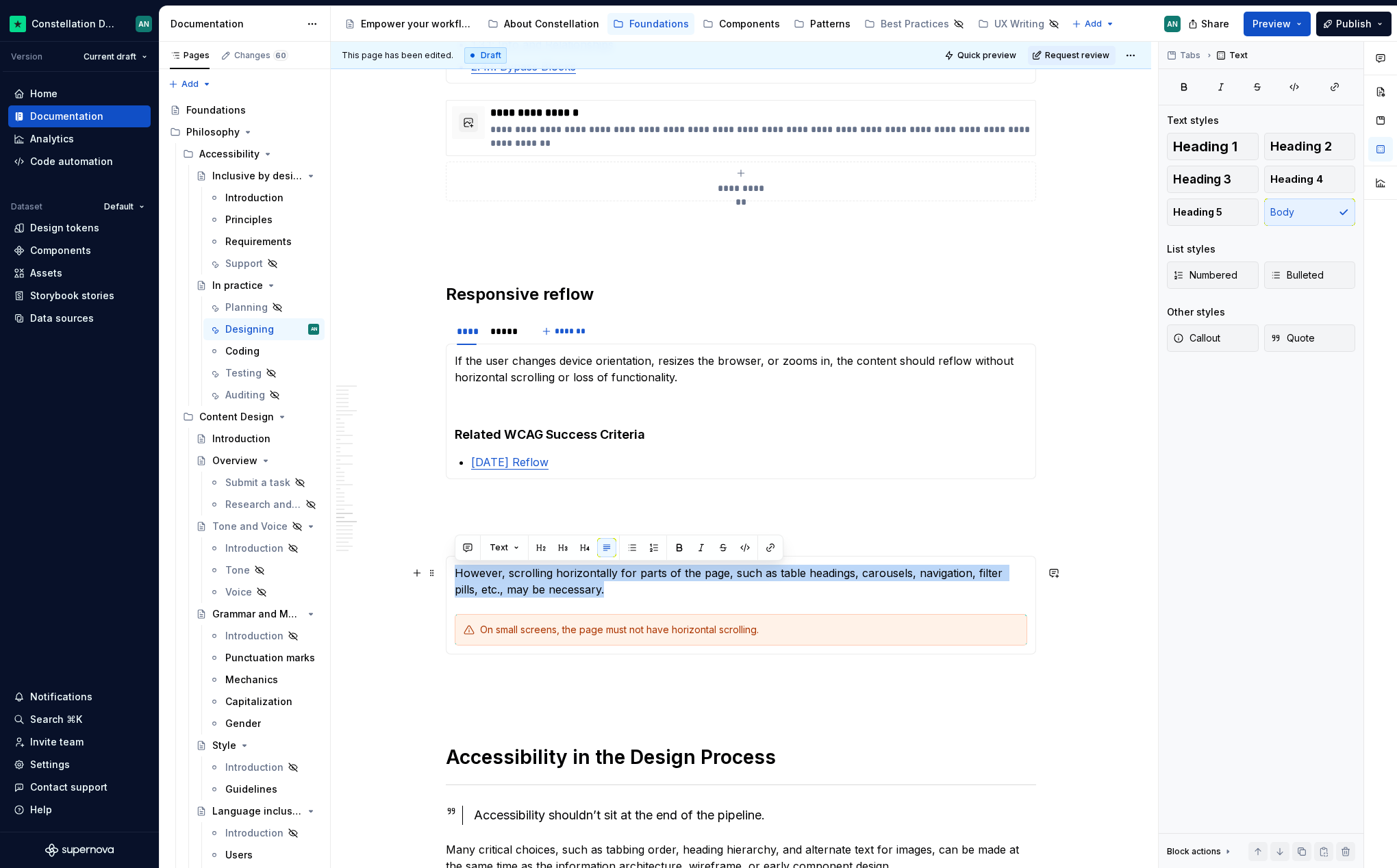
drag, startPoint x: 594, startPoint y: 588, endPoint x: 457, endPoint y: 573, distance: 137.8
click at [457, 573] on p "However, scrolling horizontally for parts of the page, such as table headings, …" at bounding box center [741, 581] width 573 height 32
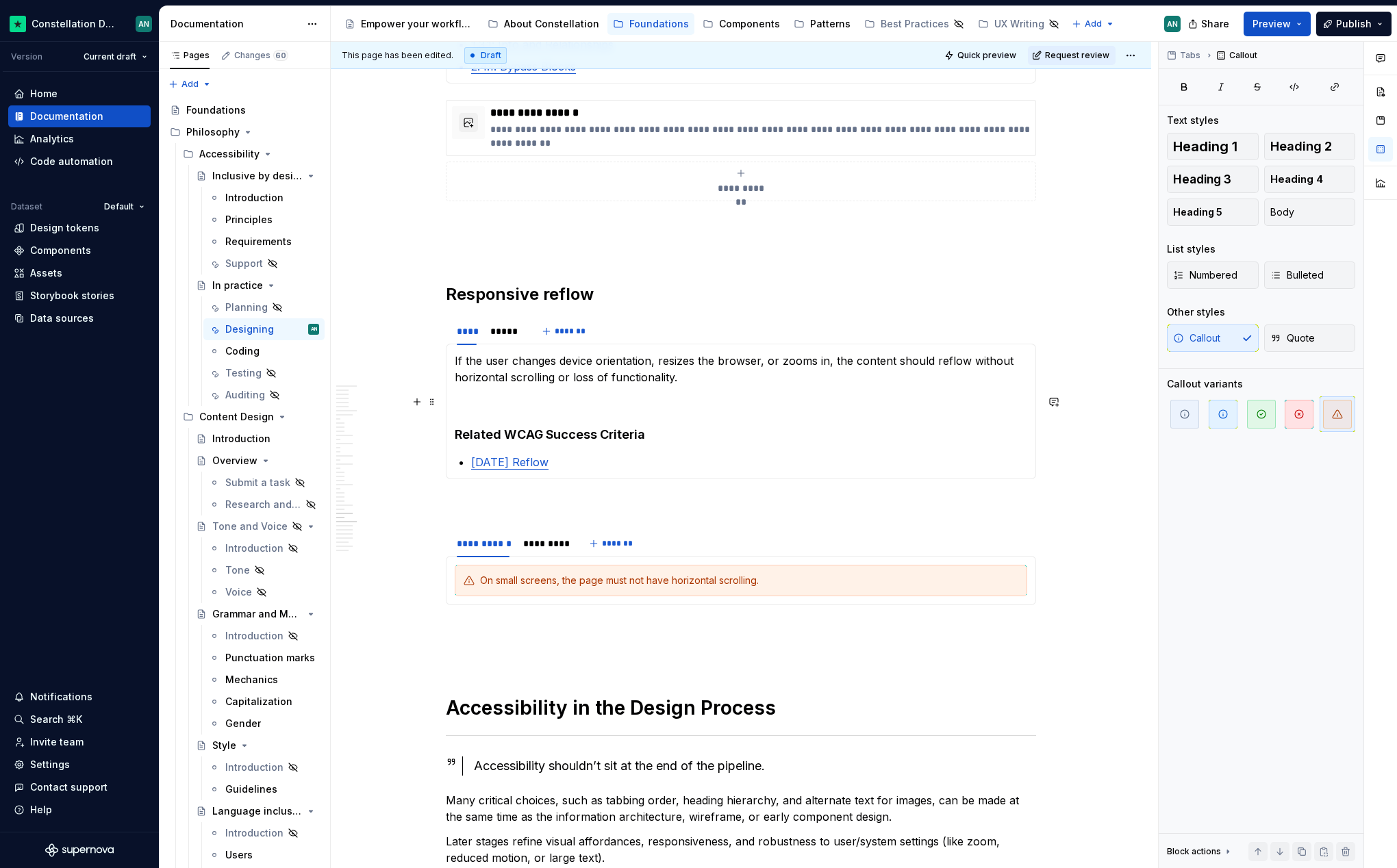
click at [636, 402] on p "To enrich screen reader interactions, please activate Accessibility in Grammarl…" at bounding box center [741, 402] width 573 height 17
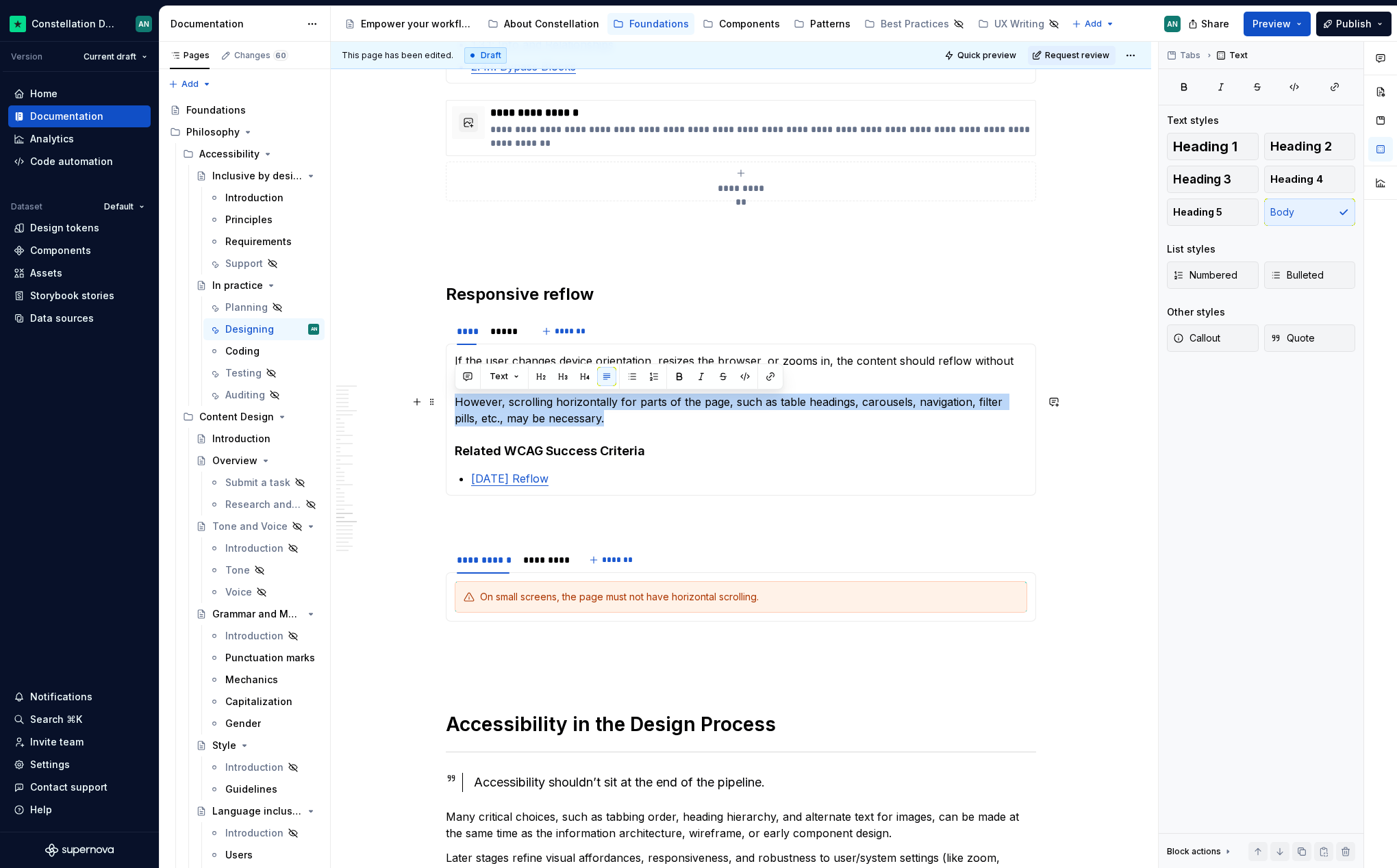
drag, startPoint x: 594, startPoint y: 418, endPoint x: 455, endPoint y: 395, distance: 140.9
click at [455, 397] on p "However, scrolling horizontally for parts of the page, such as table headings, …" at bounding box center [741, 409] width 573 height 32
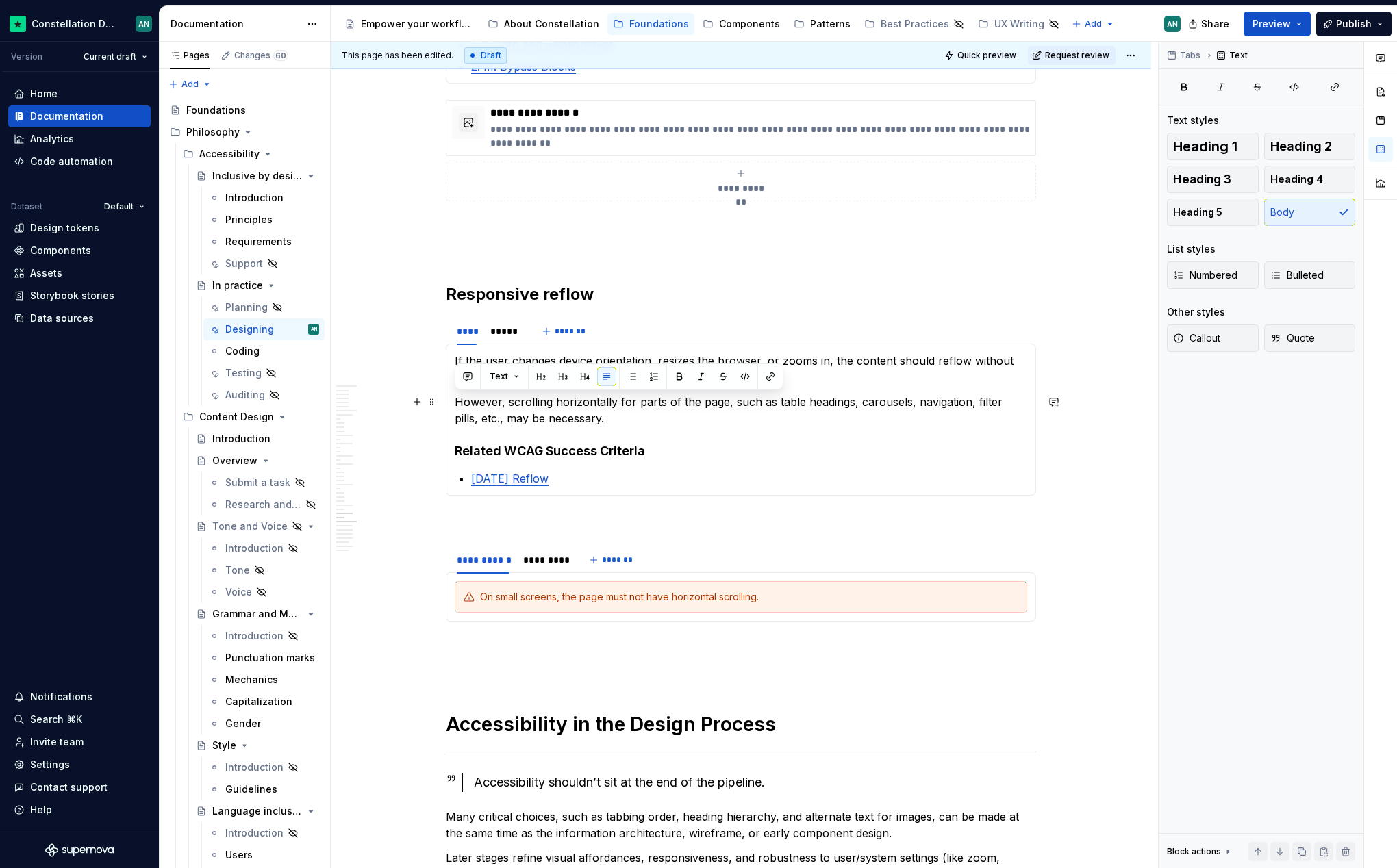
click at [521, 419] on p "However, scrolling horizontally for parts of the page, such as table headings, …" at bounding box center [741, 409] width 573 height 32
click at [539, 559] on div "*********" at bounding box center [544, 560] width 42 height 13
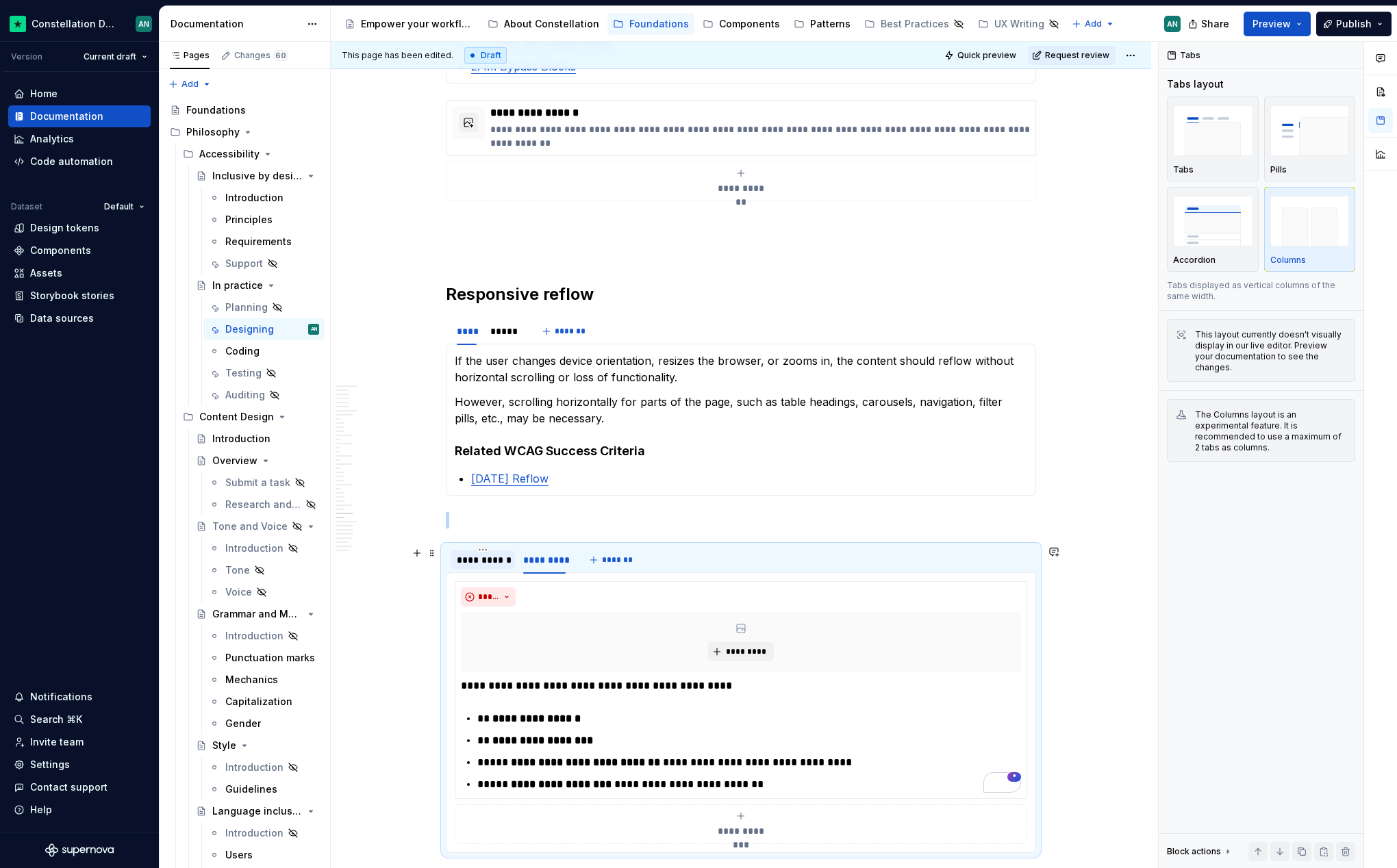
click at [468, 561] on div "**********" at bounding box center [483, 560] width 52 height 13
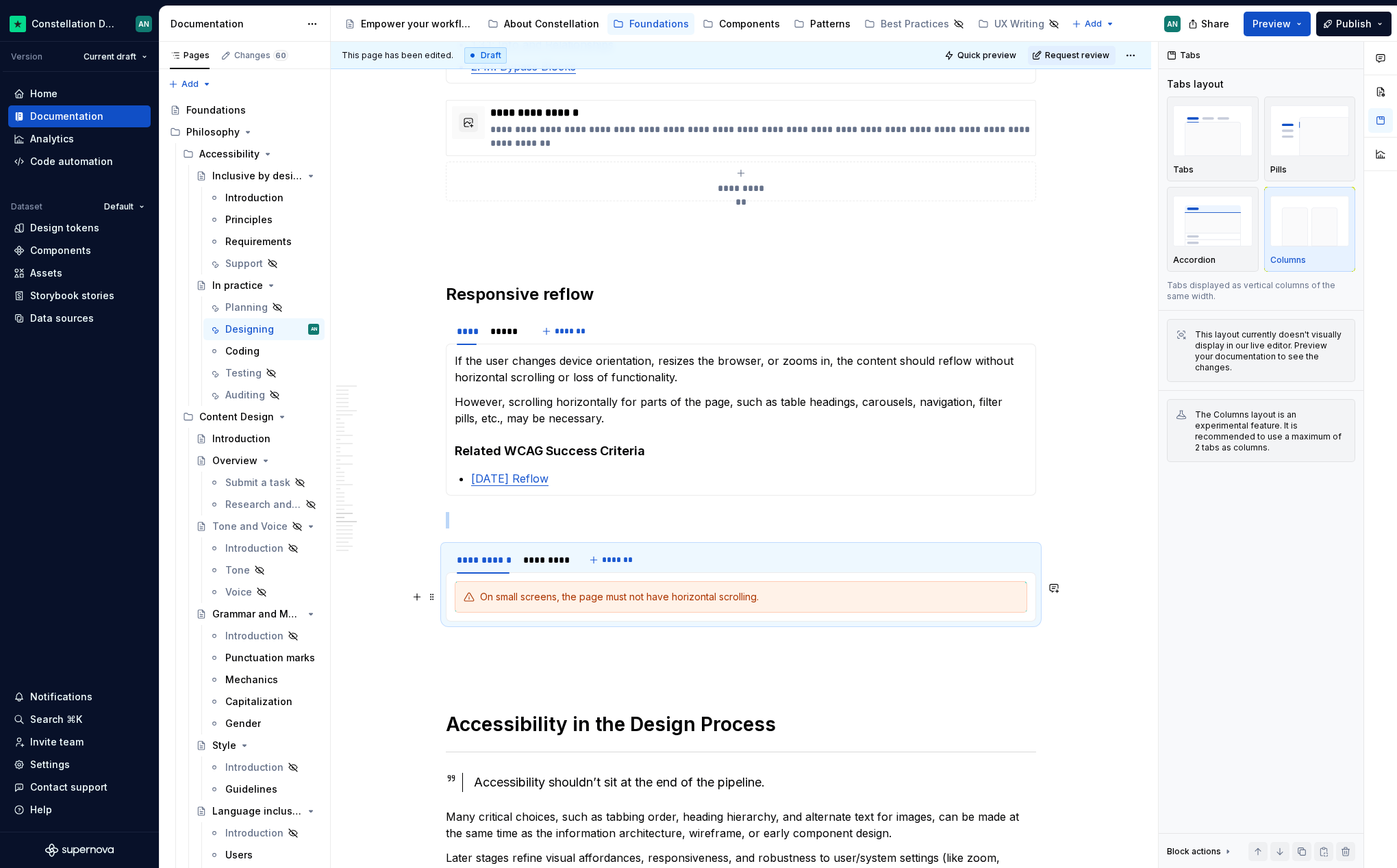
click at [465, 598] on icon "To enrich screen reader interactions, please activate Accessibility in Grammarl…" at bounding box center [470, 597] width 10 height 8
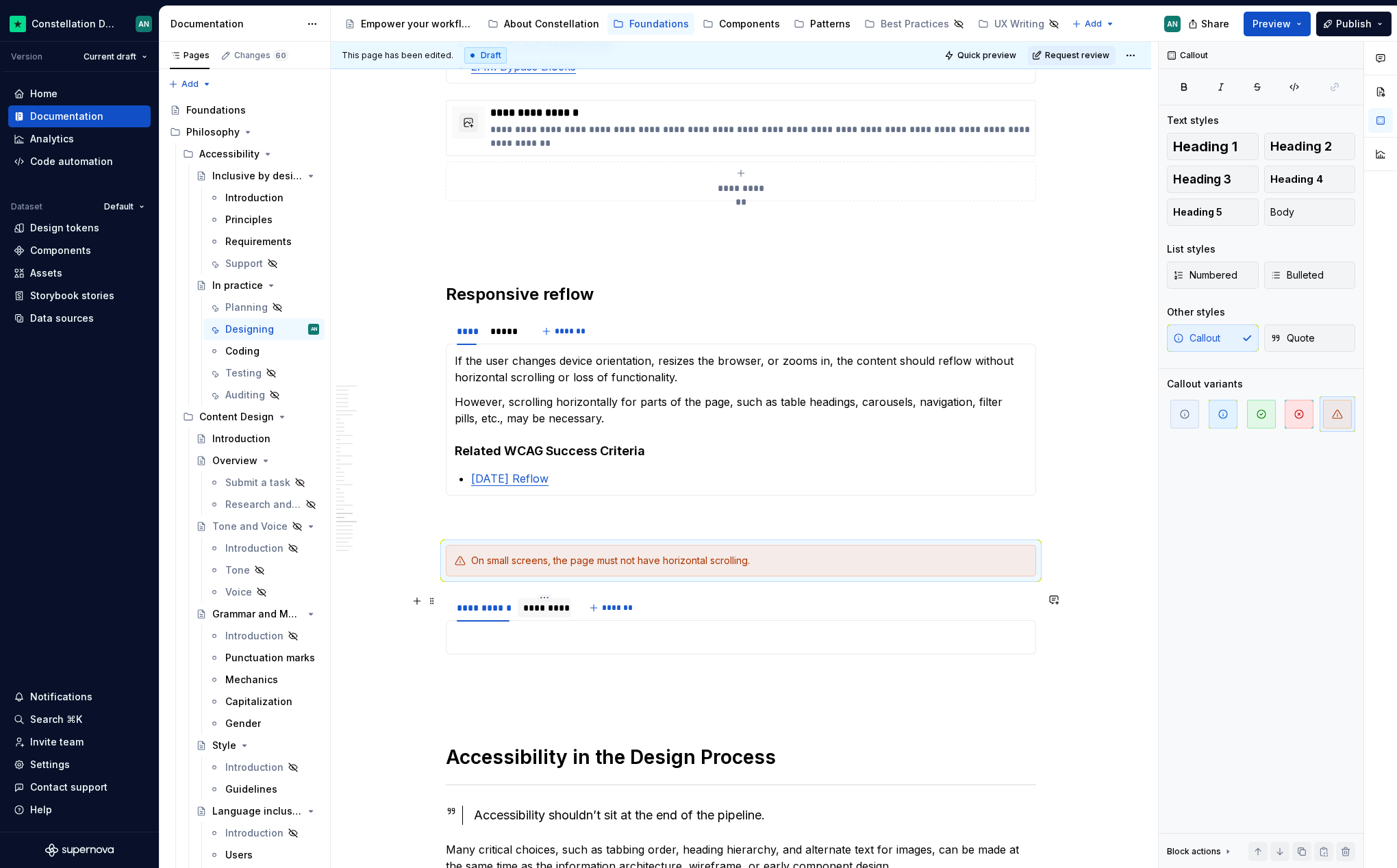
click at [529, 604] on div "*********" at bounding box center [544, 608] width 42 height 13
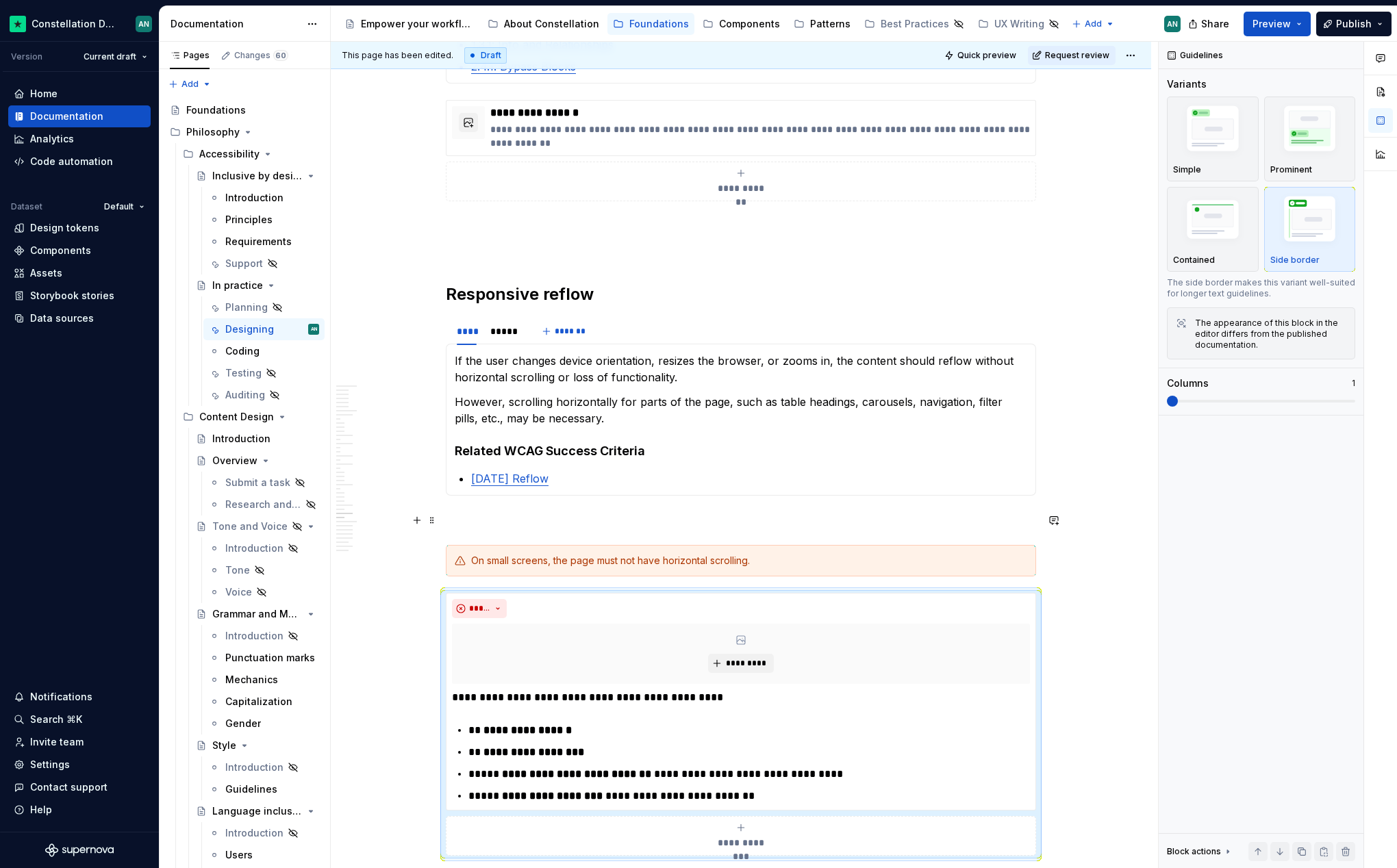
click at [494, 515] on p "To enrich screen reader interactions, please activate Accessibility in Grammarl…" at bounding box center [740, 520] width 590 height 17
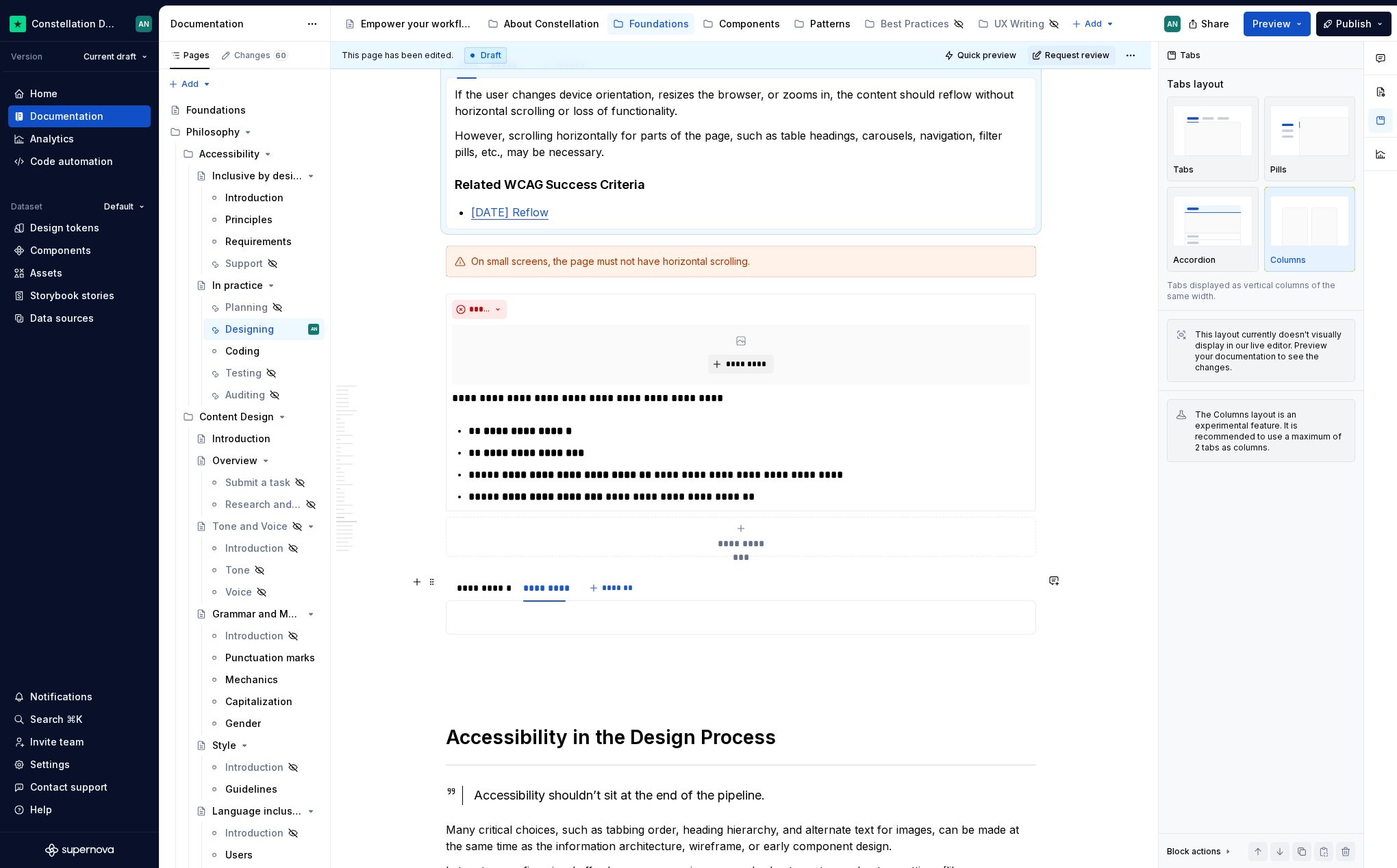
click at [803, 578] on div "**********" at bounding box center [740, 588] width 590 height 27
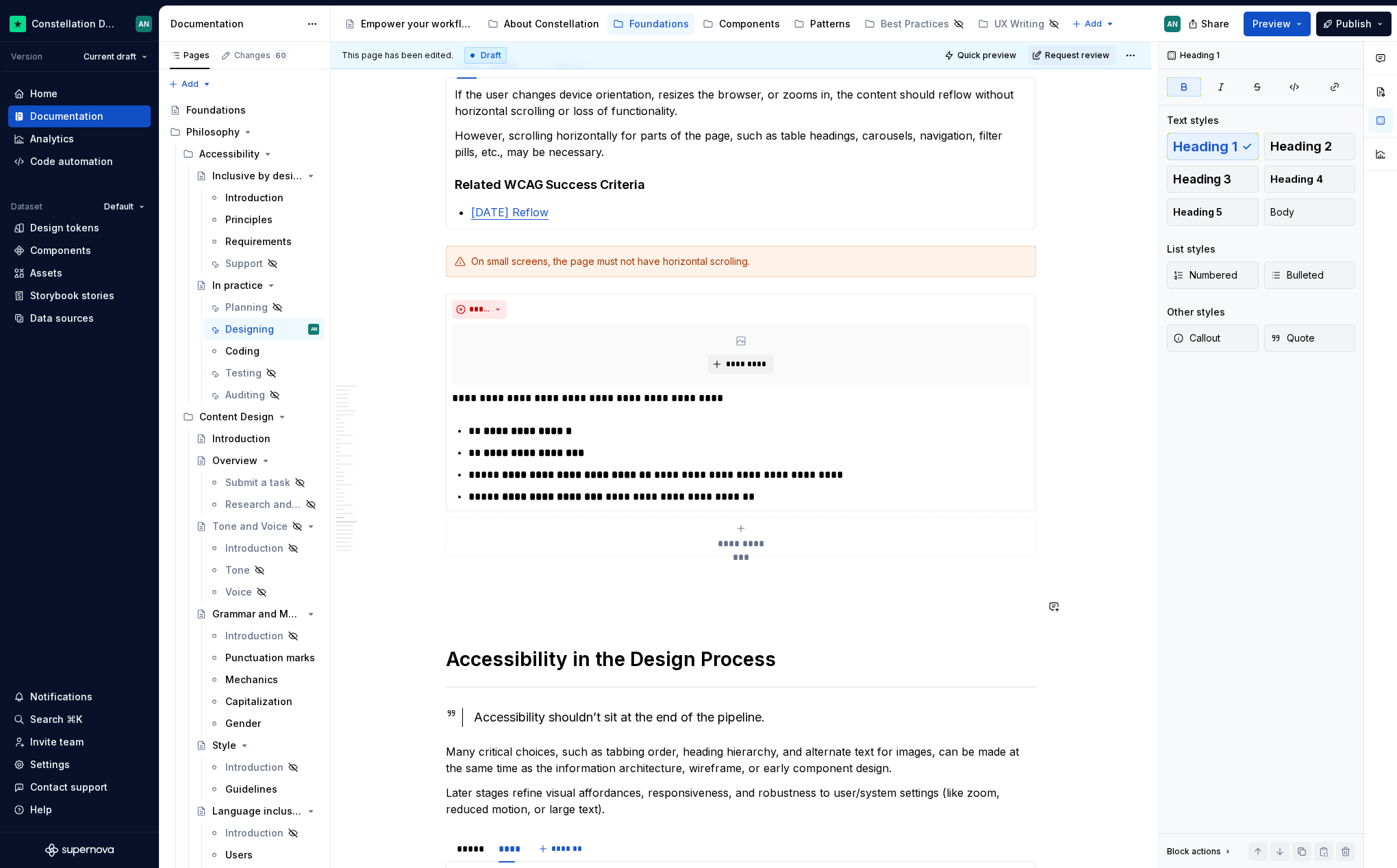
click at [471, 608] on p "To enrich screen reader interactions, please activate Accessibility in Grammarl…" at bounding box center [740, 606] width 590 height 17
click at [1129, 53] on html "Constellation Design System AN Version Current draft Home Documentation Analyti…" at bounding box center [698, 434] width 1397 height 868
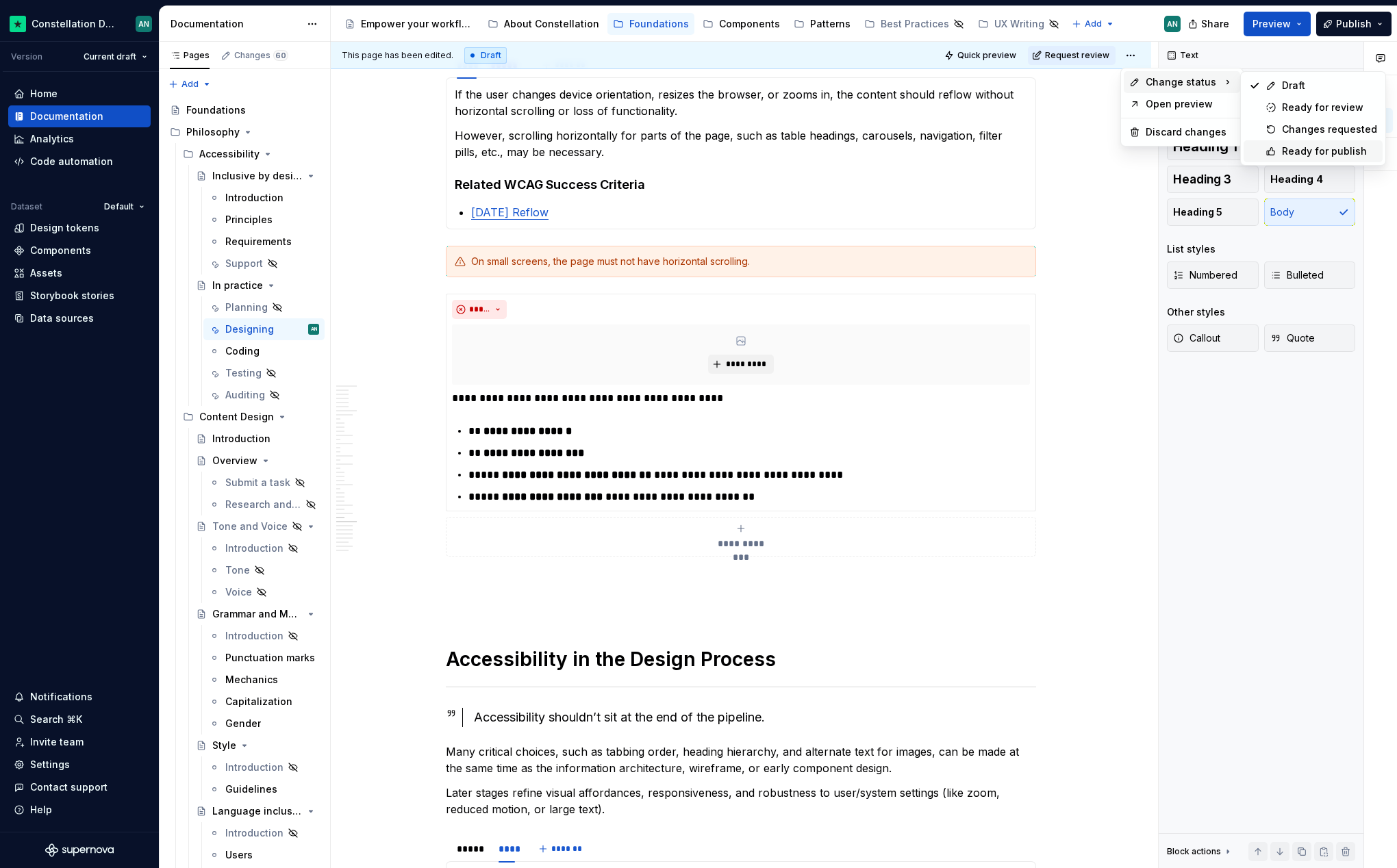
click at [1296, 156] on div "Ready for publish" at bounding box center [1330, 151] width 95 height 13
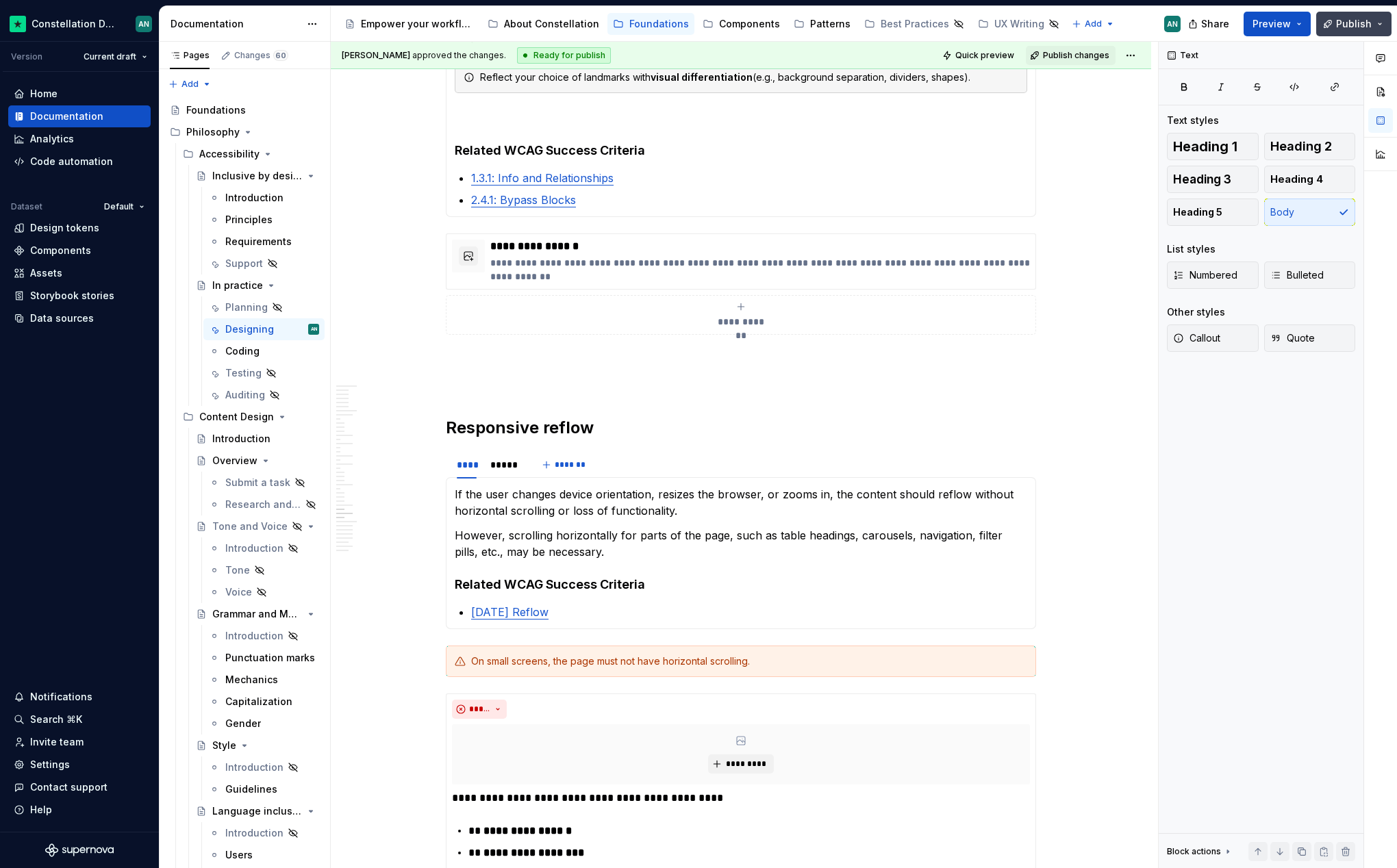
click at [1347, 21] on span "Publish" at bounding box center [1354, 24] width 36 height 13
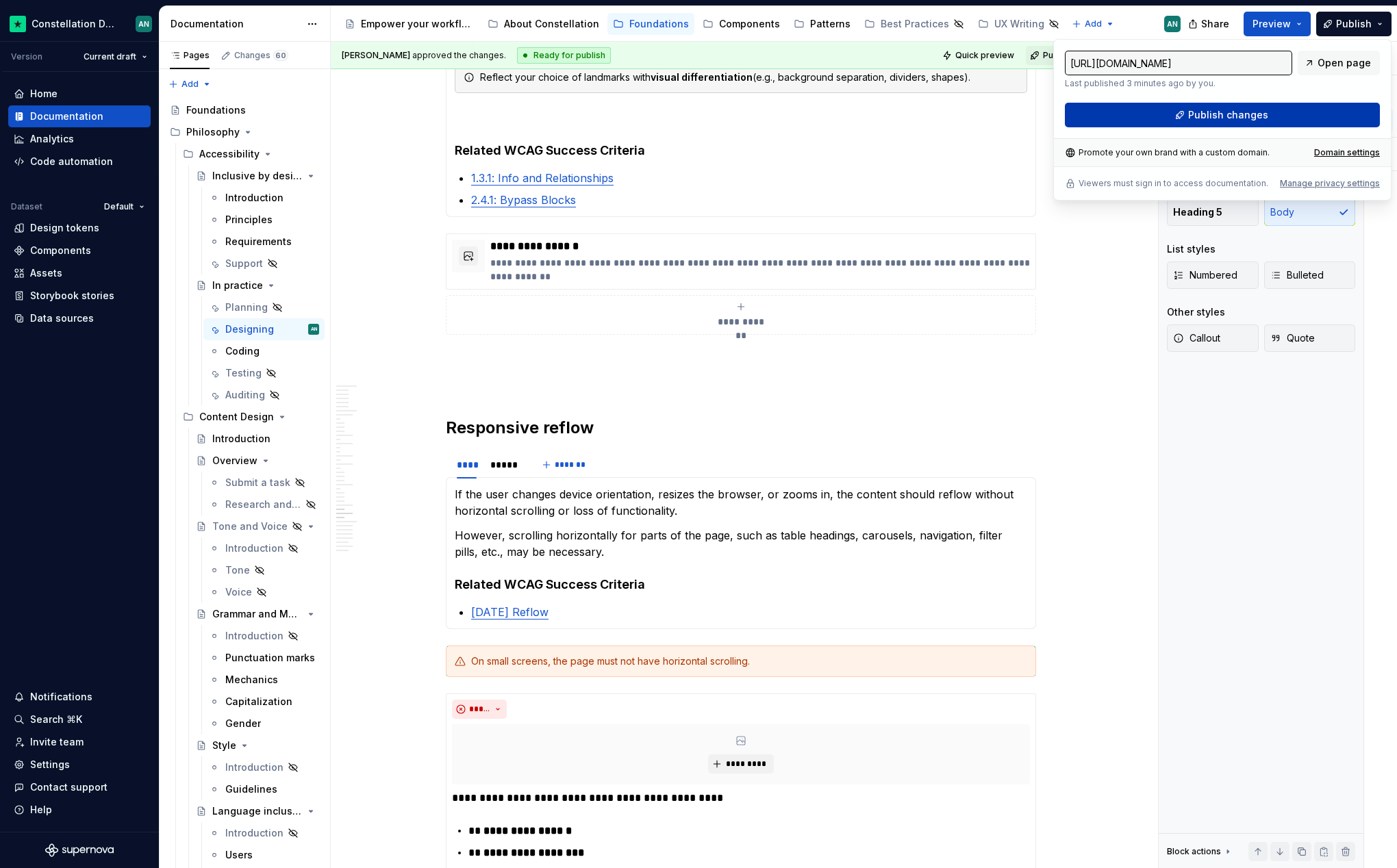
click at [1273, 118] on button "Publish changes" at bounding box center [1222, 115] width 315 height 25
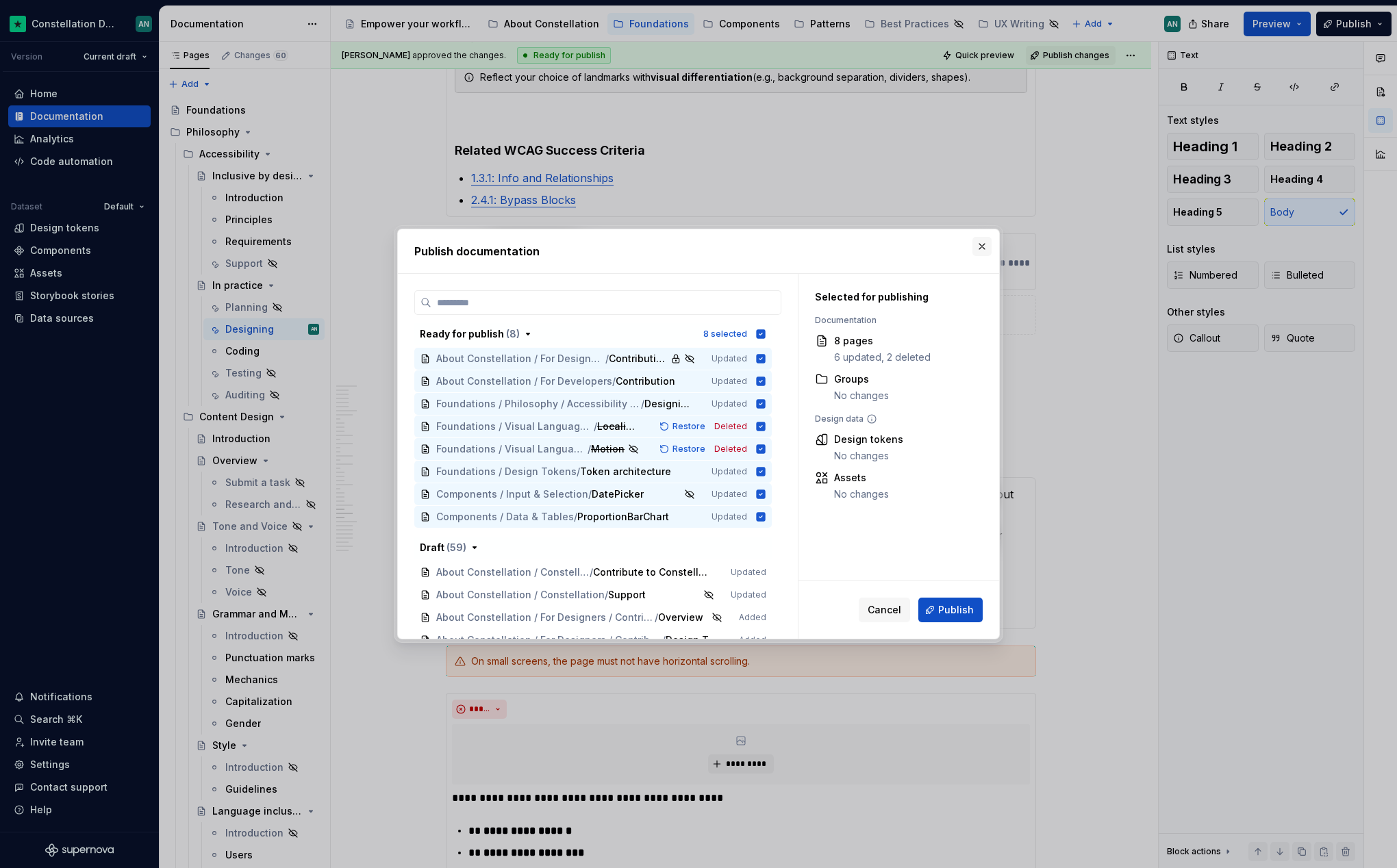
click at [982, 249] on button "button" at bounding box center [982, 246] width 19 height 19
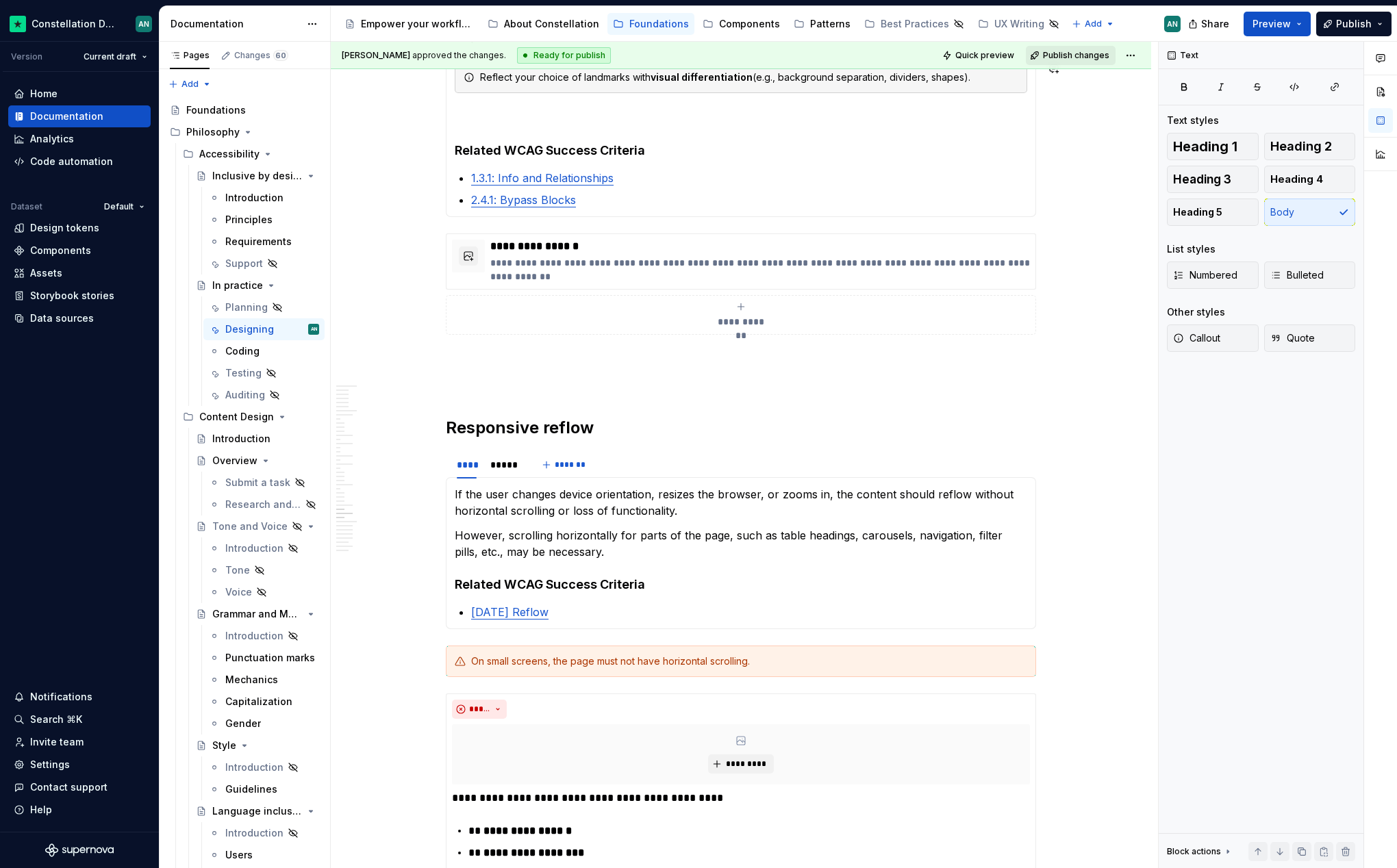
click at [1058, 48] on button "Publish changes" at bounding box center [1071, 55] width 90 height 19
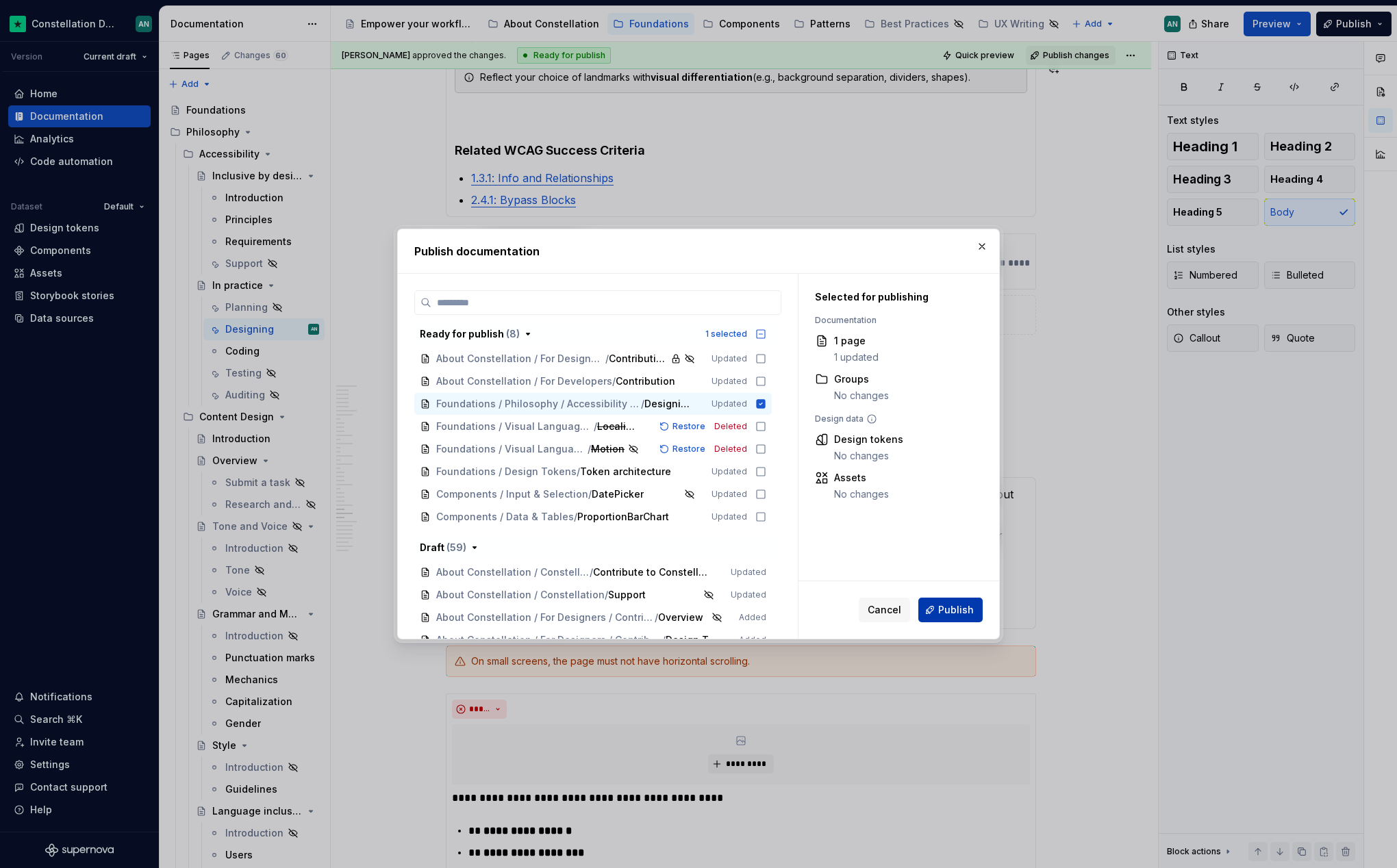
click at [945, 614] on span "Publish" at bounding box center [956, 610] width 36 height 13
type textarea "*"
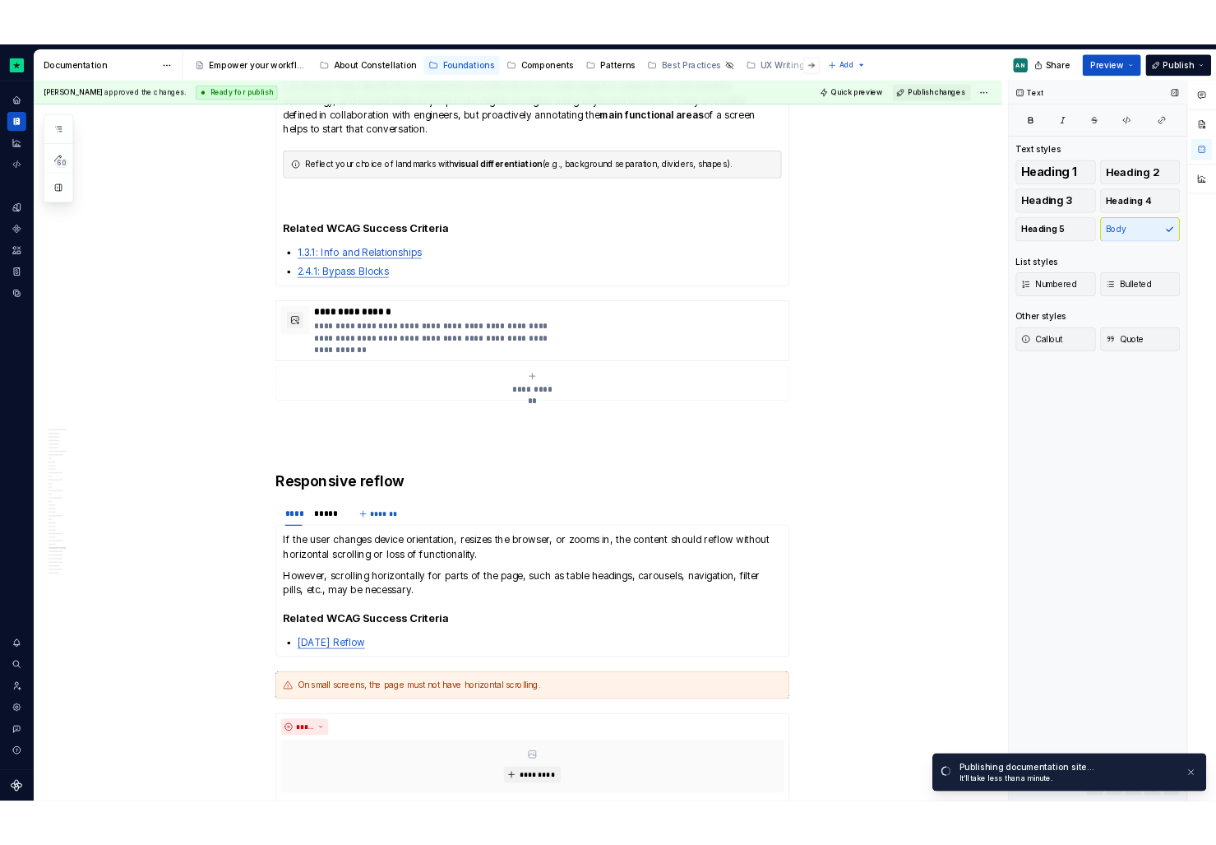
scroll to position [7664, 0]
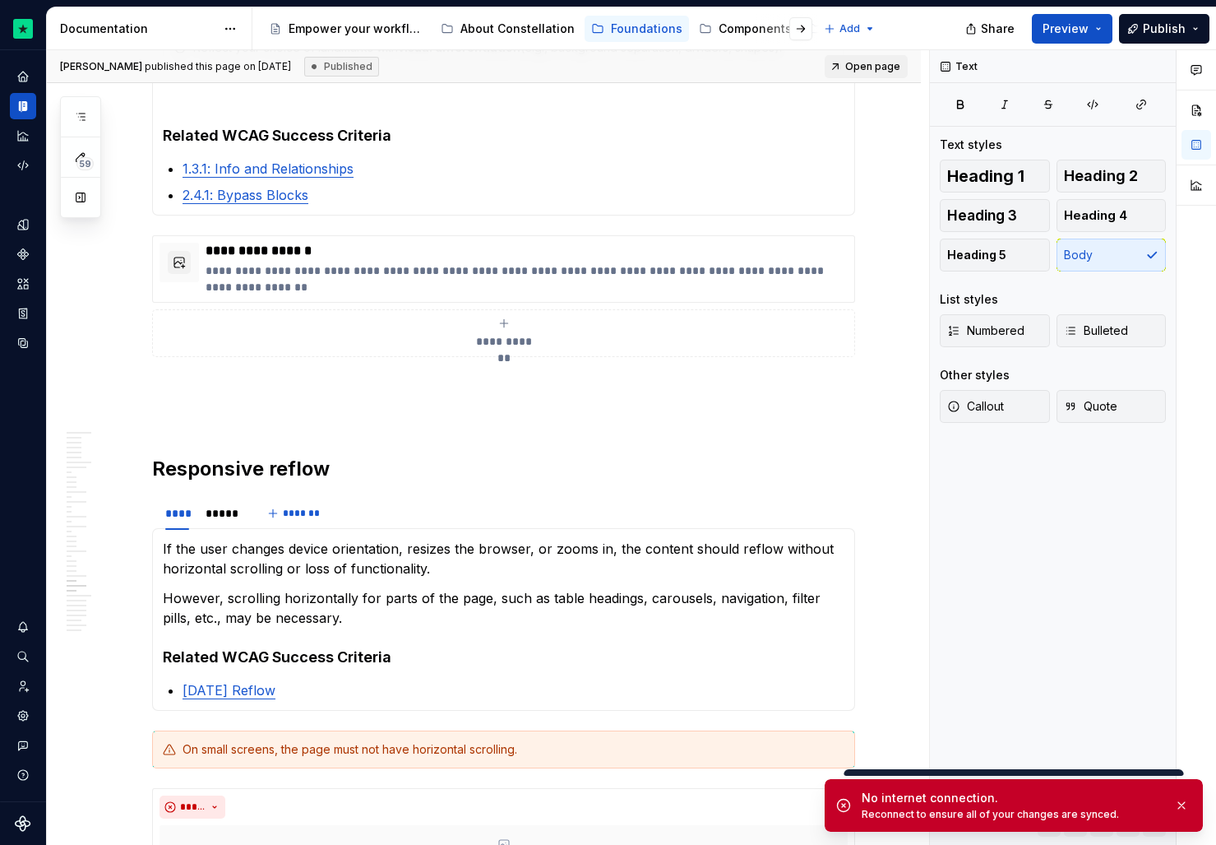
type textarea "*"
